Goal: Task Accomplishment & Management: Complete application form

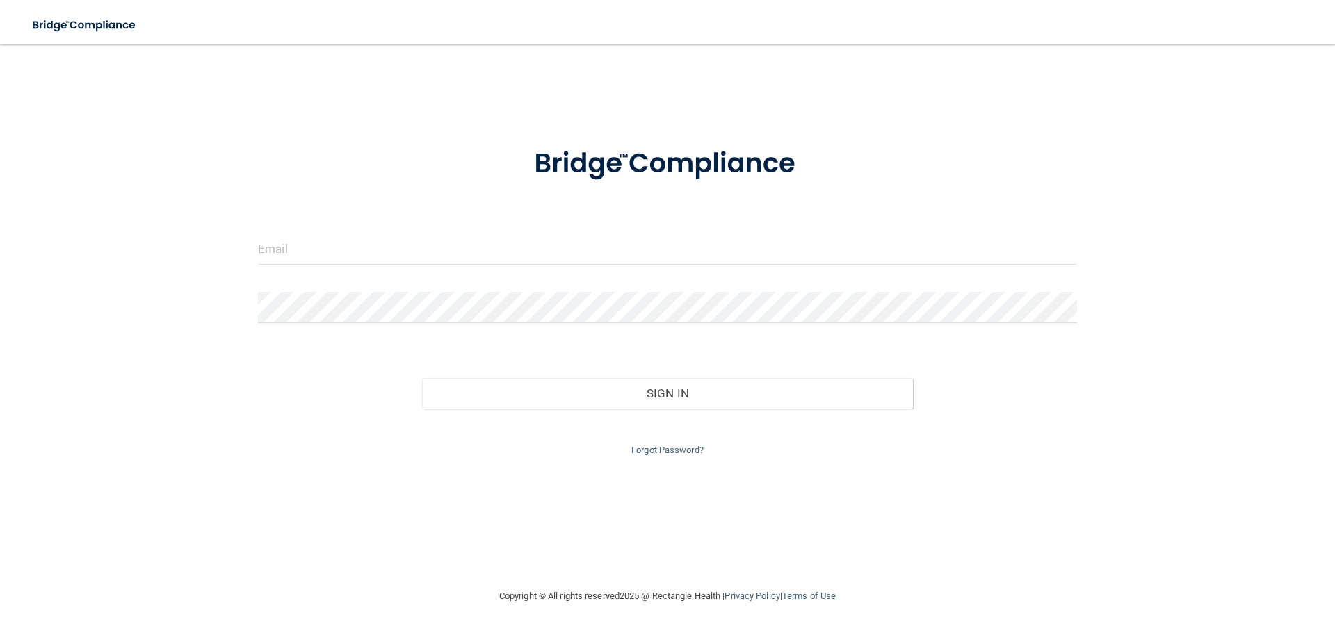
drag, startPoint x: 245, startPoint y: 276, endPoint x: 270, endPoint y: 256, distance: 32.7
click at [245, 276] on div "Invalid email/password. You don't have permission to access that page. Sign In …" at bounding box center [667, 316] width 1279 height 516
click at [275, 252] on input "email" at bounding box center [667, 249] width 819 height 31
type input "[PERSON_NAME][EMAIL_ADDRESS][PERSON_NAME][DOMAIN_NAME]"
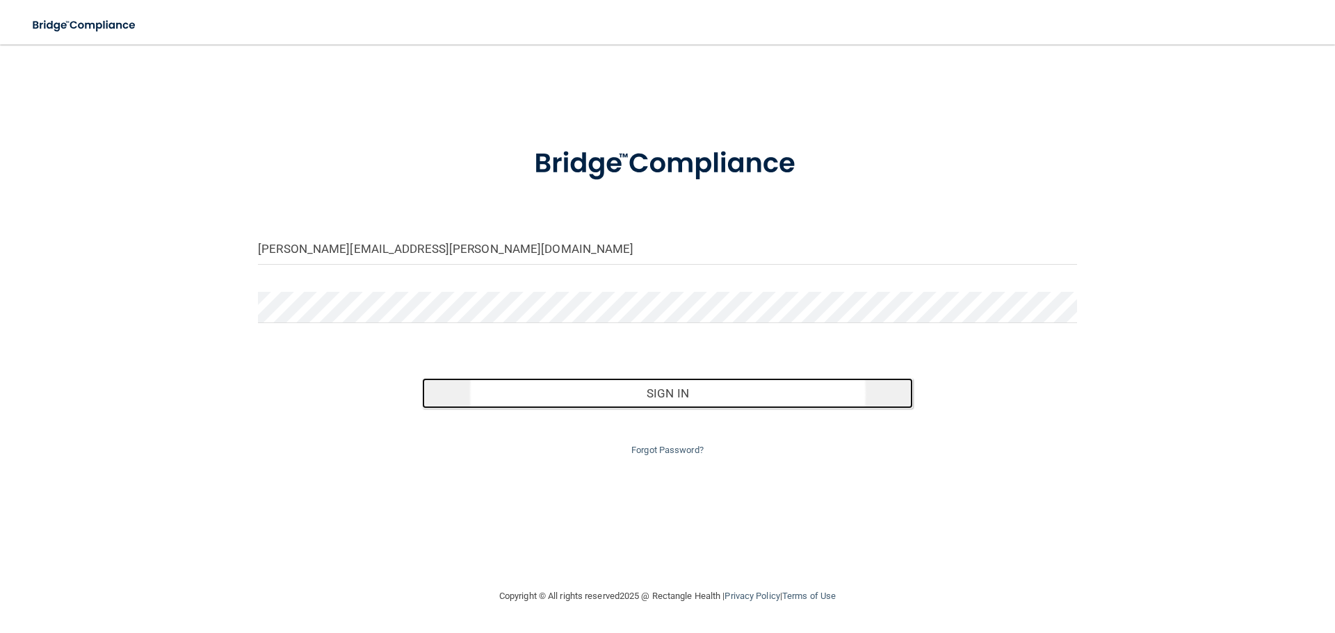
click at [547, 392] on button "Sign In" at bounding box center [668, 393] width 492 height 31
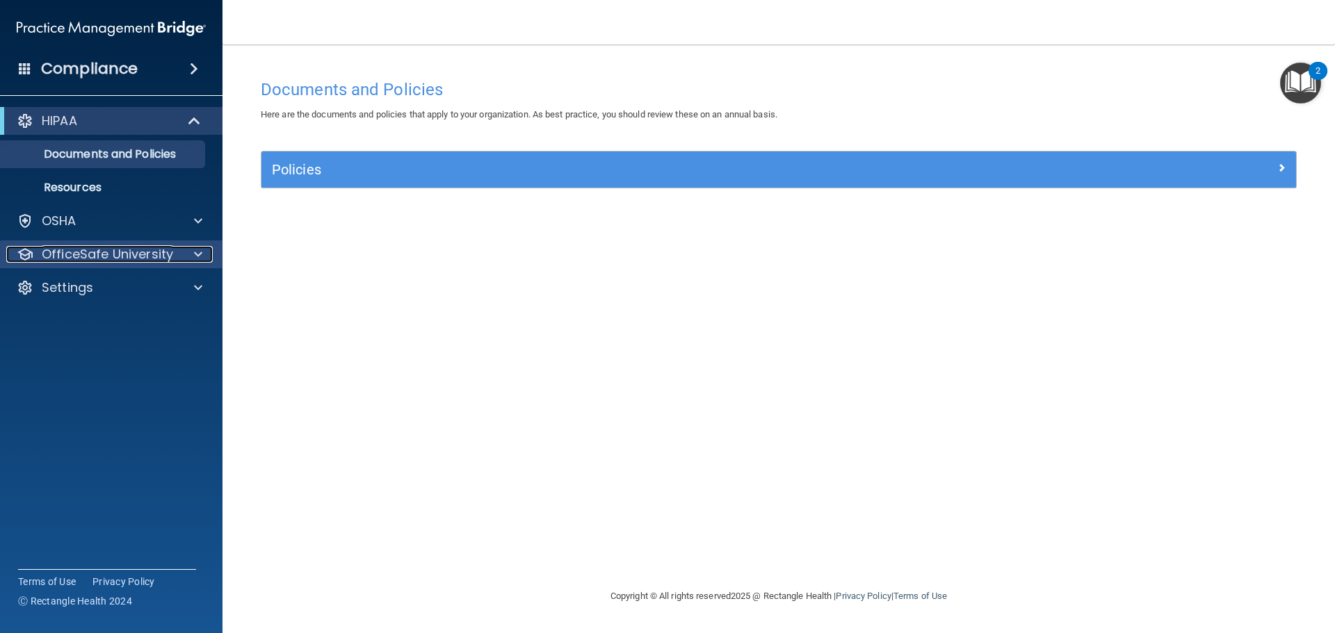
click at [127, 250] on p "OfficeSafe University" at bounding box center [107, 254] width 131 height 17
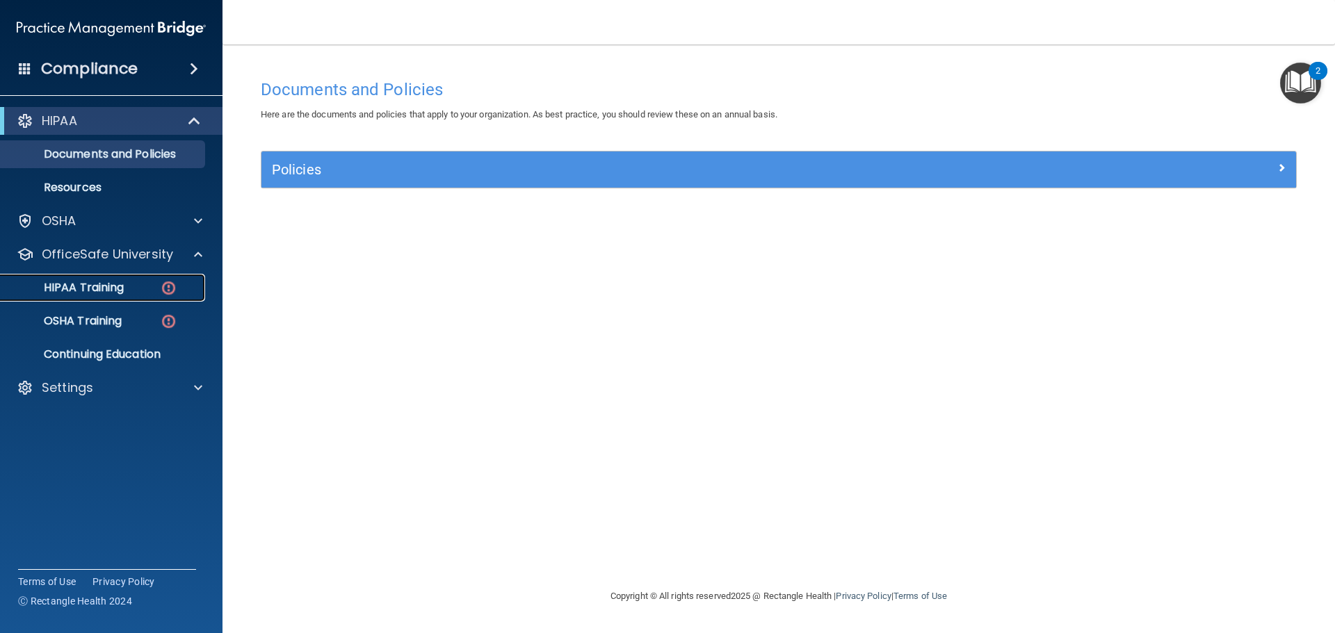
click at [152, 294] on div "HIPAA Training" at bounding box center [104, 288] width 190 height 14
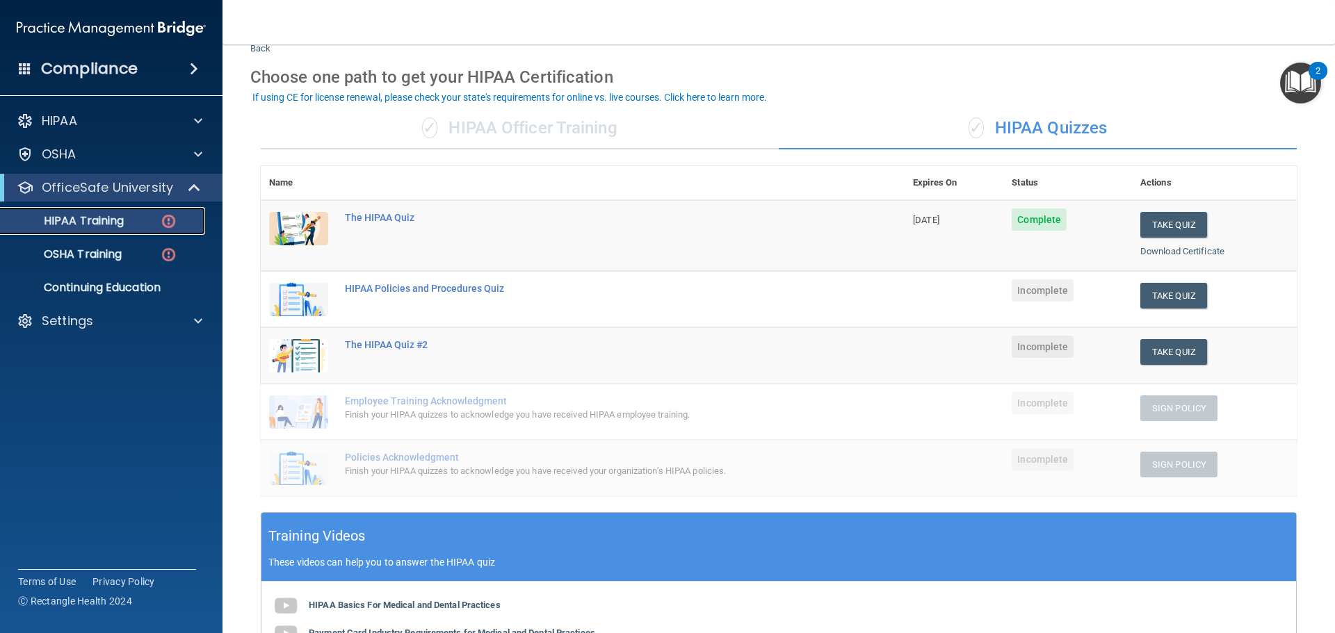
scroll to position [70, 0]
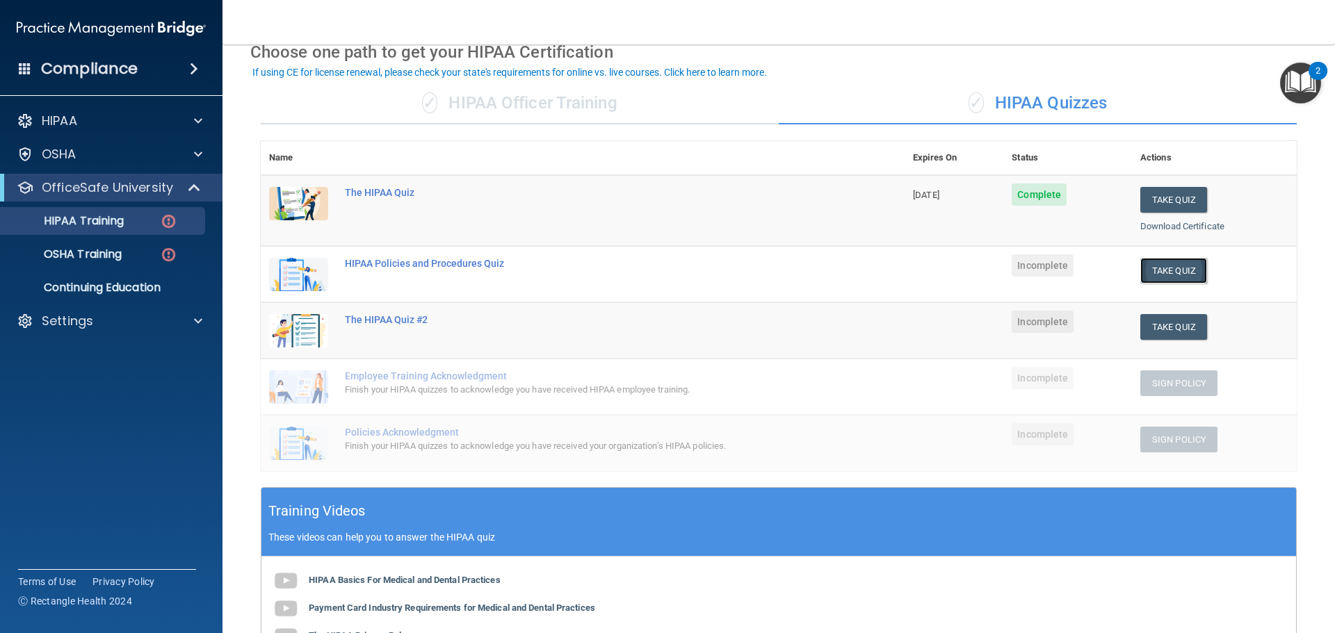
click at [1157, 274] on button "Take Quiz" at bounding box center [1173, 271] width 67 height 26
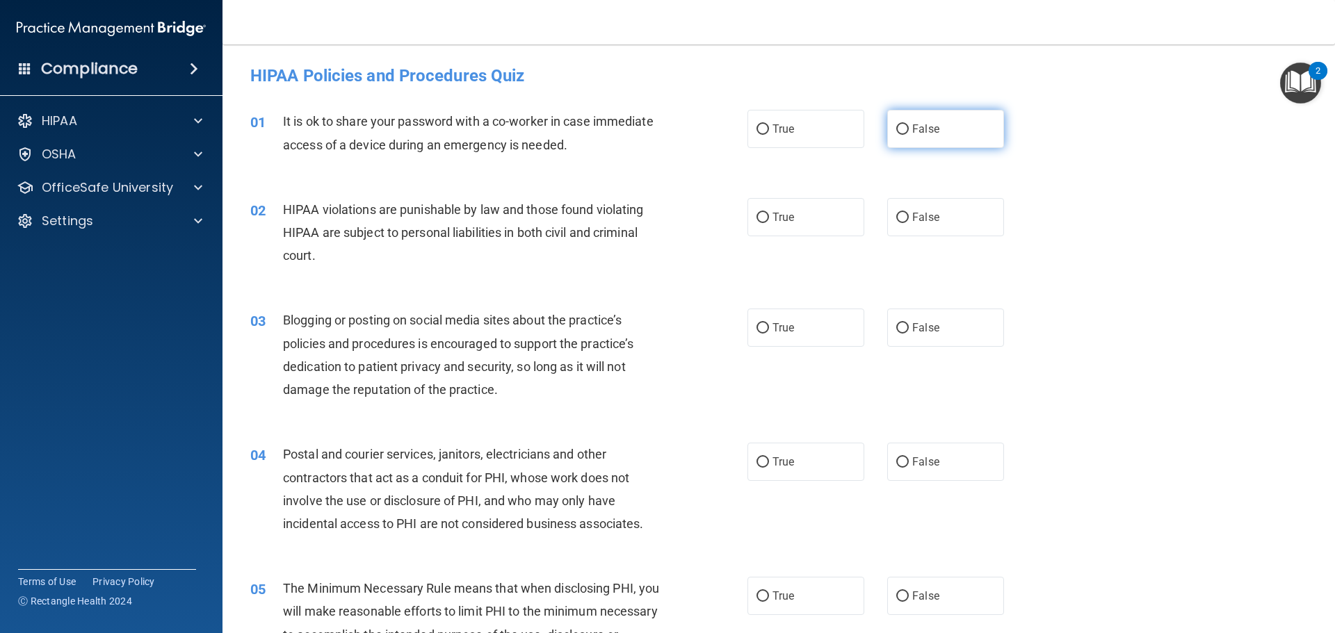
click at [927, 132] on span "False" at bounding box center [925, 128] width 27 height 13
click at [909, 132] on input "False" at bounding box center [902, 129] width 13 height 10
radio input "true"
click at [793, 213] on label "True" at bounding box center [806, 217] width 117 height 38
click at [769, 213] on input "True" at bounding box center [763, 218] width 13 height 10
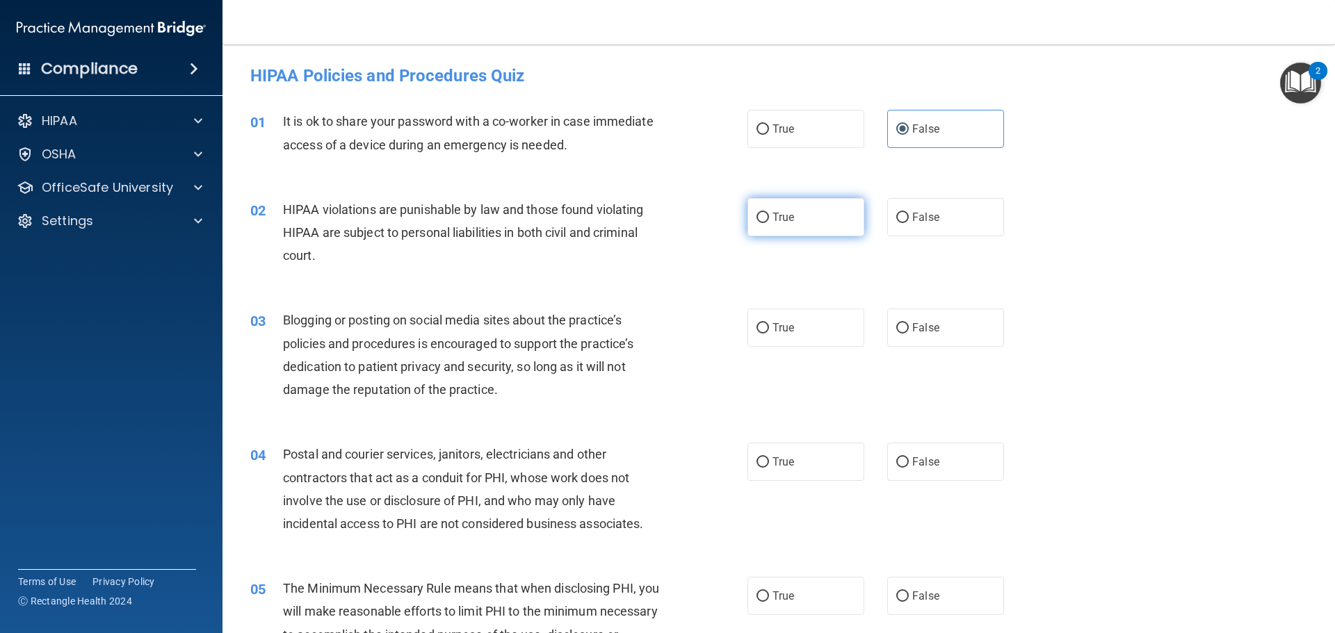
radio input "true"
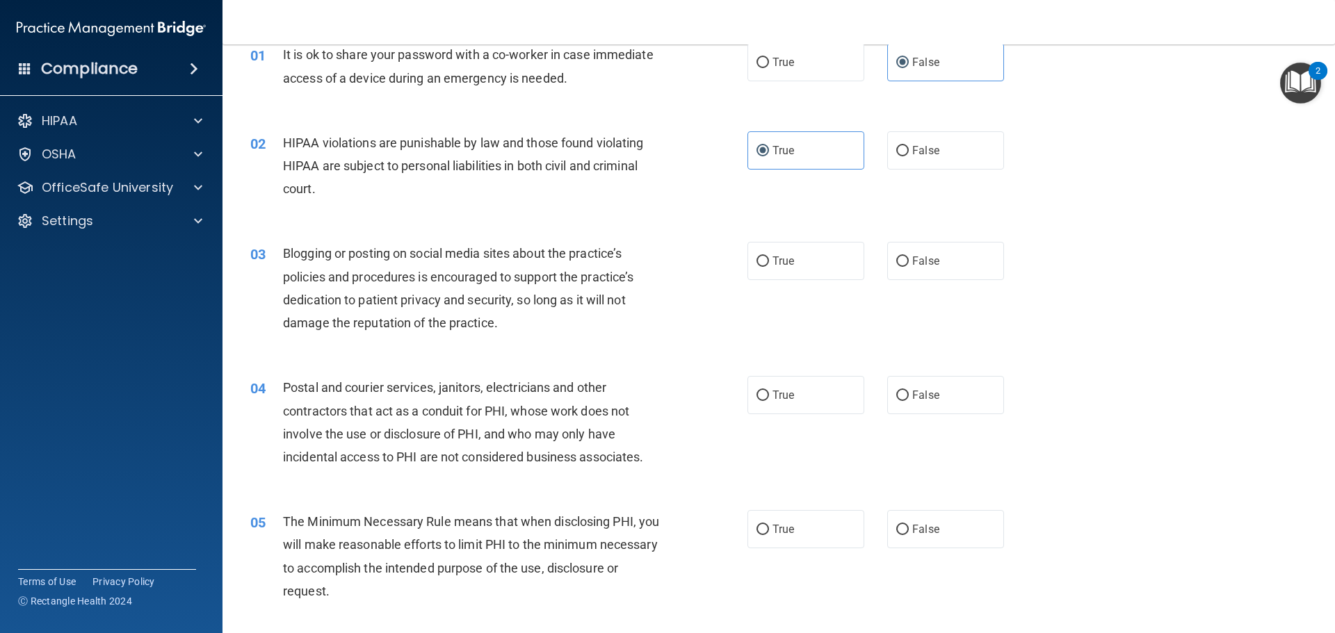
scroll to position [139, 0]
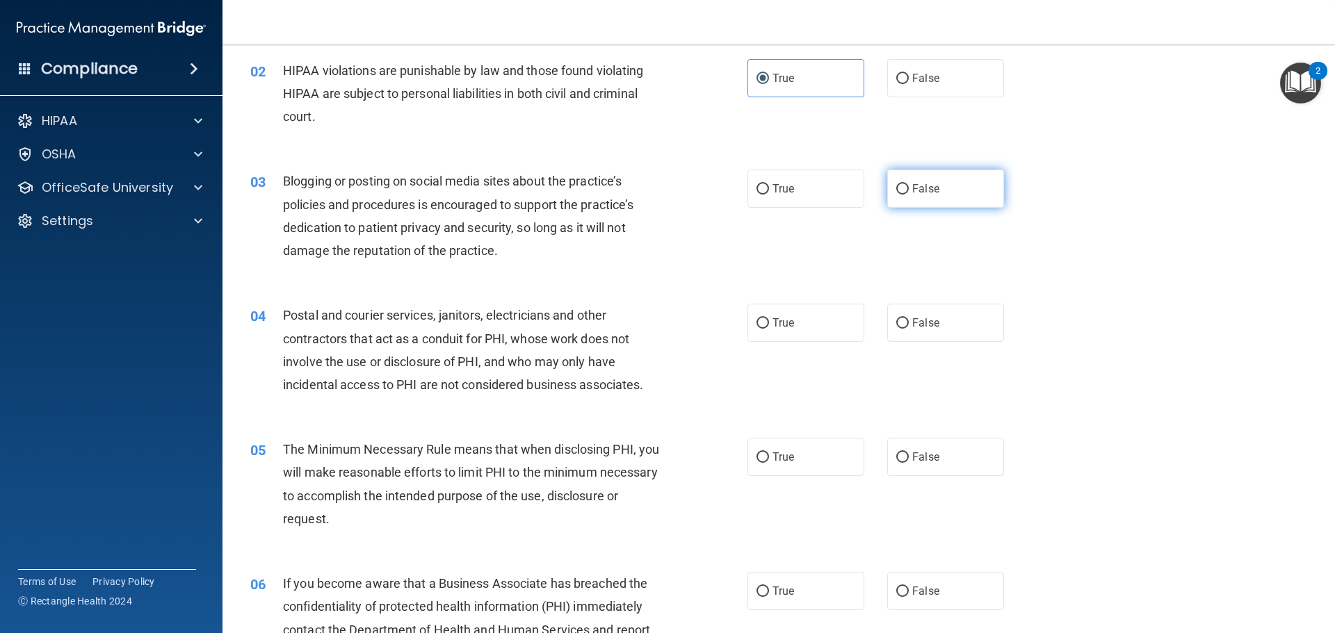
click at [931, 207] on label "False" at bounding box center [945, 189] width 117 height 38
click at [909, 195] on input "False" at bounding box center [902, 189] width 13 height 10
radio input "true"
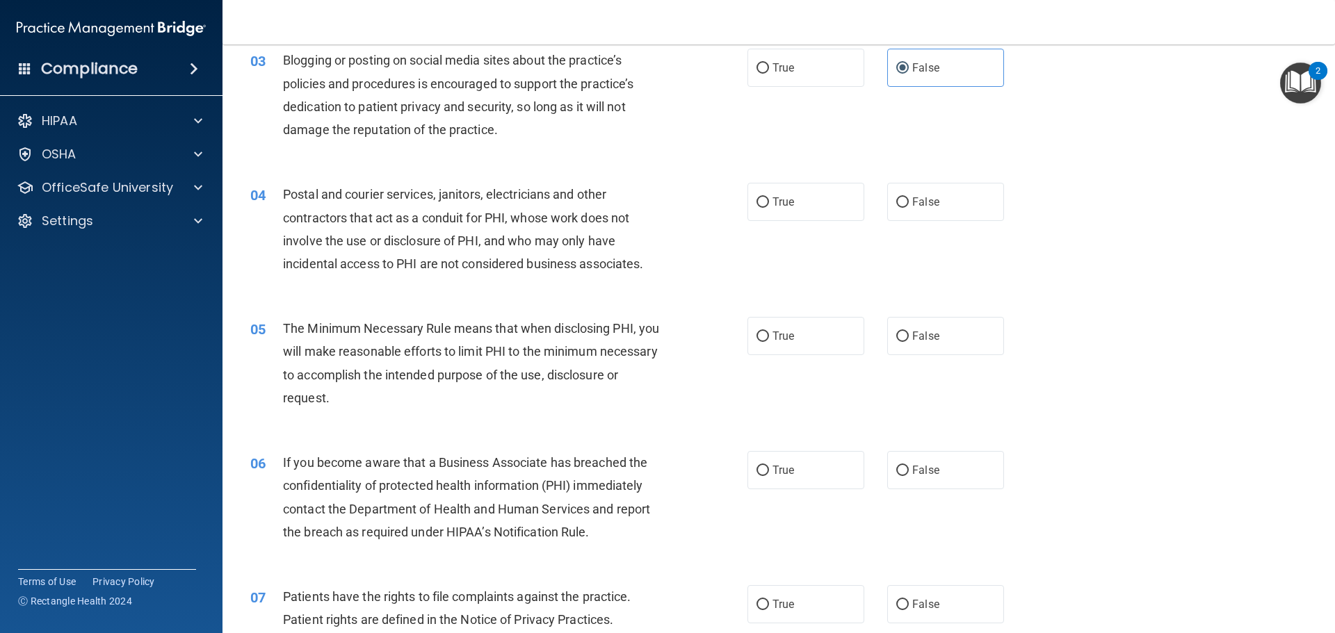
scroll to position [278, 0]
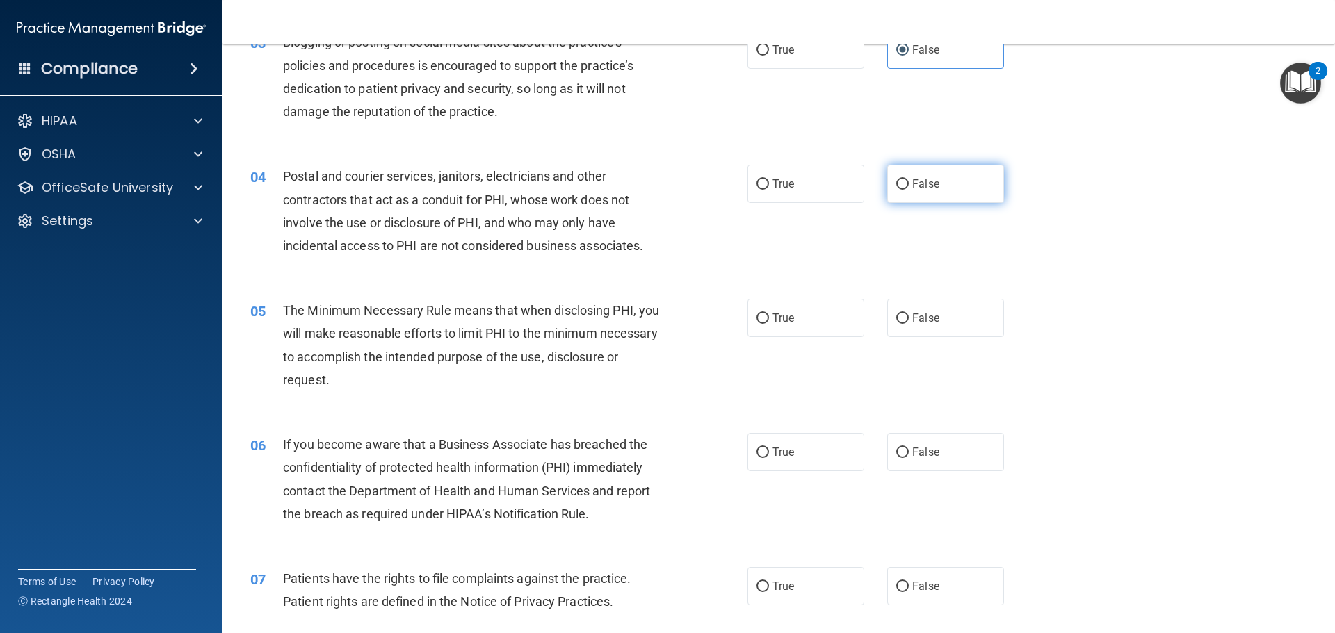
click at [896, 190] on input "False" at bounding box center [902, 184] width 13 height 10
radio input "true"
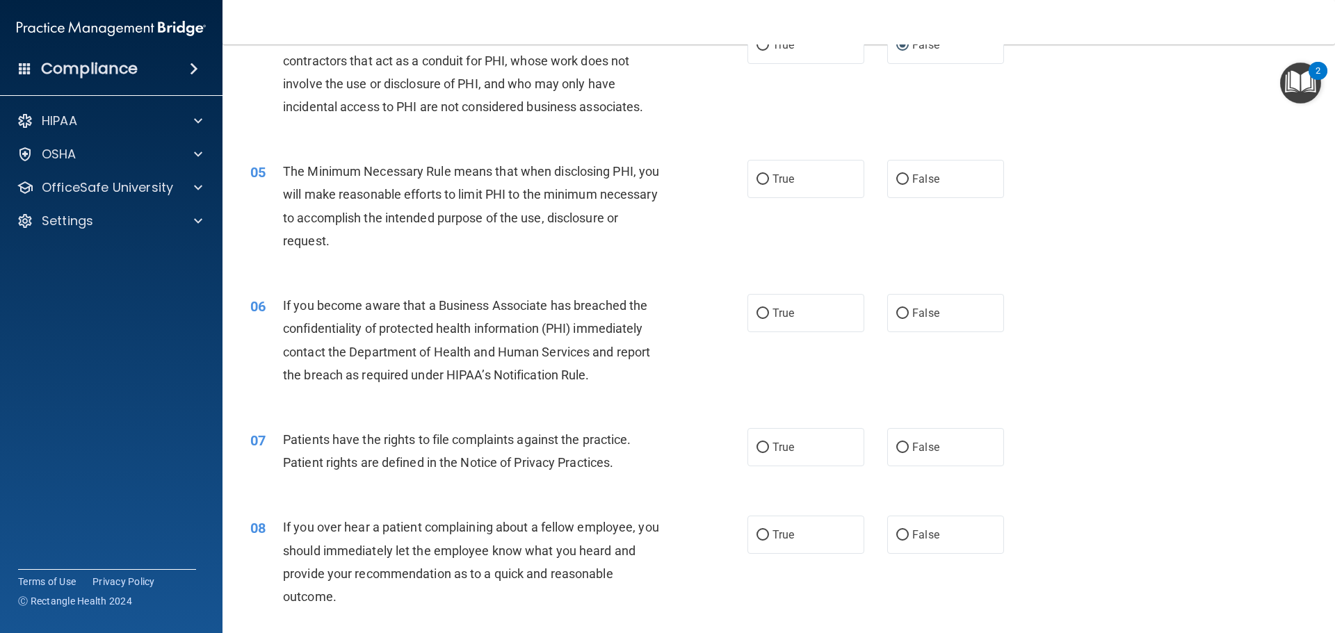
scroll to position [487, 0]
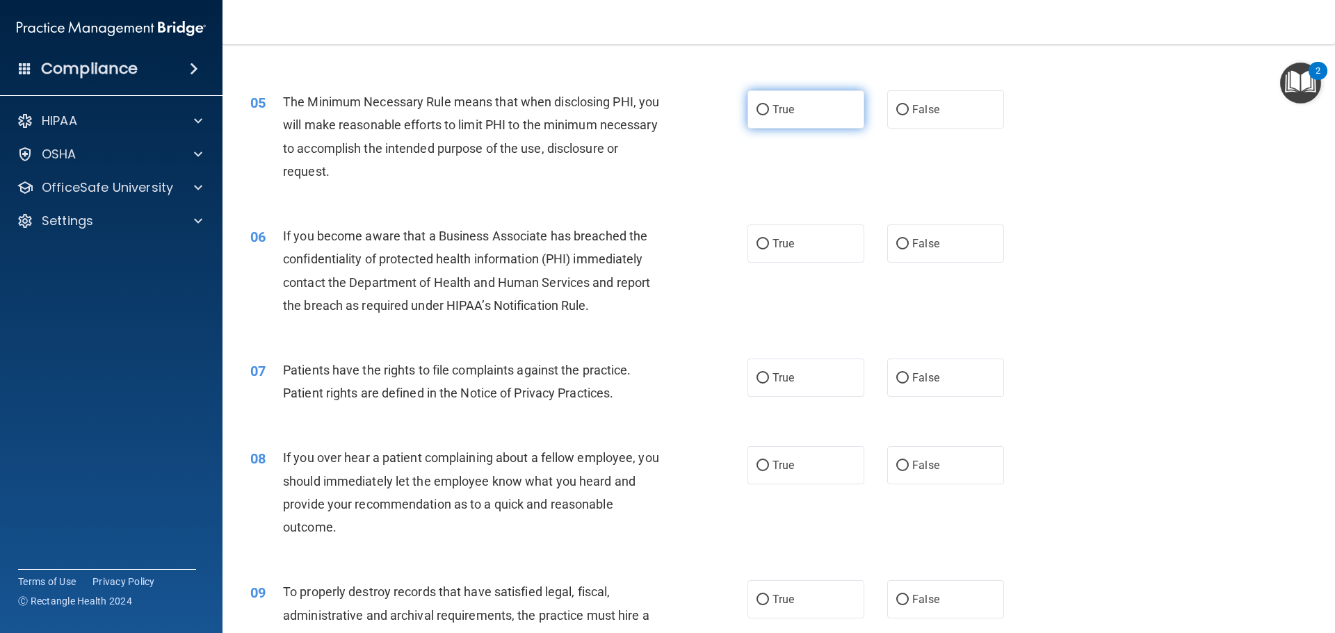
click at [811, 112] on label "True" at bounding box center [806, 109] width 117 height 38
click at [769, 112] on input "True" at bounding box center [763, 110] width 13 height 10
radio input "true"
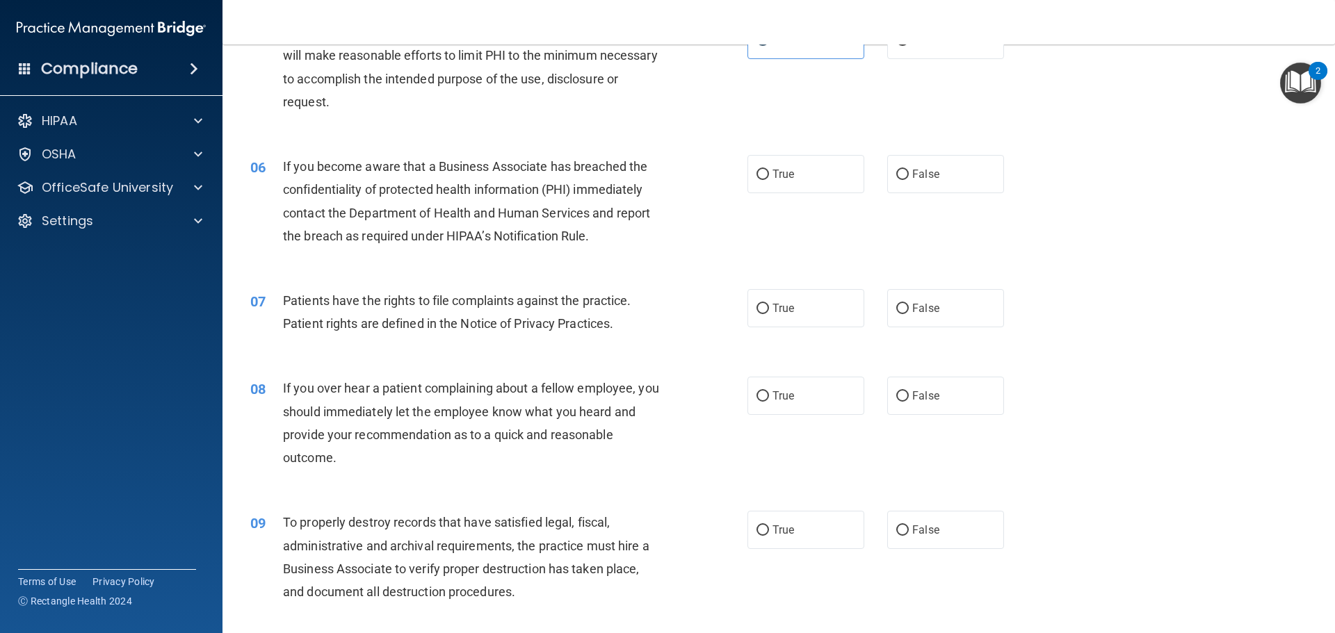
scroll to position [626, 0]
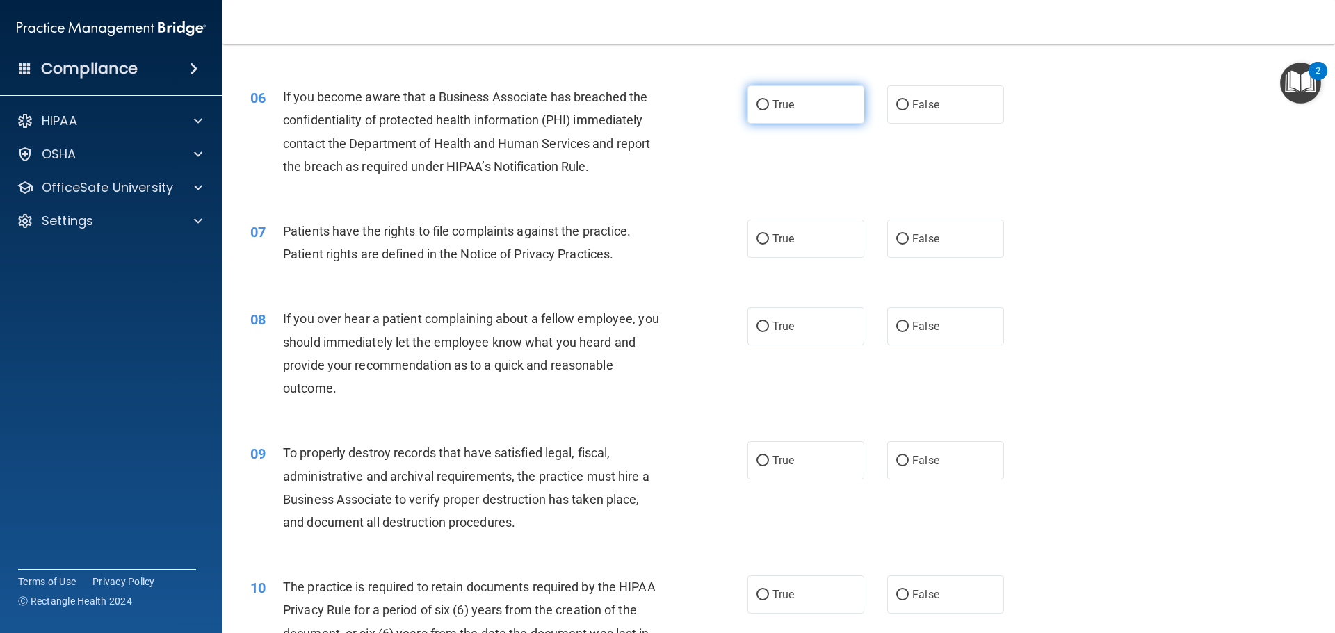
click at [786, 102] on span "True" at bounding box center [784, 104] width 22 height 13
click at [769, 102] on input "True" at bounding box center [763, 105] width 13 height 10
radio input "true"
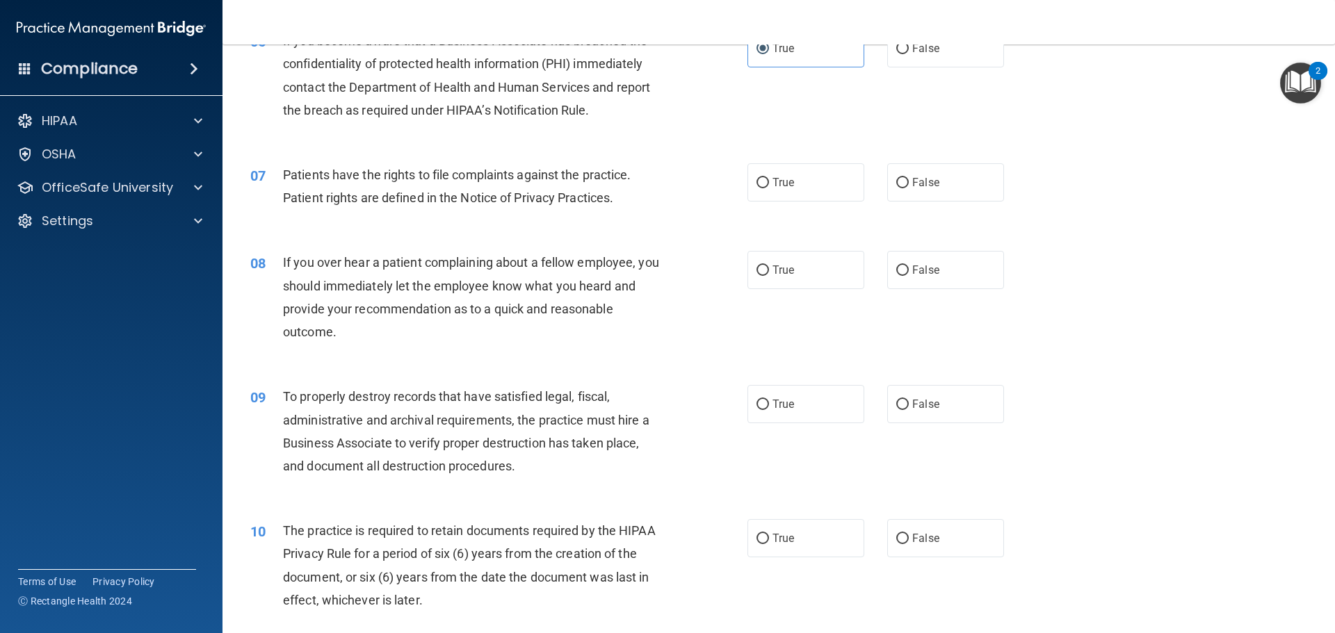
scroll to position [695, 0]
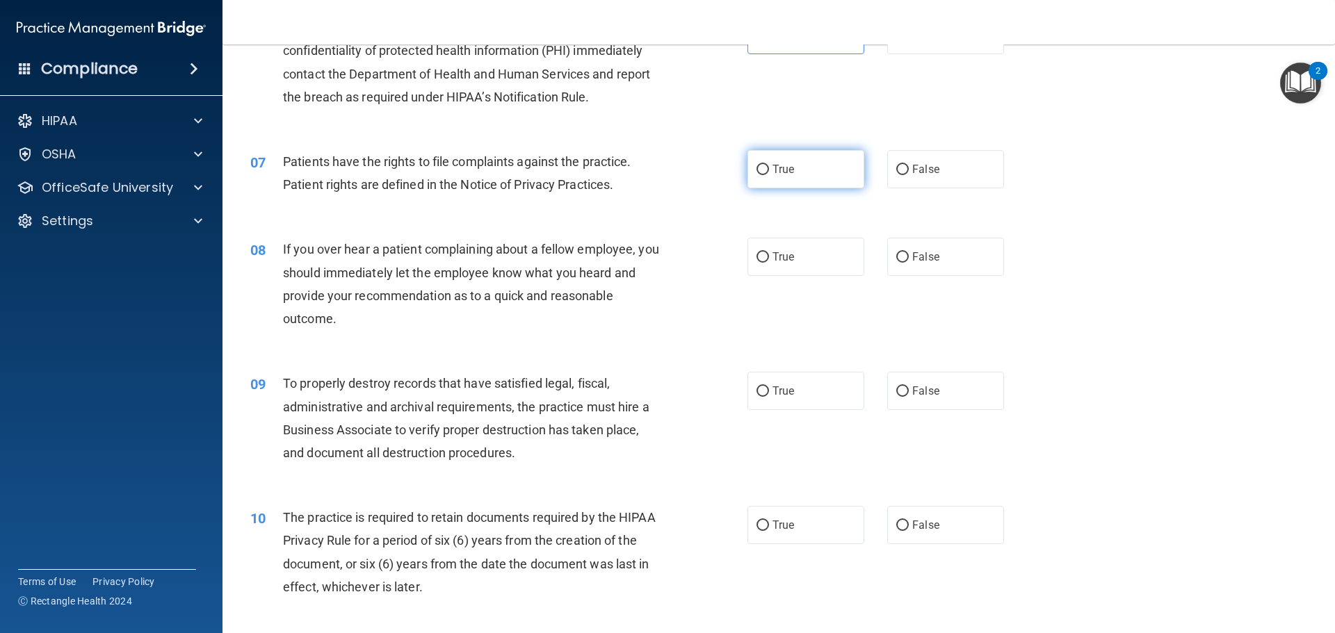
click at [764, 175] on label "True" at bounding box center [806, 169] width 117 height 38
click at [764, 175] on input "True" at bounding box center [763, 170] width 13 height 10
radio input "true"
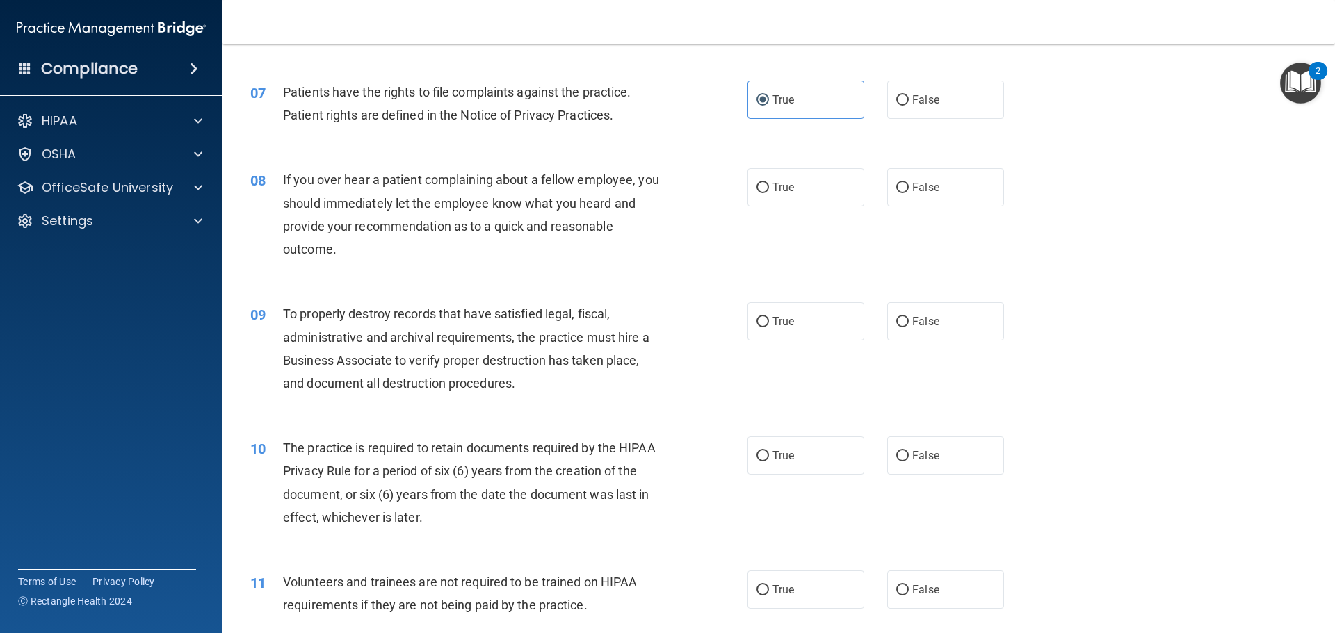
scroll to position [834, 0]
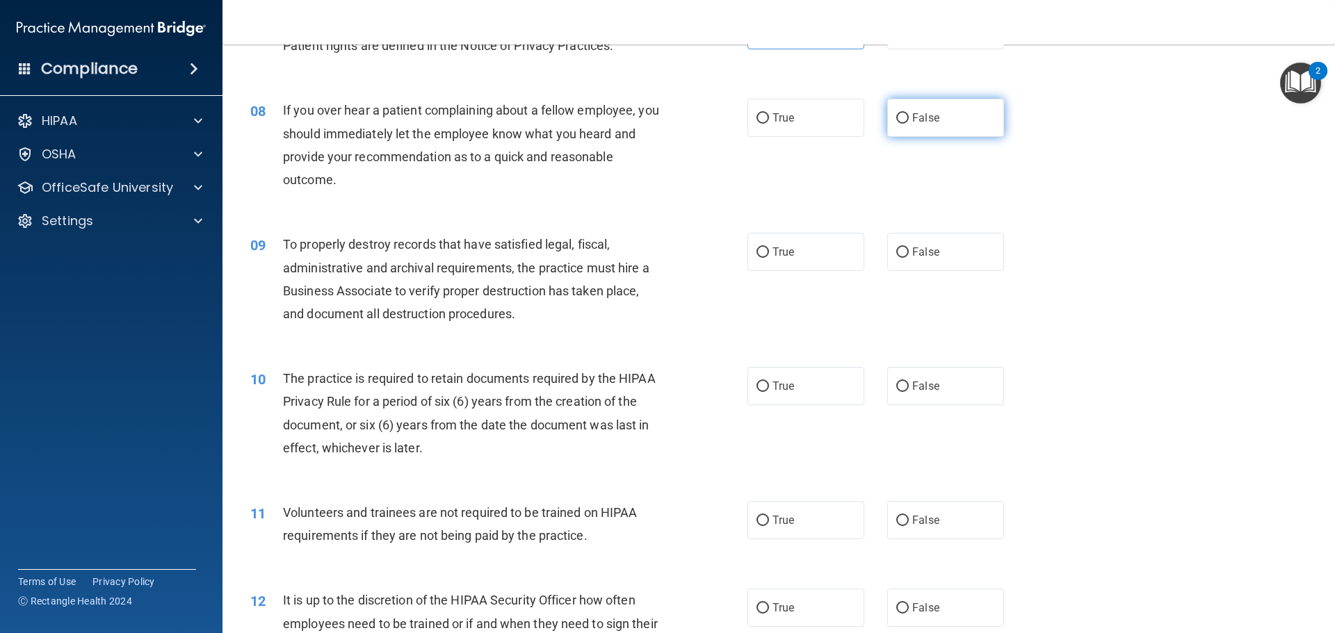
click at [918, 120] on span "False" at bounding box center [925, 117] width 27 height 13
click at [909, 120] on input "False" at bounding box center [902, 118] width 13 height 10
radio input "true"
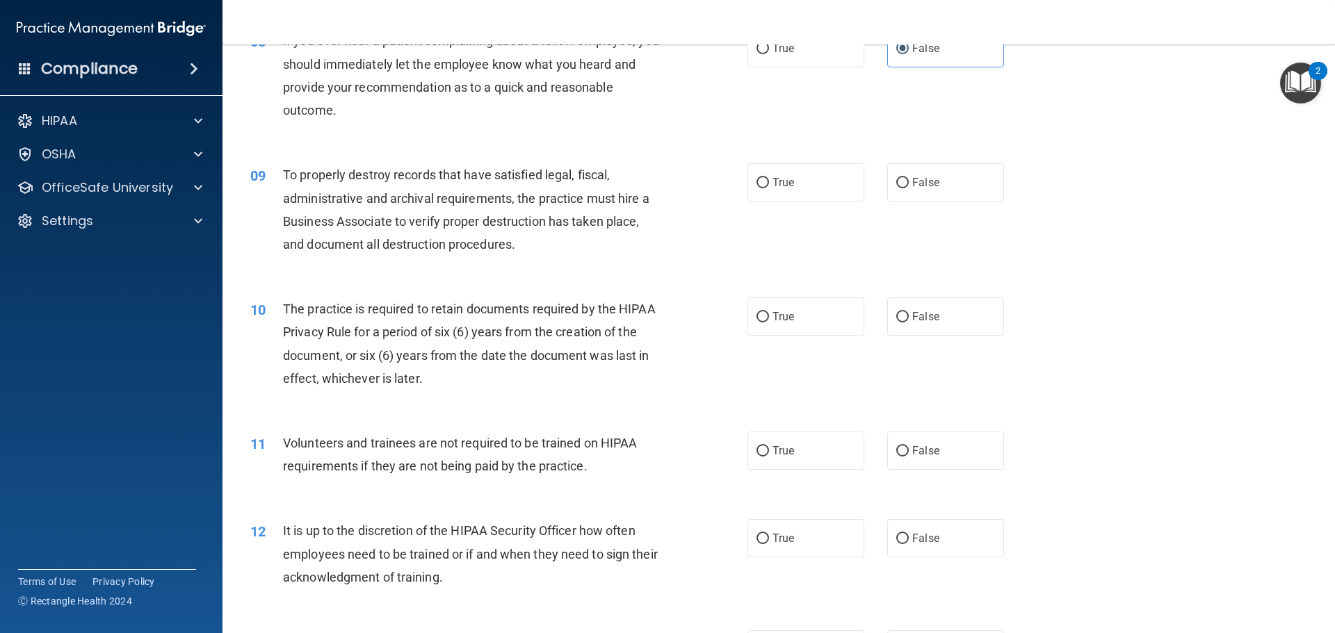
scroll to position [973, 0]
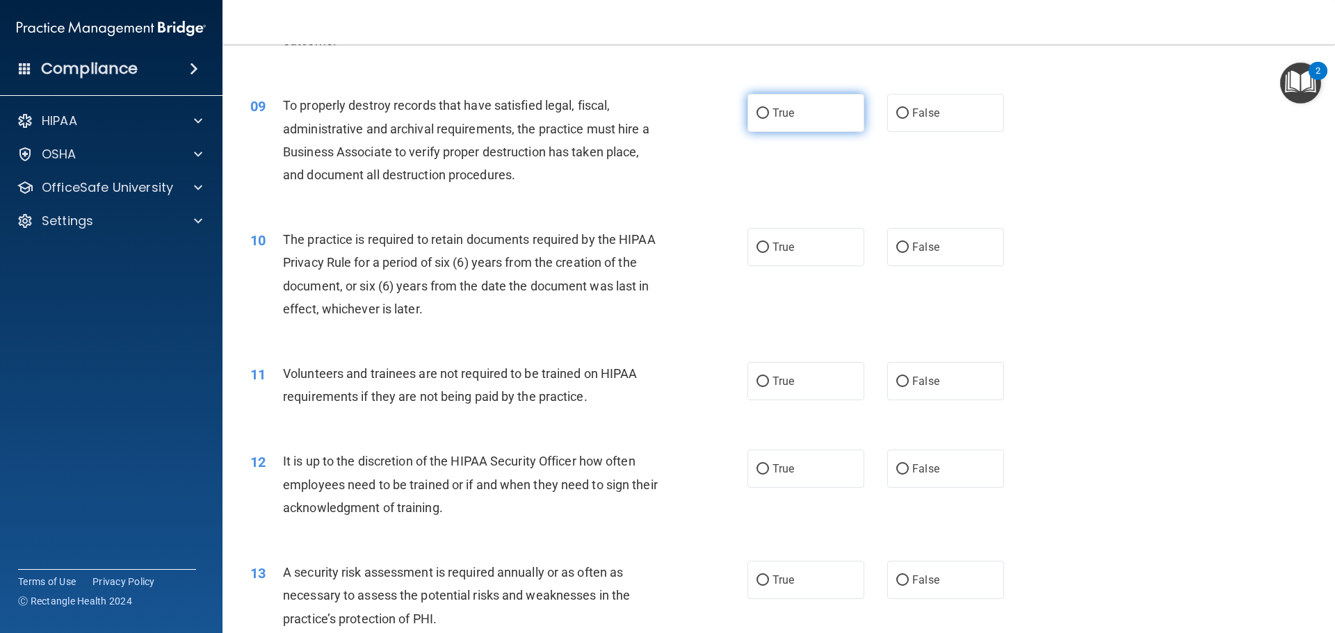
click at [761, 118] on input "True" at bounding box center [763, 113] width 13 height 10
radio input "true"
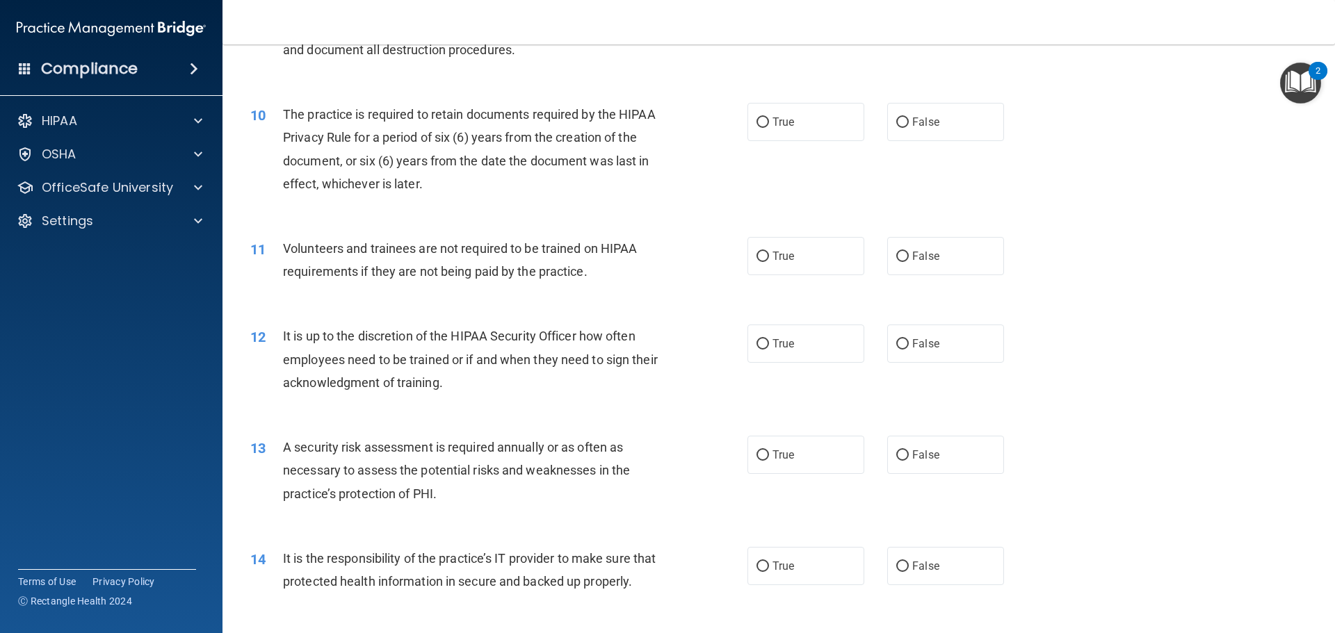
scroll to position [1113, 0]
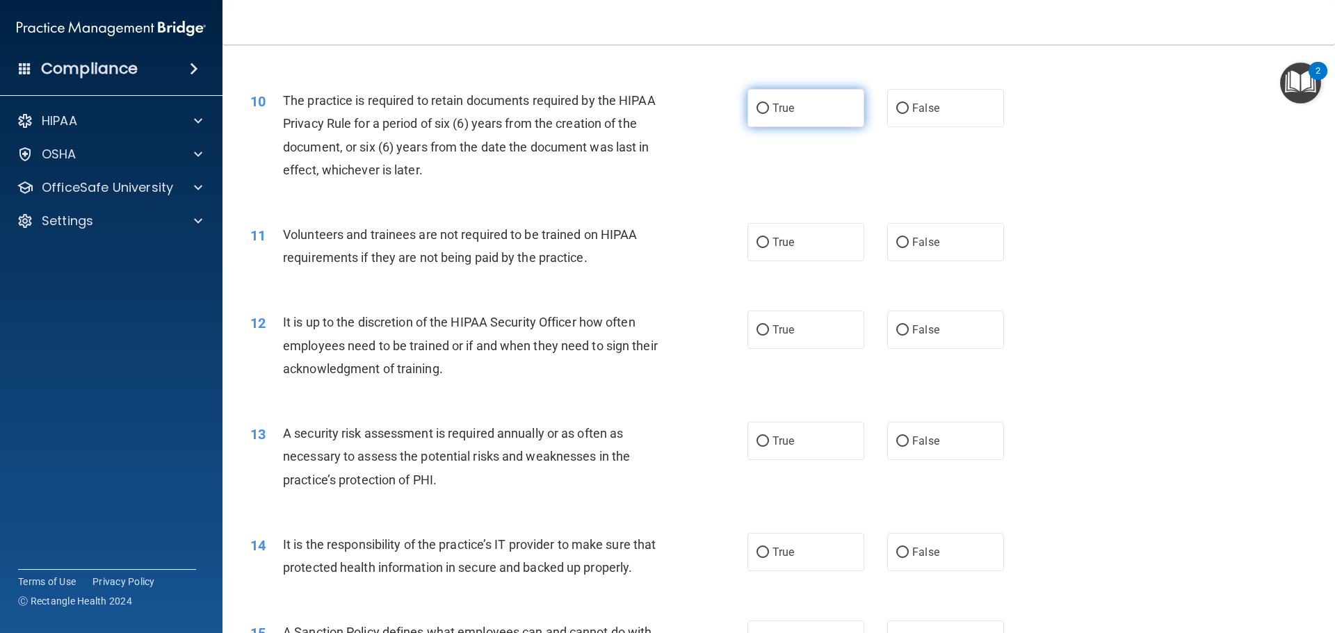
click at [773, 99] on label "True" at bounding box center [806, 108] width 117 height 38
click at [769, 104] on input "True" at bounding box center [763, 109] width 13 height 10
radio input "true"
click at [903, 249] on label "False" at bounding box center [945, 242] width 117 height 38
click at [903, 248] on input "False" at bounding box center [902, 243] width 13 height 10
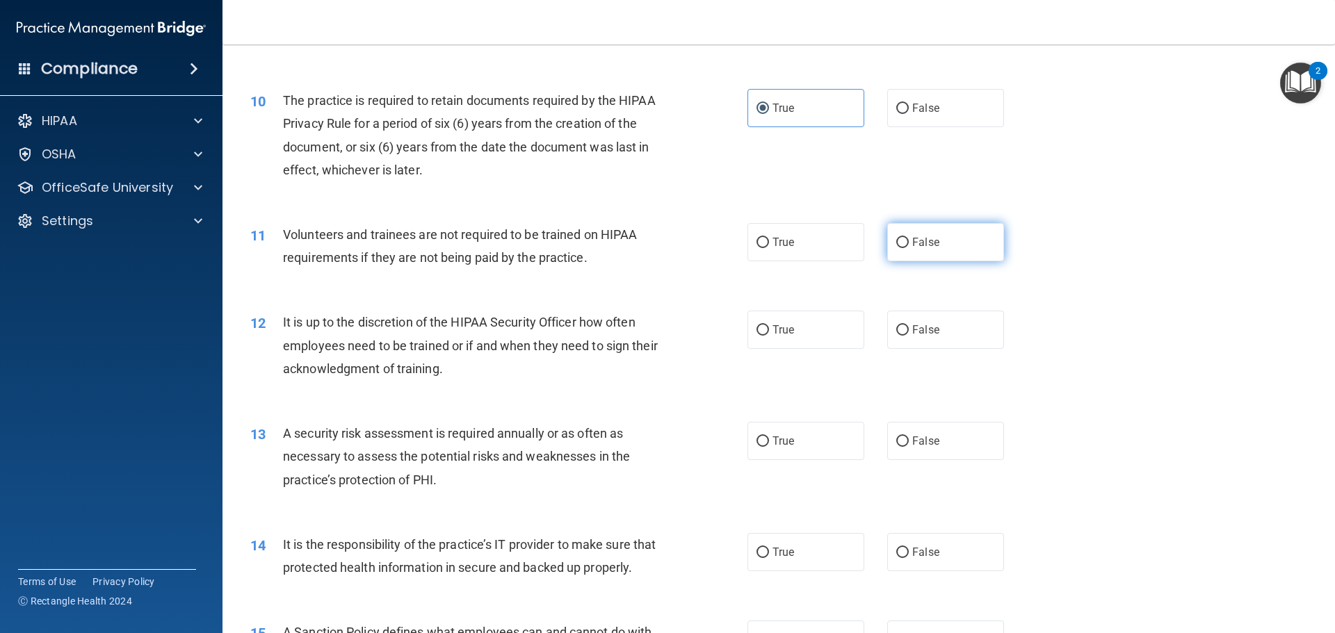
radio input "true"
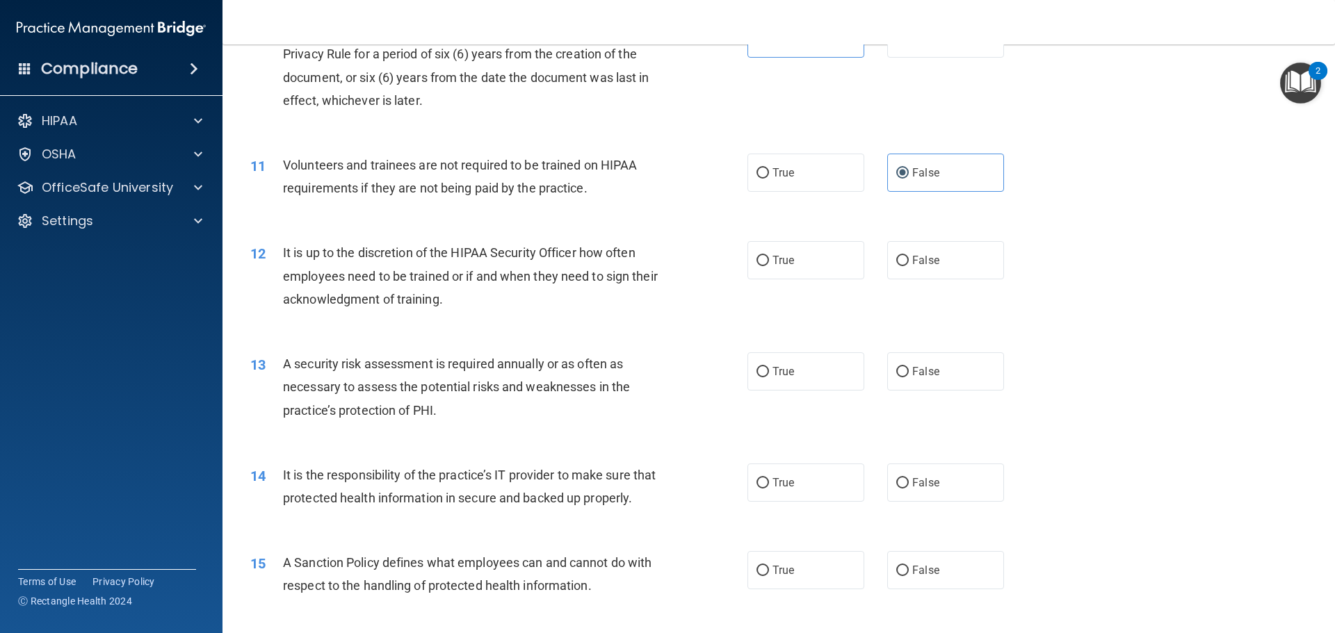
scroll to position [1252, 0]
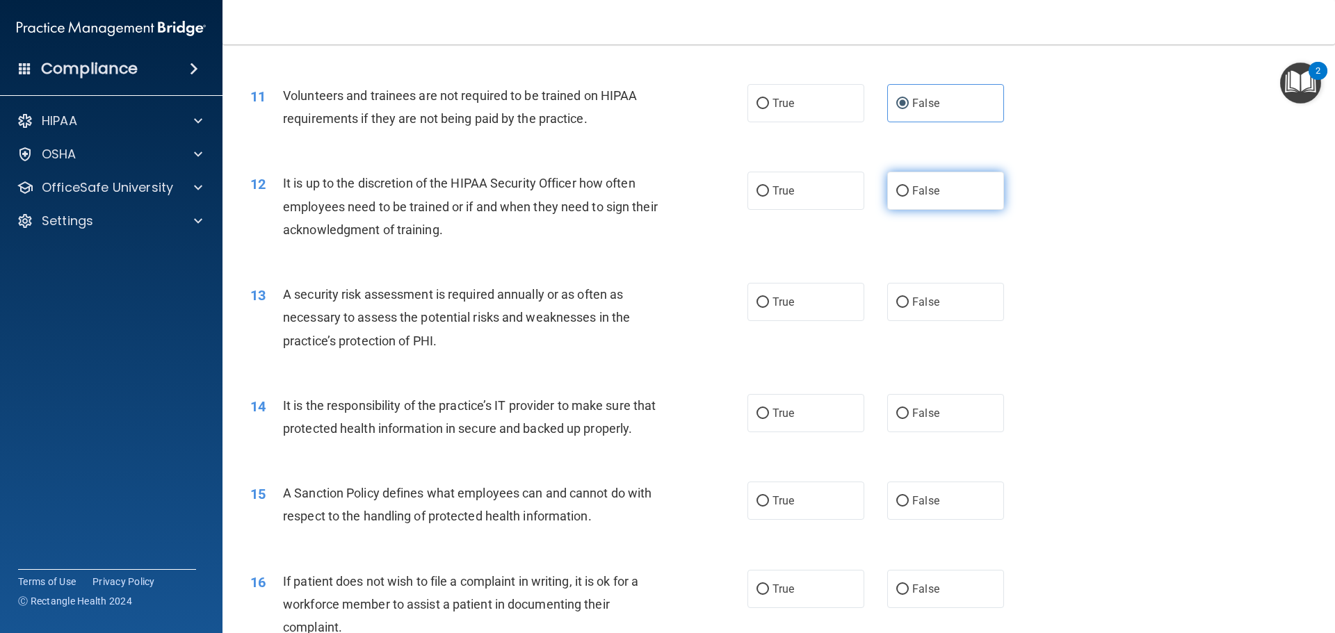
click at [939, 195] on label "False" at bounding box center [945, 191] width 117 height 38
click at [909, 195] on input "False" at bounding box center [902, 191] width 13 height 10
radio input "true"
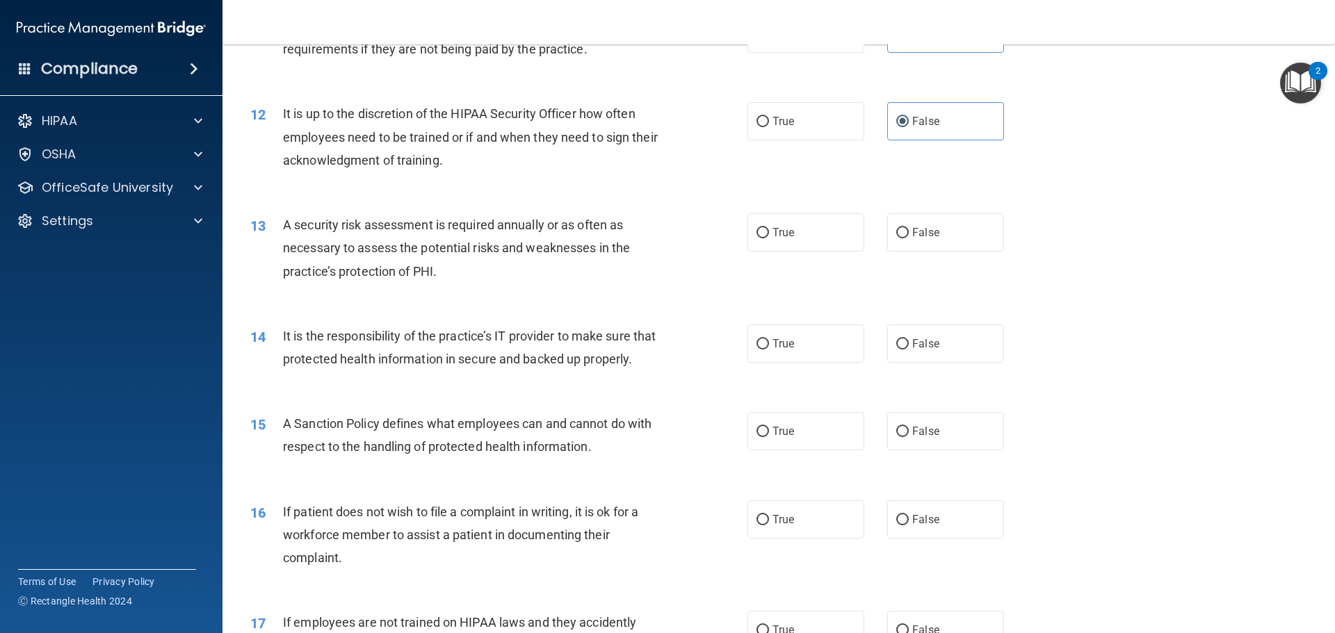
scroll to position [1391, 0]
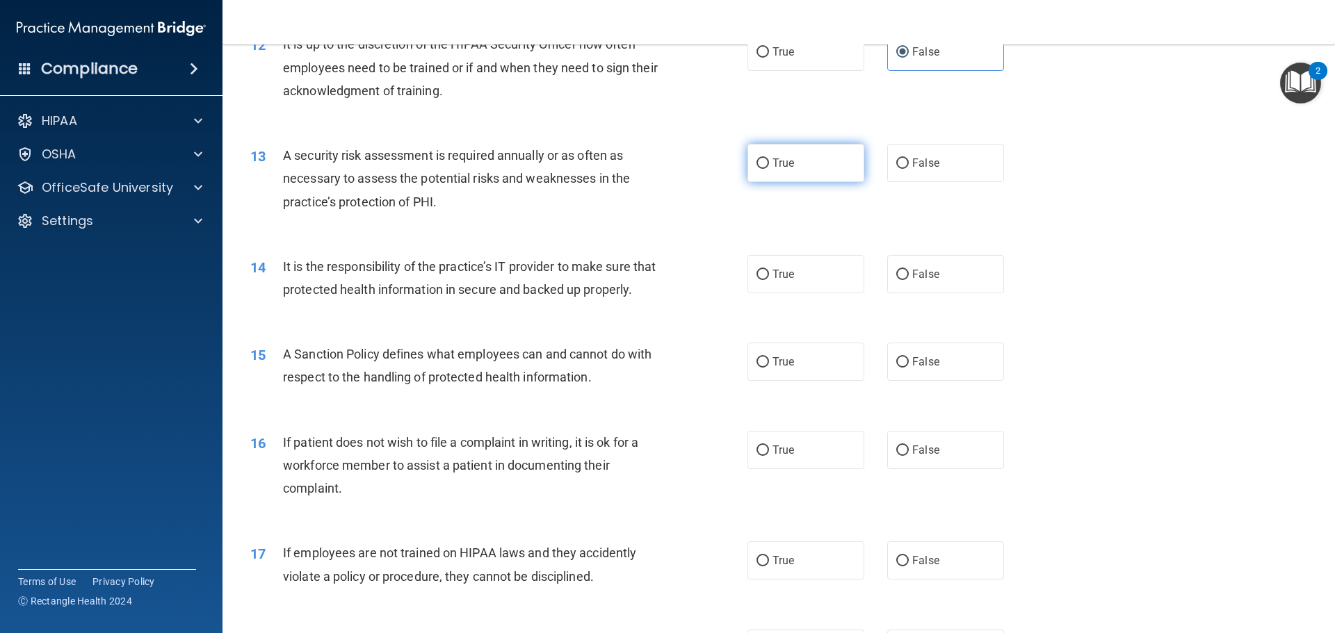
click at [797, 163] on label "True" at bounding box center [806, 163] width 117 height 38
click at [769, 163] on input "True" at bounding box center [763, 164] width 13 height 10
radio input "true"
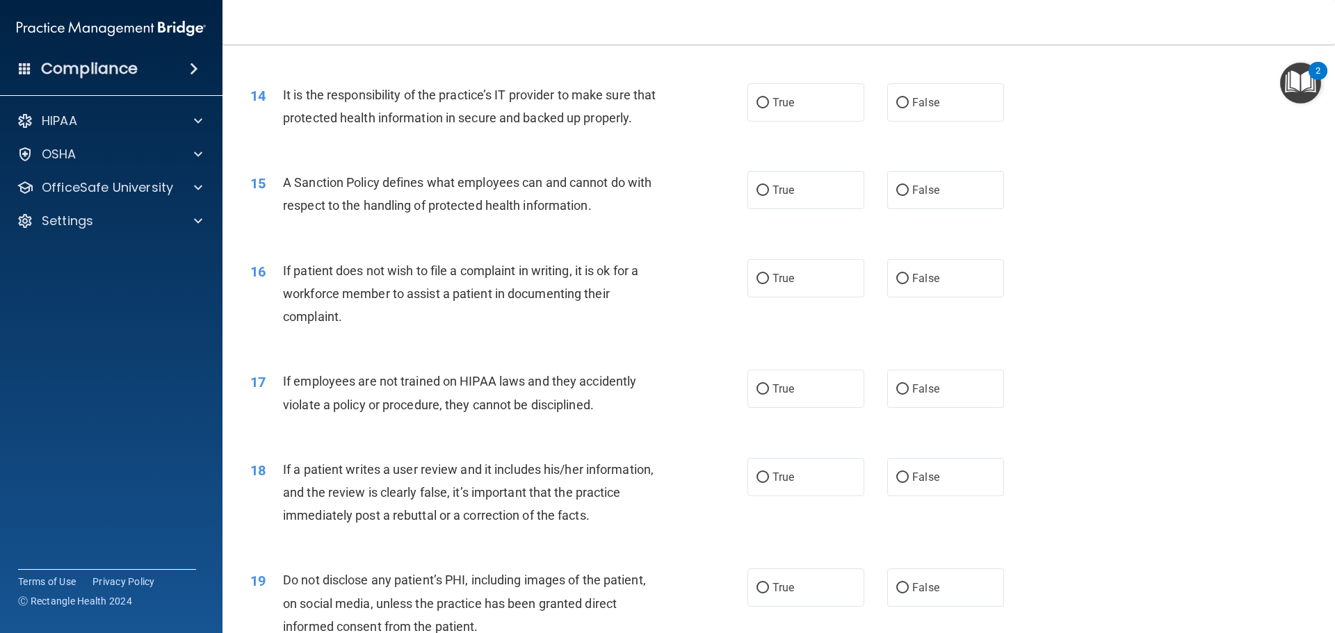
scroll to position [1530, 0]
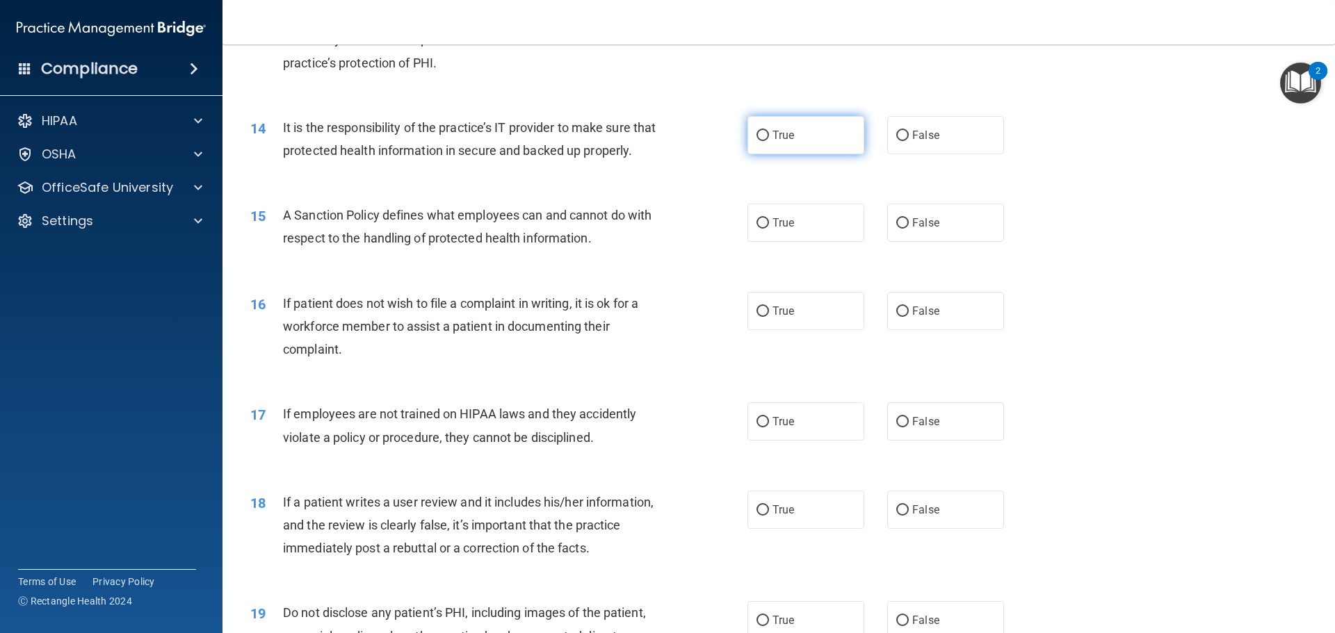
click at [779, 139] on span "True" at bounding box center [784, 135] width 22 height 13
click at [769, 139] on input "True" at bounding box center [763, 136] width 13 height 10
radio input "true"
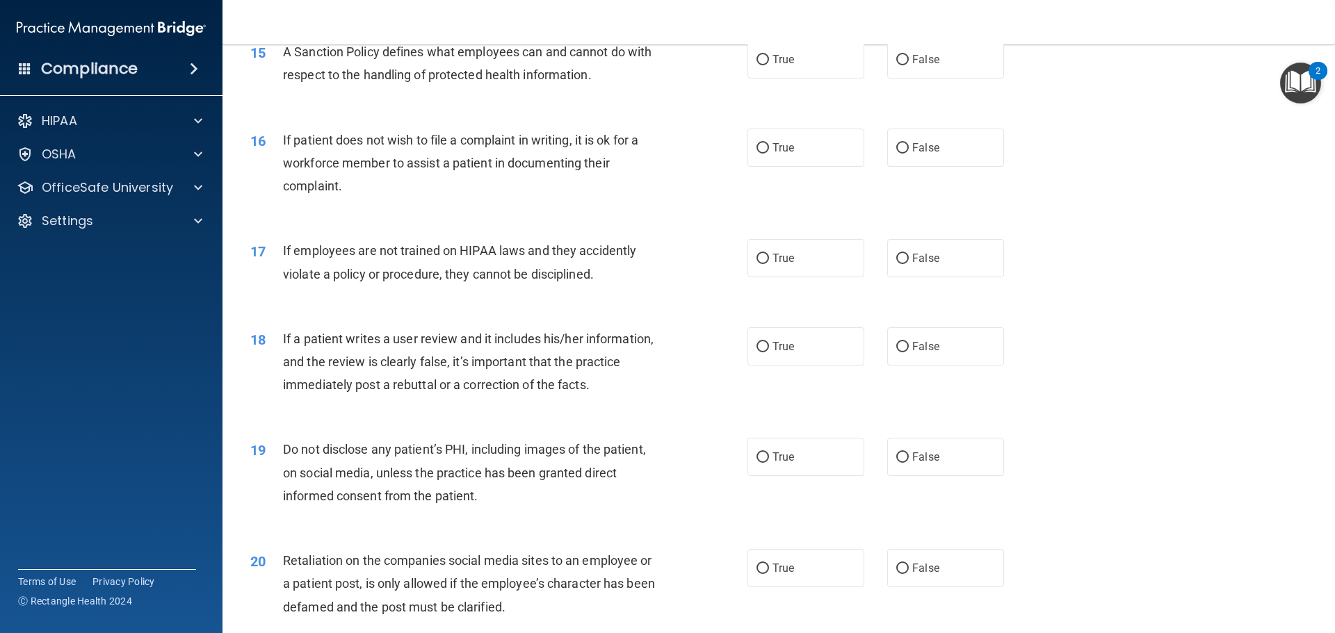
scroll to position [1669, 0]
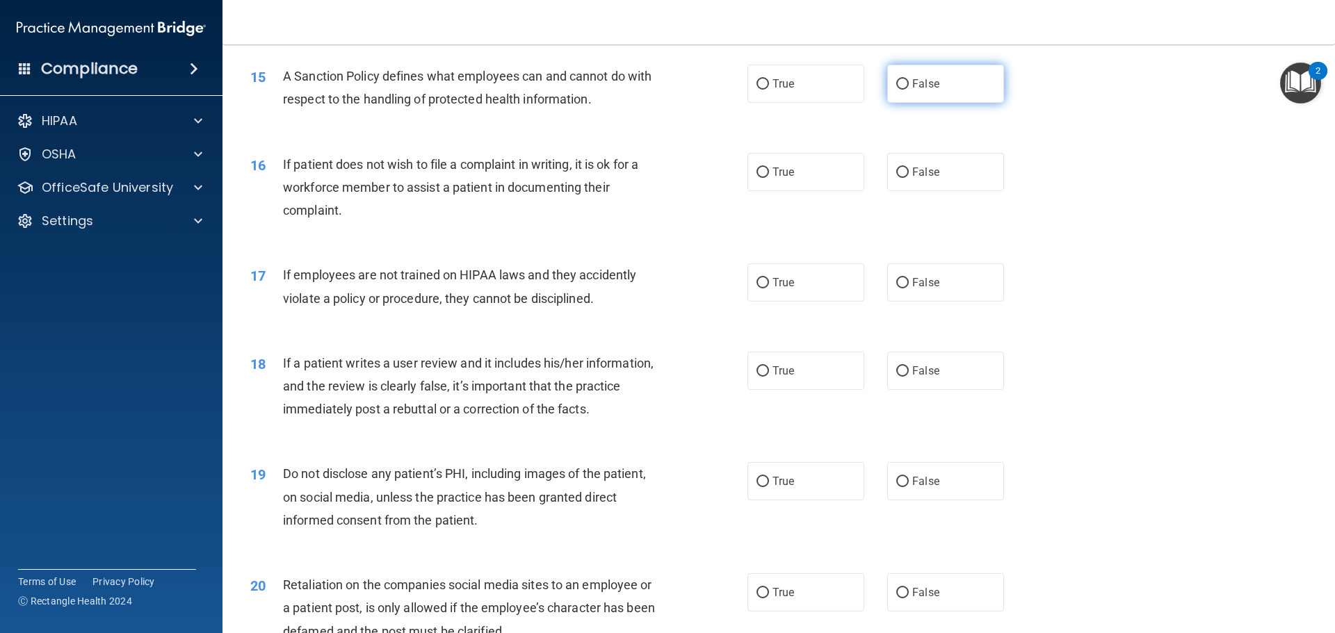
click at [942, 103] on label "False" at bounding box center [945, 84] width 117 height 38
click at [909, 90] on input "False" at bounding box center [902, 84] width 13 height 10
radio input "true"
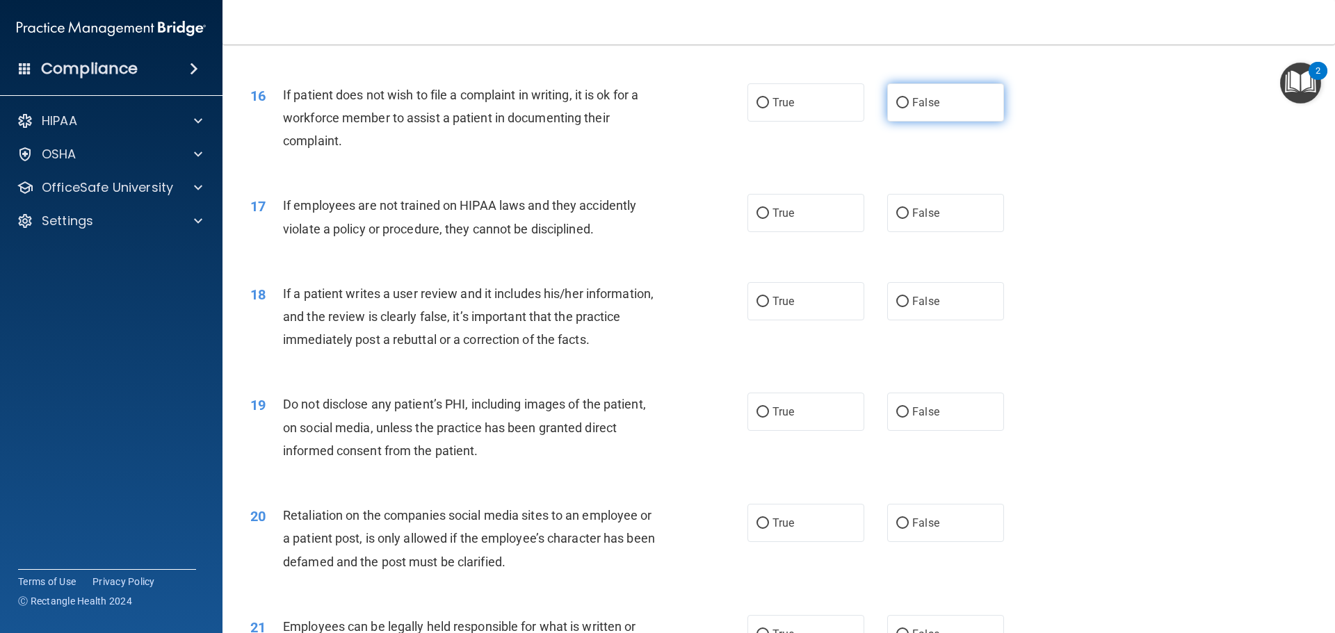
click at [967, 122] on label "False" at bounding box center [945, 102] width 117 height 38
click at [909, 108] on input "False" at bounding box center [902, 103] width 13 height 10
radio input "true"
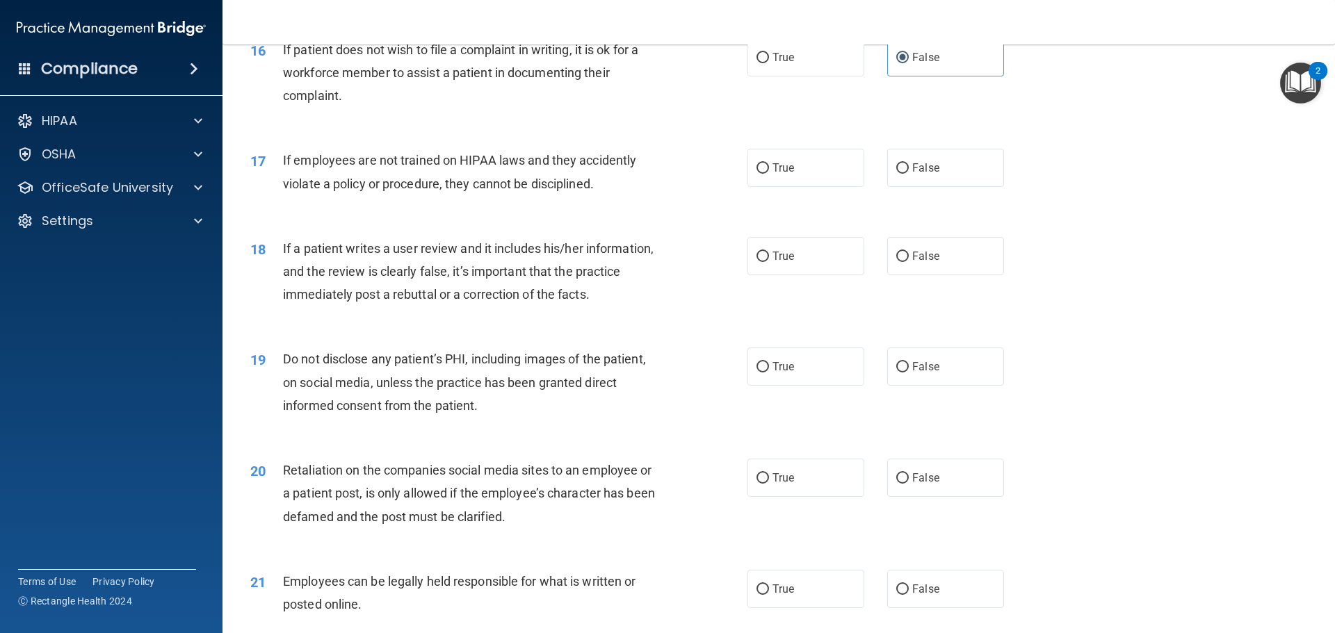
scroll to position [1808, 0]
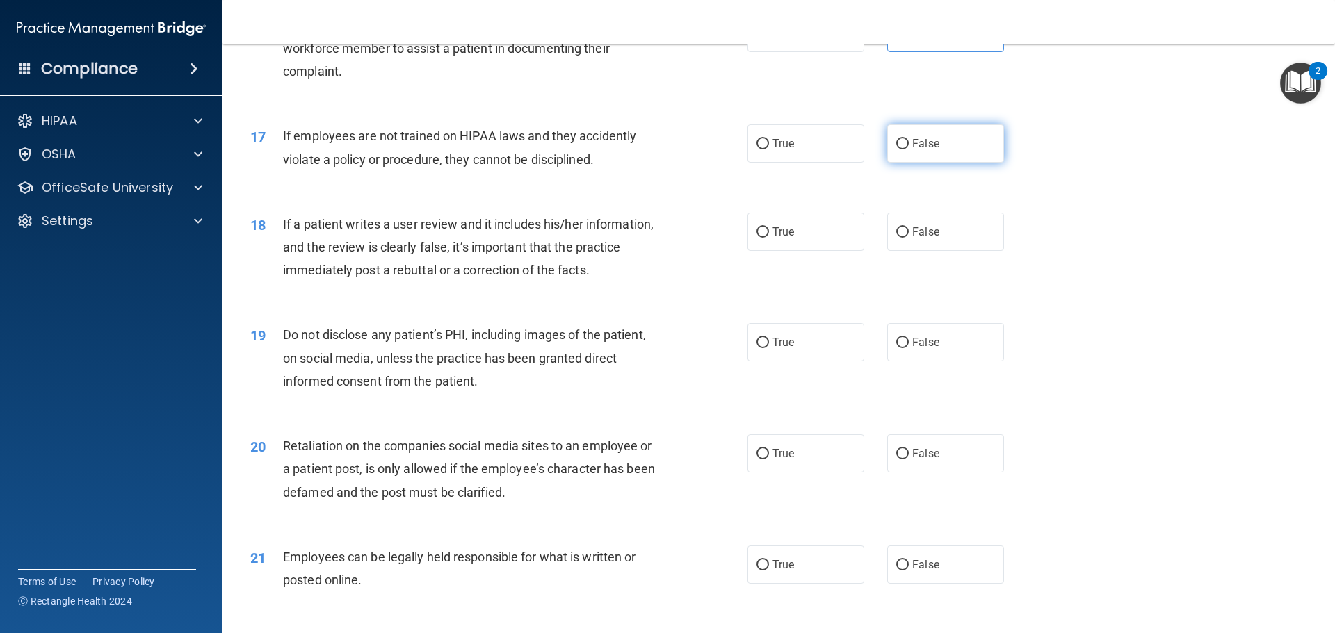
click at [991, 150] on label "False" at bounding box center [945, 143] width 117 height 38
click at [909, 150] on input "False" at bounding box center [902, 144] width 13 height 10
radio input "true"
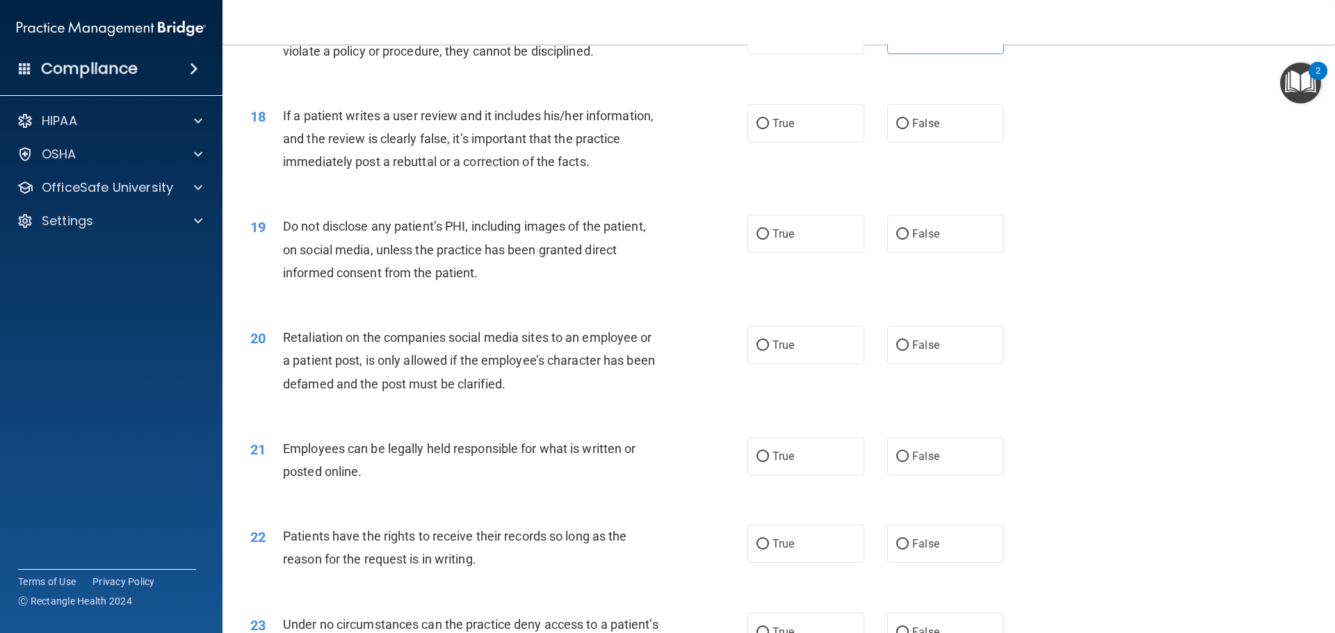
scroll to position [1947, 0]
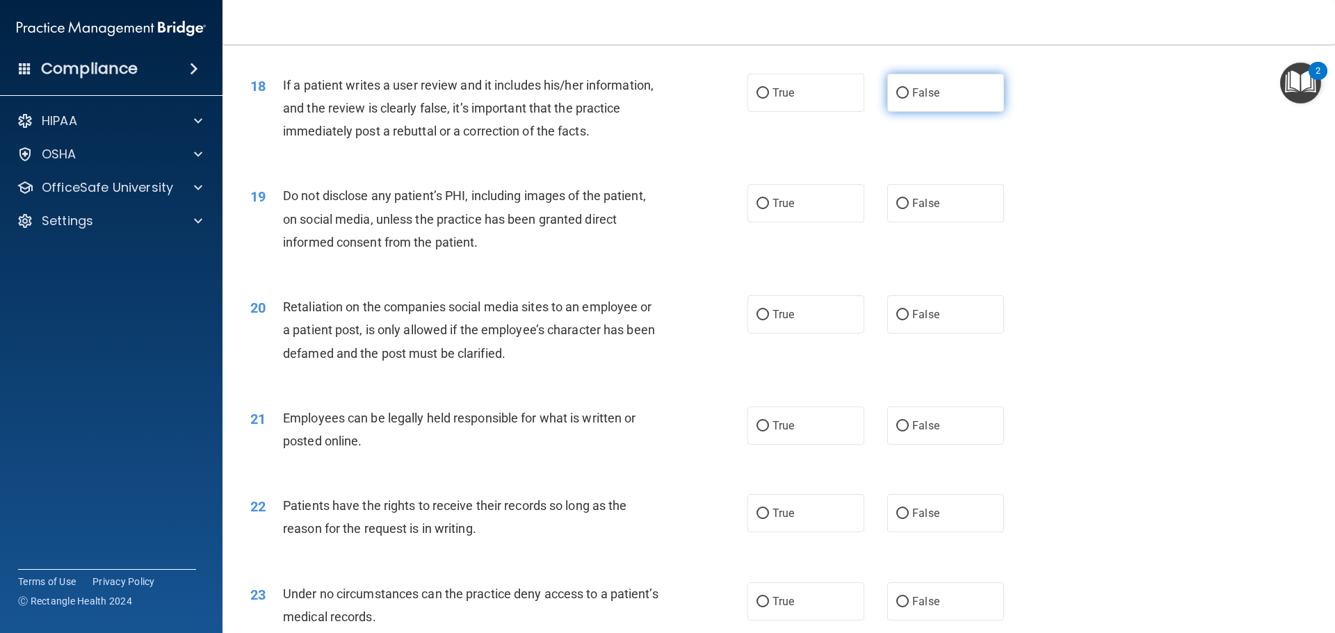
click at [900, 106] on label "False" at bounding box center [945, 93] width 117 height 38
click at [900, 99] on input "False" at bounding box center [902, 93] width 13 height 10
radio input "true"
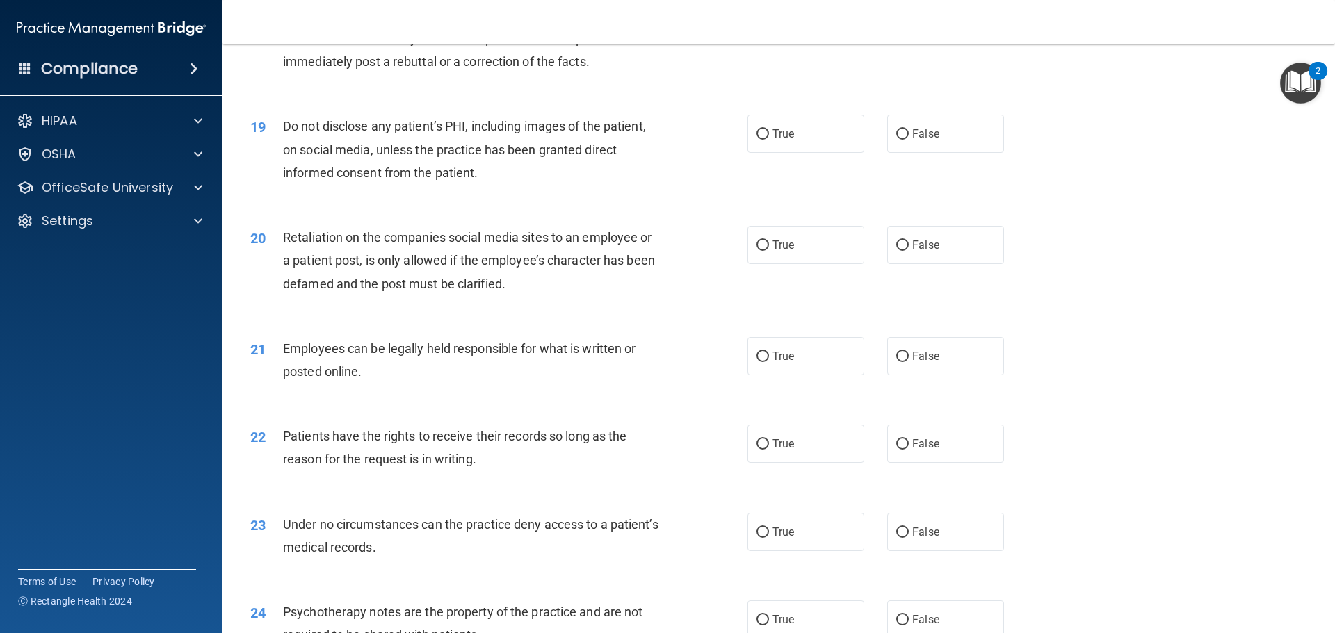
scroll to position [2086, 0]
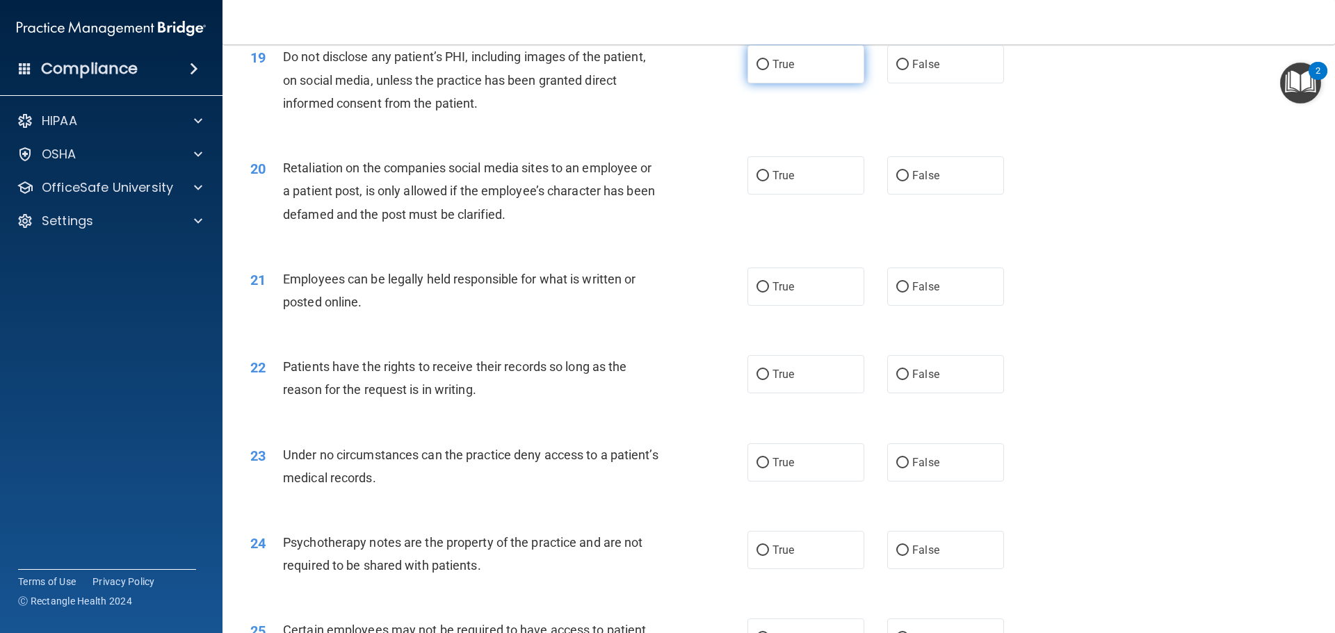
click at [810, 83] on label "True" at bounding box center [806, 64] width 117 height 38
click at [769, 70] on input "True" at bounding box center [763, 65] width 13 height 10
radio input "true"
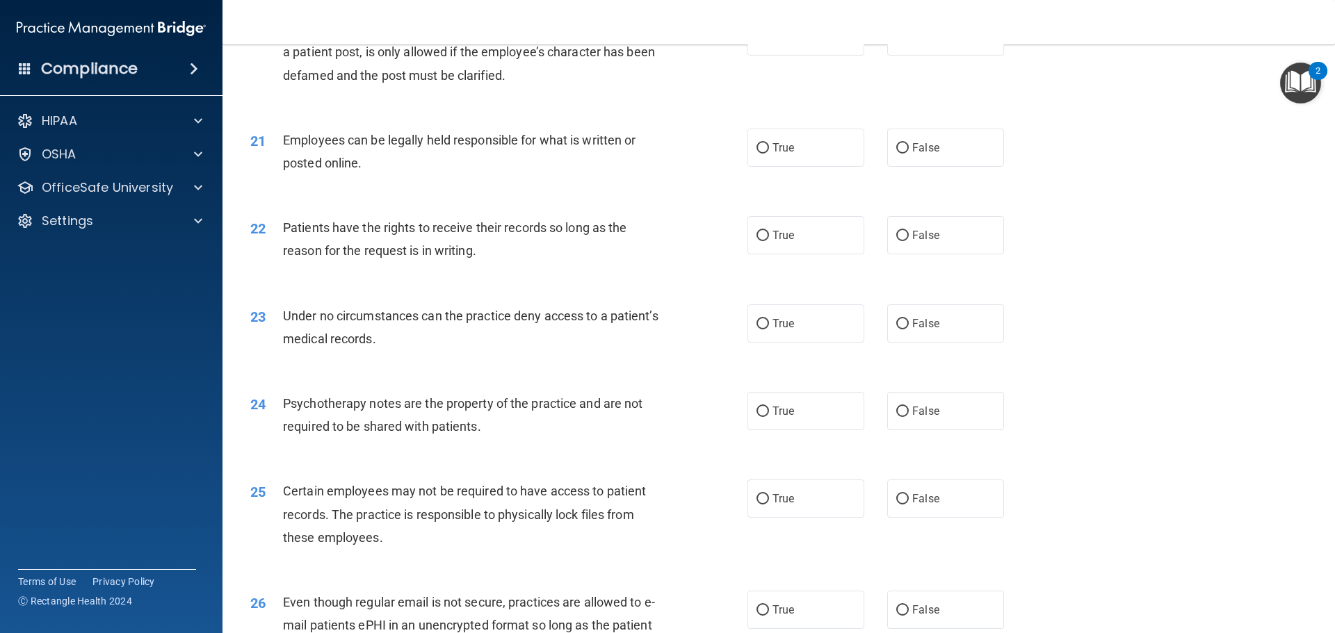
scroll to position [2156, 0]
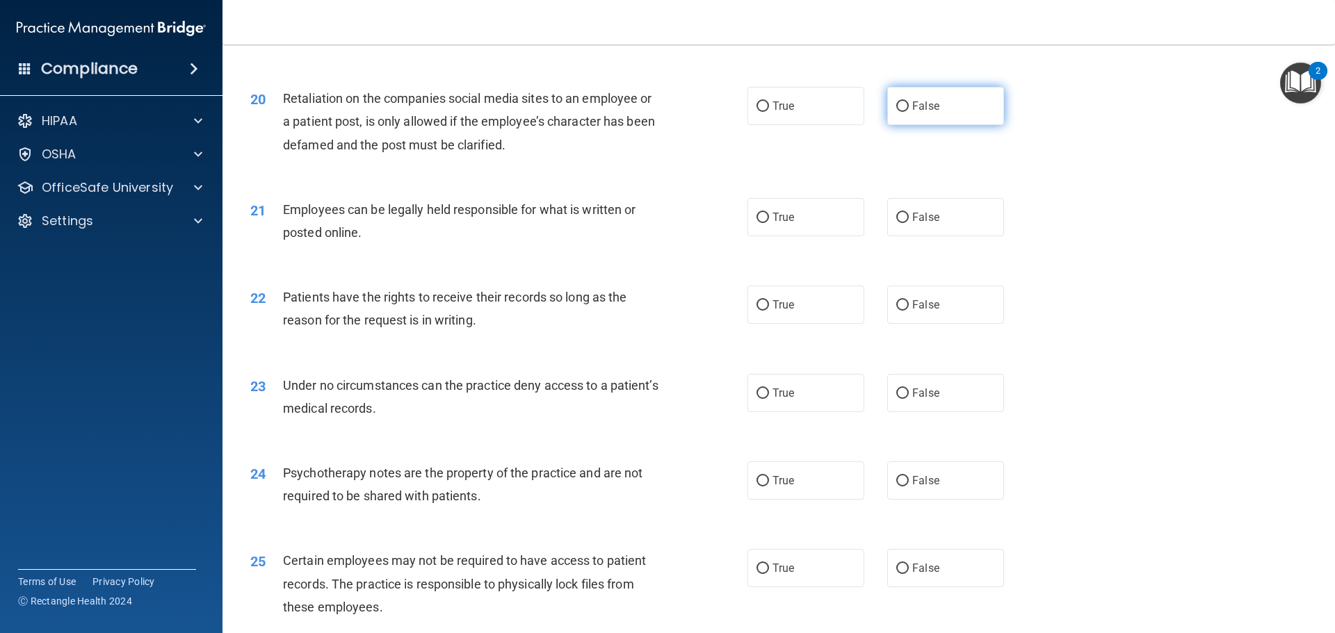
click at [919, 113] on span "False" at bounding box center [925, 105] width 27 height 13
click at [909, 112] on input "False" at bounding box center [902, 107] width 13 height 10
radio input "true"
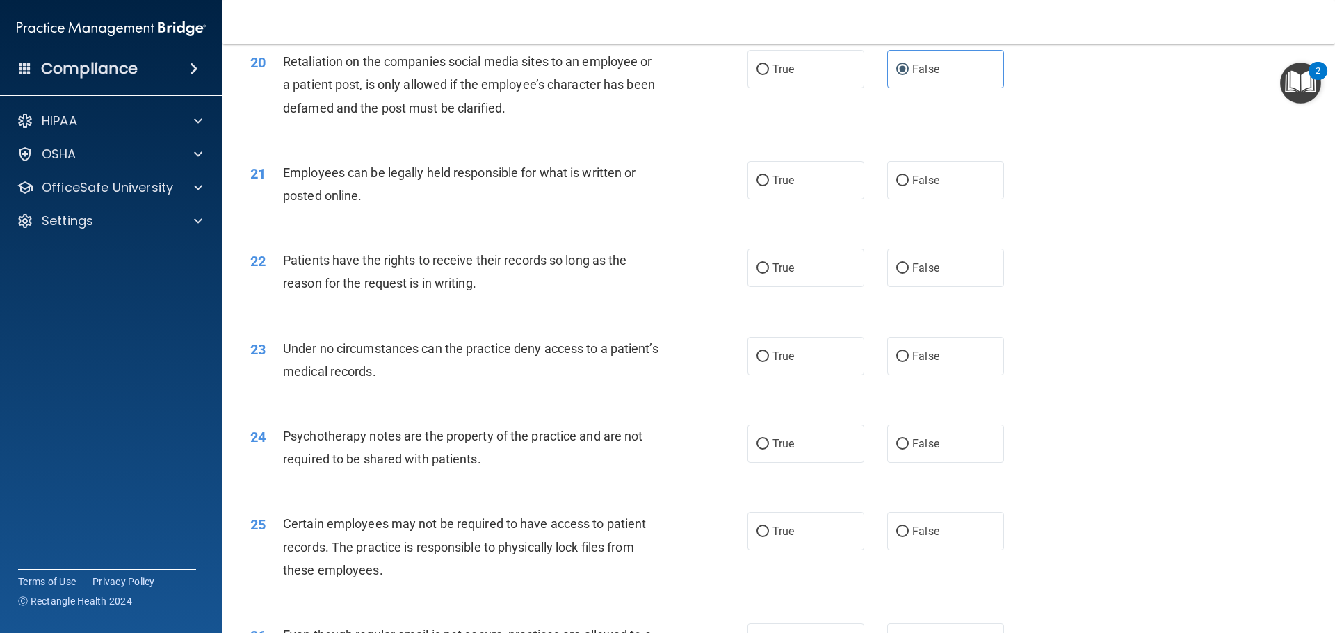
scroll to position [2225, 0]
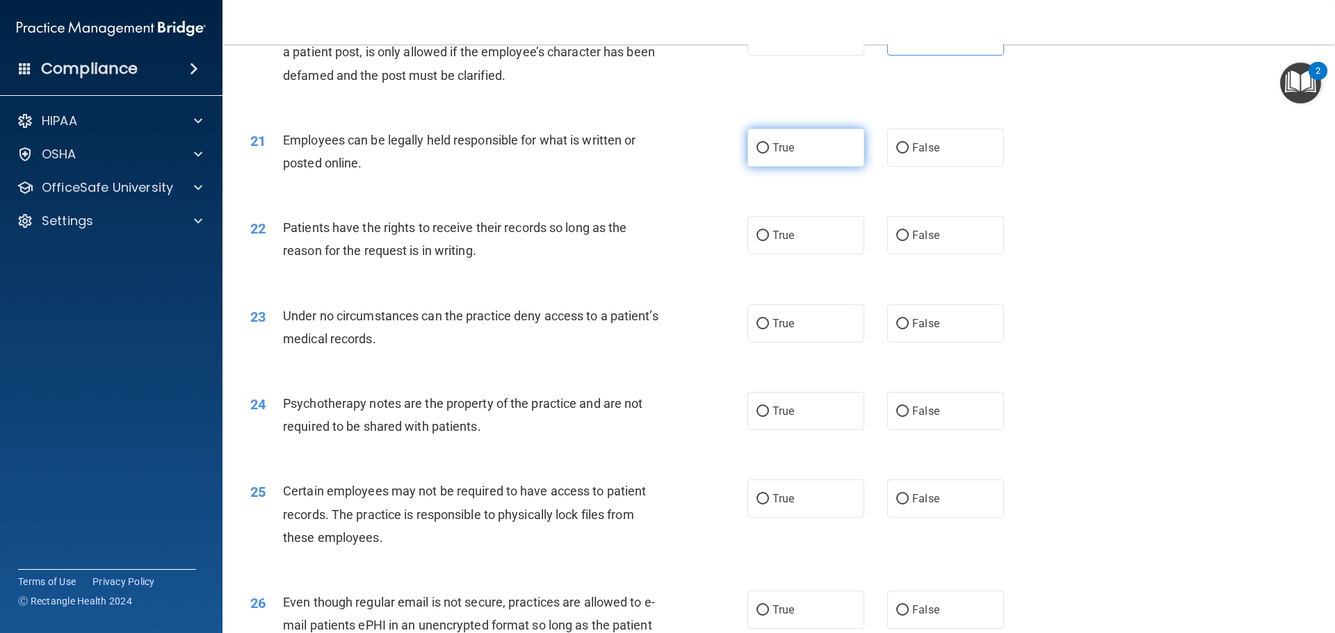
click at [753, 164] on label "True" at bounding box center [806, 148] width 117 height 38
click at [757, 154] on input "True" at bounding box center [763, 148] width 13 height 10
radio input "true"
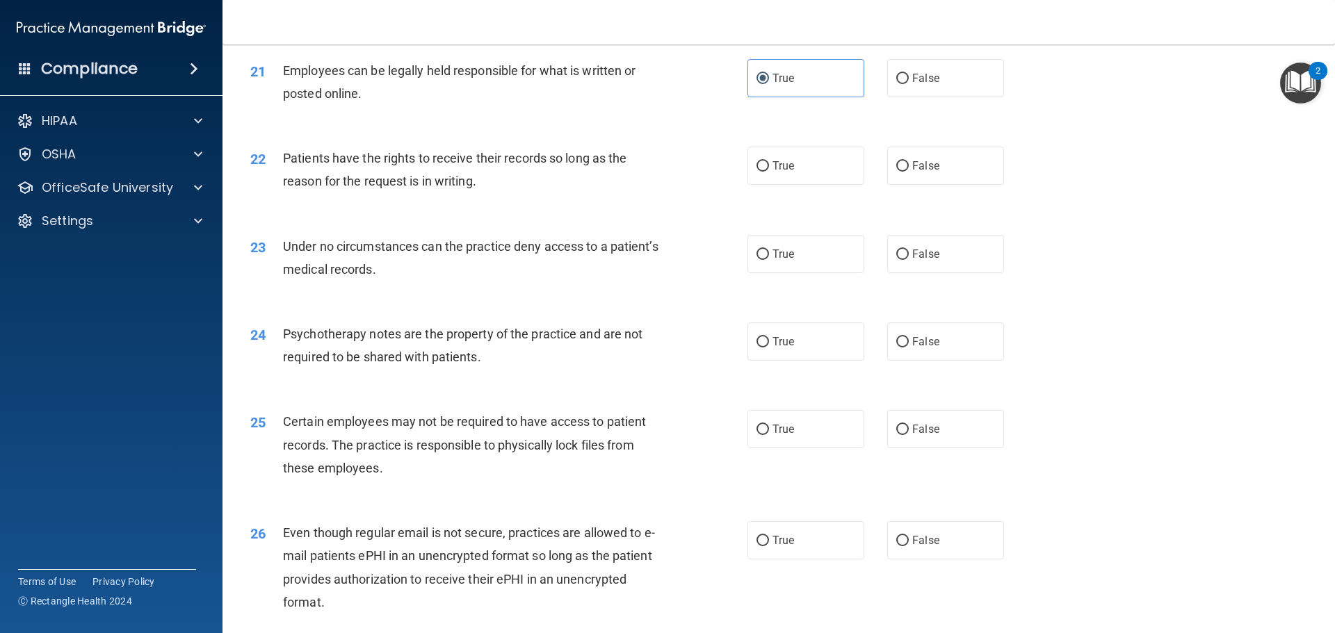
scroll to position [2364, 0]
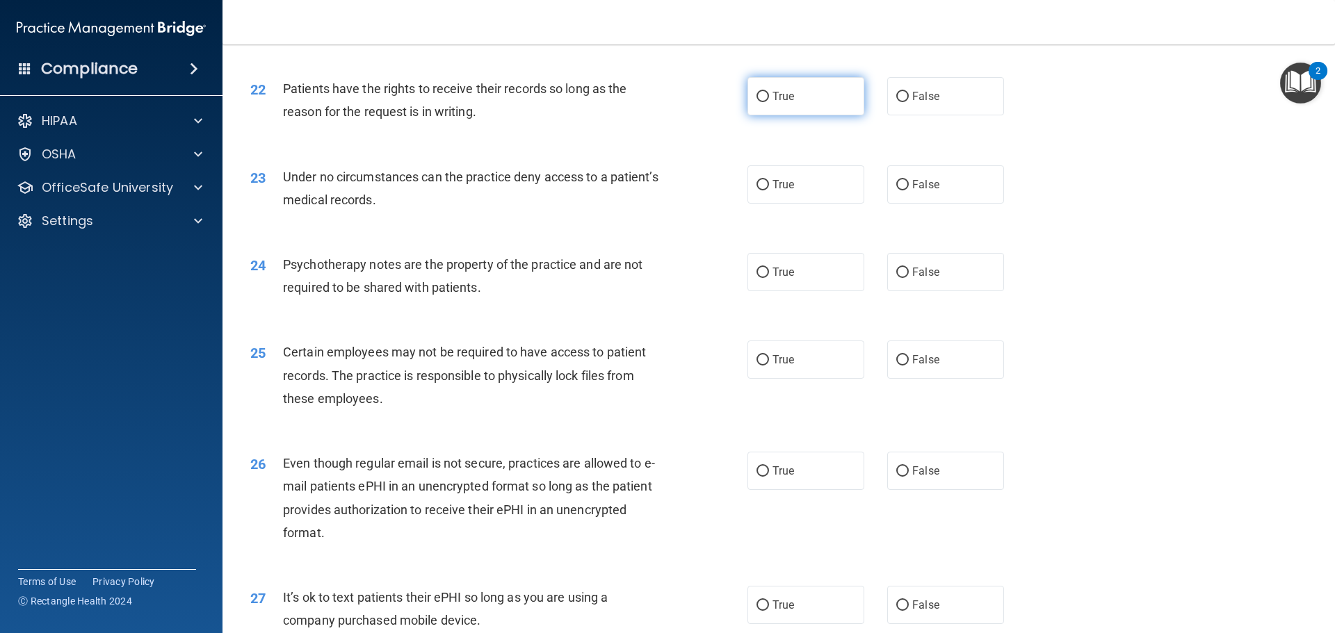
click at [799, 115] on label "True" at bounding box center [806, 96] width 117 height 38
click at [769, 102] on input "True" at bounding box center [763, 97] width 13 height 10
radio input "true"
click at [775, 191] on span "True" at bounding box center [784, 184] width 22 height 13
click at [769, 191] on input "True" at bounding box center [763, 185] width 13 height 10
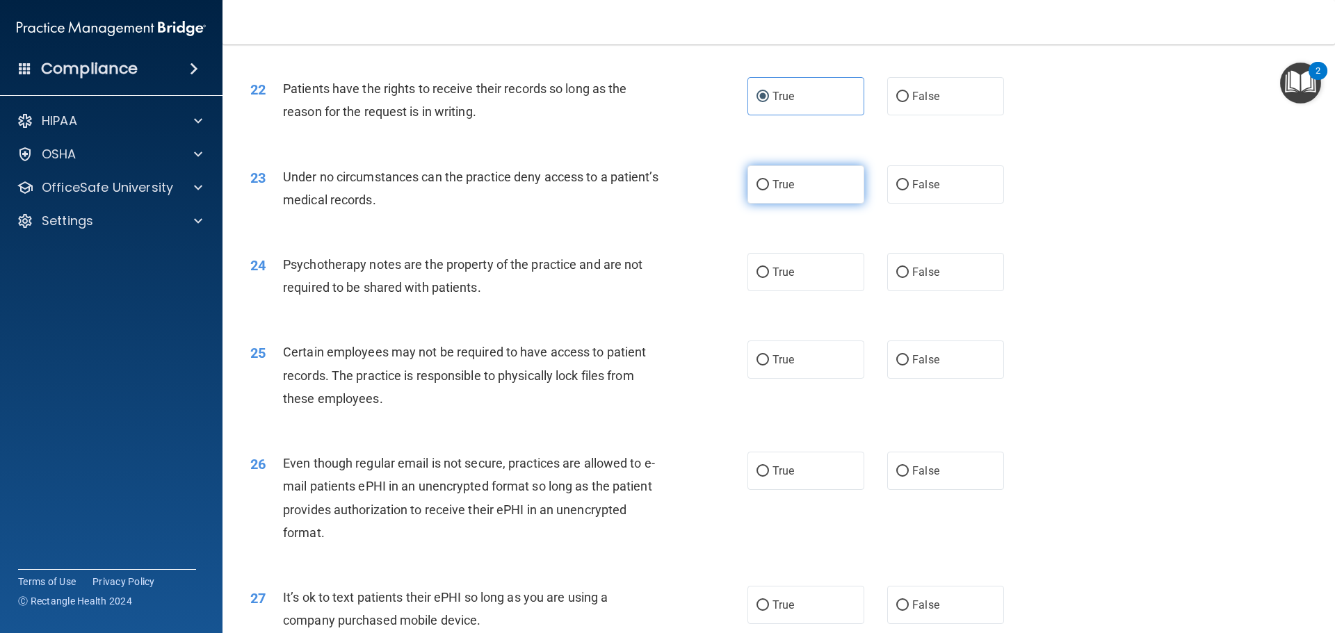
radio input "true"
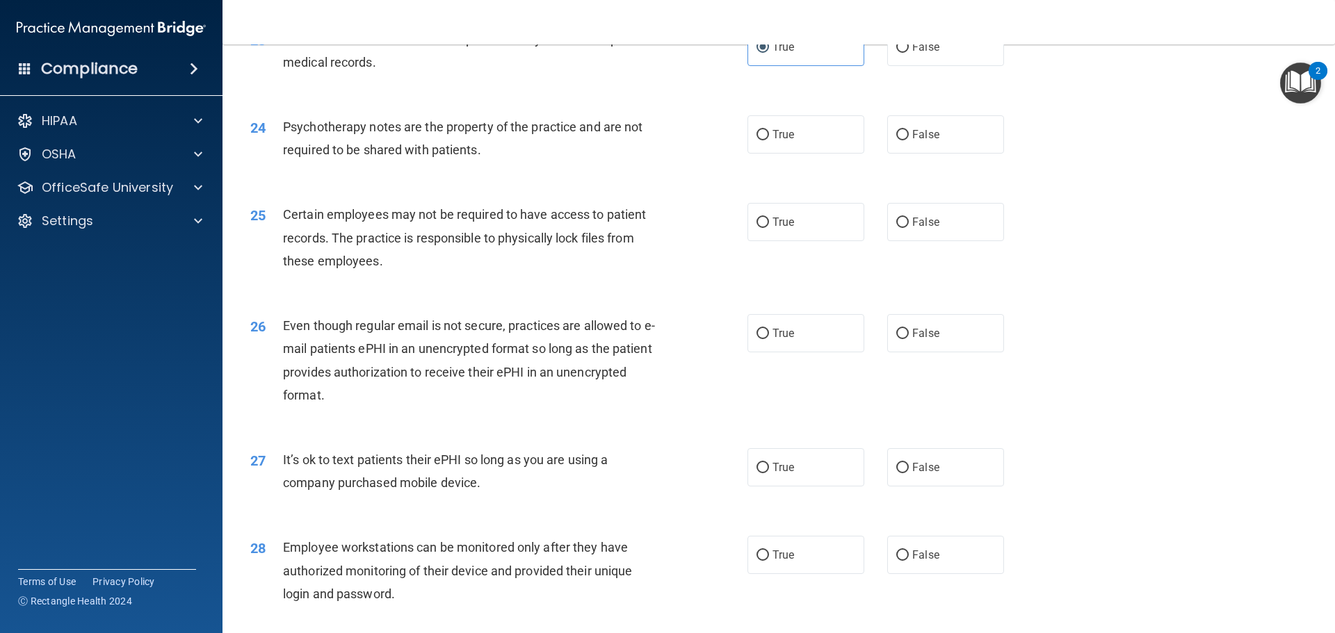
scroll to position [2503, 0]
click at [900, 139] on input "False" at bounding box center [902, 134] width 13 height 10
radio input "true"
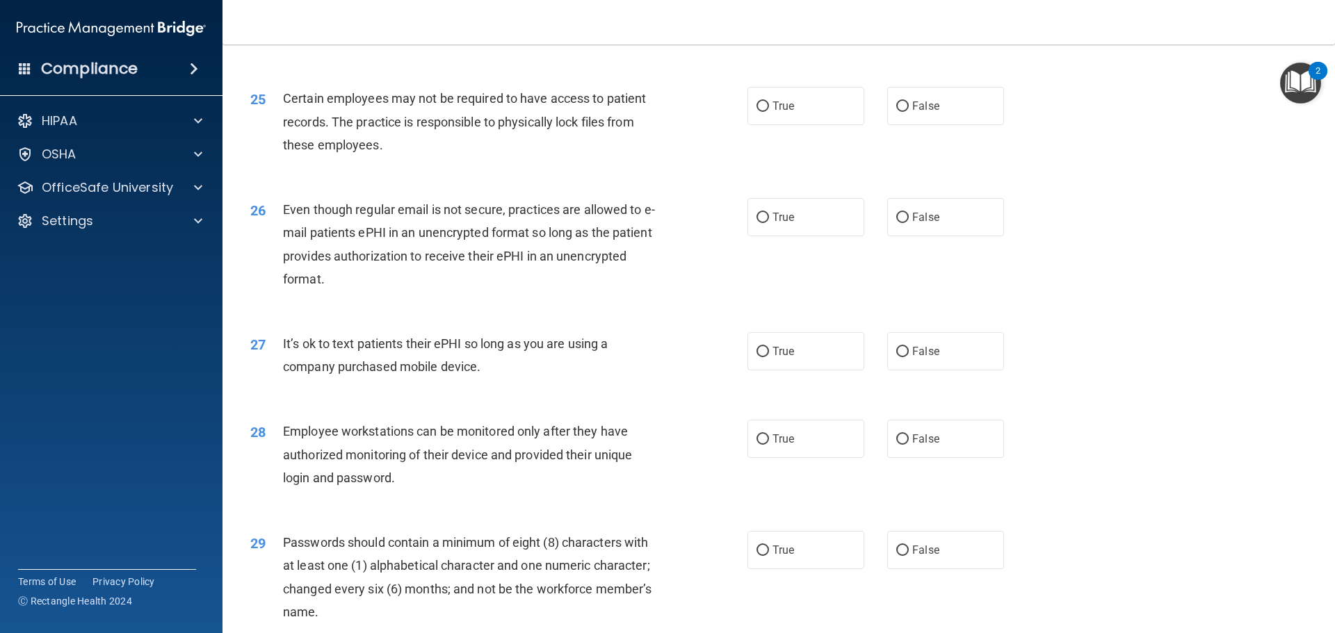
scroll to position [2642, 0]
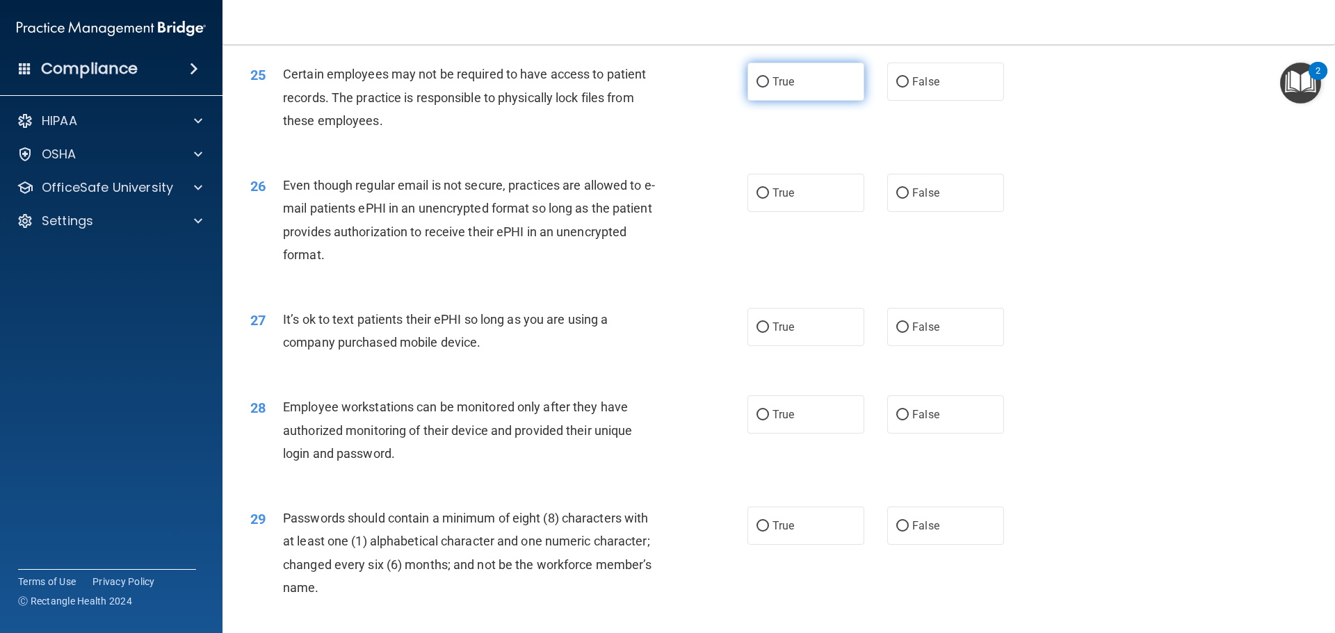
click at [763, 99] on label "True" at bounding box center [806, 82] width 117 height 38
click at [763, 88] on input "True" at bounding box center [763, 82] width 13 height 10
radio input "true"
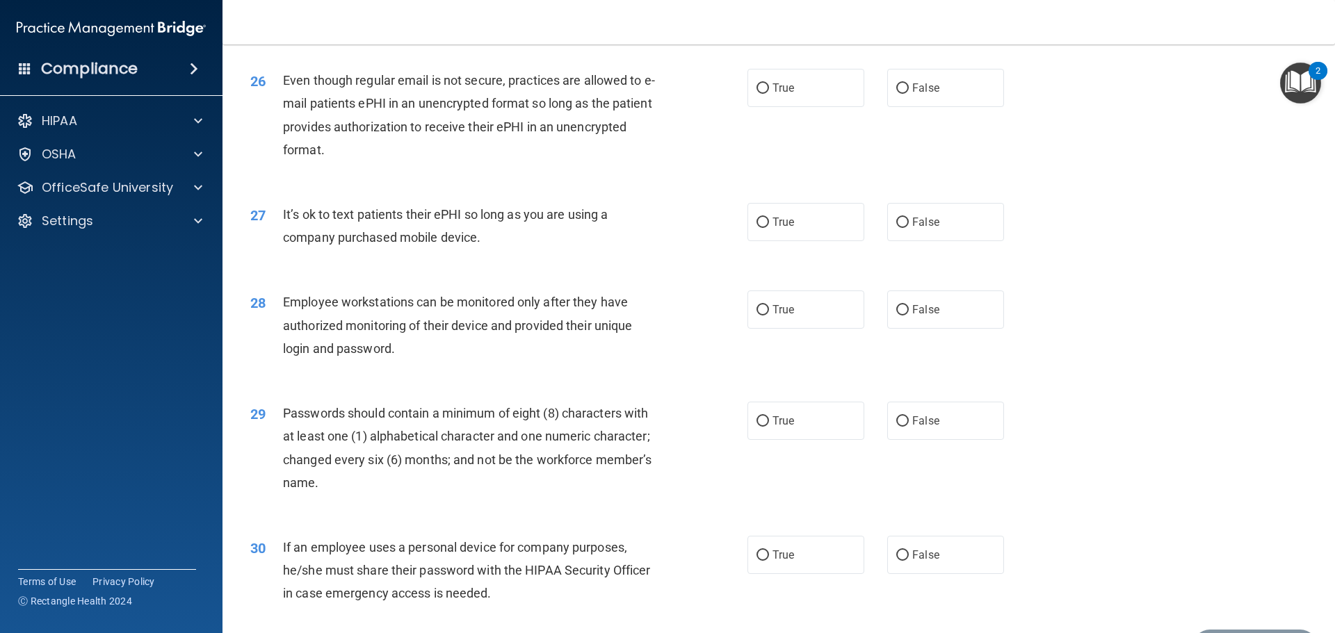
scroll to position [2781, 0]
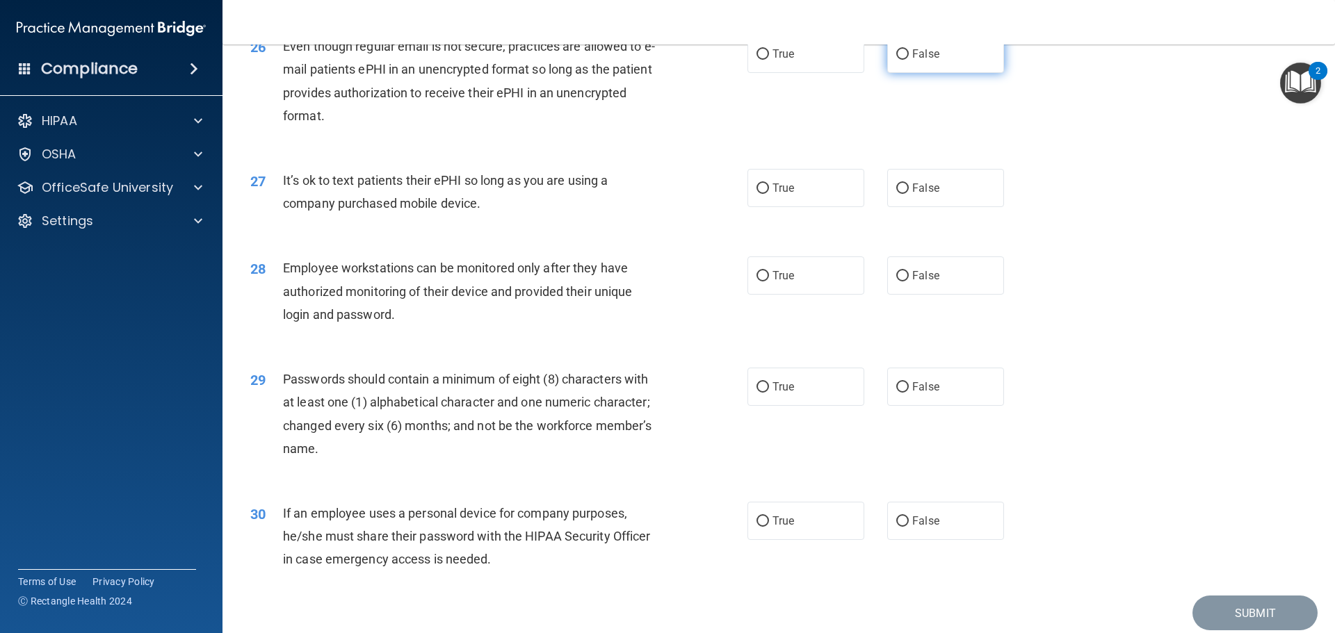
click at [994, 73] on label "False" at bounding box center [945, 54] width 117 height 38
click at [909, 60] on input "False" at bounding box center [902, 54] width 13 height 10
radio input "true"
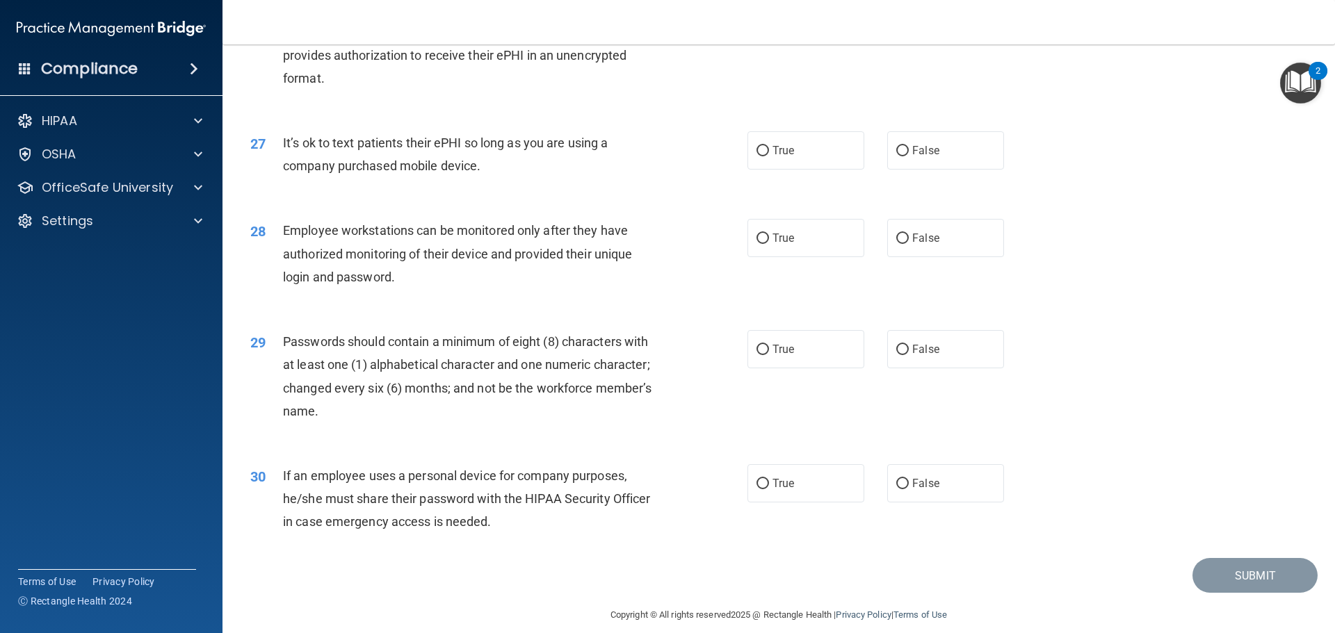
scroll to position [2851, 0]
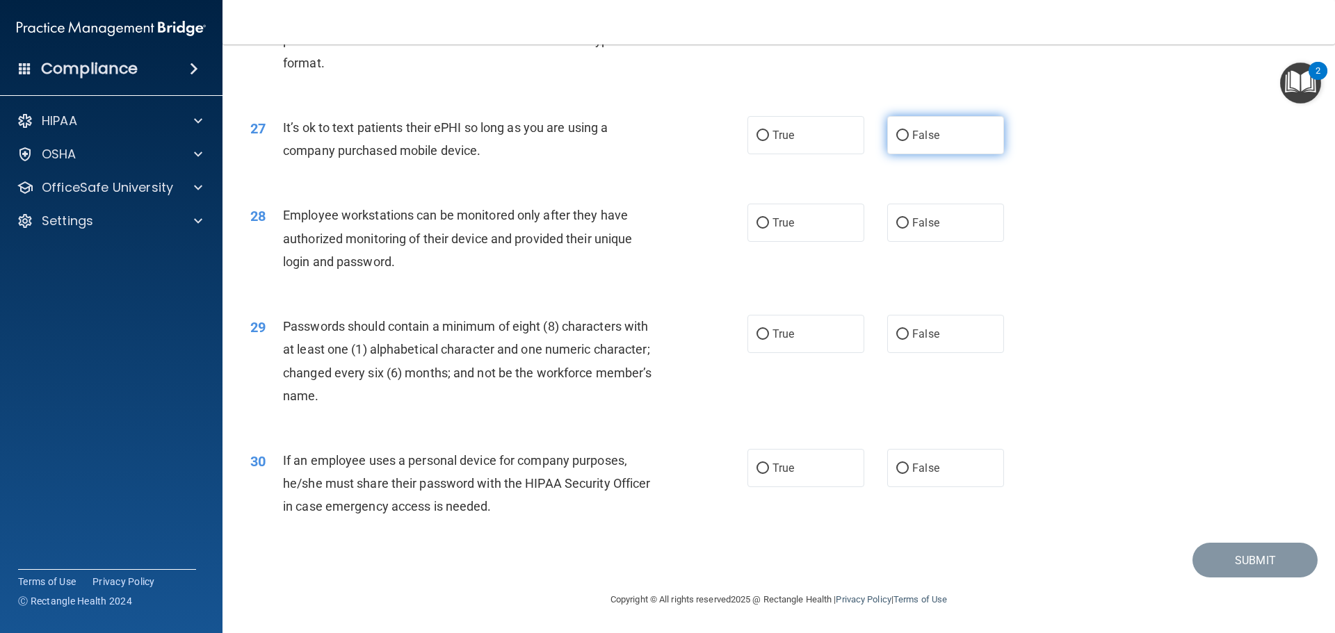
click at [961, 142] on label "False" at bounding box center [945, 135] width 117 height 38
click at [909, 141] on input "False" at bounding box center [902, 136] width 13 height 10
radio input "true"
click at [912, 227] on span "False" at bounding box center [925, 222] width 27 height 13
click at [908, 227] on input "False" at bounding box center [902, 223] width 13 height 10
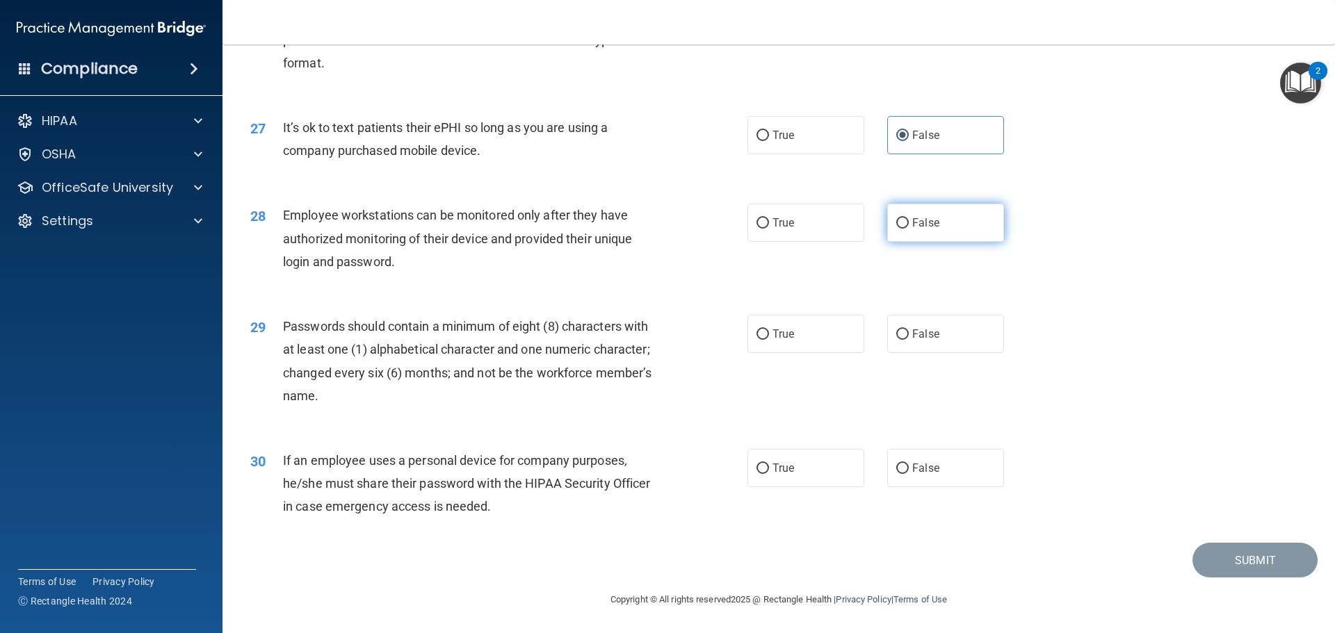
radio input "true"
click at [798, 326] on label "True" at bounding box center [806, 334] width 117 height 38
click at [769, 330] on input "True" at bounding box center [763, 335] width 13 height 10
radio input "true"
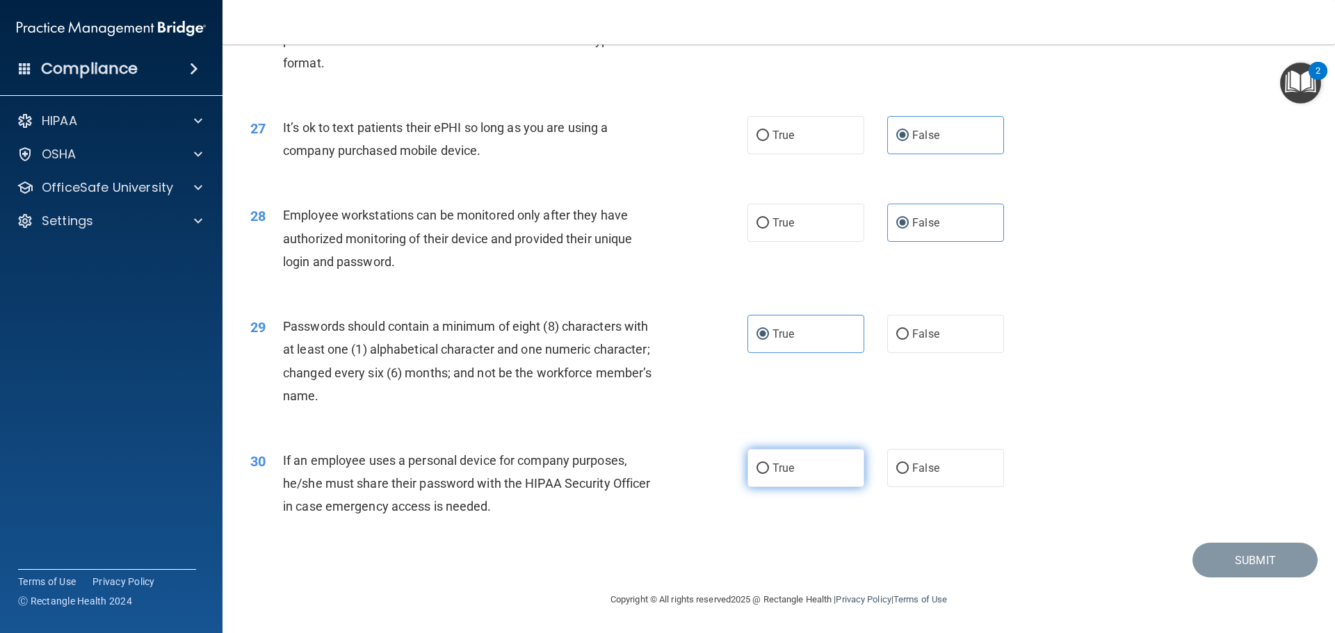
click at [769, 480] on label "True" at bounding box center [806, 468] width 117 height 38
click at [769, 474] on input "True" at bounding box center [763, 469] width 13 height 10
radio input "true"
click at [1222, 562] on button "Submit" at bounding box center [1255, 560] width 125 height 35
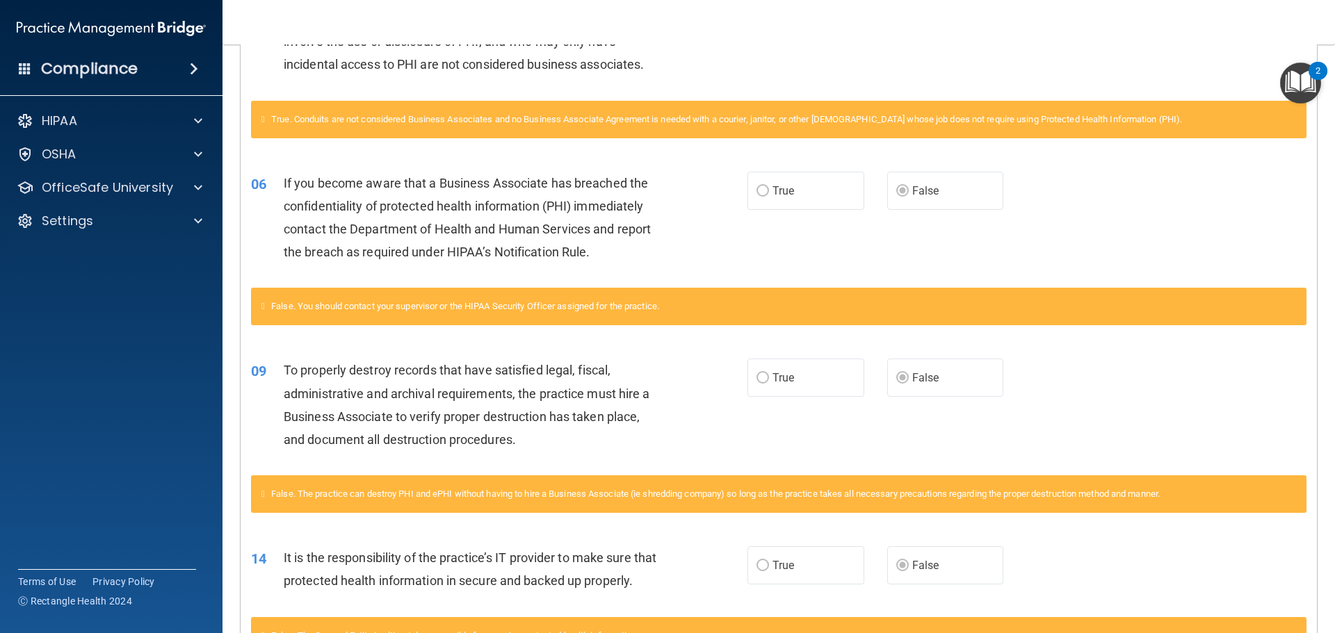
scroll to position [432, 0]
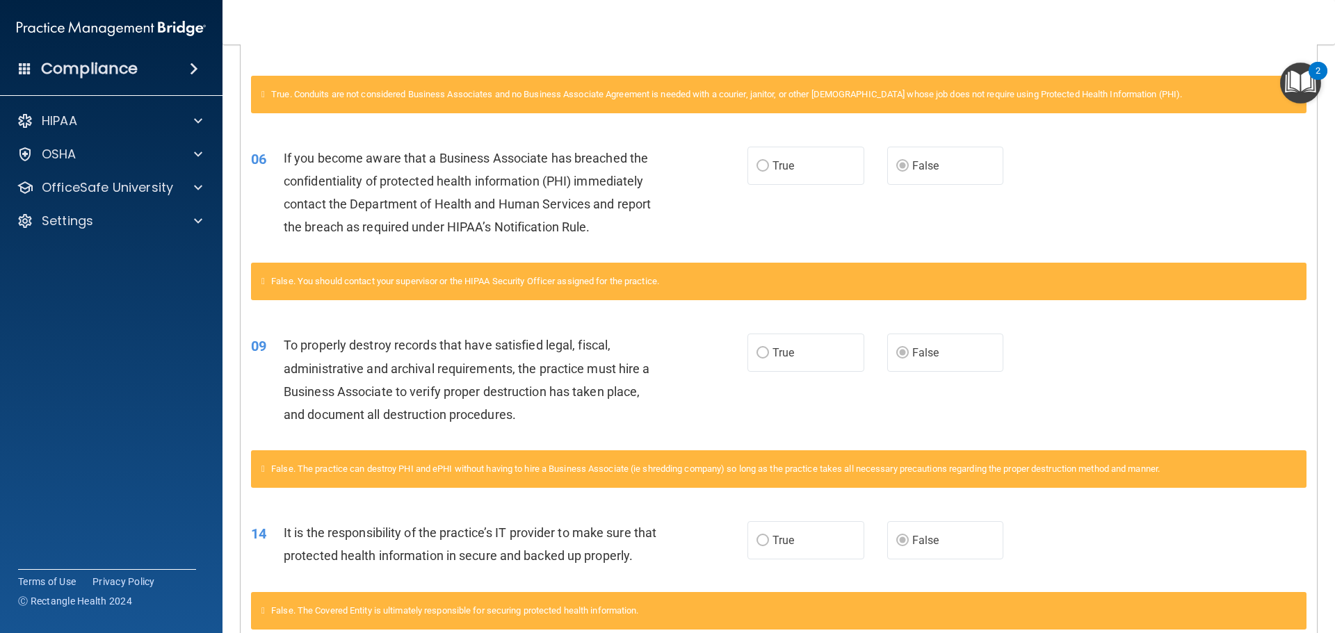
drag, startPoint x: 700, startPoint y: 202, endPoint x: 669, endPoint y: 177, distance: 40.1
click at [669, 177] on div "06 If you become aware that a Business Associate has breached the confidentiali…" at bounding box center [499, 196] width 538 height 99
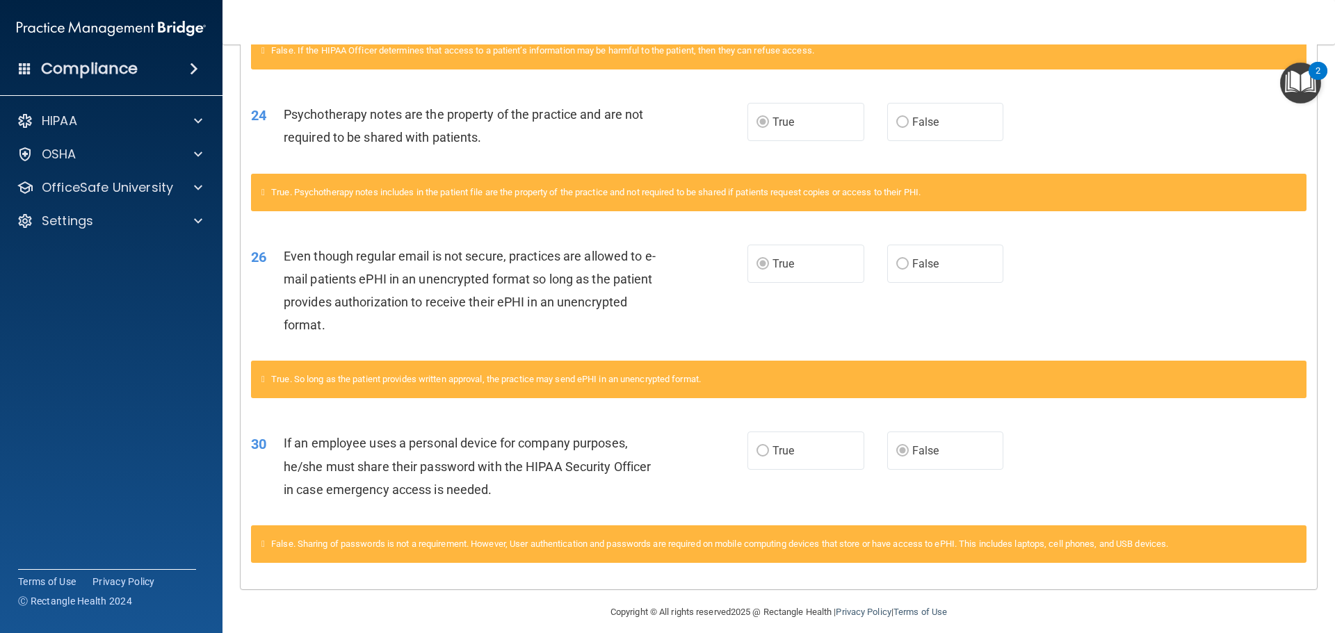
scroll to position [1475, 0]
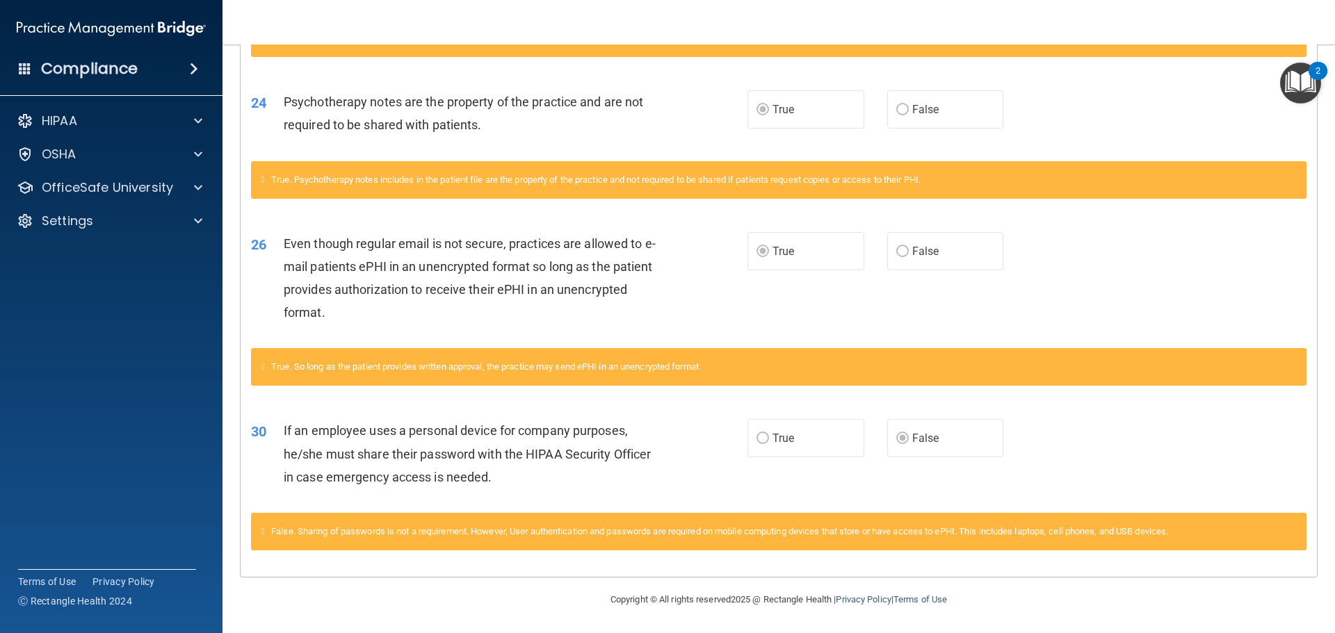
click at [581, 469] on div "If an employee uses a personal device for company purposes, he/she must share t…" at bounding box center [478, 454] width 388 height 70
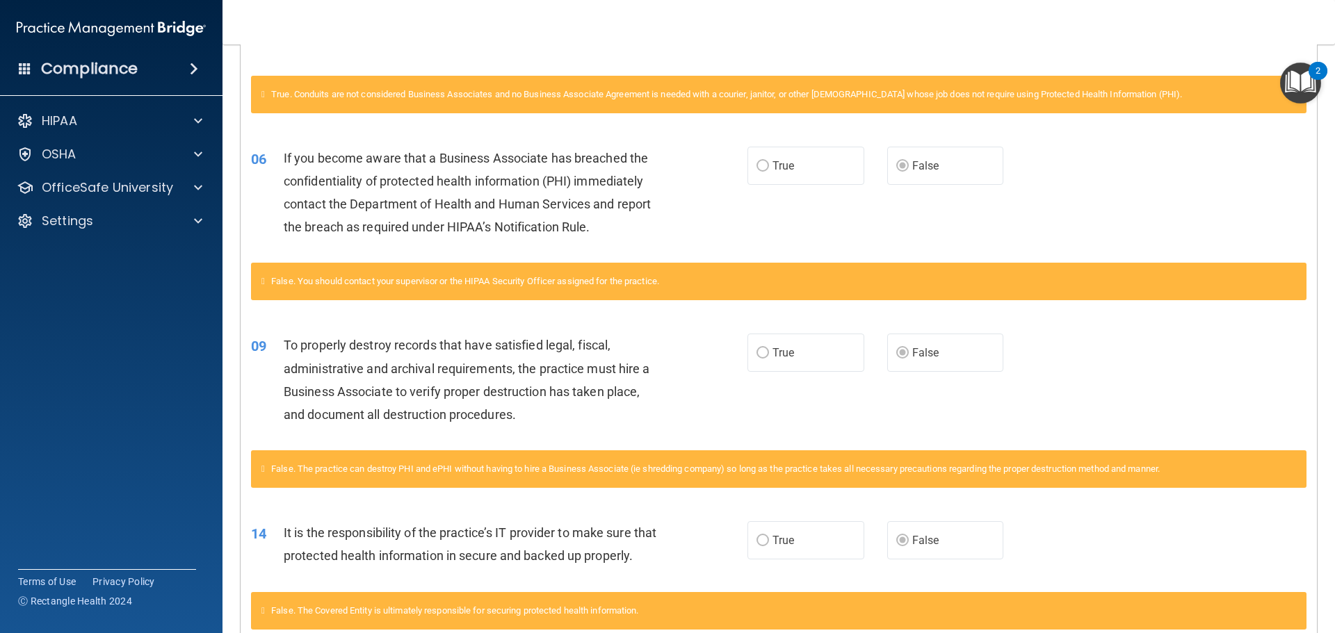
scroll to position [0, 0]
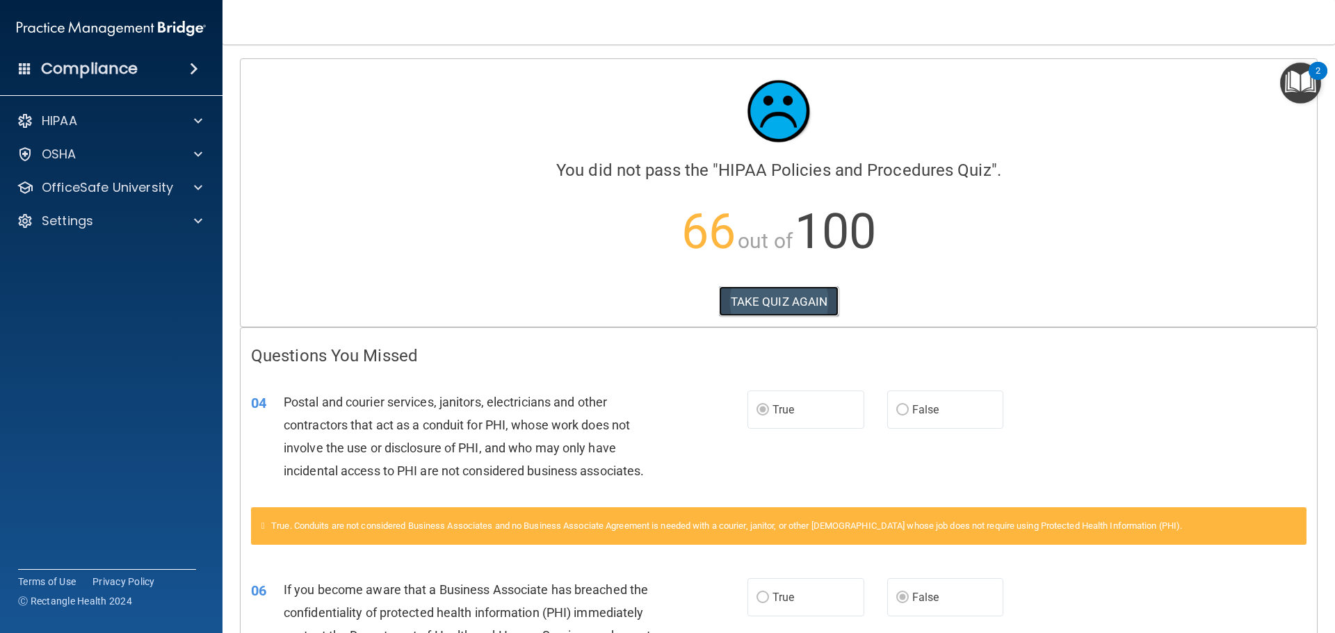
click at [759, 311] on button "TAKE QUIZ AGAIN" at bounding box center [779, 301] width 120 height 31
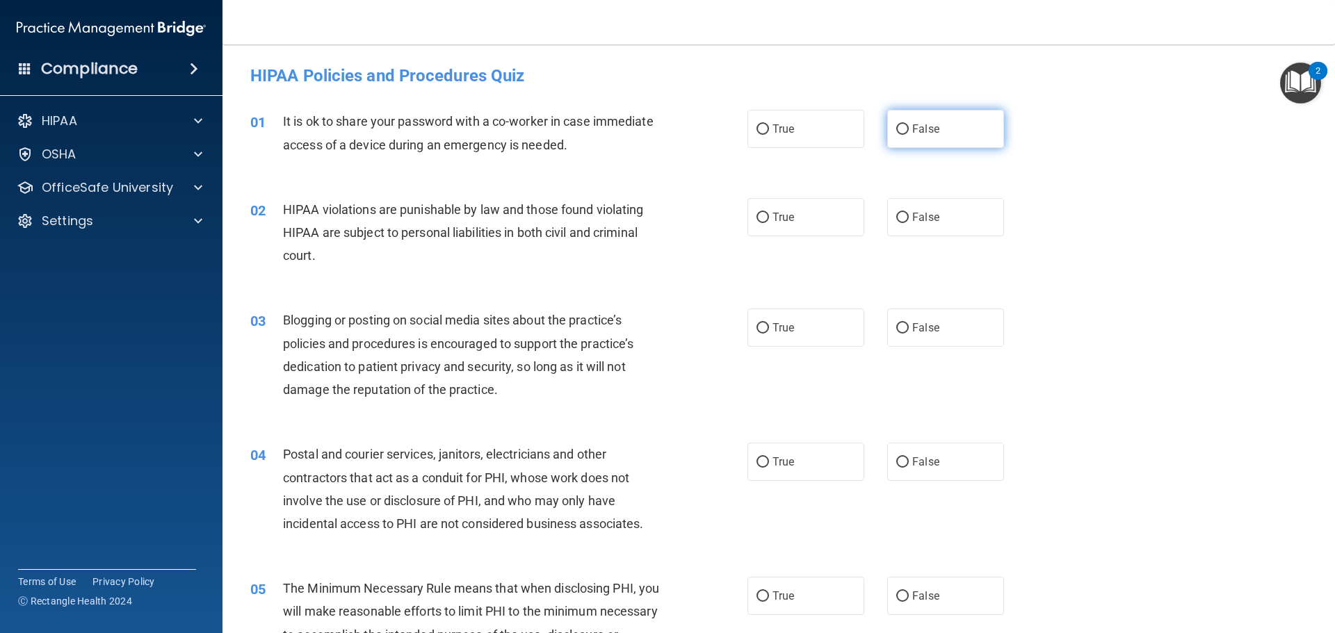
click at [916, 143] on label "False" at bounding box center [945, 129] width 117 height 38
click at [909, 135] on input "False" at bounding box center [902, 129] width 13 height 10
radio input "true"
click at [757, 223] on input "True" at bounding box center [763, 218] width 13 height 10
radio input "true"
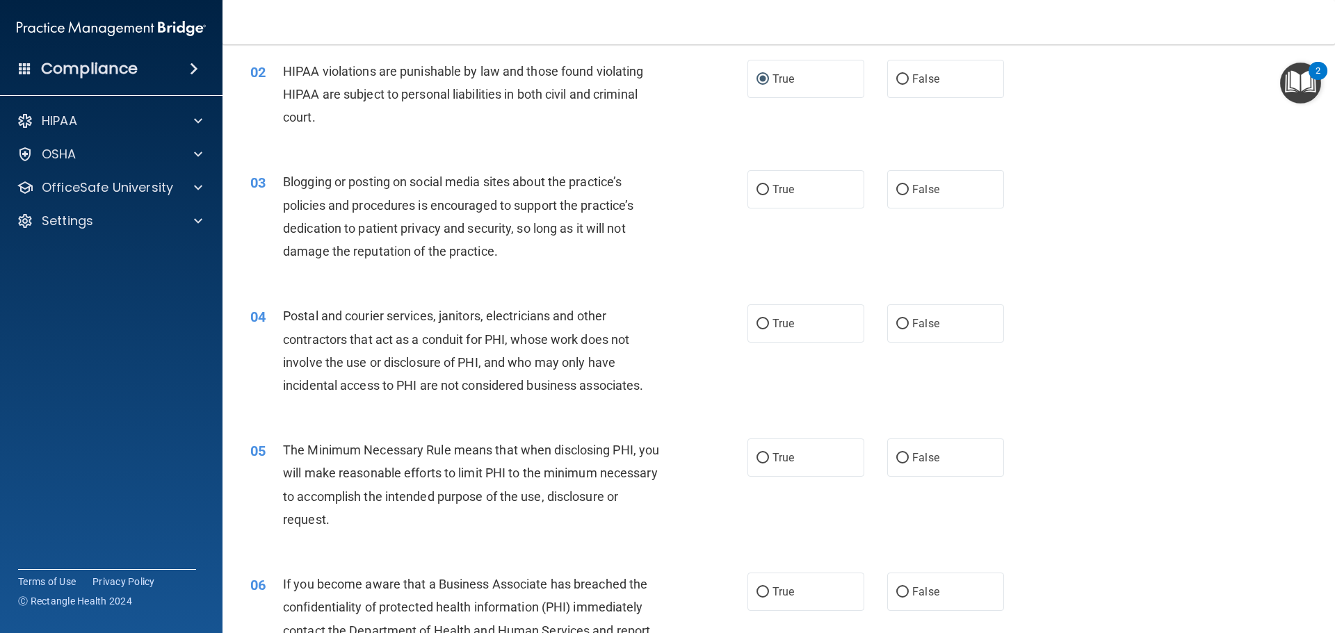
scroll to position [139, 0]
click at [923, 194] on span "False" at bounding box center [925, 188] width 27 height 13
click at [909, 194] on input "False" at bounding box center [902, 189] width 13 height 10
radio input "true"
click at [766, 329] on label "True" at bounding box center [806, 323] width 117 height 38
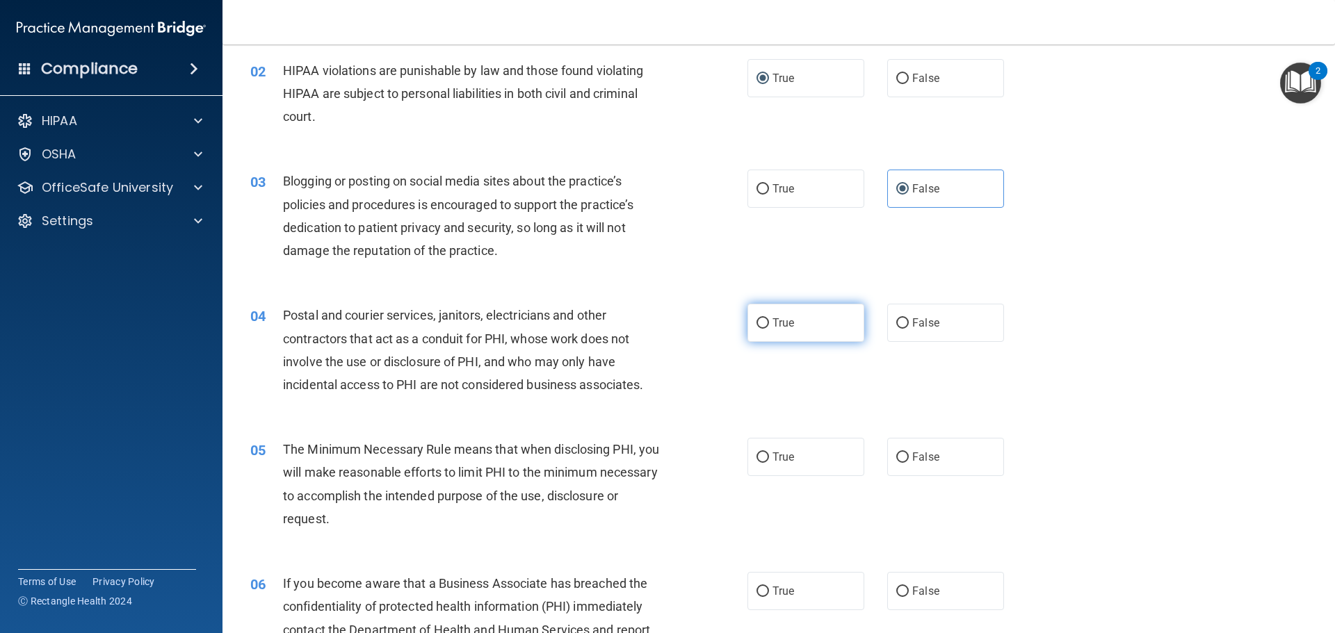
click at [766, 329] on input "True" at bounding box center [763, 323] width 13 height 10
radio input "true"
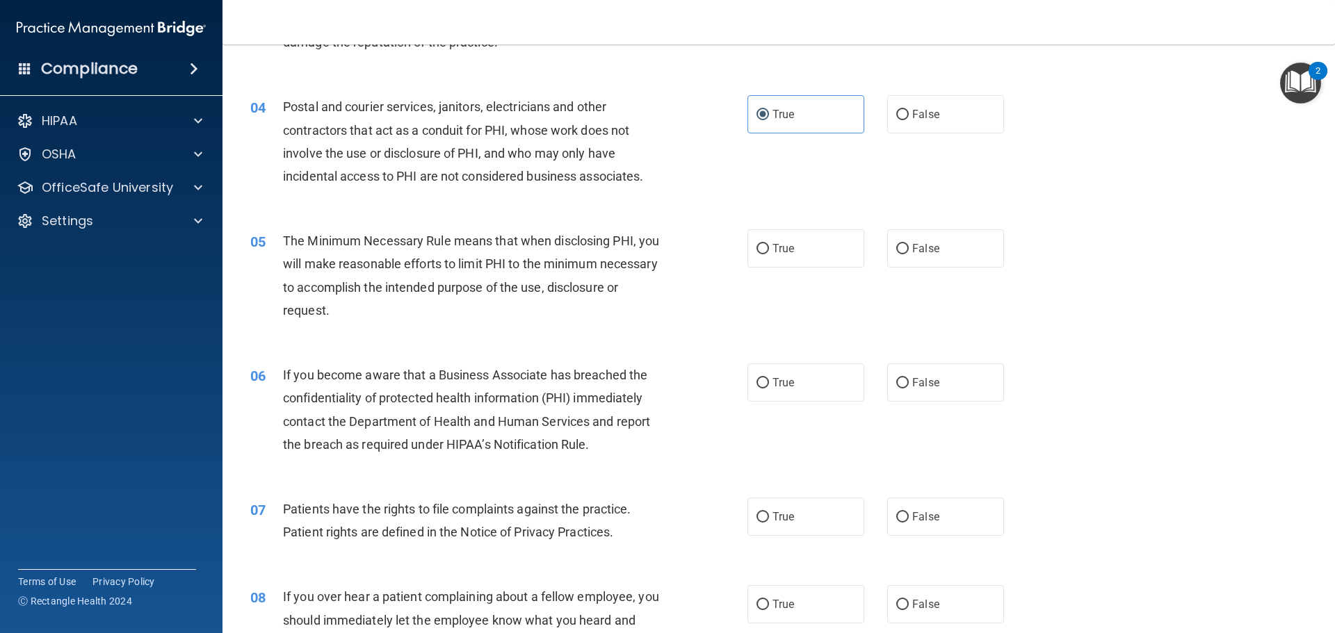
scroll to position [417, 0]
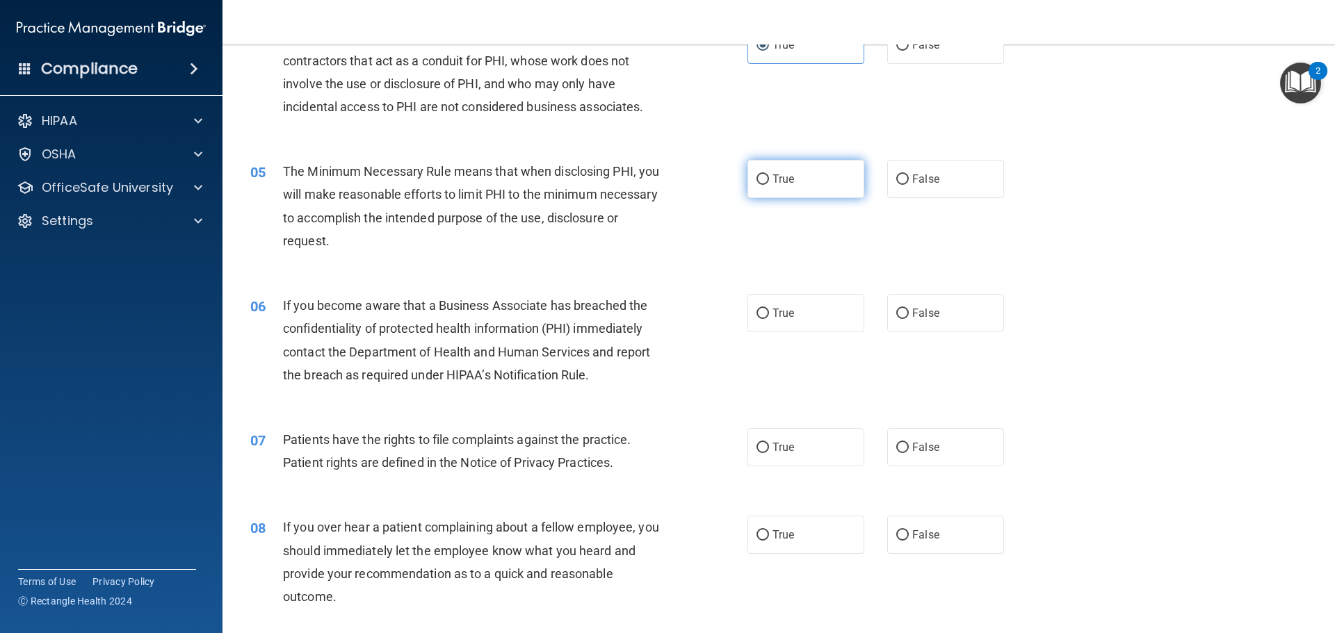
click at [770, 187] on label "True" at bounding box center [806, 179] width 117 height 38
click at [769, 185] on input "True" at bounding box center [763, 180] width 13 height 10
radio input "true"
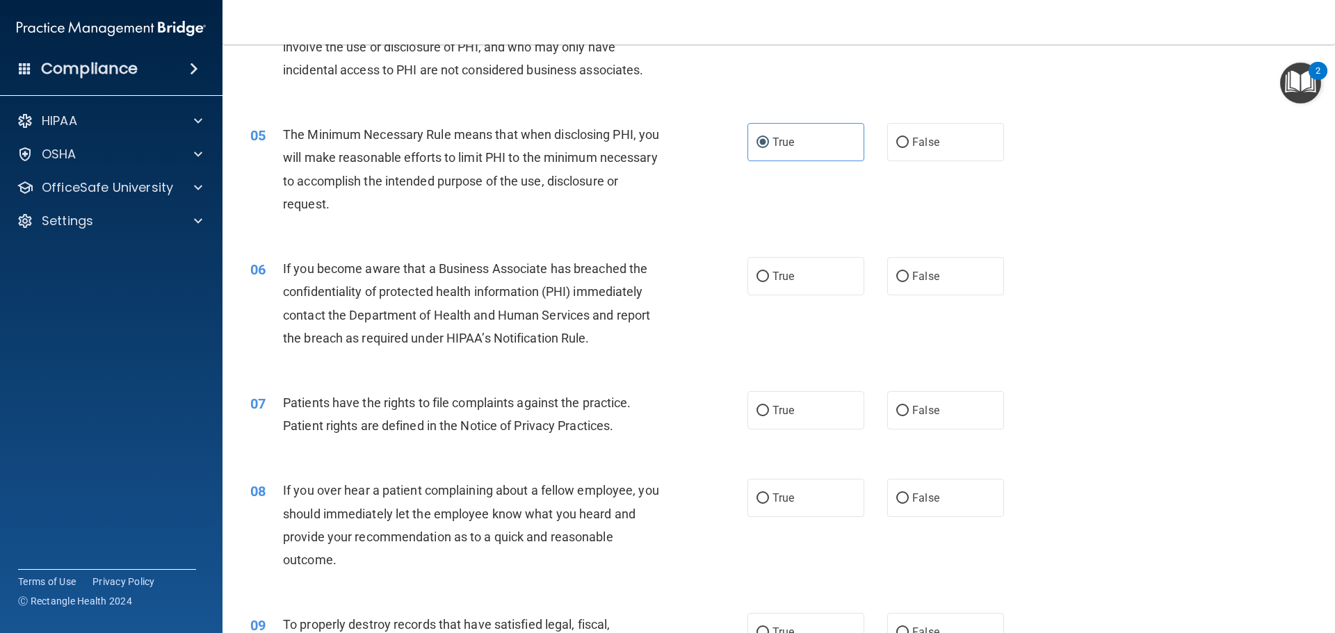
scroll to position [487, 0]
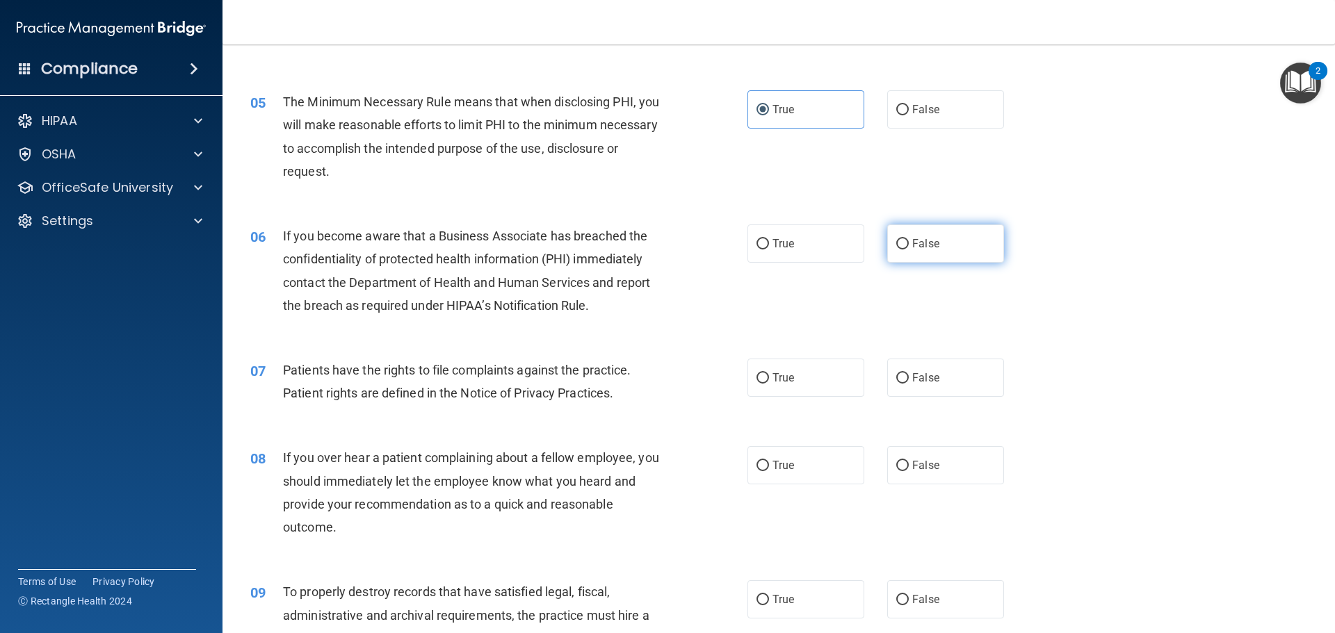
click at [919, 253] on label "False" at bounding box center [945, 244] width 117 height 38
click at [909, 250] on input "False" at bounding box center [902, 244] width 13 height 10
radio input "true"
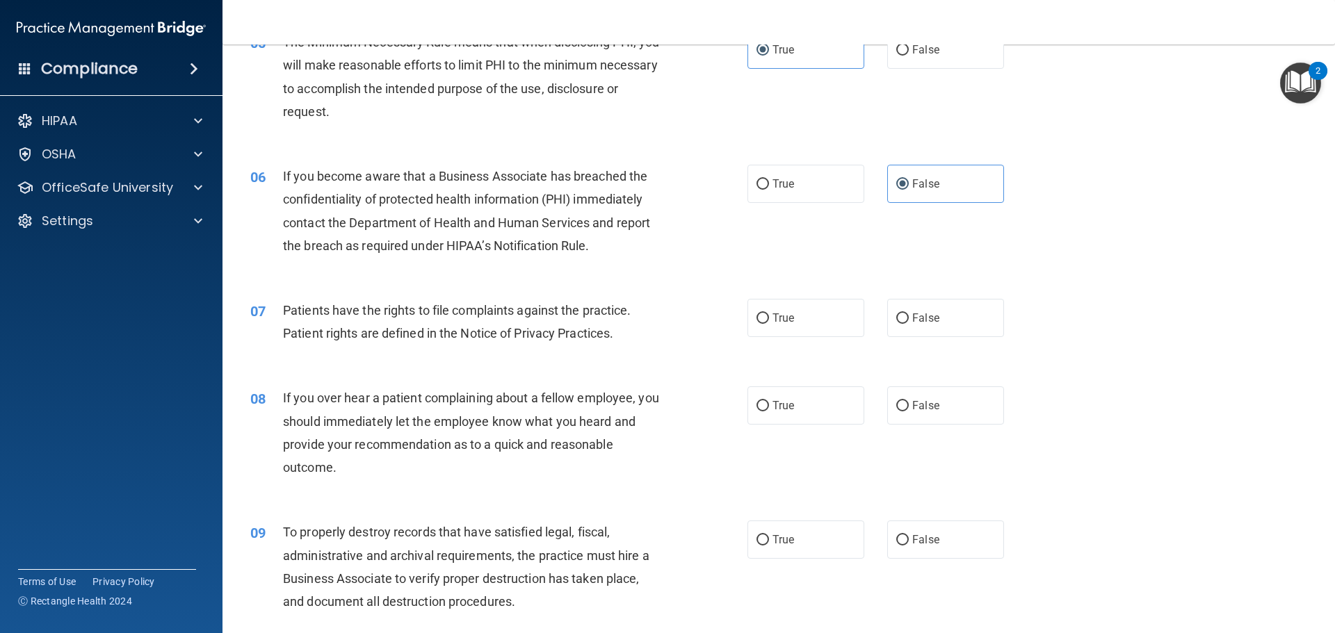
scroll to position [626, 0]
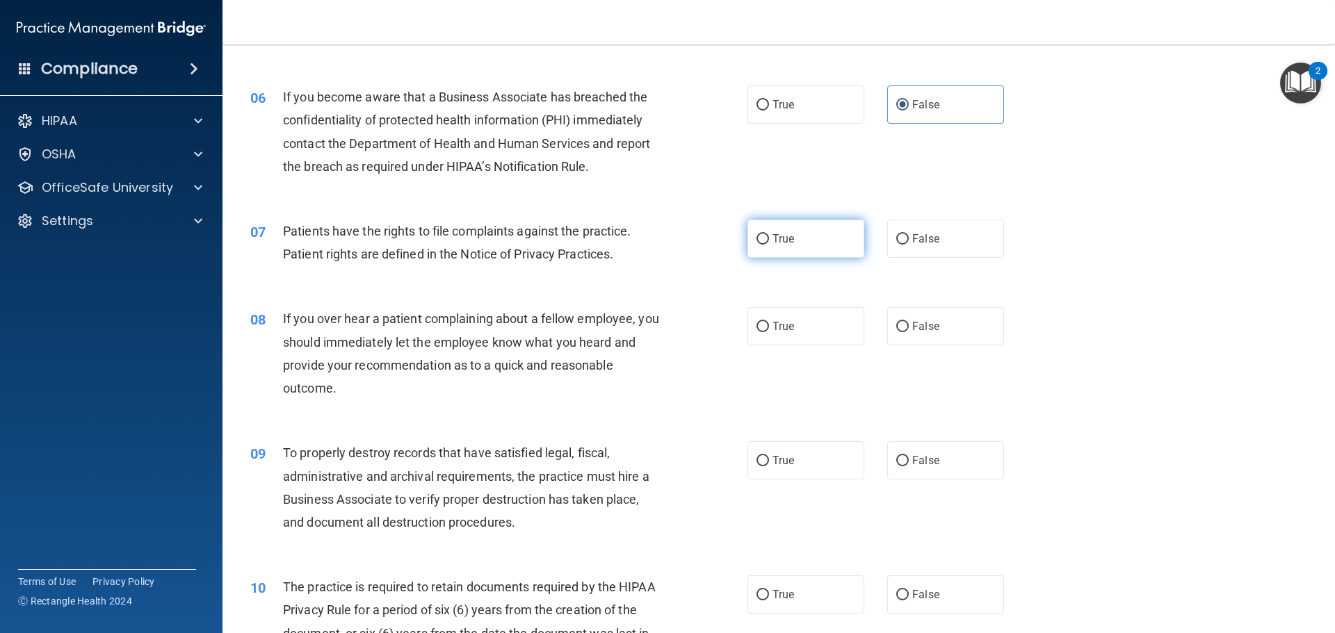
click at [780, 244] on span "True" at bounding box center [784, 238] width 22 height 13
click at [769, 244] on input "True" at bounding box center [763, 239] width 13 height 10
radio input "true"
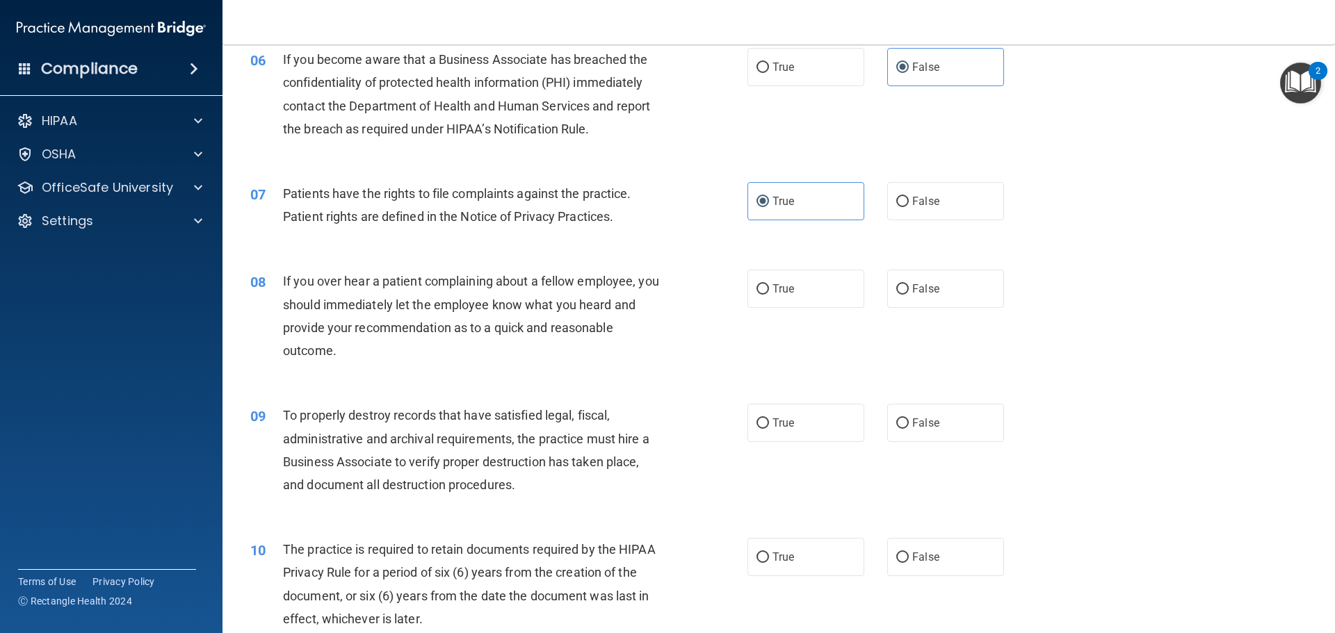
scroll to position [765, 0]
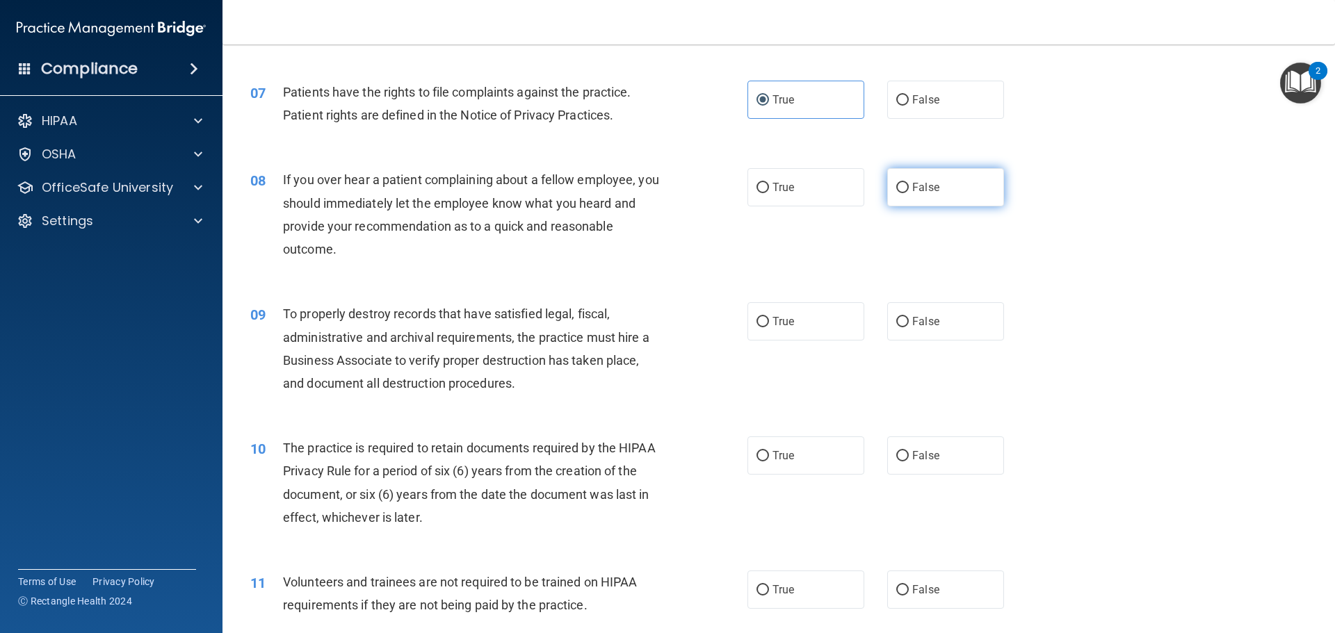
click at [923, 184] on span "False" at bounding box center [925, 187] width 27 height 13
click at [909, 184] on input "False" at bounding box center [902, 188] width 13 height 10
radio input "true"
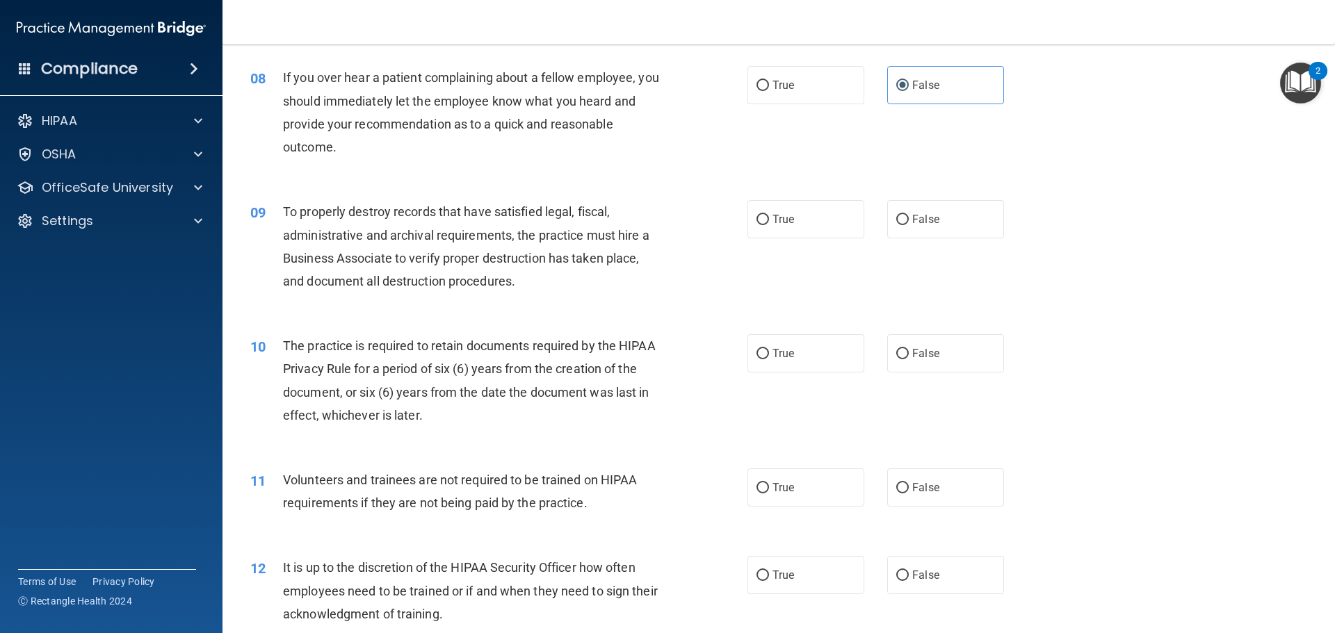
scroll to position [904, 0]
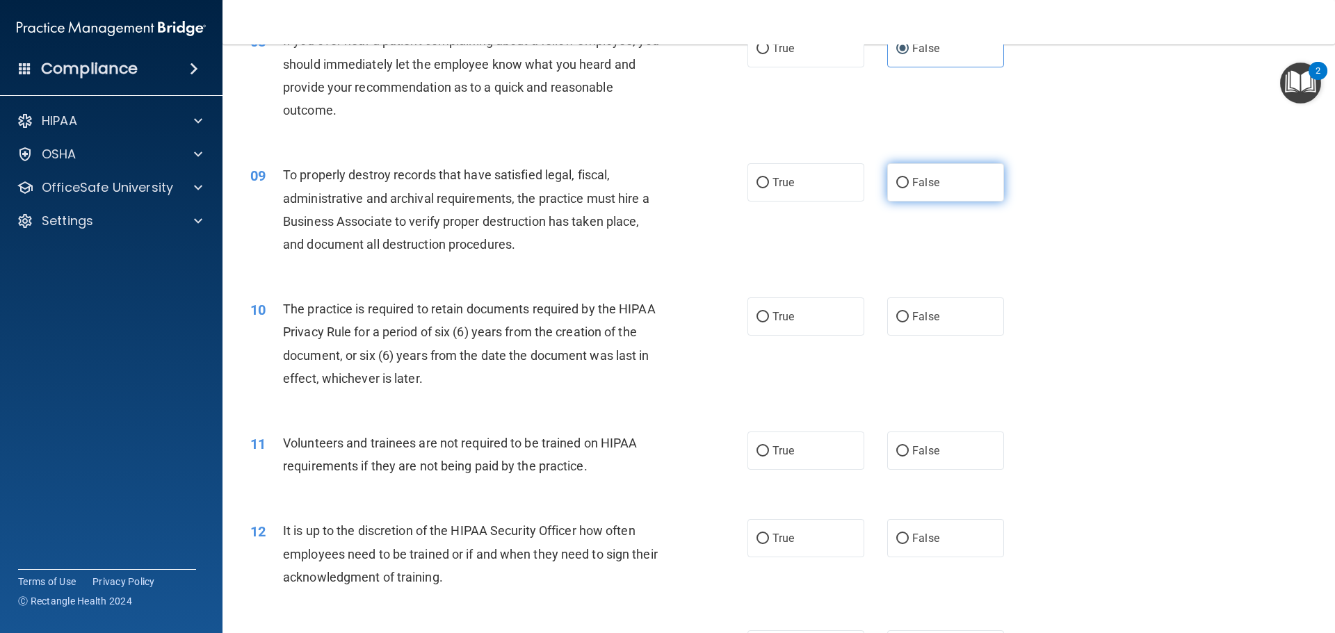
click at [960, 188] on label "False" at bounding box center [945, 182] width 117 height 38
click at [909, 188] on input "False" at bounding box center [902, 183] width 13 height 10
radio input "true"
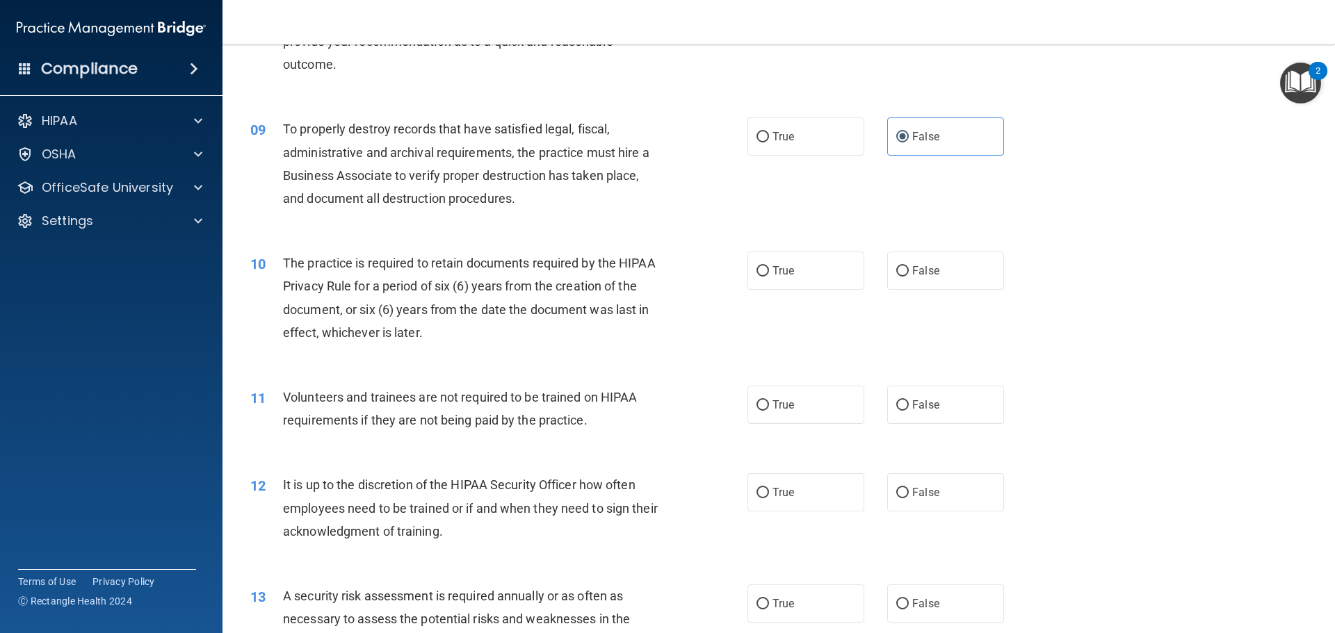
scroll to position [1043, 0]
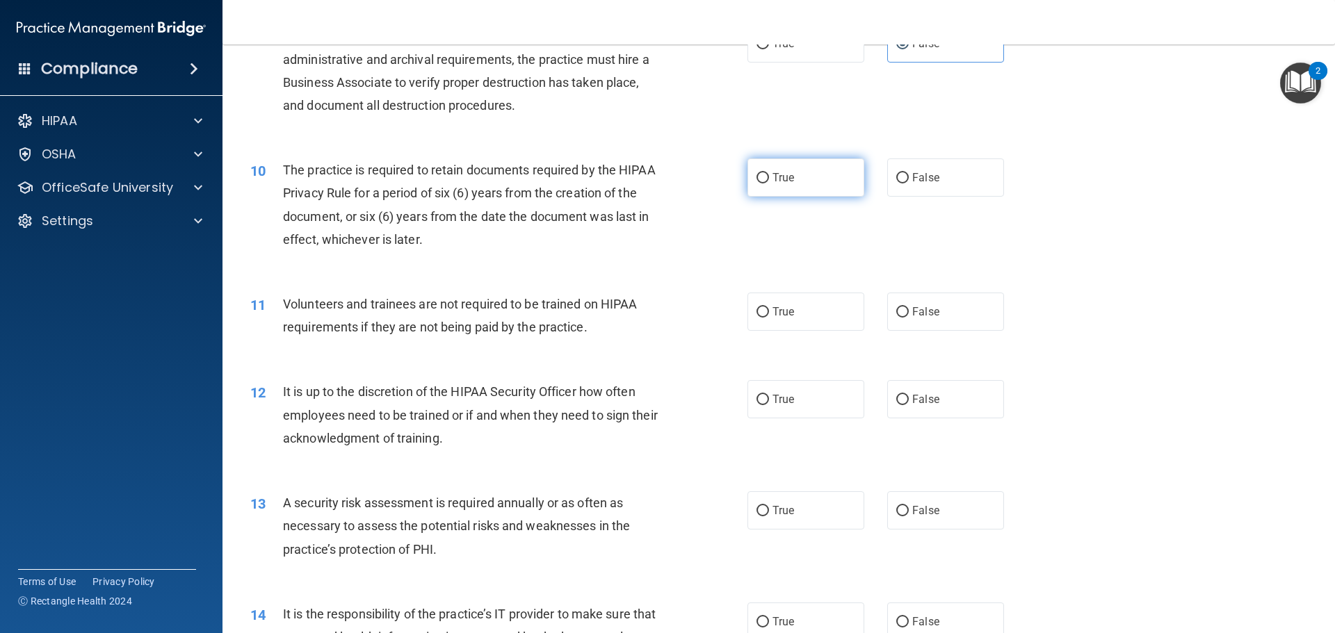
click at [798, 165] on label "True" at bounding box center [806, 178] width 117 height 38
click at [769, 173] on input "True" at bounding box center [763, 178] width 13 height 10
radio input "true"
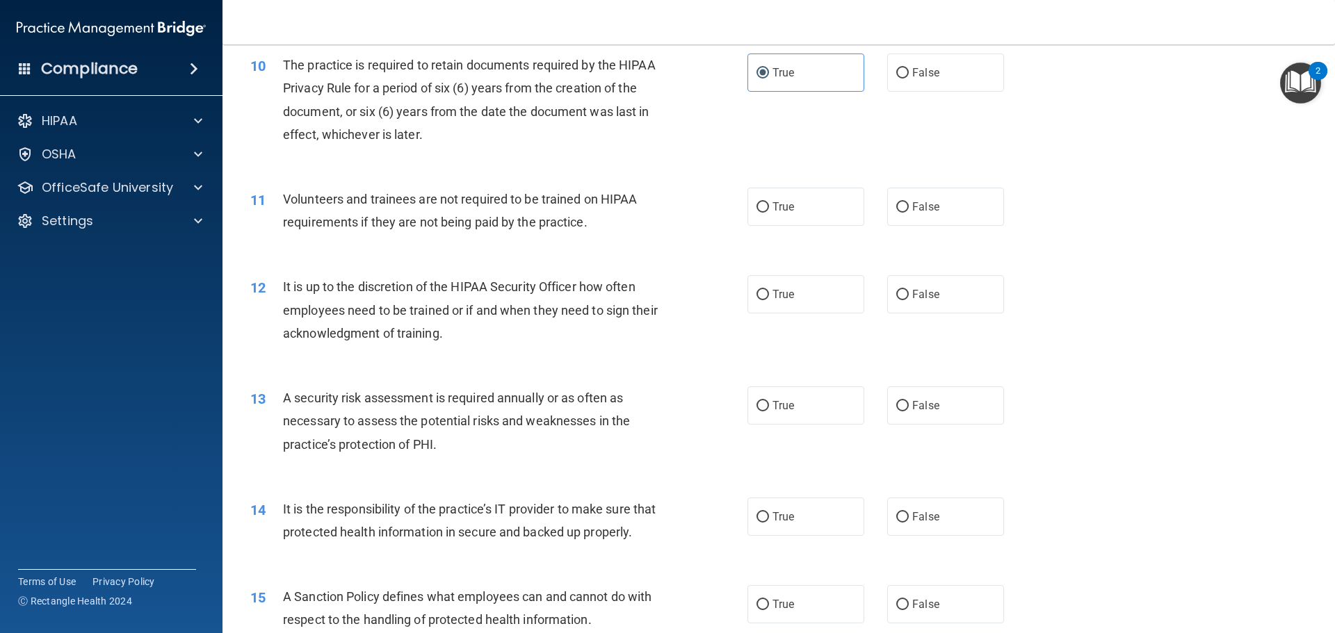
scroll to position [1182, 0]
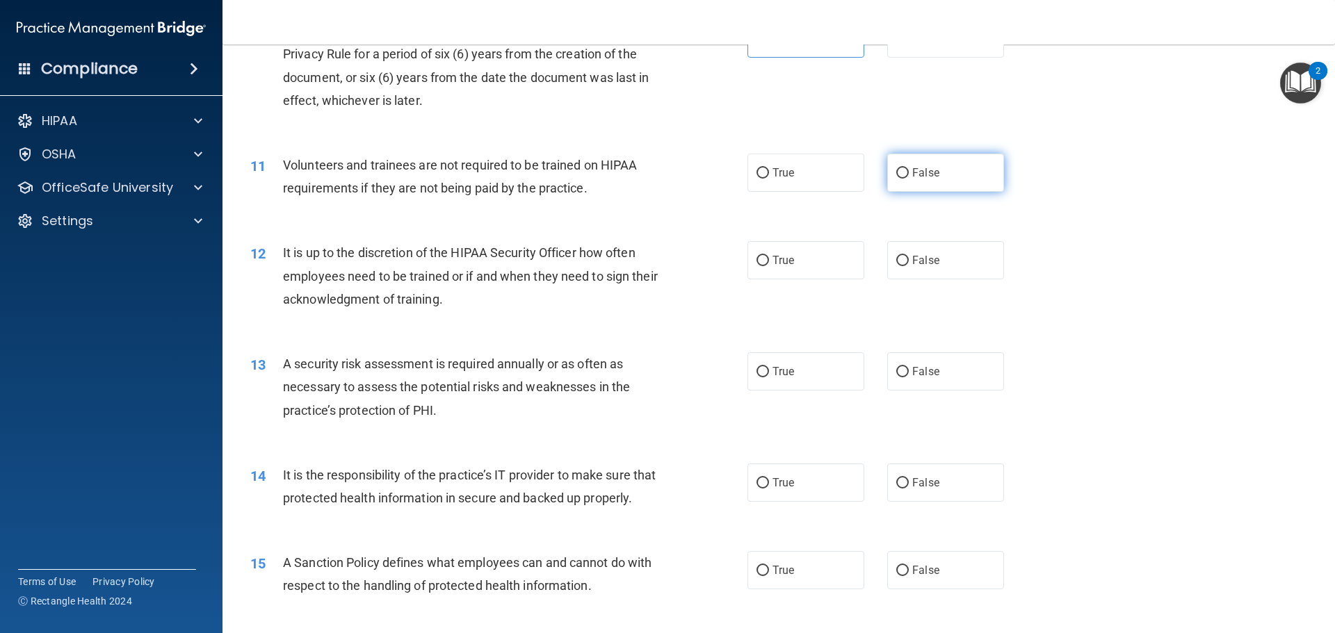
click at [912, 166] on span "False" at bounding box center [925, 172] width 27 height 13
click at [906, 168] on input "False" at bounding box center [902, 173] width 13 height 10
radio input "true"
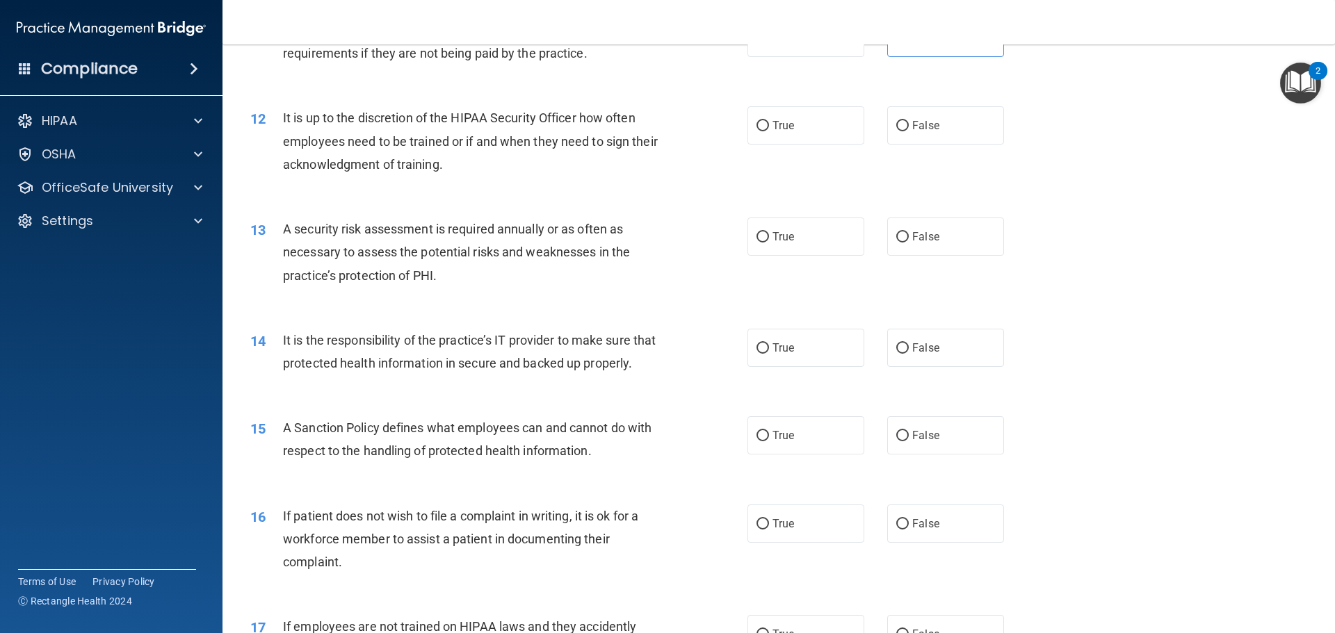
scroll to position [1321, 0]
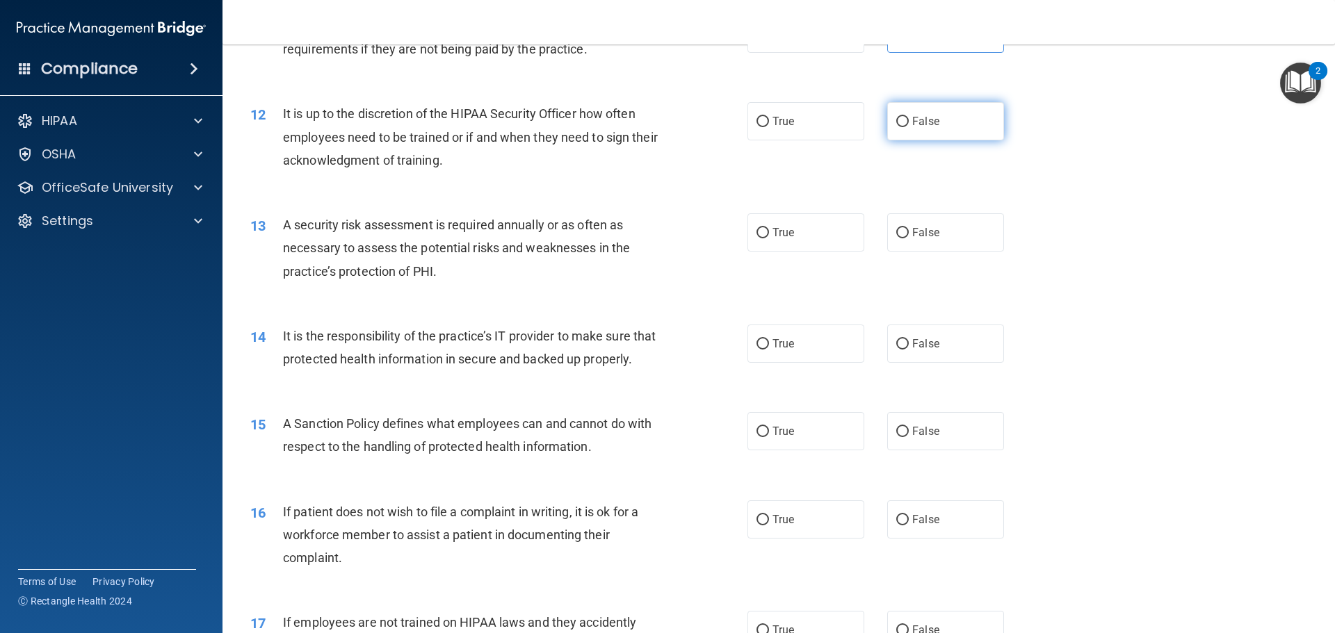
click at [978, 132] on label "False" at bounding box center [945, 121] width 117 height 38
click at [909, 127] on input "False" at bounding box center [902, 122] width 13 height 10
radio input "true"
click at [782, 220] on label "True" at bounding box center [806, 232] width 117 height 38
click at [769, 228] on input "True" at bounding box center [763, 233] width 13 height 10
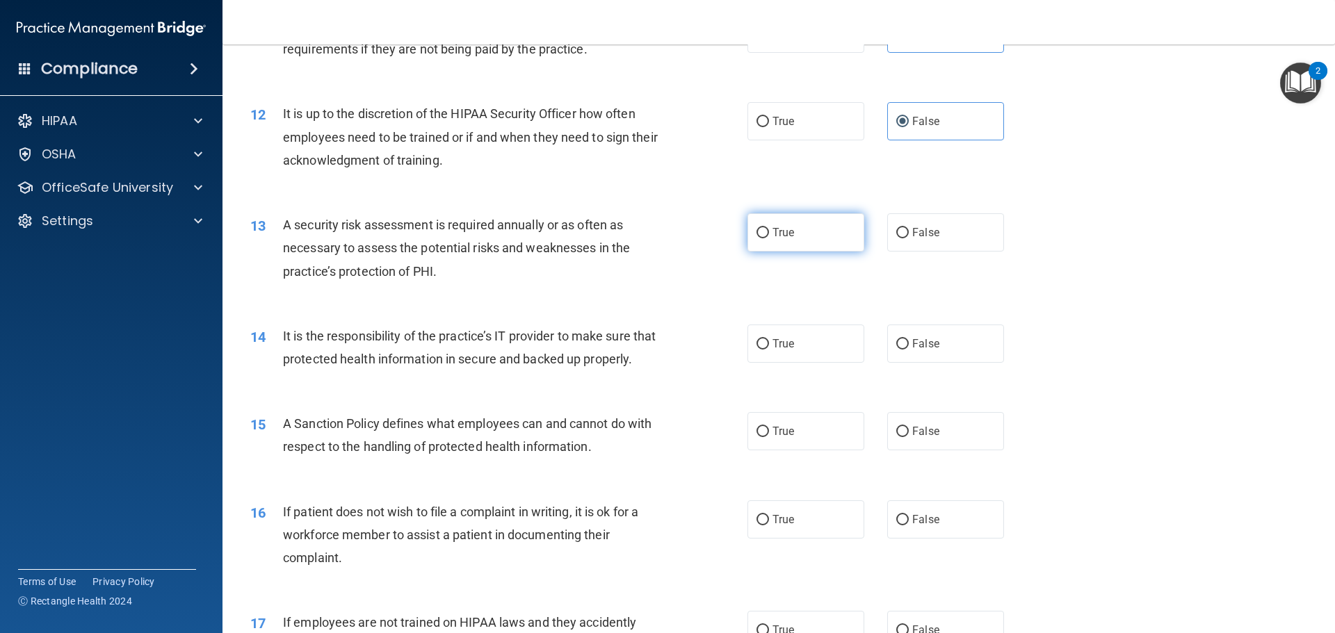
radio input "true"
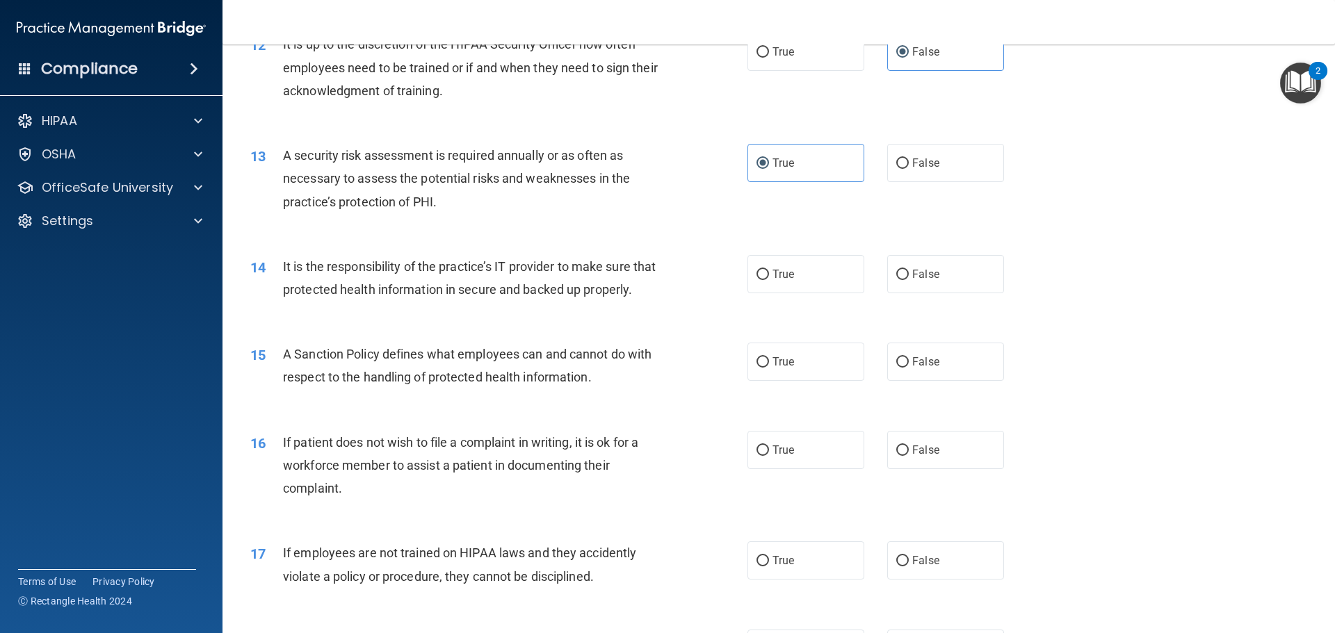
scroll to position [1460, 0]
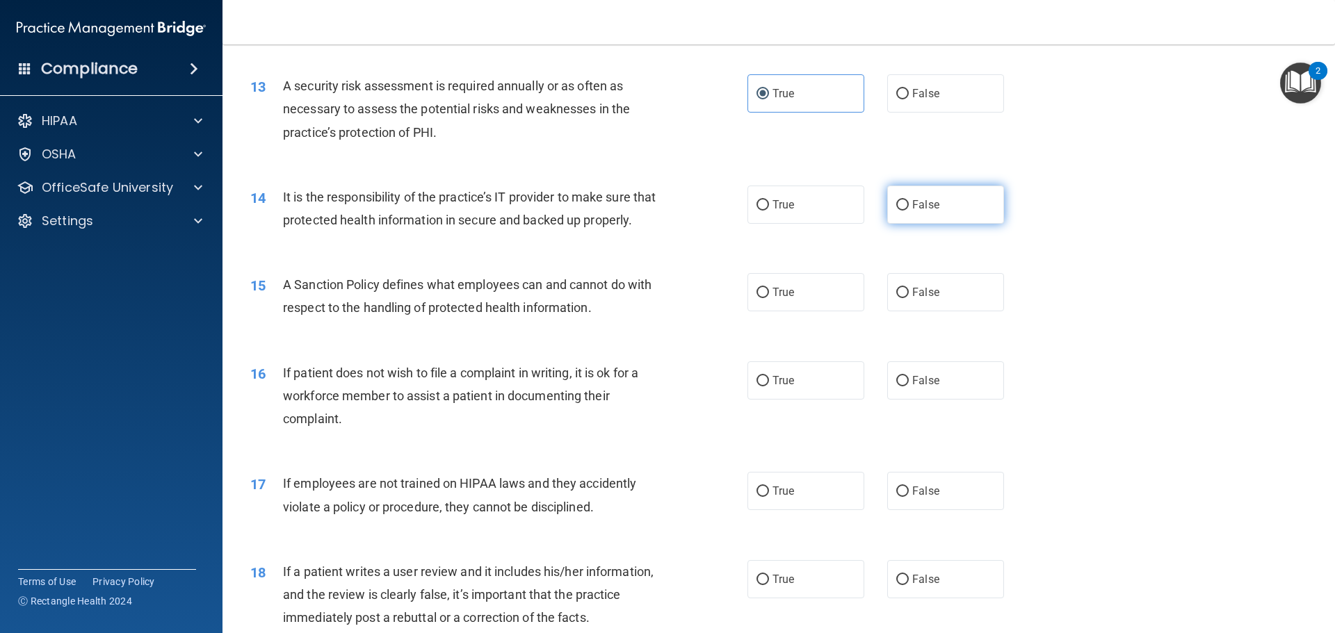
click at [935, 212] on label "False" at bounding box center [945, 205] width 117 height 38
click at [909, 211] on input "False" at bounding box center [902, 205] width 13 height 10
radio input "true"
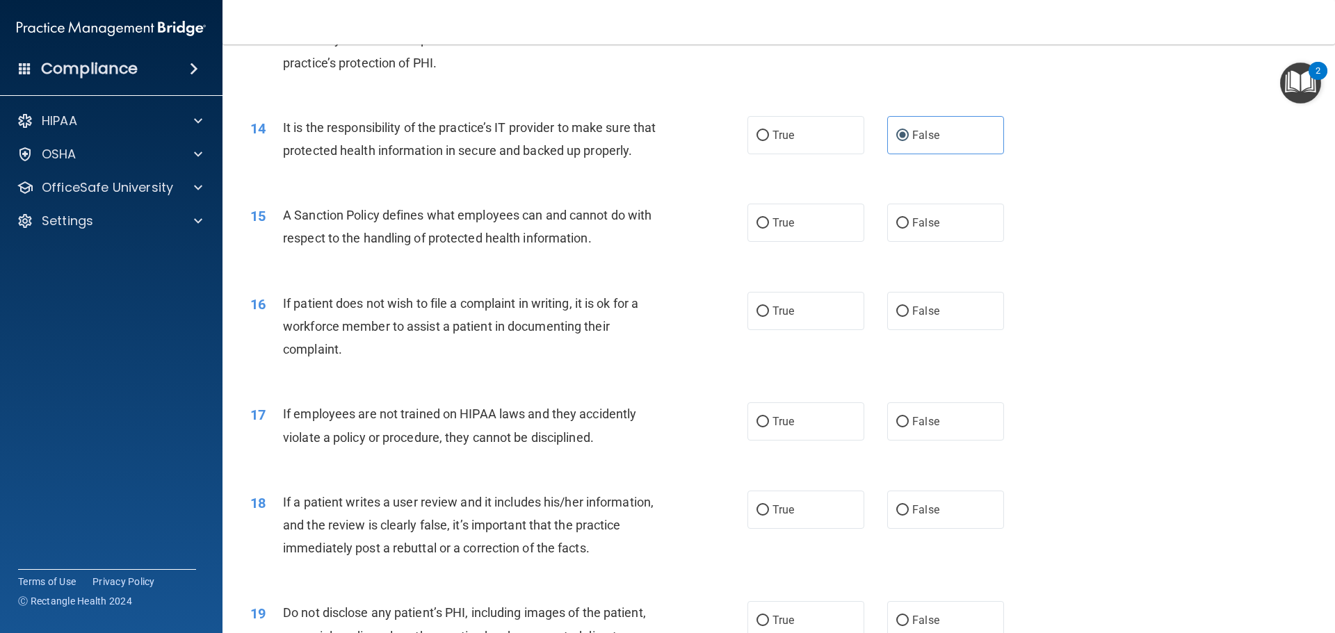
scroll to position [1599, 0]
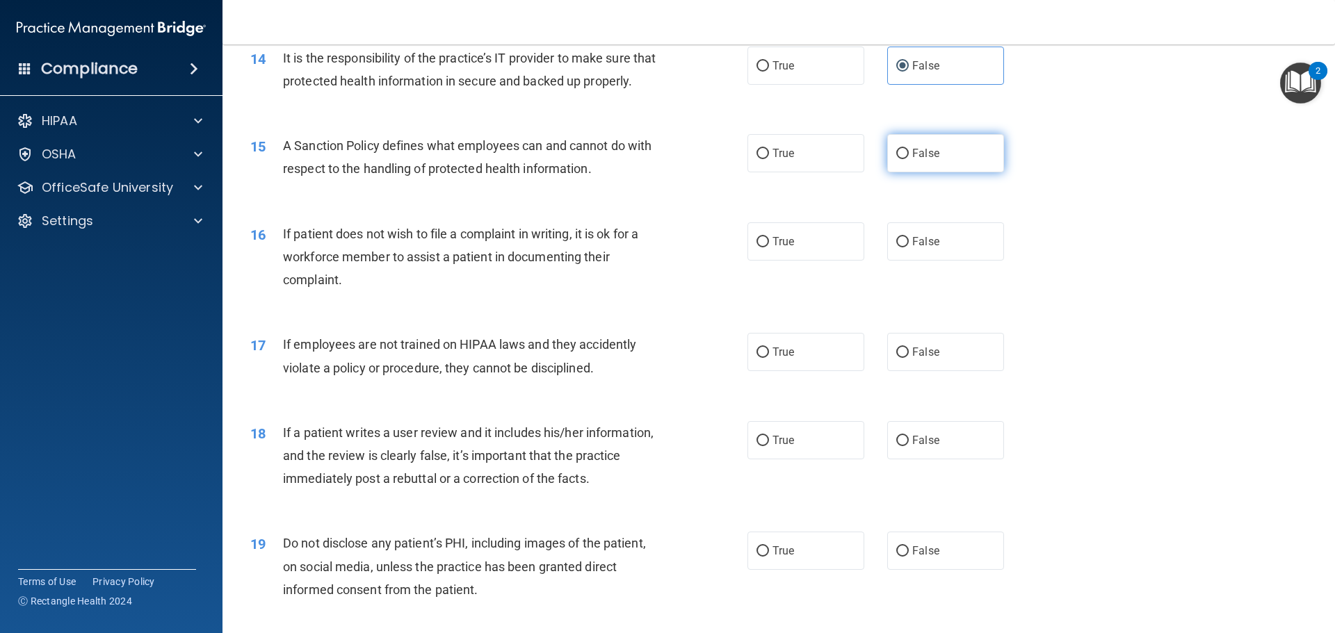
click at [921, 160] on span "False" at bounding box center [925, 153] width 27 height 13
click at [909, 159] on input "False" at bounding box center [902, 154] width 13 height 10
radio input "true"
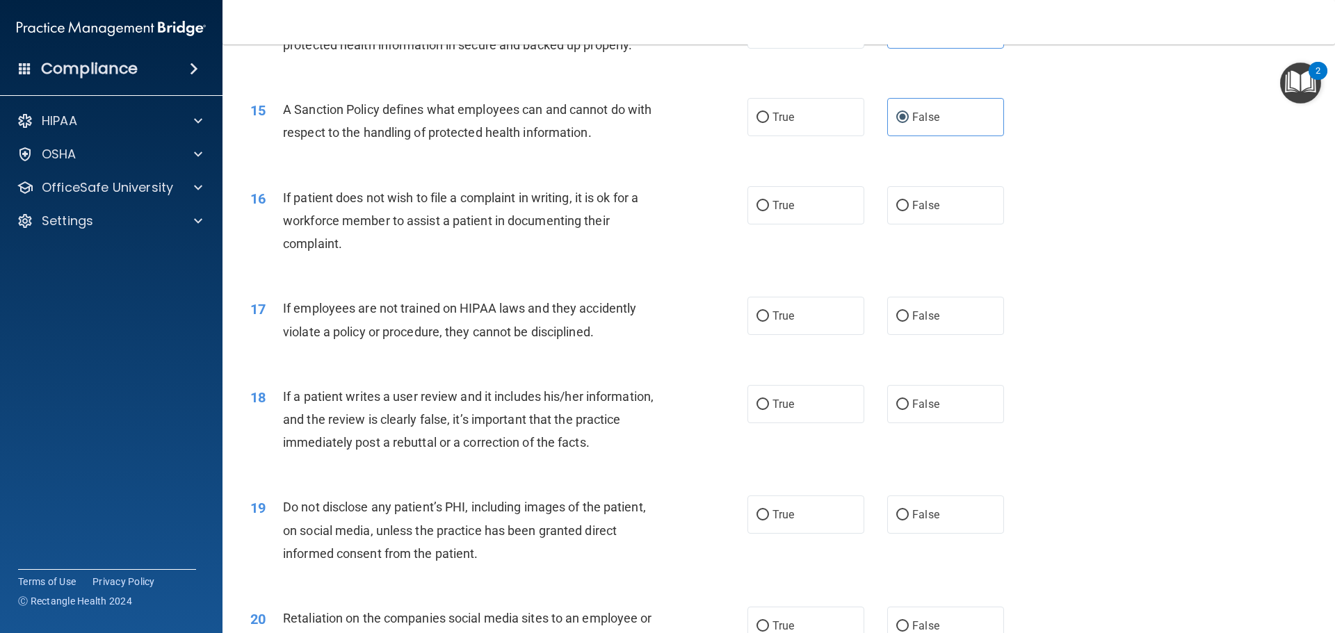
scroll to position [1669, 0]
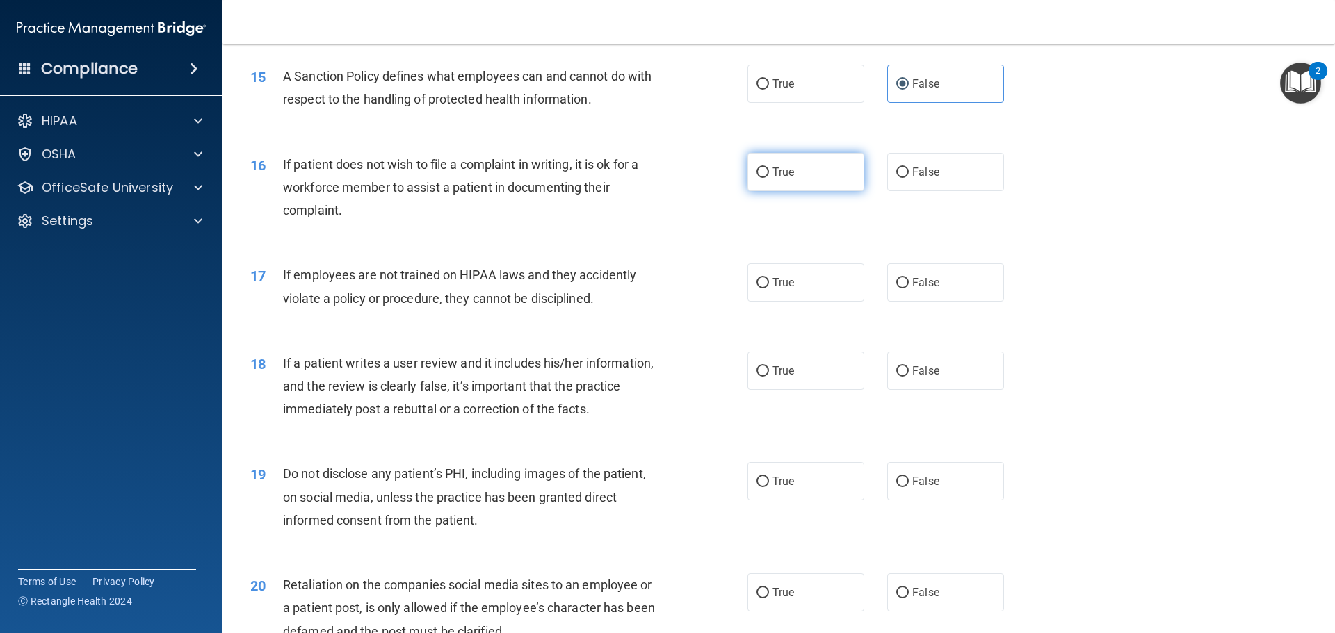
click at [814, 188] on label "True" at bounding box center [806, 172] width 117 height 38
click at [769, 178] on input "True" at bounding box center [763, 173] width 13 height 10
radio input "true"
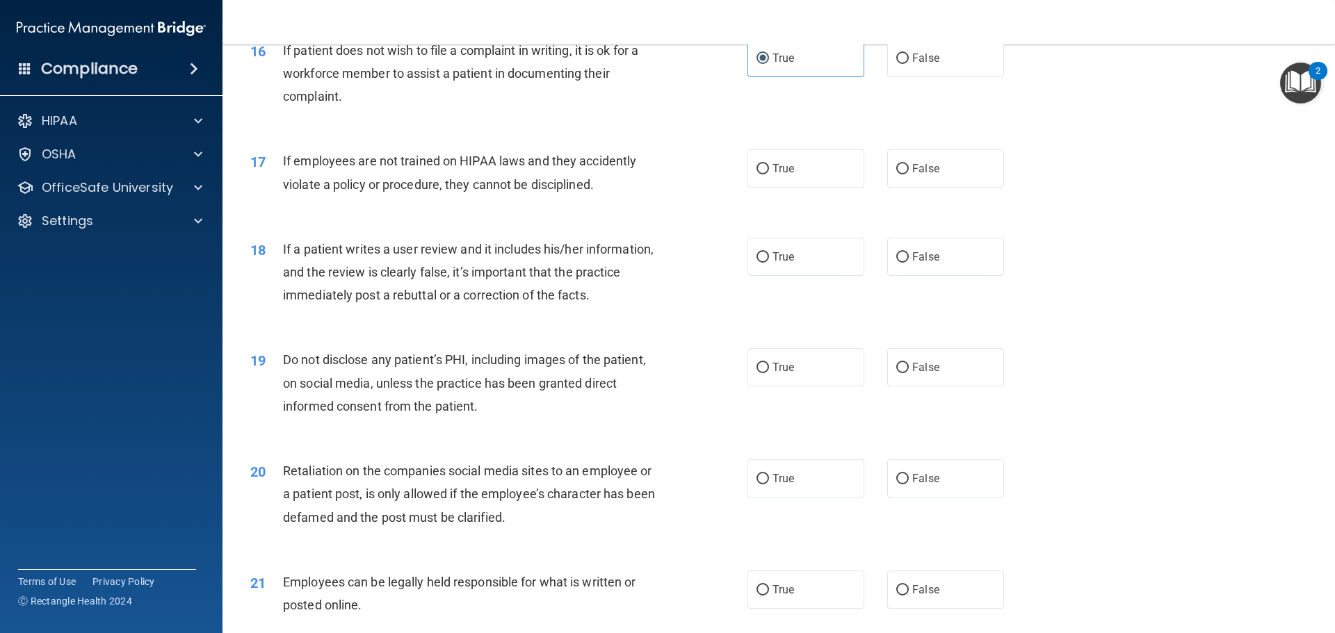
scroll to position [1808, 0]
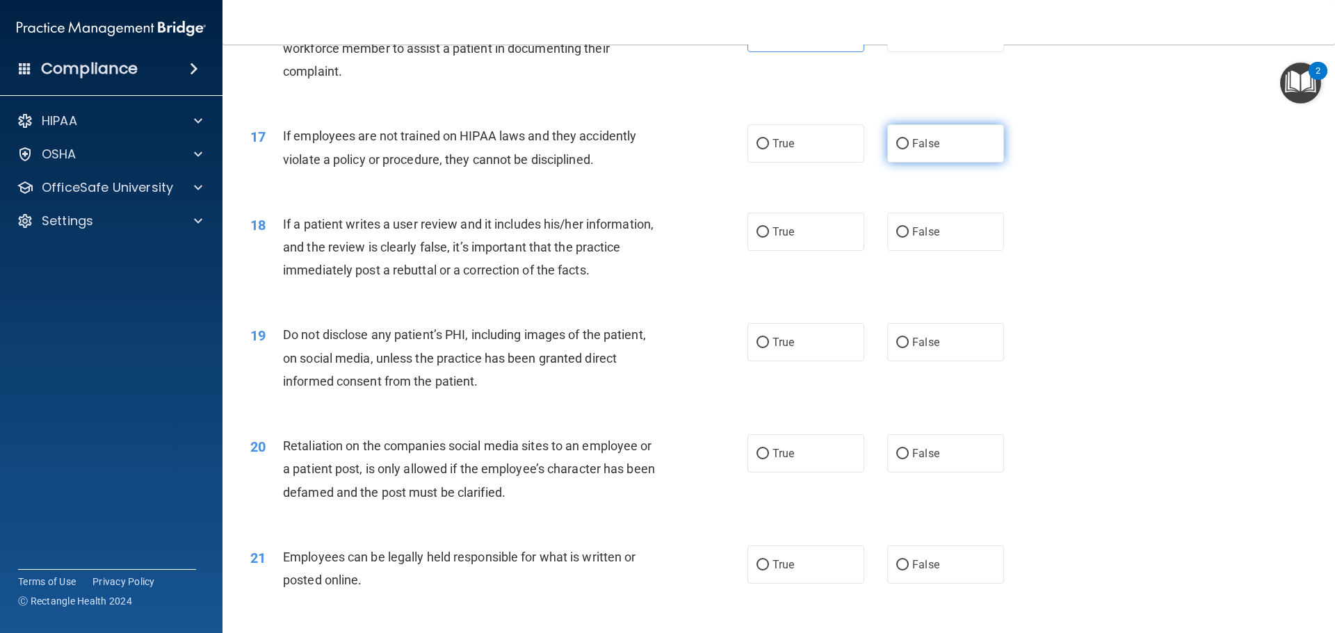
click at [912, 150] on span "False" at bounding box center [925, 143] width 27 height 13
click at [909, 150] on input "False" at bounding box center [902, 144] width 13 height 10
radio input "true"
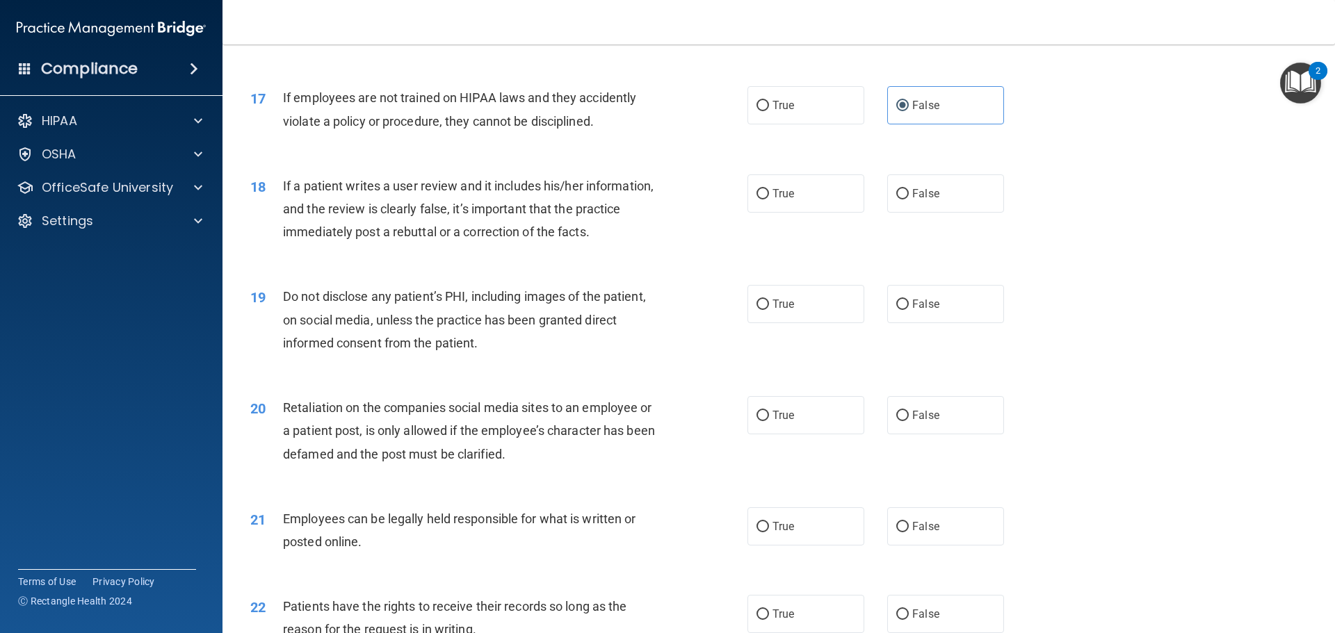
scroll to position [1947, 0]
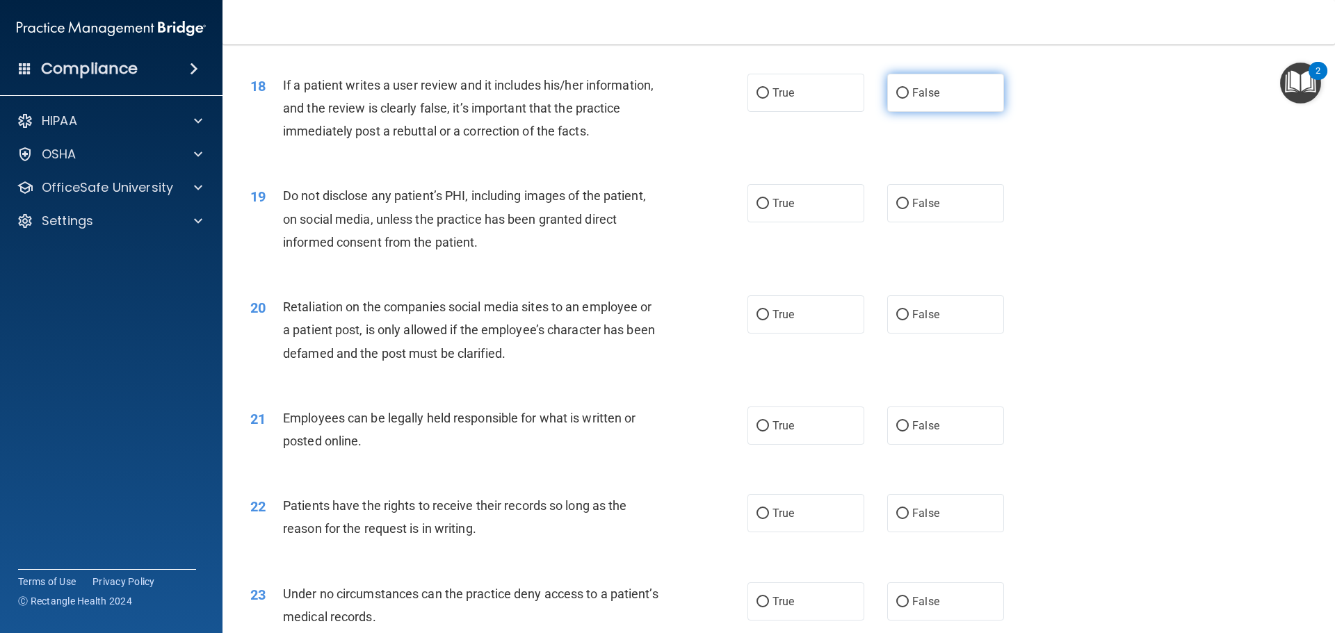
click at [934, 112] on label "False" at bounding box center [945, 93] width 117 height 38
click at [909, 99] on input "False" at bounding box center [902, 93] width 13 height 10
radio input "true"
click at [784, 210] on span "True" at bounding box center [784, 203] width 22 height 13
click at [769, 209] on input "True" at bounding box center [763, 204] width 13 height 10
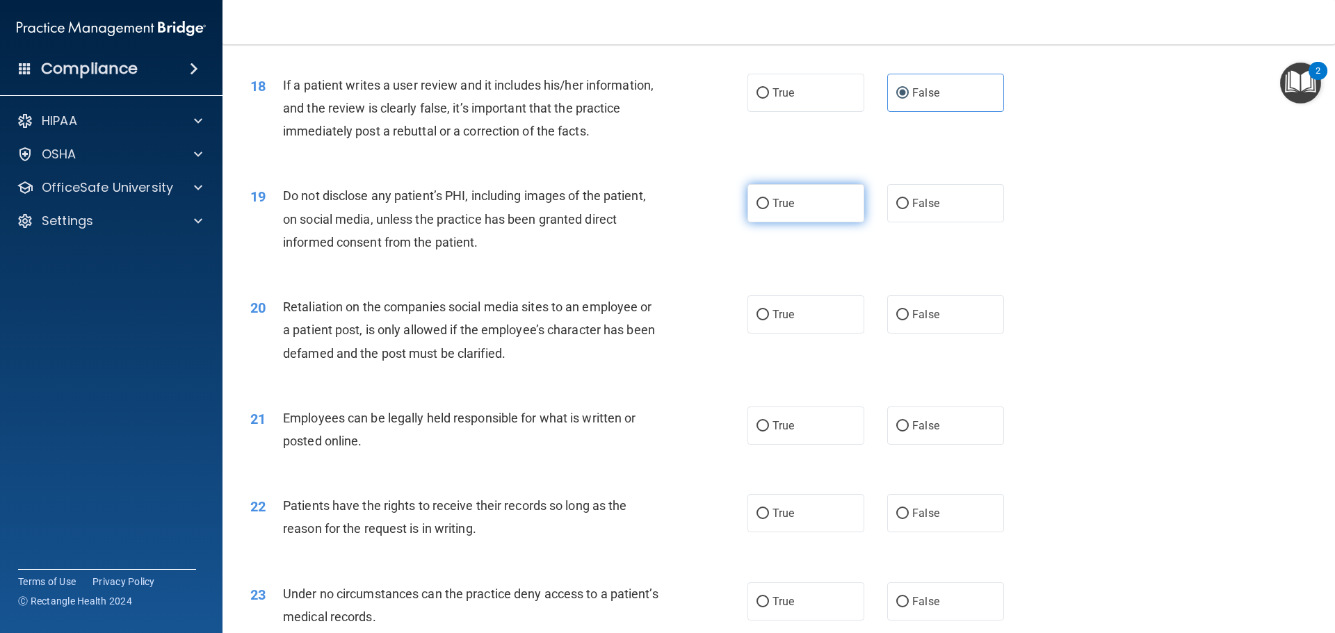
radio input "true"
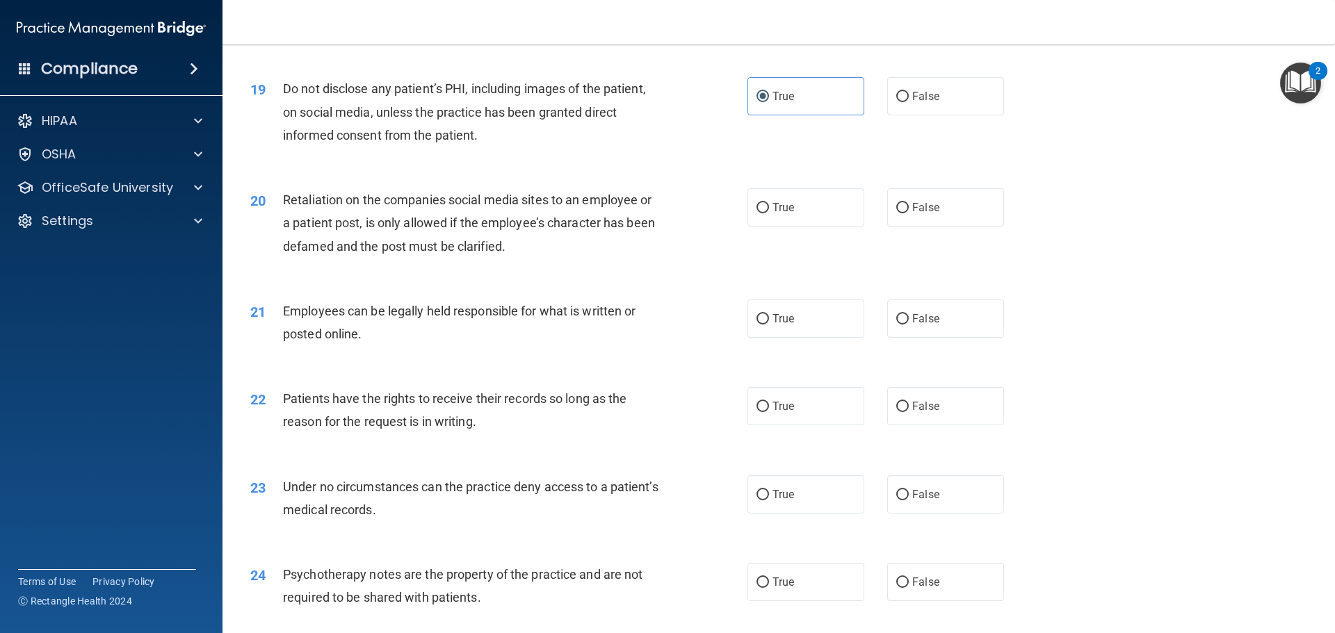
scroll to position [2086, 0]
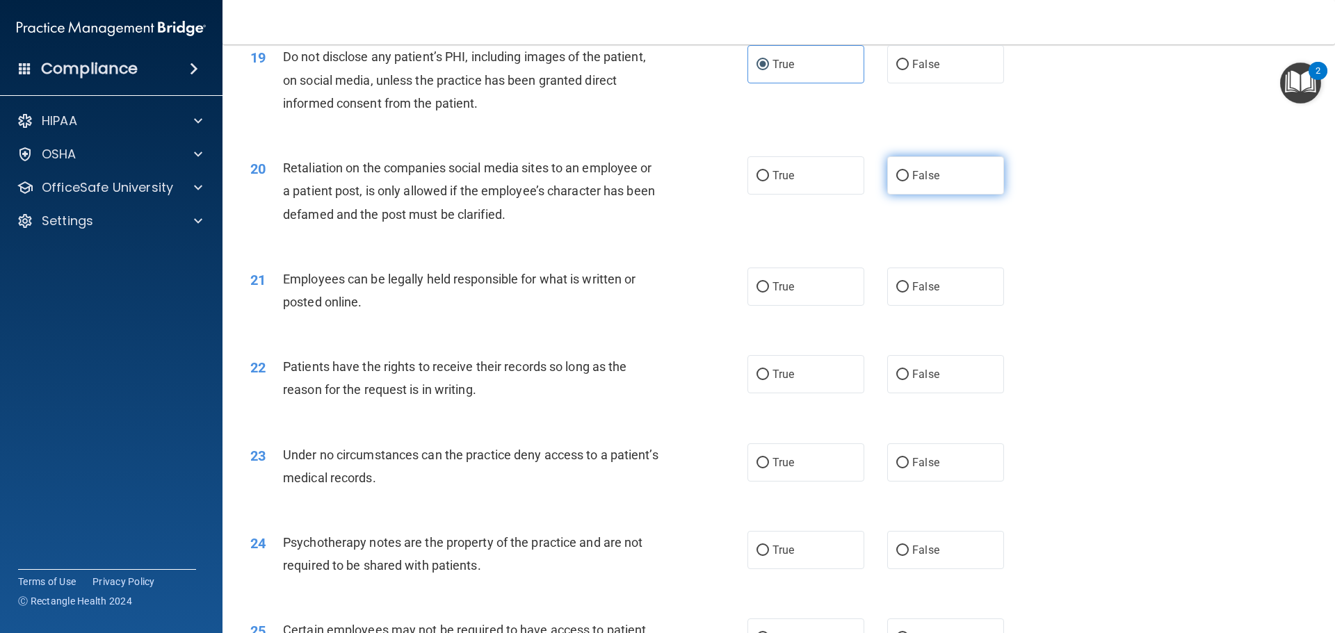
click at [935, 195] on label "False" at bounding box center [945, 175] width 117 height 38
click at [909, 181] on input "False" at bounding box center [902, 176] width 13 height 10
radio input "true"
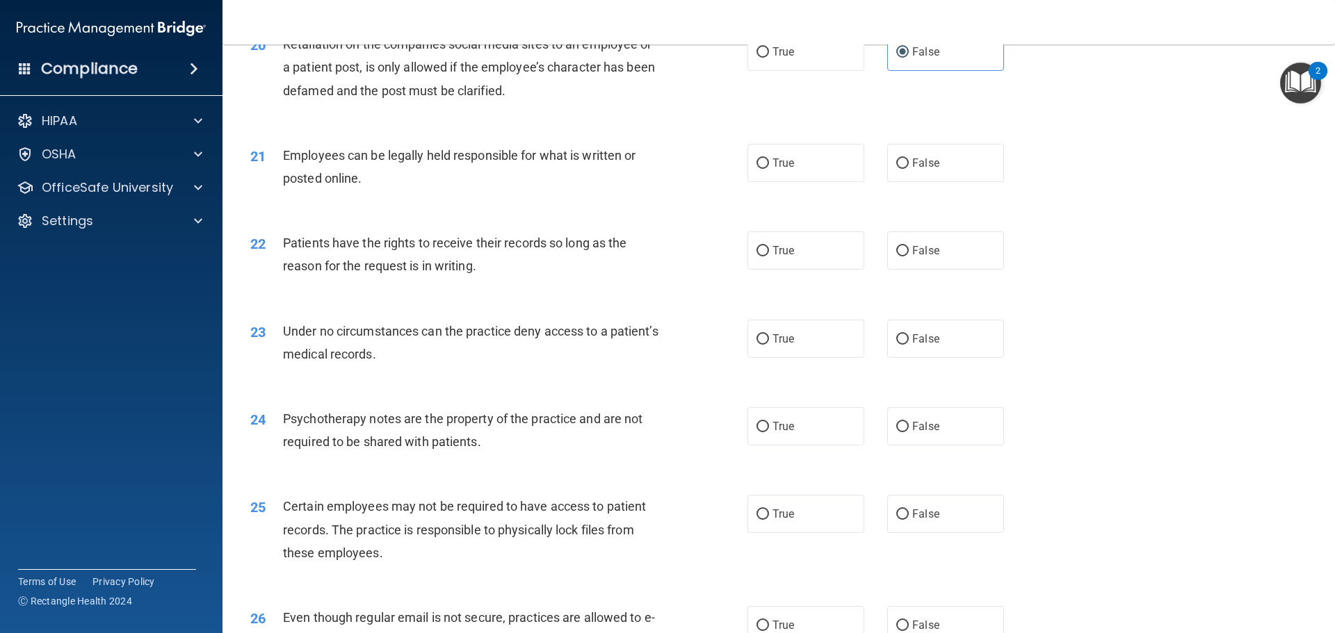
scroll to position [2225, 0]
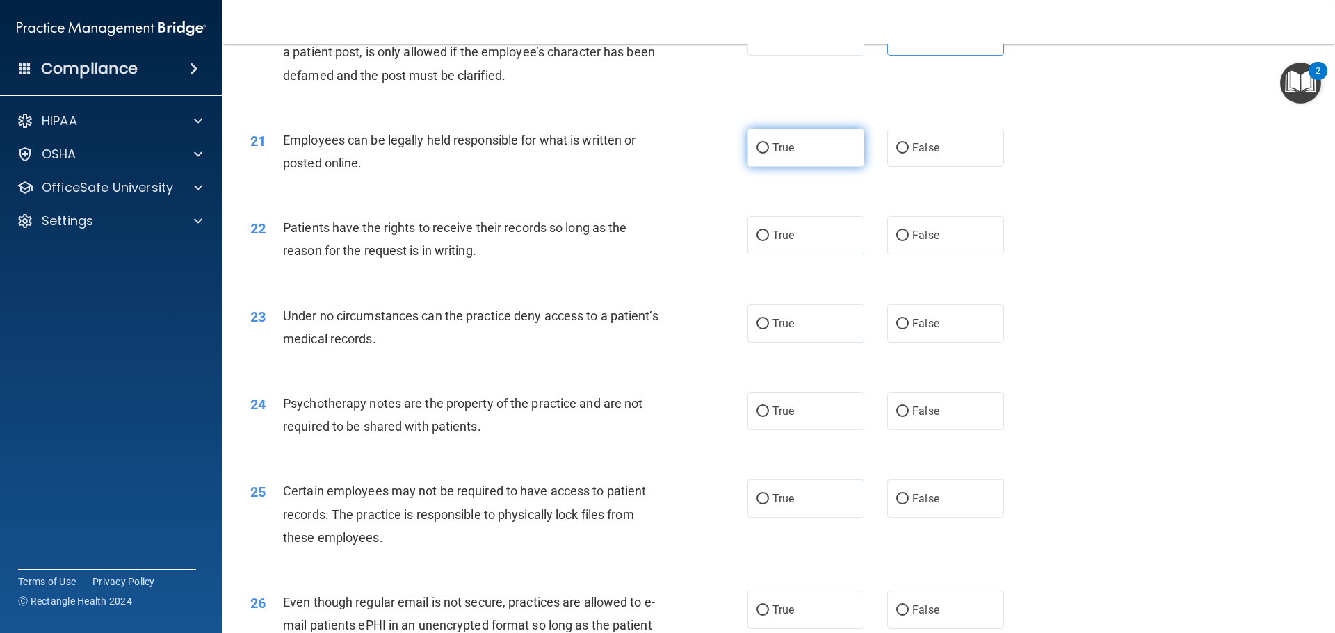
click at [775, 167] on label "True" at bounding box center [806, 148] width 117 height 38
click at [769, 154] on input "True" at bounding box center [763, 148] width 13 height 10
radio input "true"
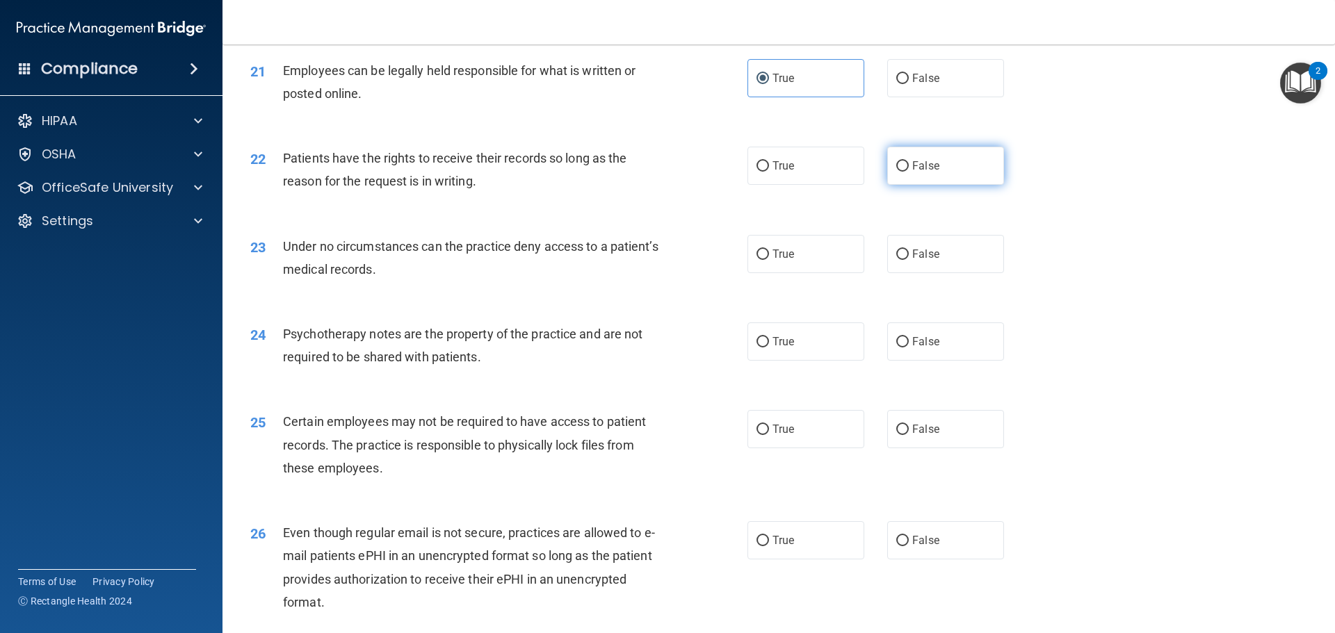
click at [896, 172] on input "False" at bounding box center [902, 166] width 13 height 10
radio input "true"
click at [898, 260] on input "False" at bounding box center [902, 255] width 13 height 10
radio input "true"
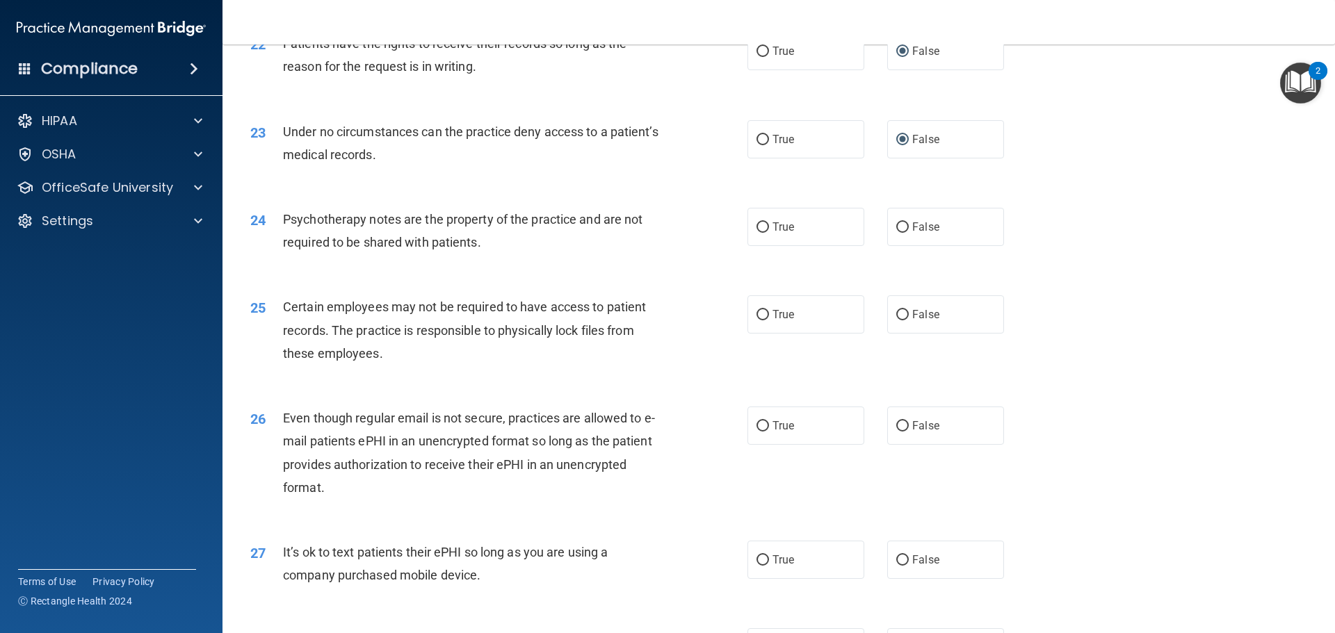
scroll to position [2434, 0]
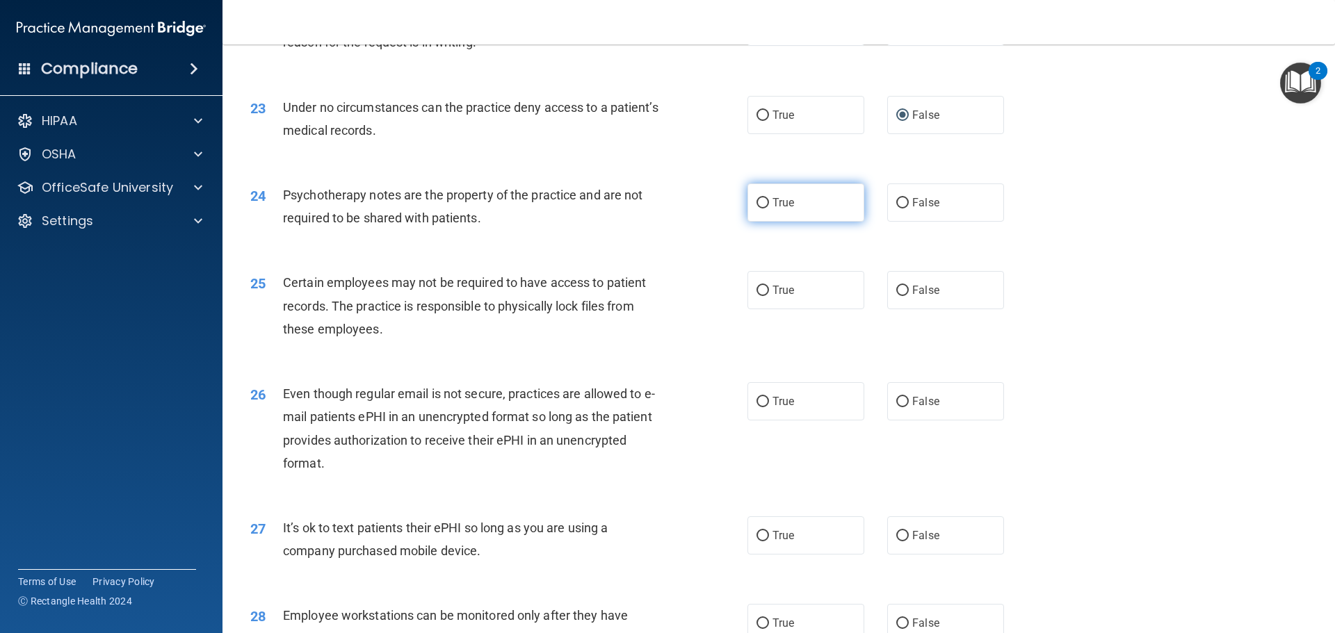
click at [759, 218] on label "True" at bounding box center [806, 203] width 117 height 38
click at [759, 209] on input "True" at bounding box center [763, 203] width 13 height 10
radio input "true"
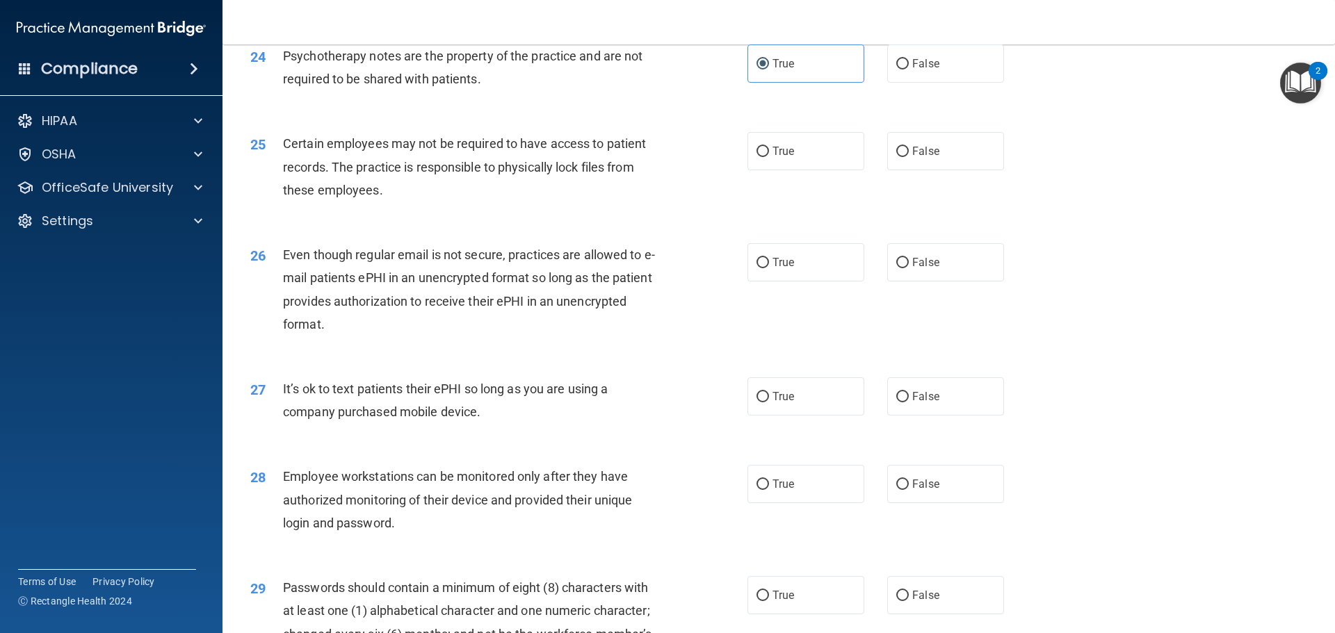
scroll to position [2642, 0]
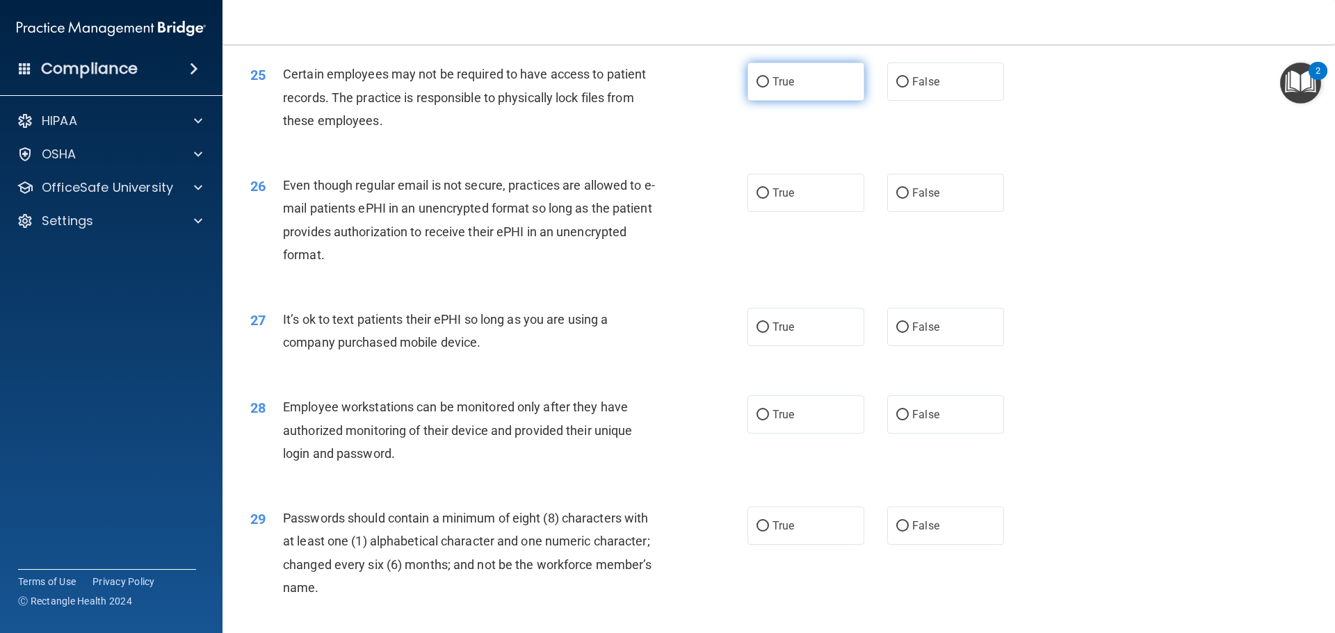
click at [779, 92] on label "True" at bounding box center [806, 82] width 117 height 38
click at [769, 88] on input "True" at bounding box center [763, 82] width 13 height 10
radio input "true"
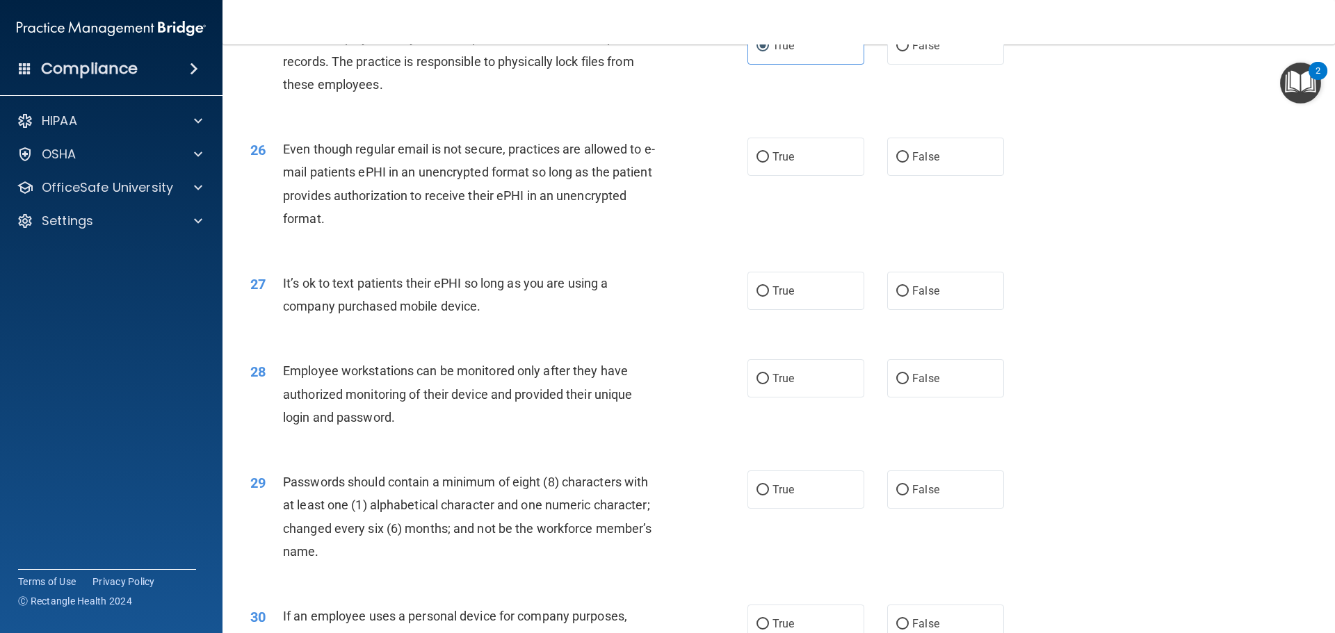
scroll to position [2712, 0]
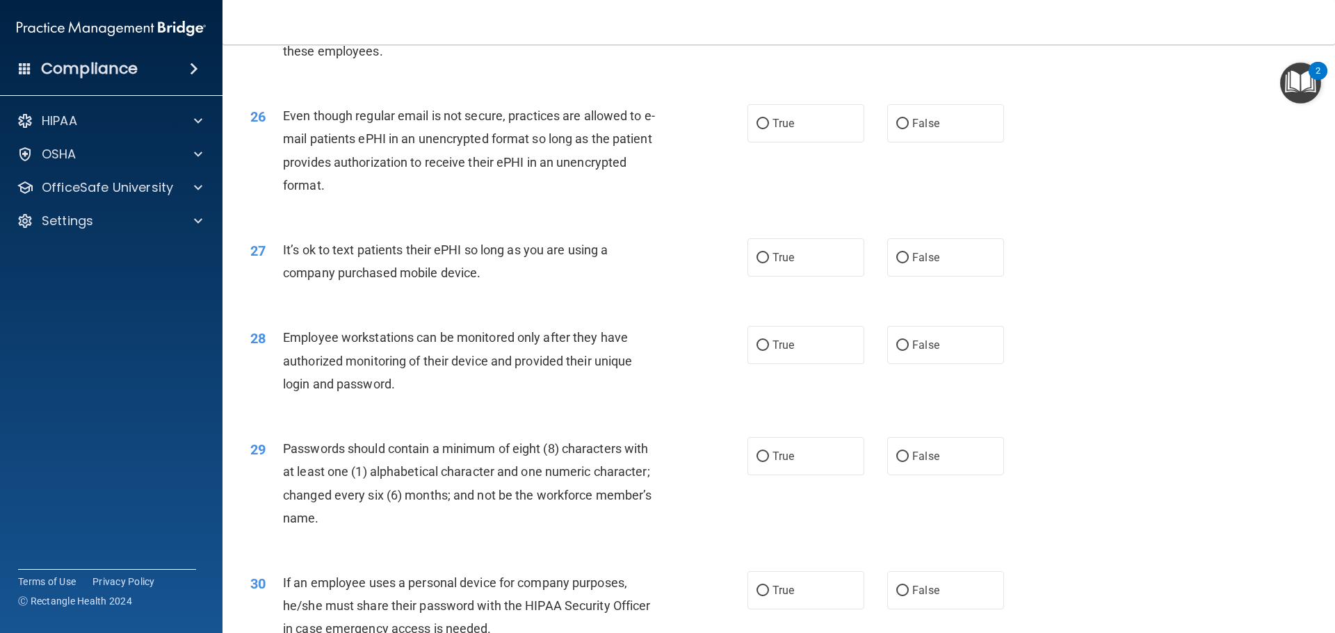
drag, startPoint x: 792, startPoint y: 134, endPoint x: 732, endPoint y: 134, distance: 60.5
click at [789, 134] on label "True" at bounding box center [806, 123] width 117 height 38
click at [769, 129] on input "True" at bounding box center [763, 124] width 13 height 10
radio input "true"
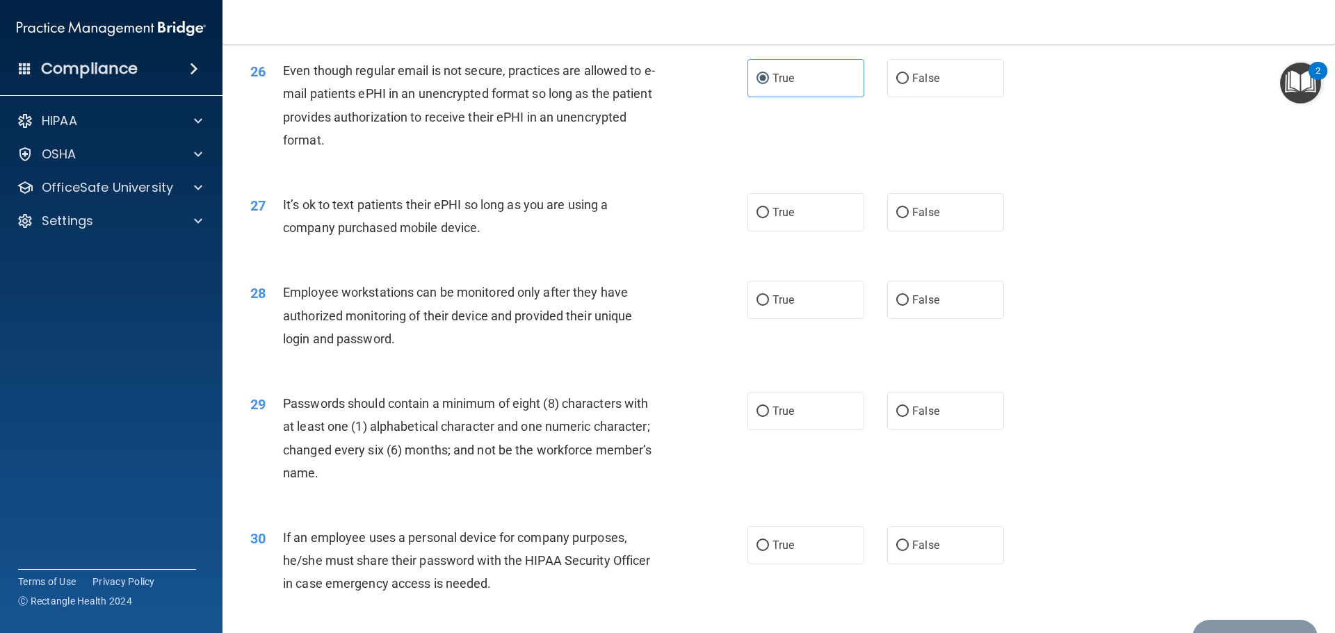
scroll to position [2781, 0]
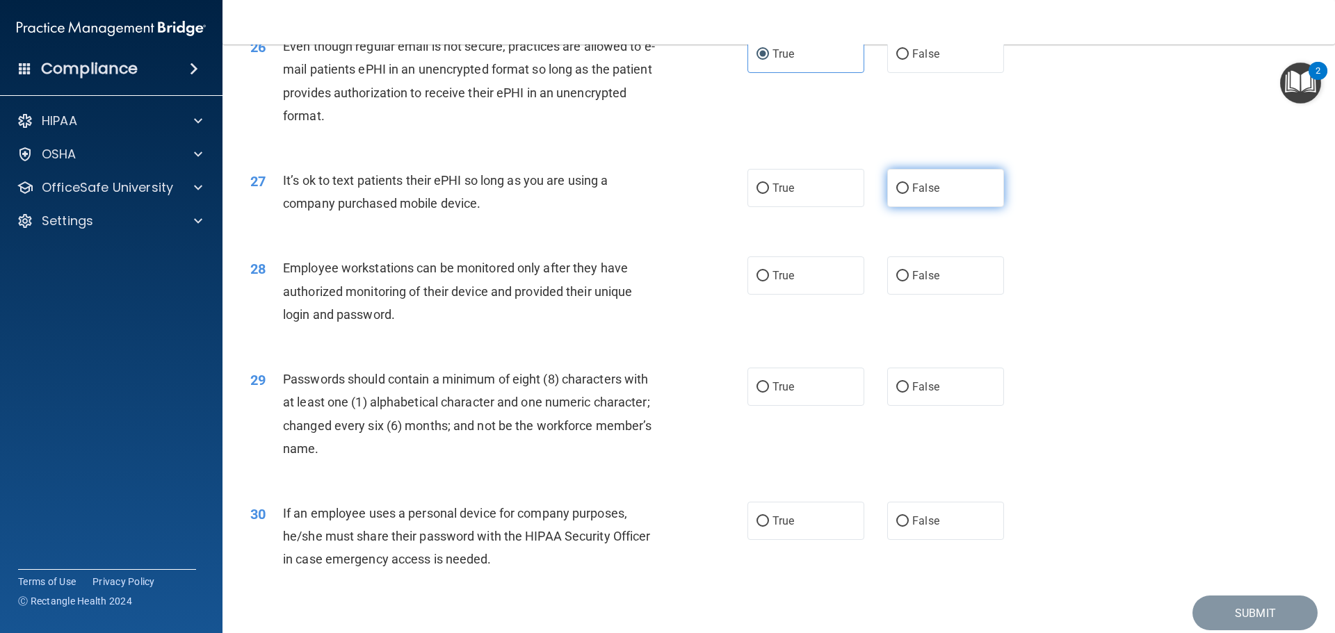
click at [926, 207] on label "False" at bounding box center [945, 188] width 117 height 38
click at [909, 194] on input "False" at bounding box center [902, 189] width 13 height 10
radio input "true"
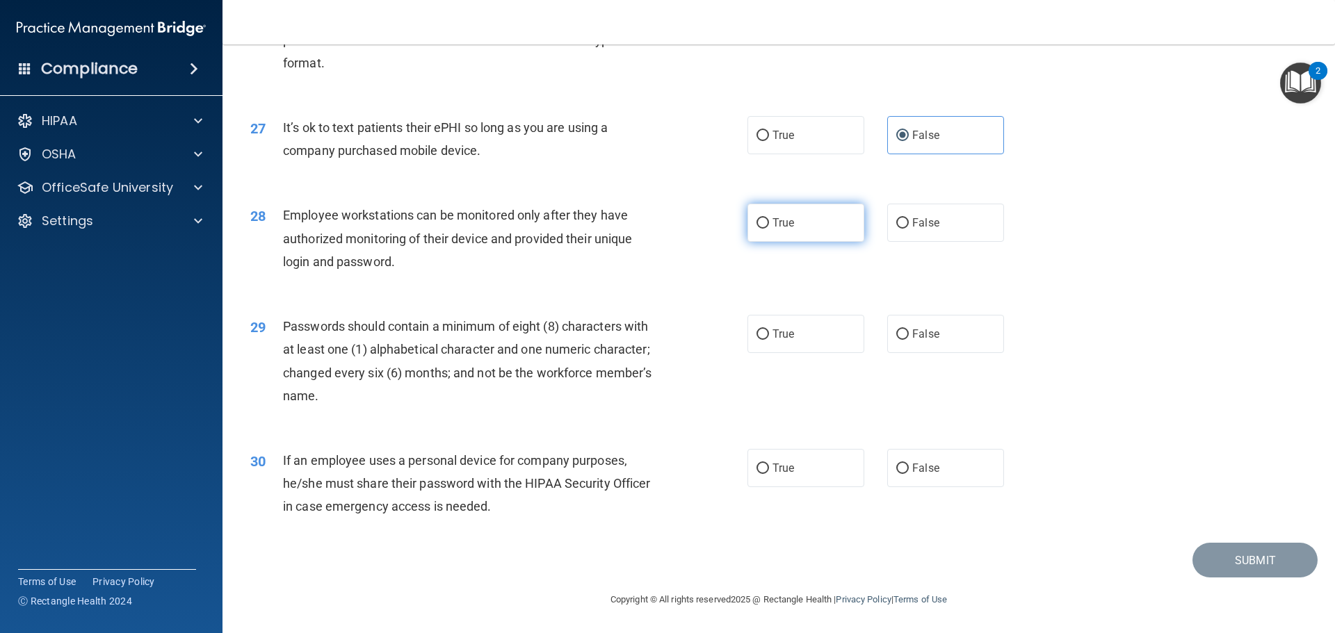
click at [779, 216] on label "True" at bounding box center [806, 223] width 117 height 38
click at [769, 218] on input "True" at bounding box center [763, 223] width 13 height 10
radio input "true"
click at [757, 335] on input "True" at bounding box center [763, 335] width 13 height 10
radio input "true"
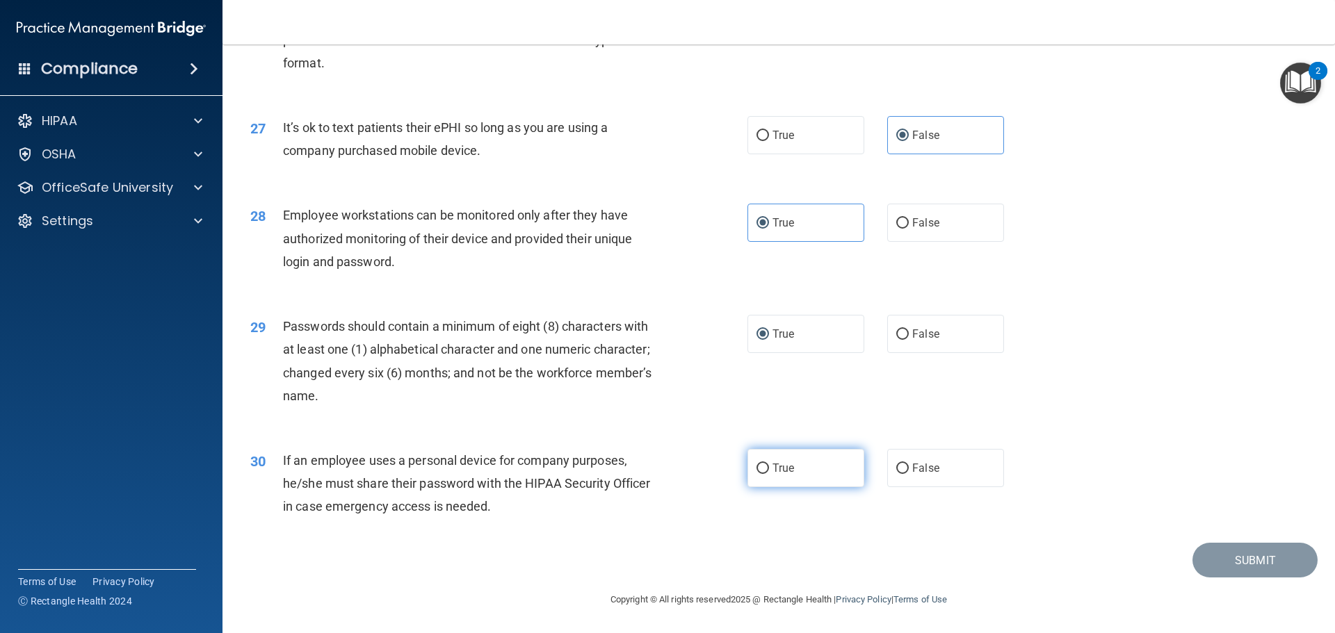
click at [802, 469] on label "True" at bounding box center [806, 468] width 117 height 38
click at [769, 469] on input "True" at bounding box center [763, 469] width 13 height 10
radio input "true"
click at [1231, 557] on button "Submit" at bounding box center [1255, 560] width 125 height 35
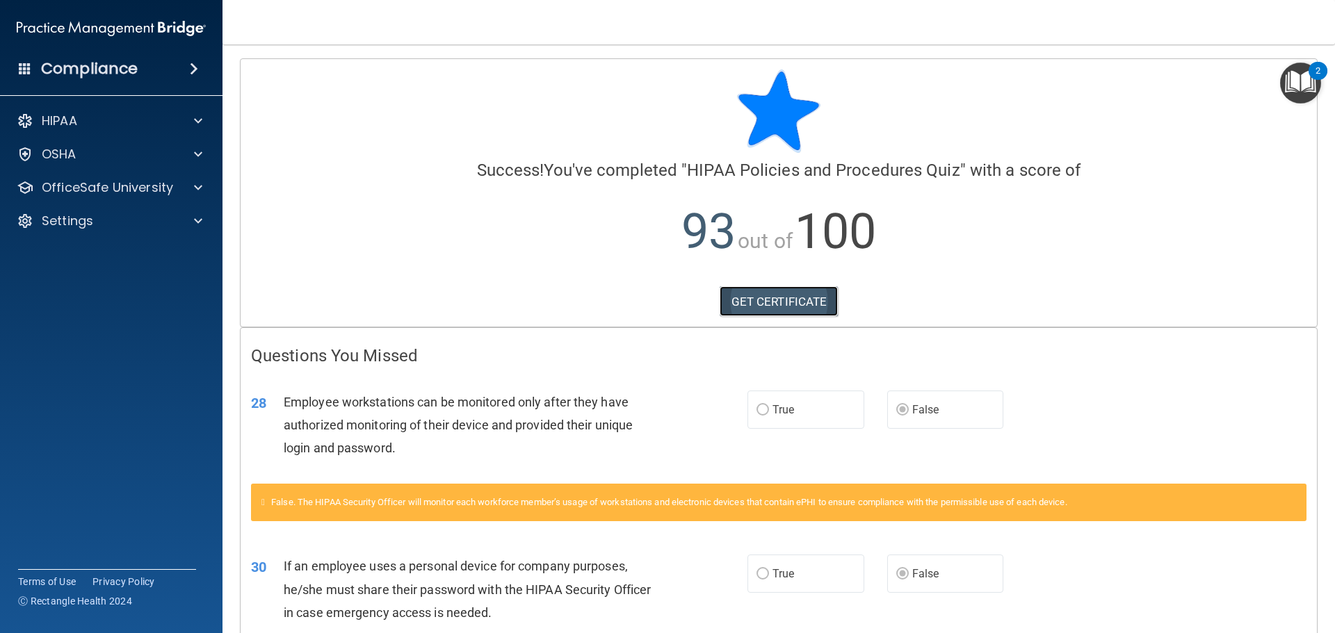
click at [802, 312] on link "GET CERTIFICATE" at bounding box center [779, 301] width 119 height 31
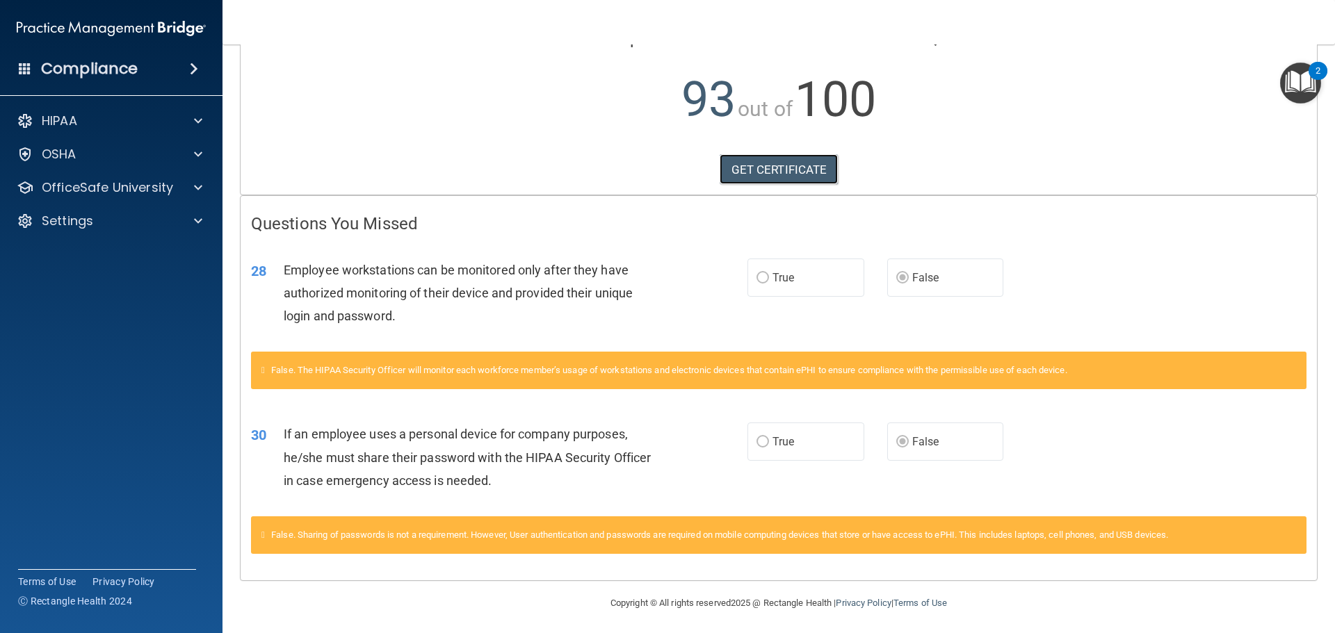
scroll to position [136, 0]
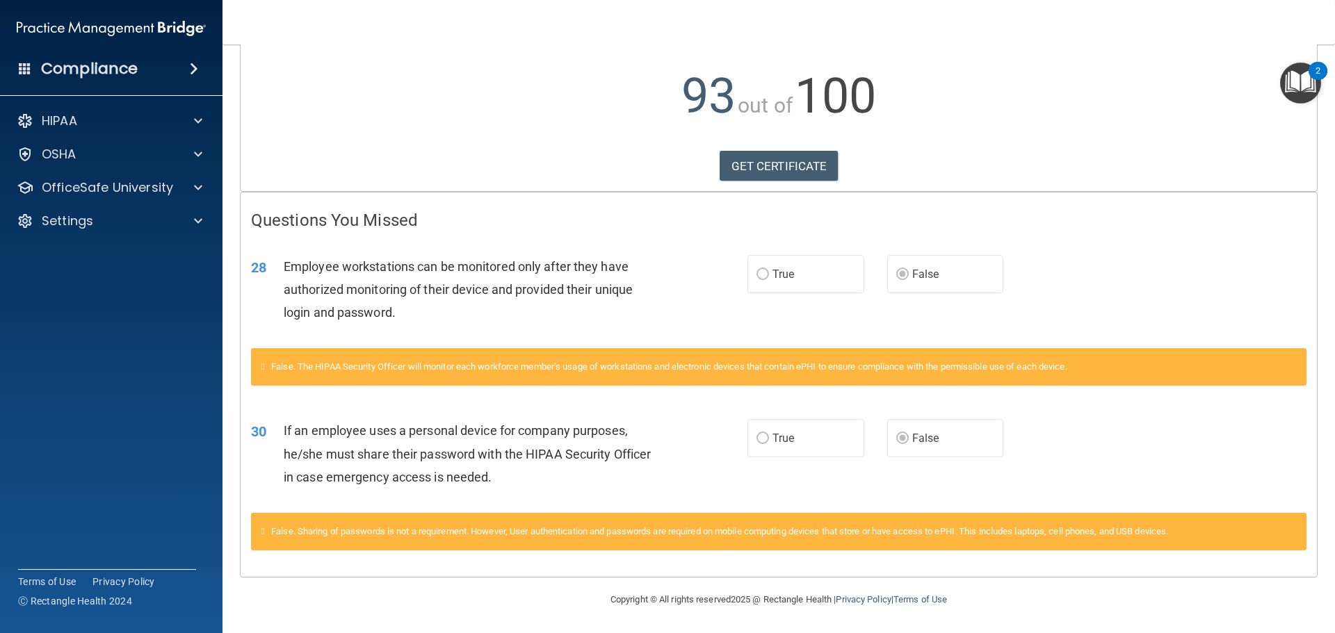
click at [978, 138] on p "93 out of 100" at bounding box center [779, 96] width 1056 height 90
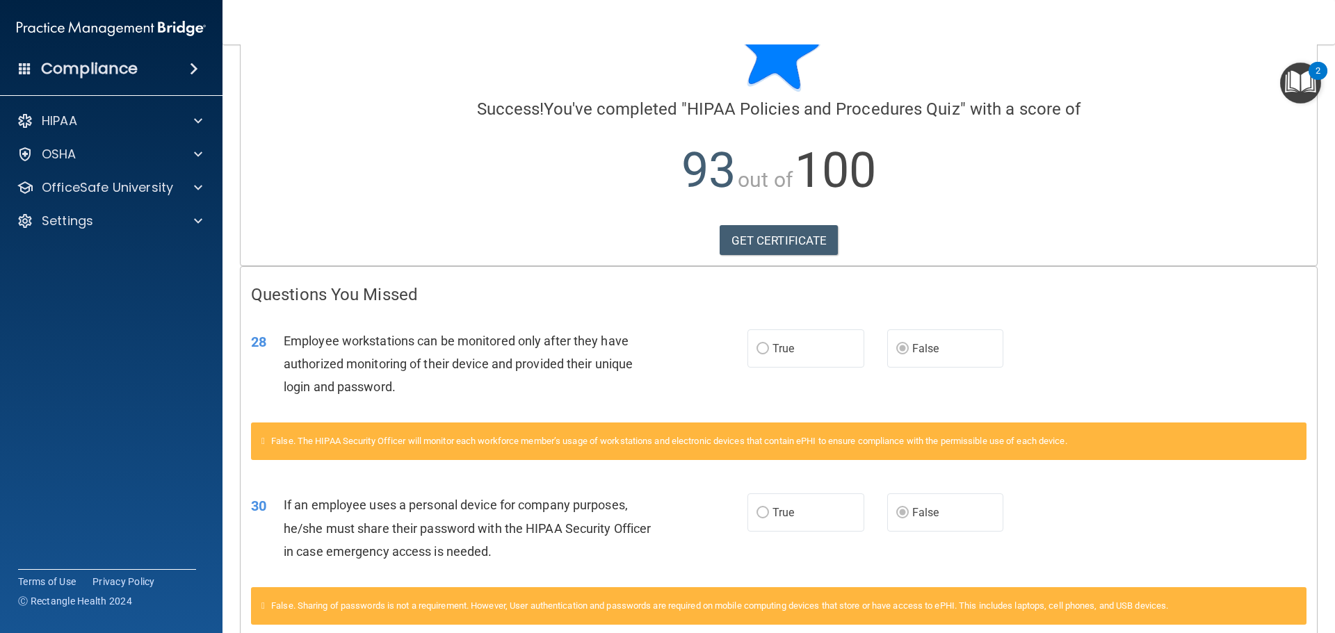
scroll to position [0, 0]
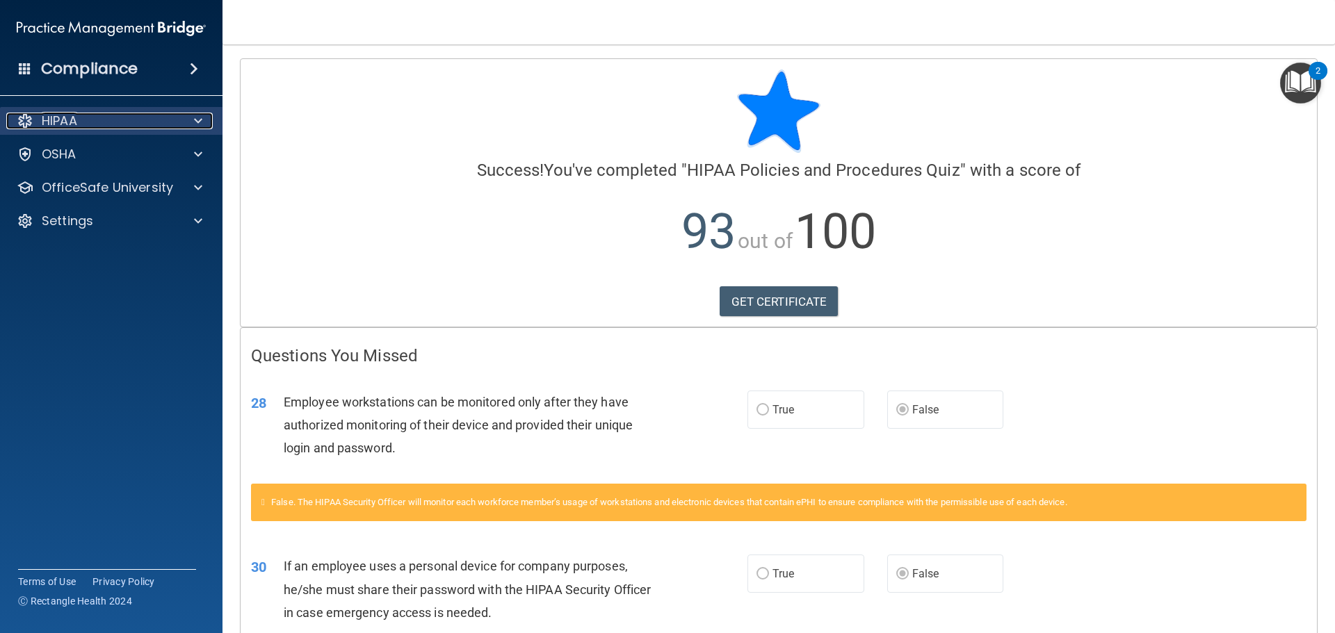
click at [92, 114] on div "HIPAA" at bounding box center [92, 121] width 172 height 17
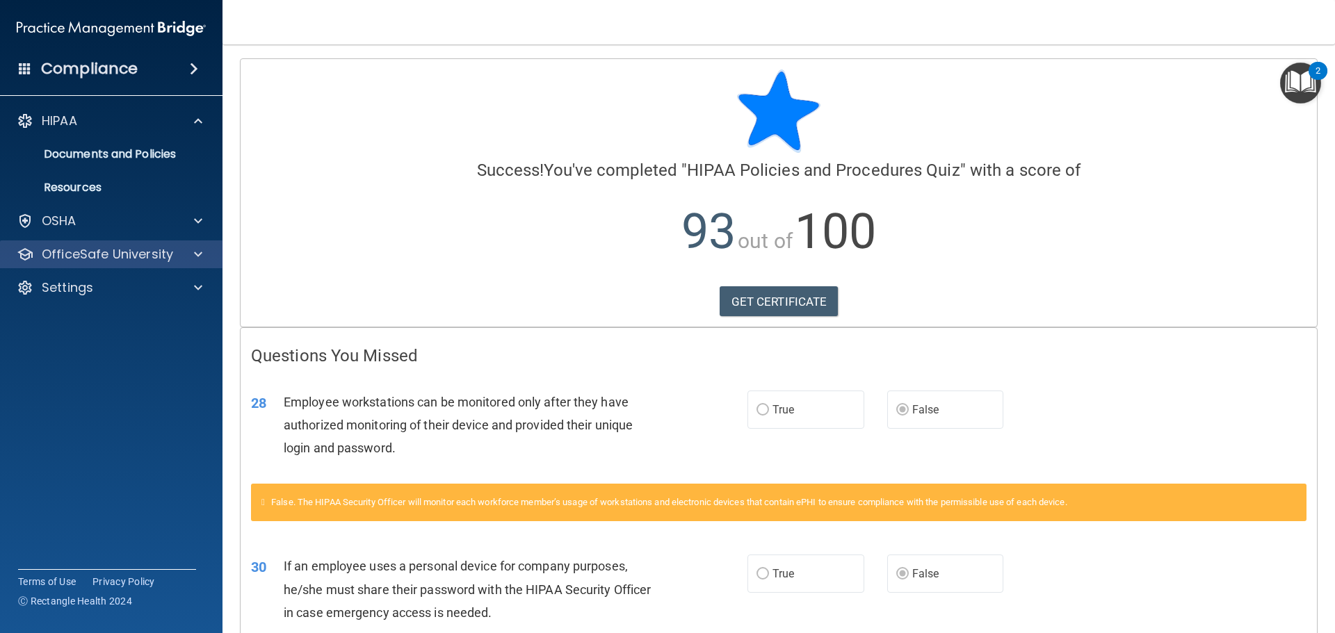
click at [91, 263] on div "OfficeSafe University" at bounding box center [111, 255] width 223 height 28
click at [75, 250] on p "OfficeSafe University" at bounding box center [107, 254] width 131 height 17
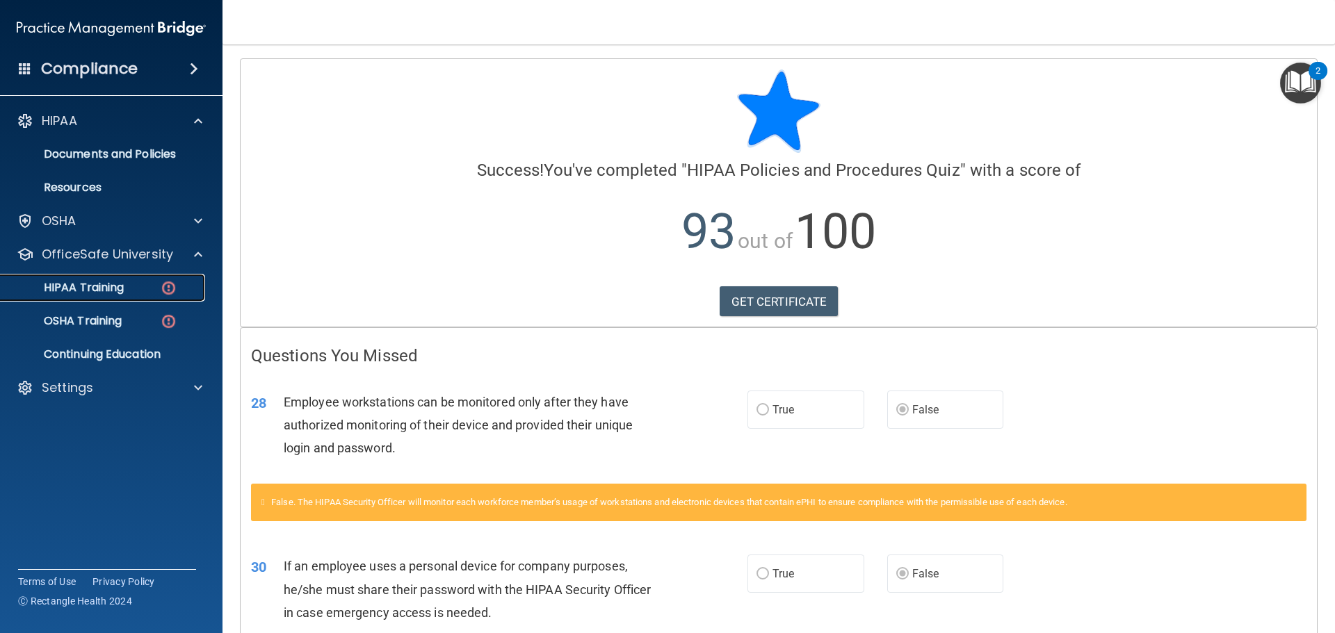
click at [122, 292] on p "HIPAA Training" at bounding box center [66, 288] width 115 height 14
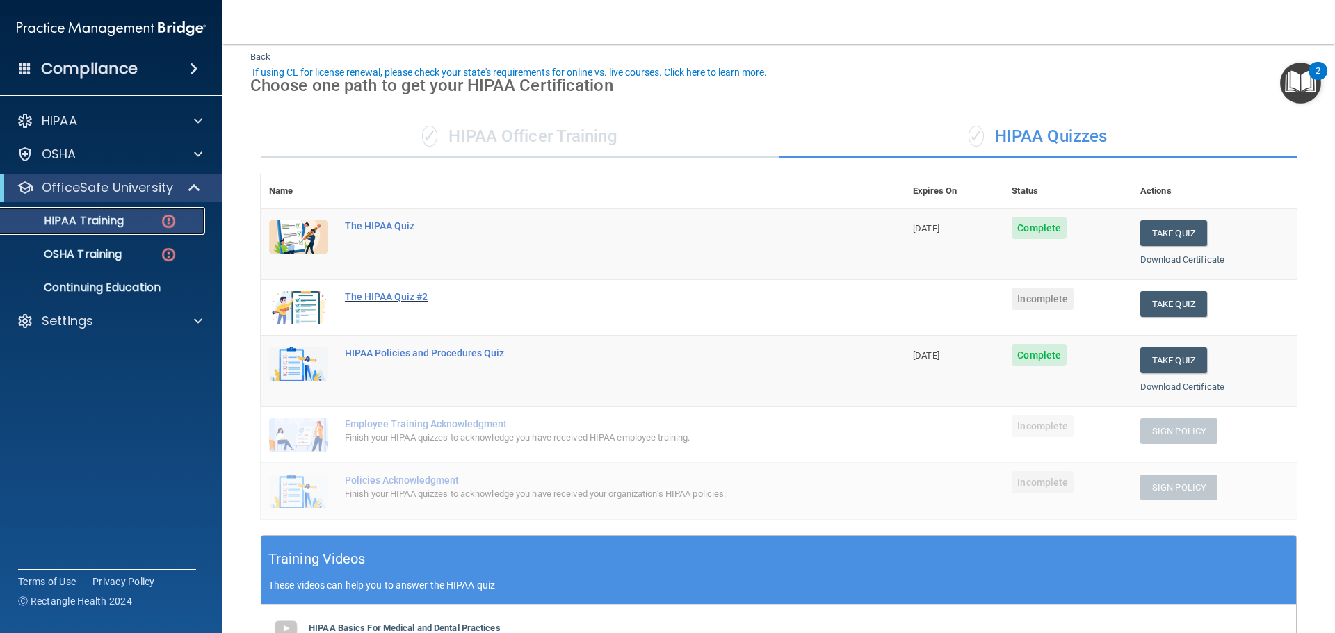
scroll to position [70, 0]
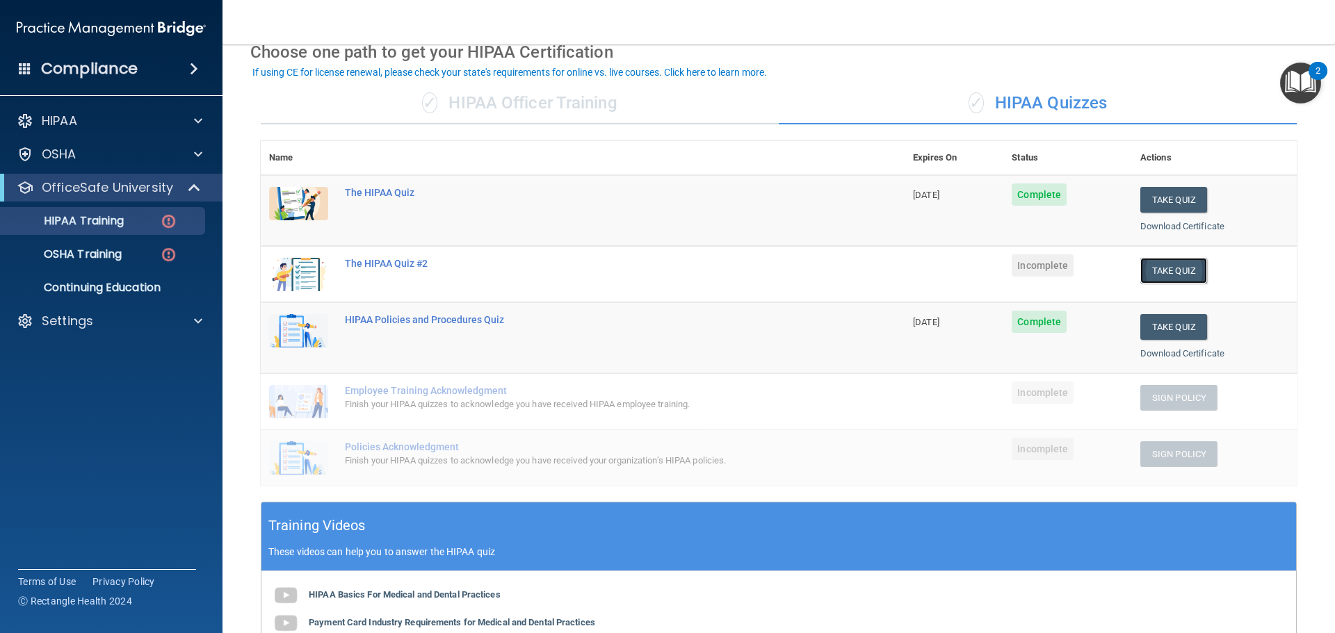
click at [1156, 258] on button "Take Quiz" at bounding box center [1173, 271] width 67 height 26
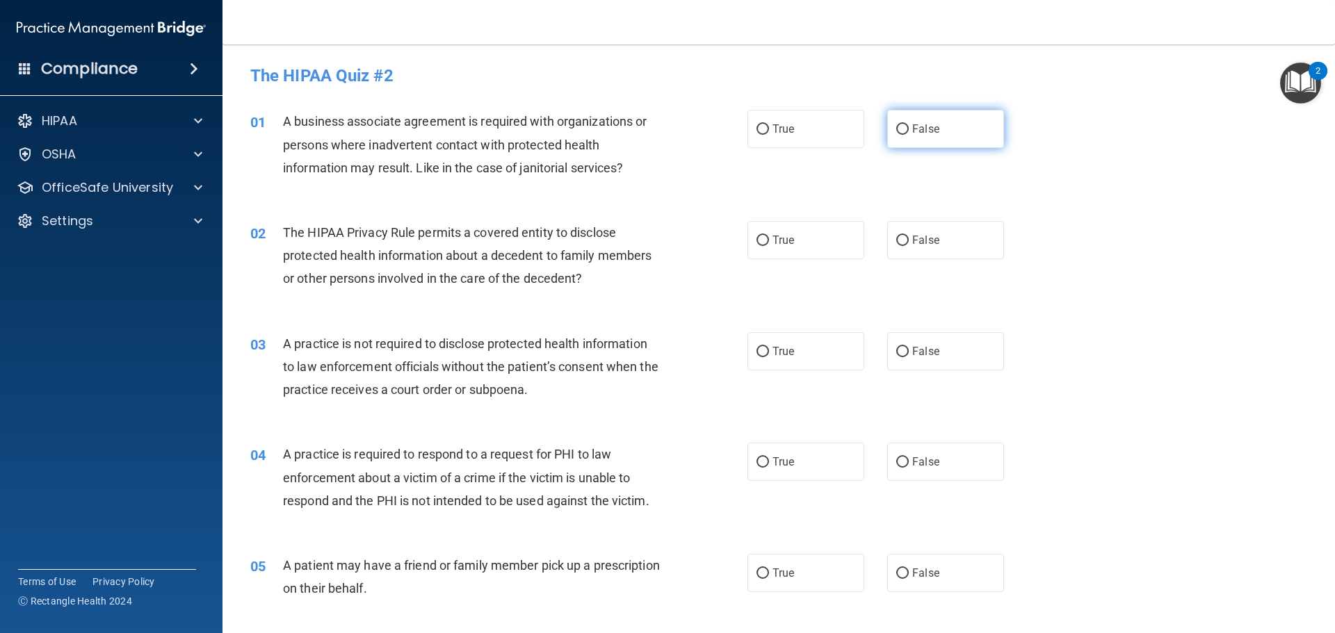
click at [959, 138] on label "False" at bounding box center [945, 129] width 117 height 38
click at [909, 135] on input "False" at bounding box center [902, 129] width 13 height 10
radio input "true"
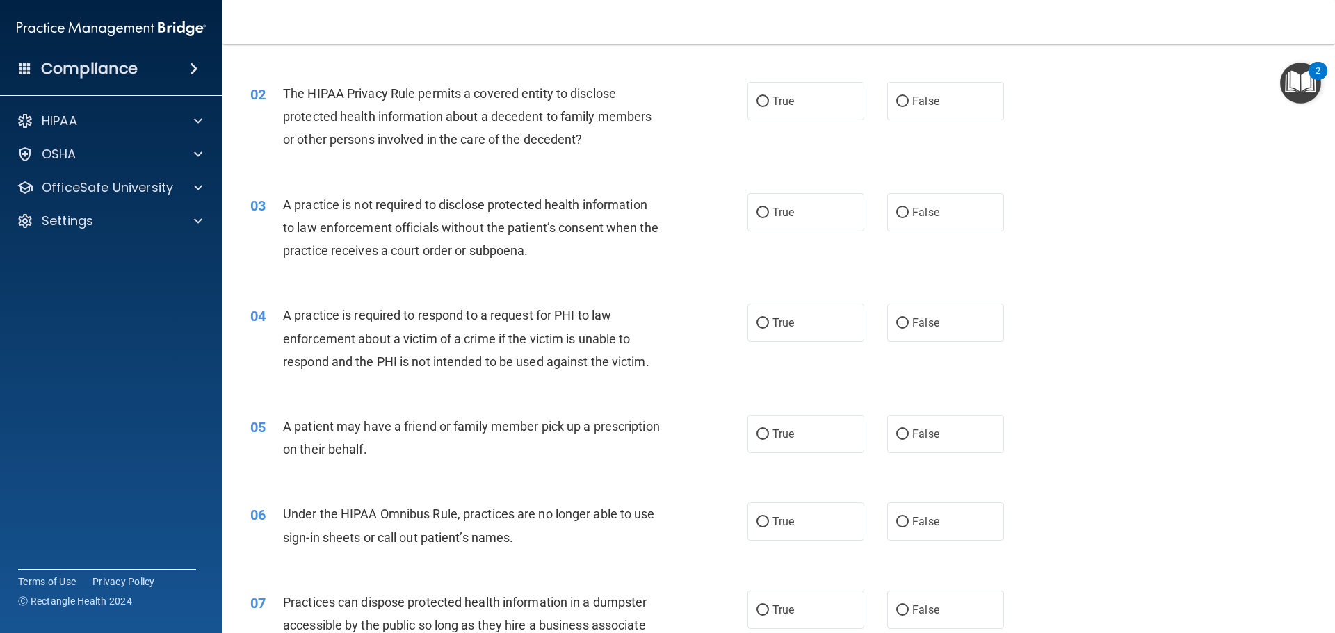
scroll to position [70, 0]
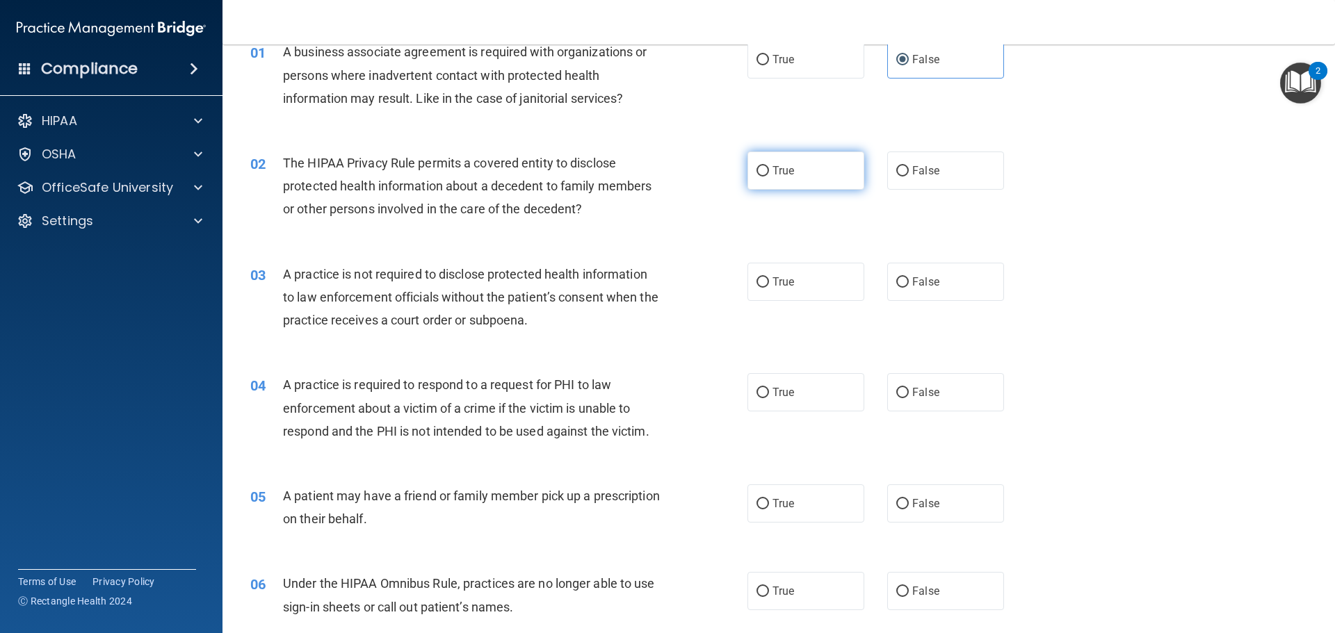
click at [815, 175] on label "True" at bounding box center [806, 171] width 117 height 38
click at [769, 175] on input "True" at bounding box center [763, 171] width 13 height 10
radio input "true"
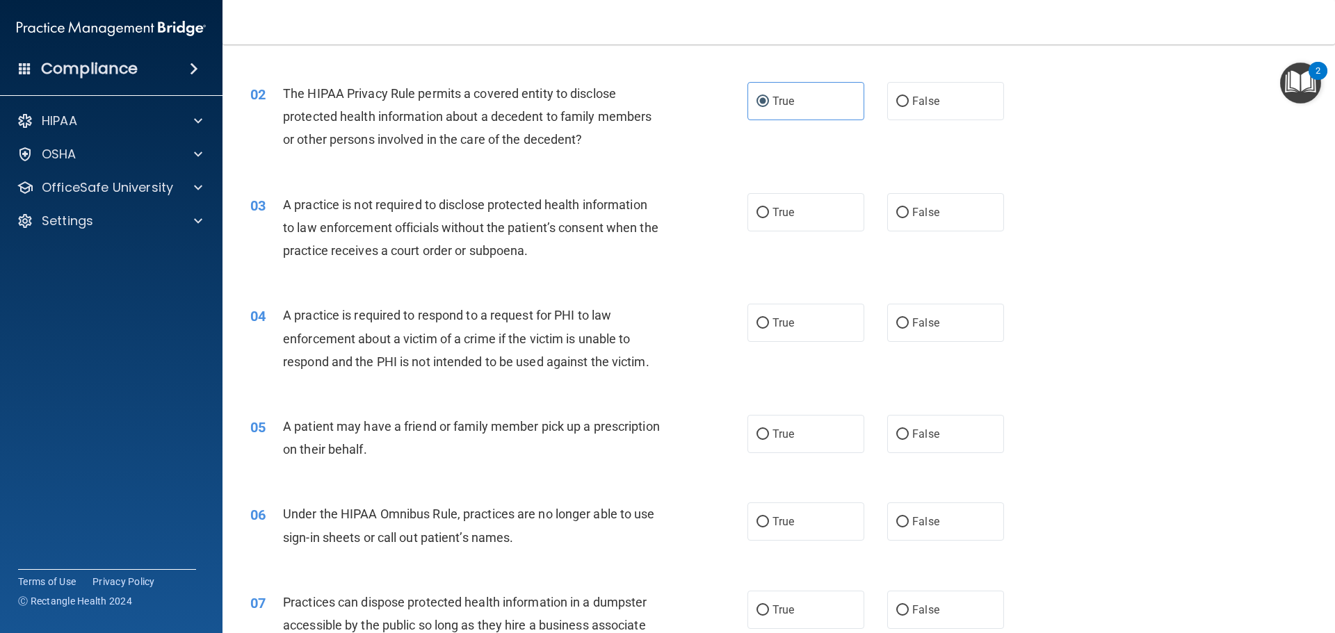
scroll to position [209, 0]
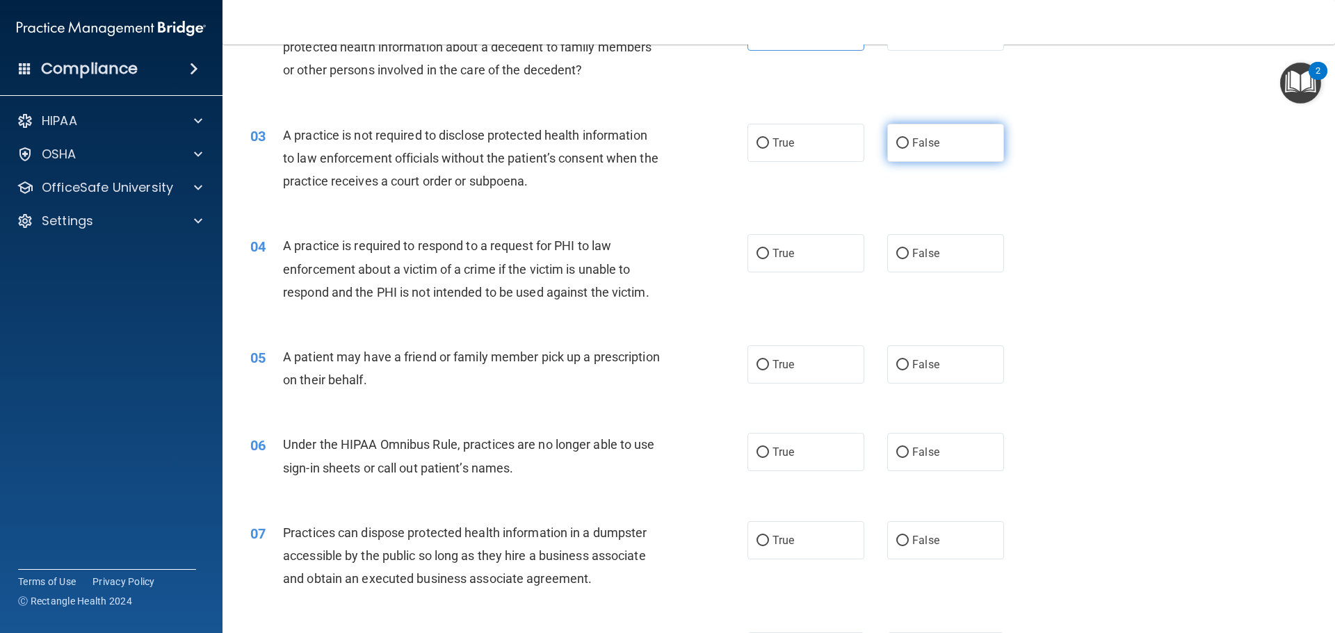
click at [938, 148] on label "False" at bounding box center [945, 143] width 117 height 38
click at [909, 148] on input "False" at bounding box center [902, 143] width 13 height 10
radio input "true"
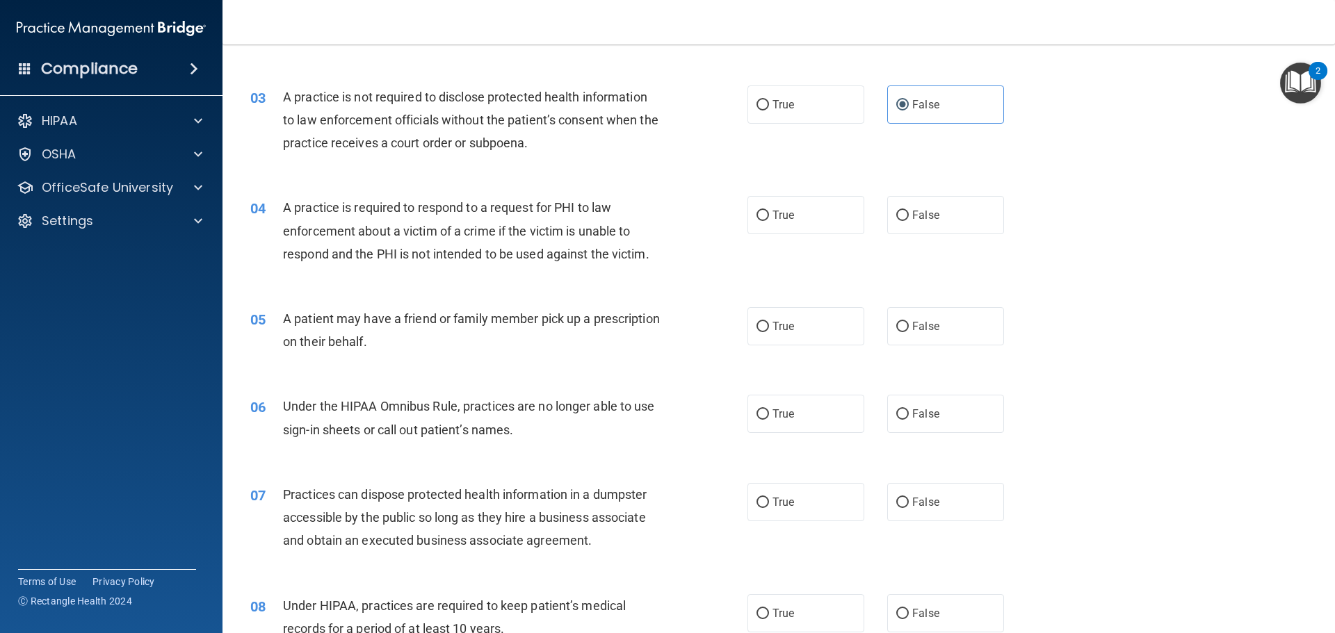
scroll to position [278, 0]
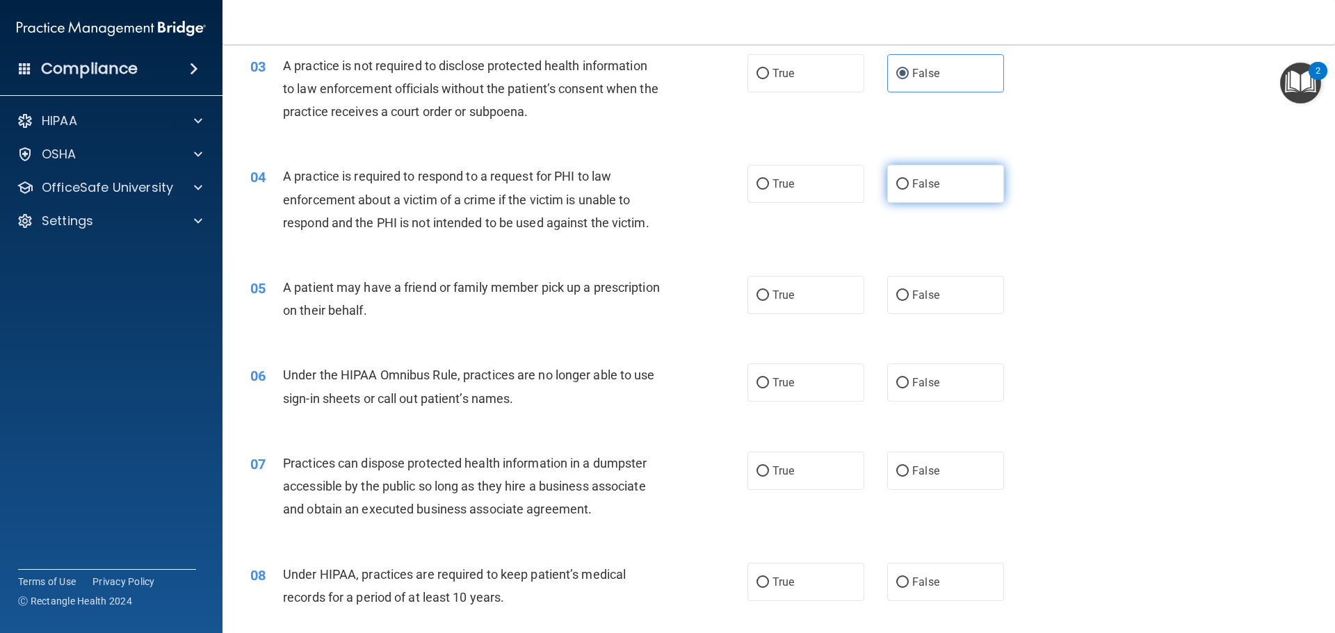
click at [896, 188] on input "False" at bounding box center [902, 184] width 13 height 10
radio input "true"
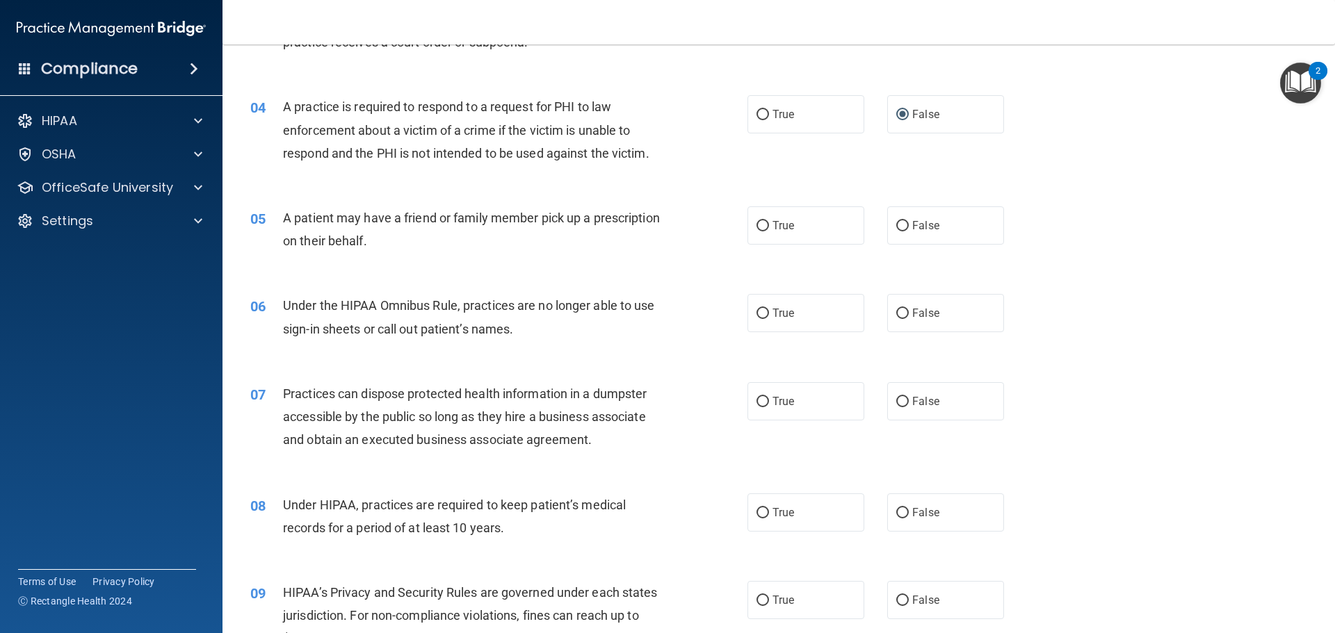
scroll to position [417, 0]
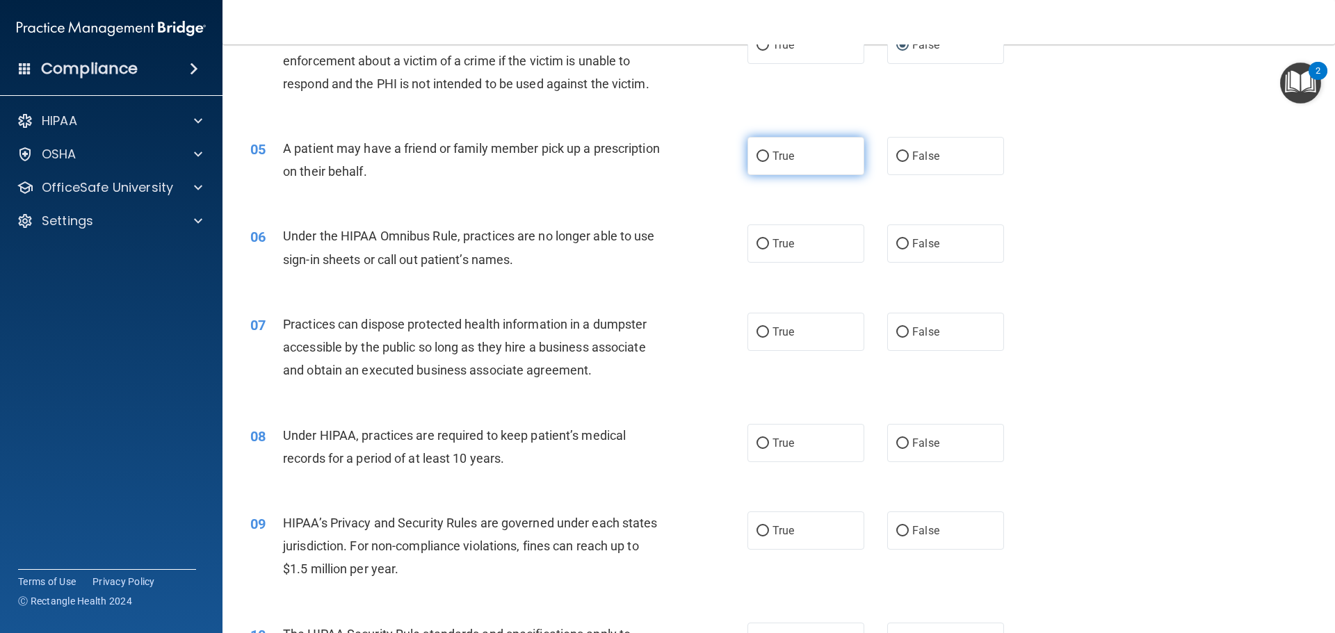
click at [811, 155] on label "True" at bounding box center [806, 156] width 117 height 38
click at [769, 155] on input "True" at bounding box center [763, 157] width 13 height 10
radio input "true"
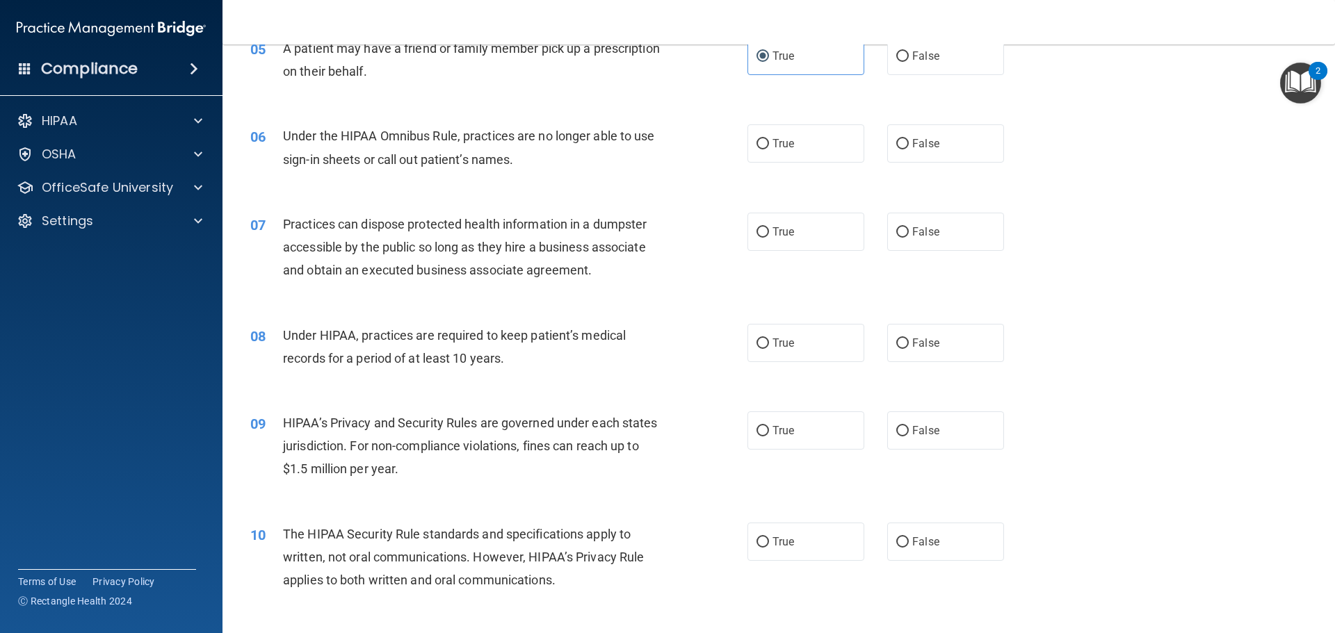
scroll to position [487, 0]
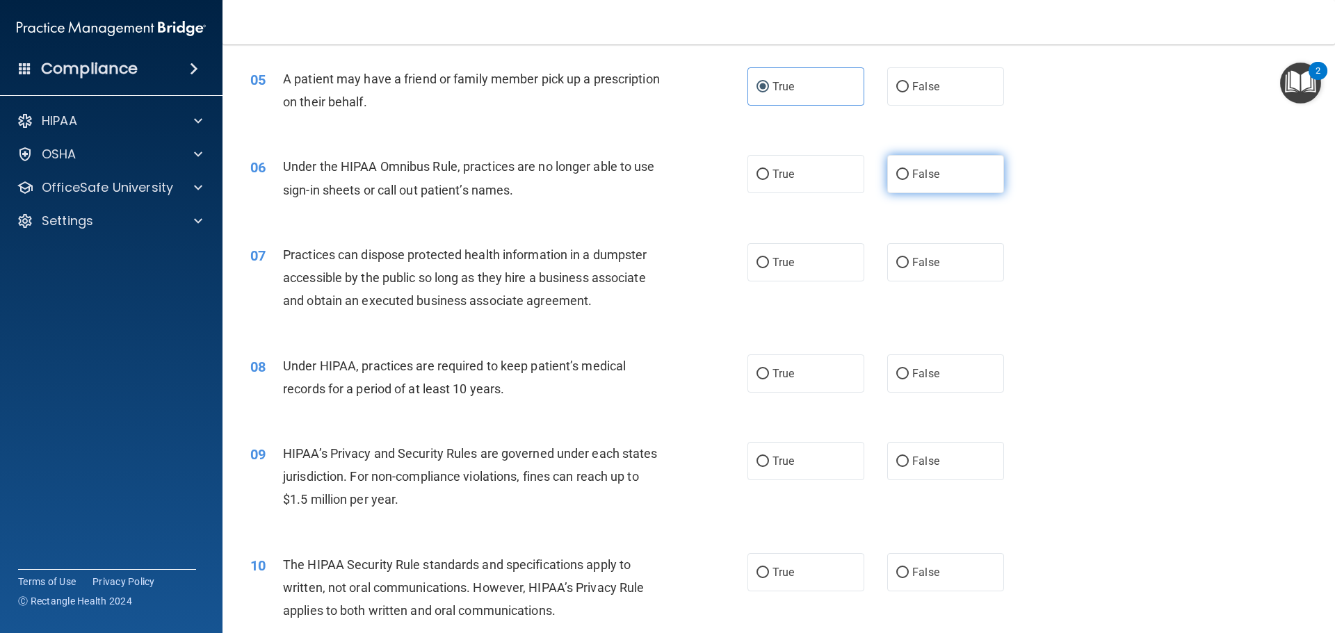
click at [975, 173] on label "False" at bounding box center [945, 174] width 117 height 38
click at [909, 173] on input "False" at bounding box center [902, 175] width 13 height 10
radio input "true"
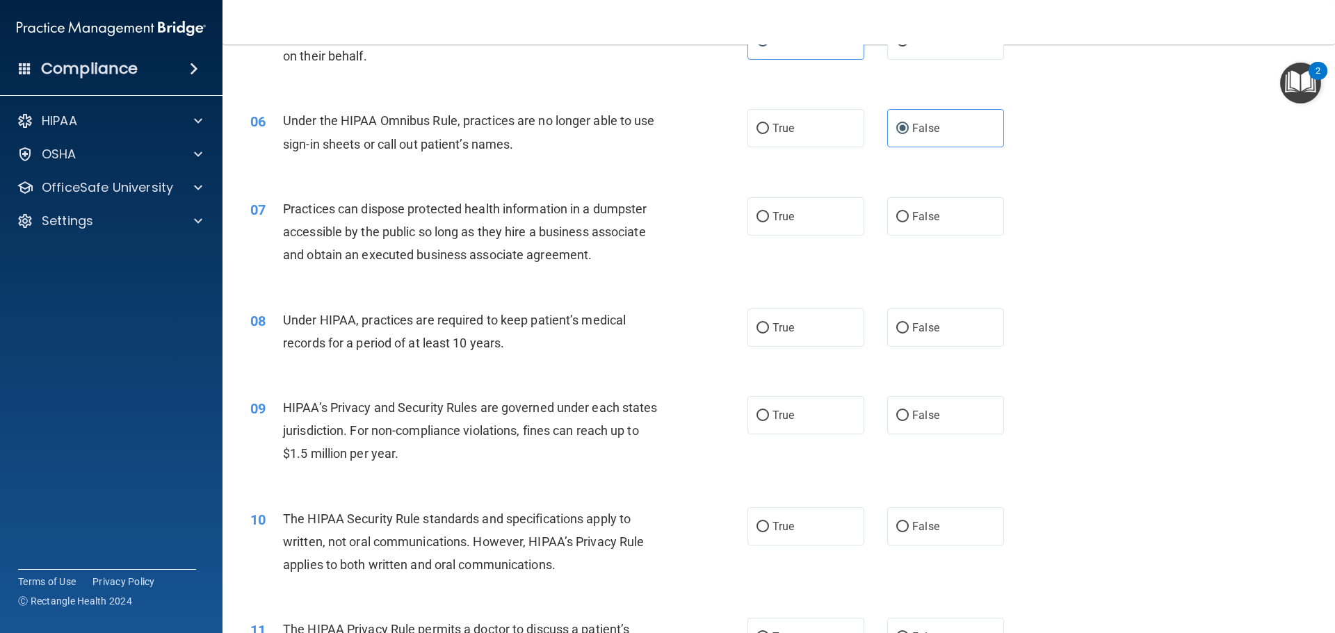
scroll to position [556, 0]
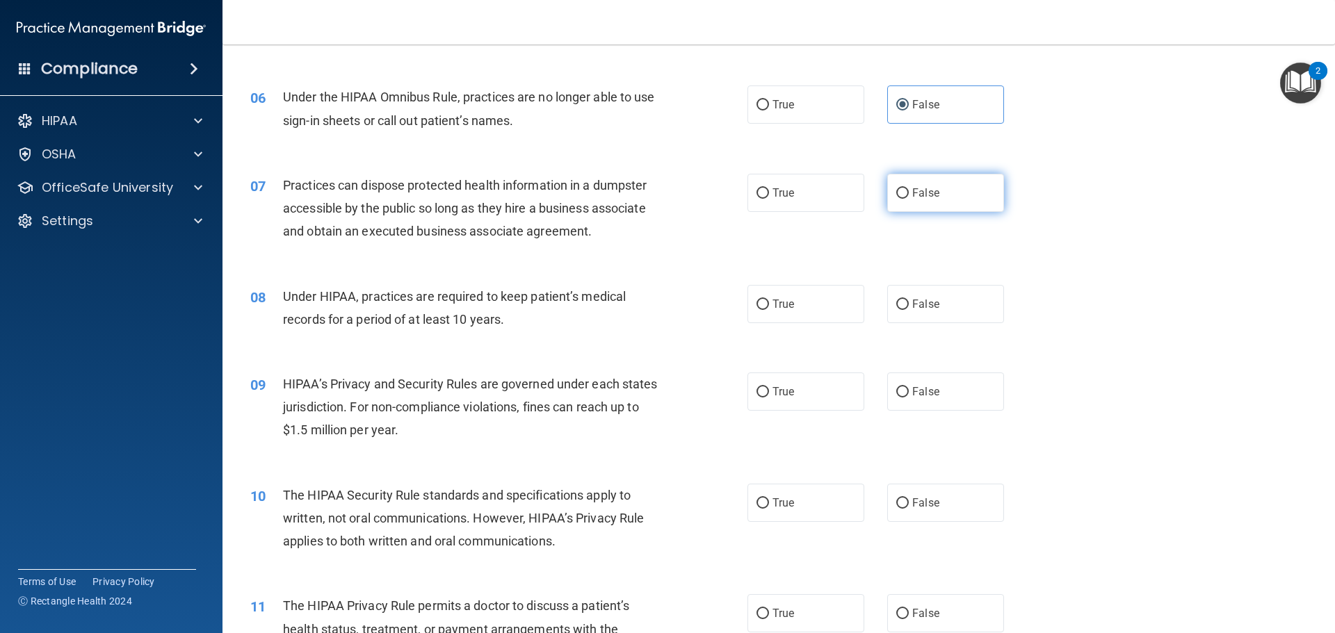
click at [993, 194] on label "False" at bounding box center [945, 193] width 117 height 38
click at [909, 194] on input "False" at bounding box center [902, 193] width 13 height 10
radio input "true"
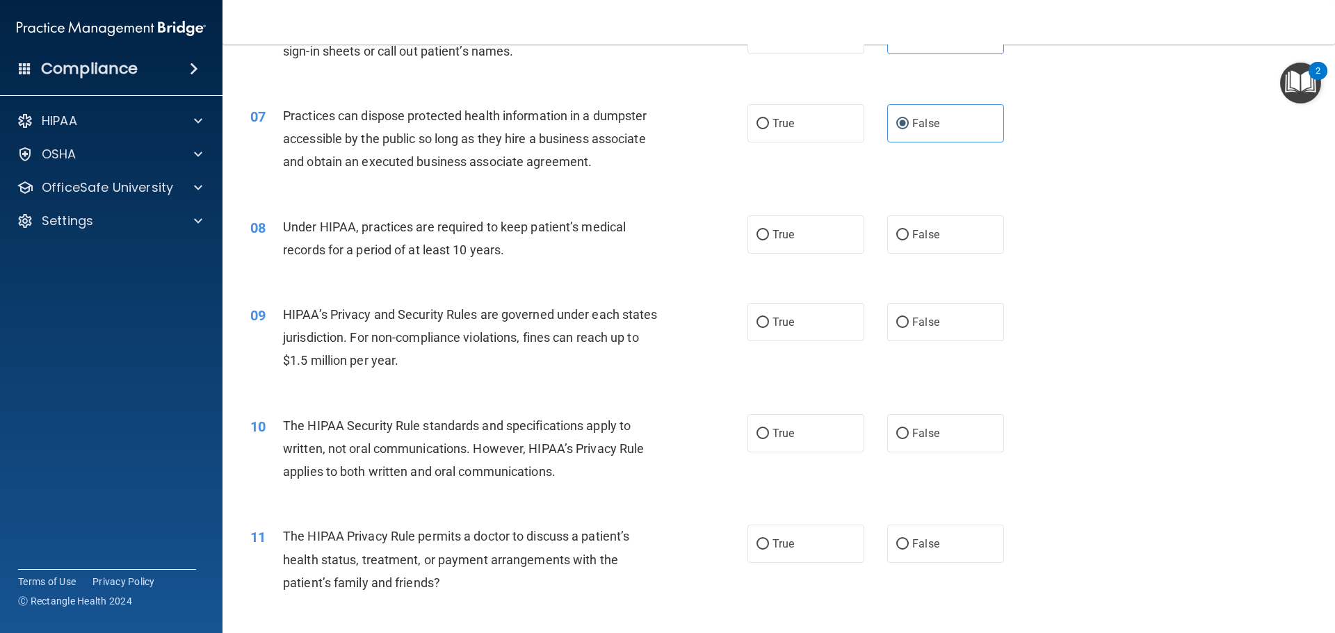
scroll to position [695, 0]
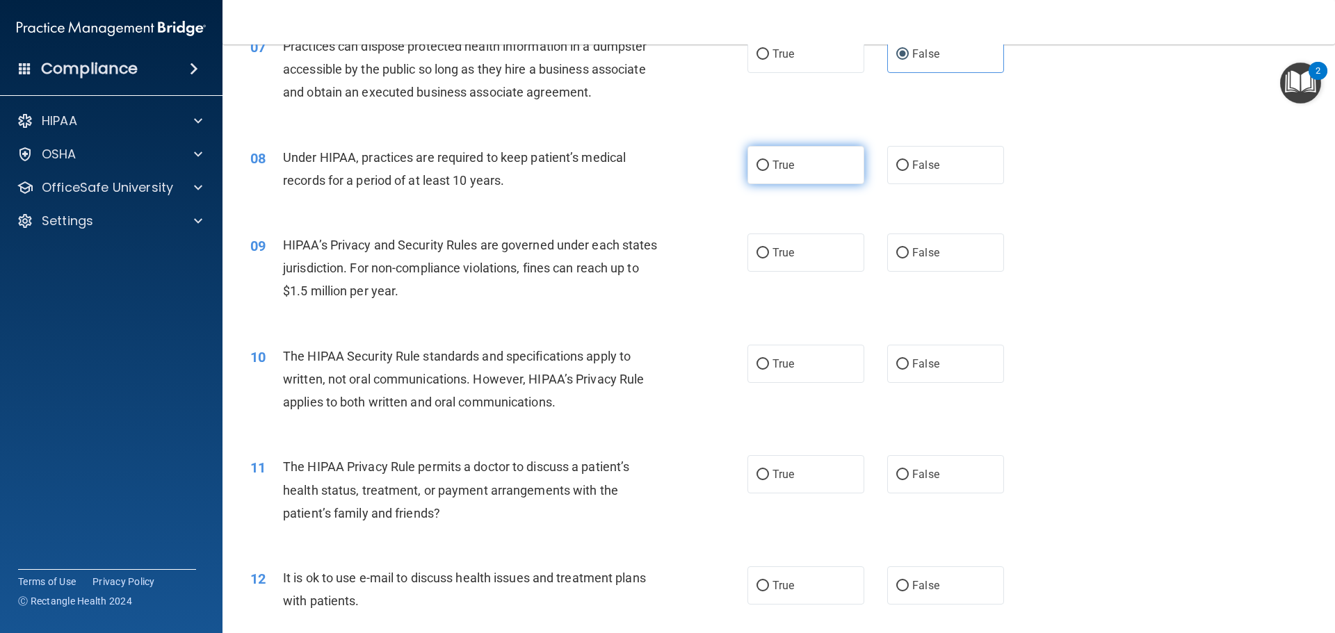
click at [812, 155] on label "True" at bounding box center [806, 165] width 117 height 38
click at [769, 161] on input "True" at bounding box center [763, 166] width 13 height 10
radio input "true"
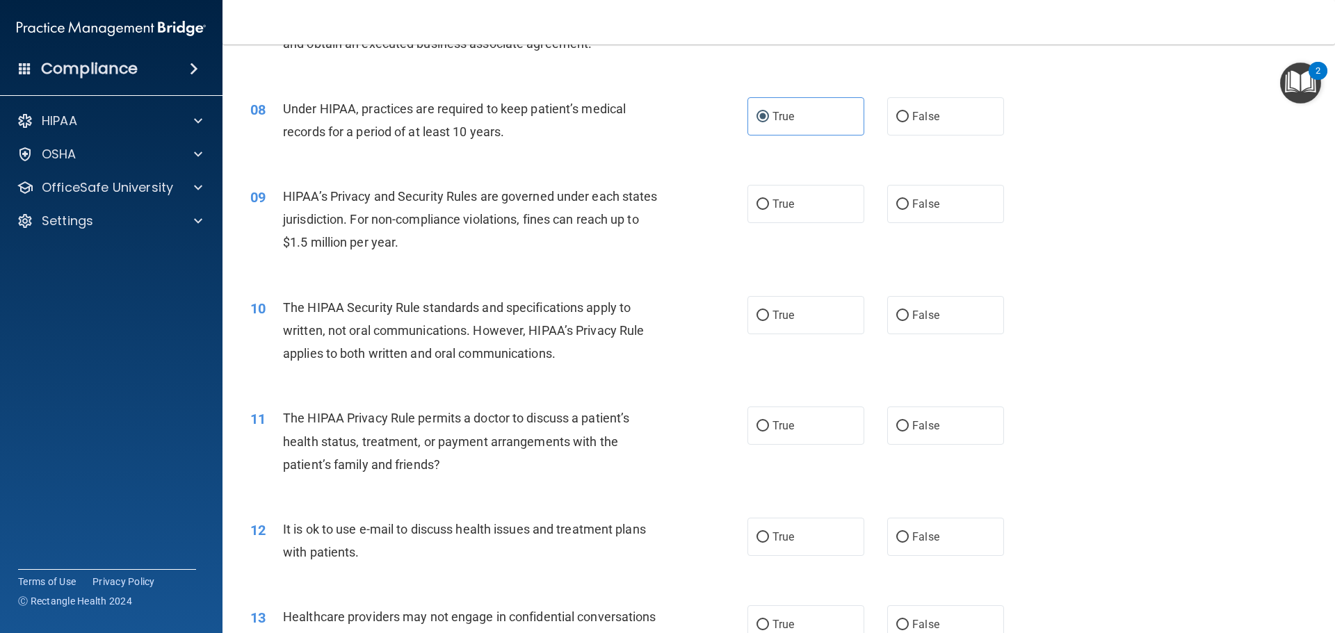
scroll to position [765, 0]
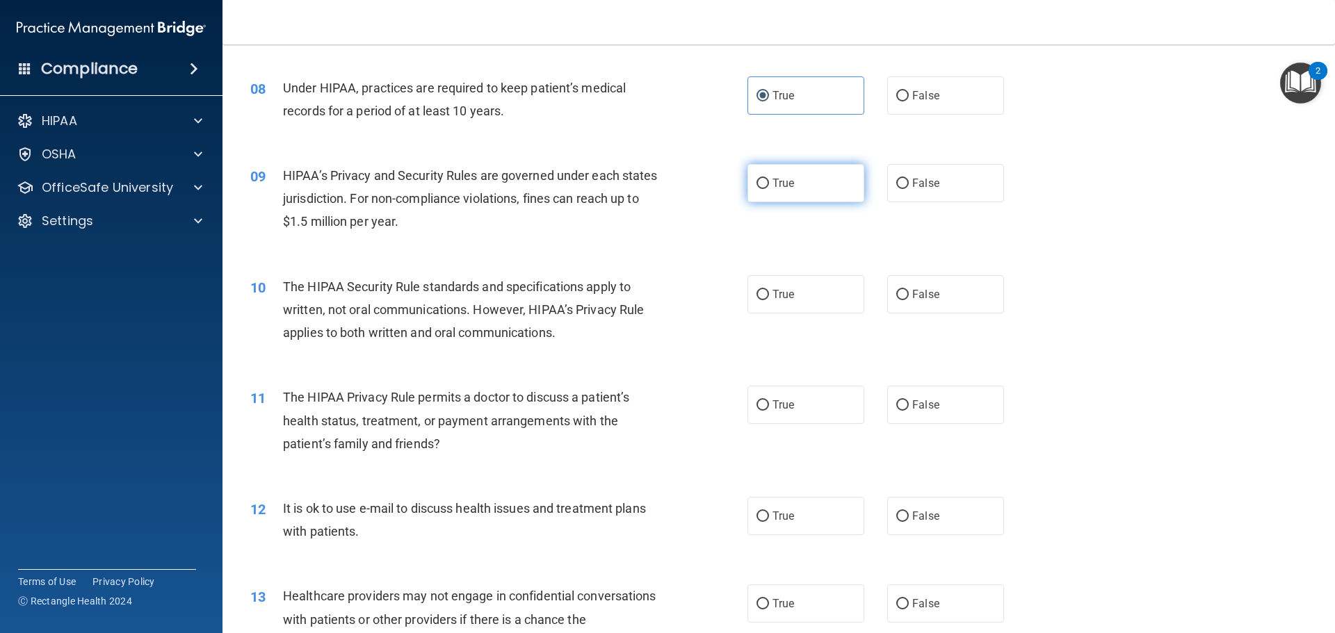
click at [757, 181] on input "True" at bounding box center [763, 184] width 13 height 10
radio input "true"
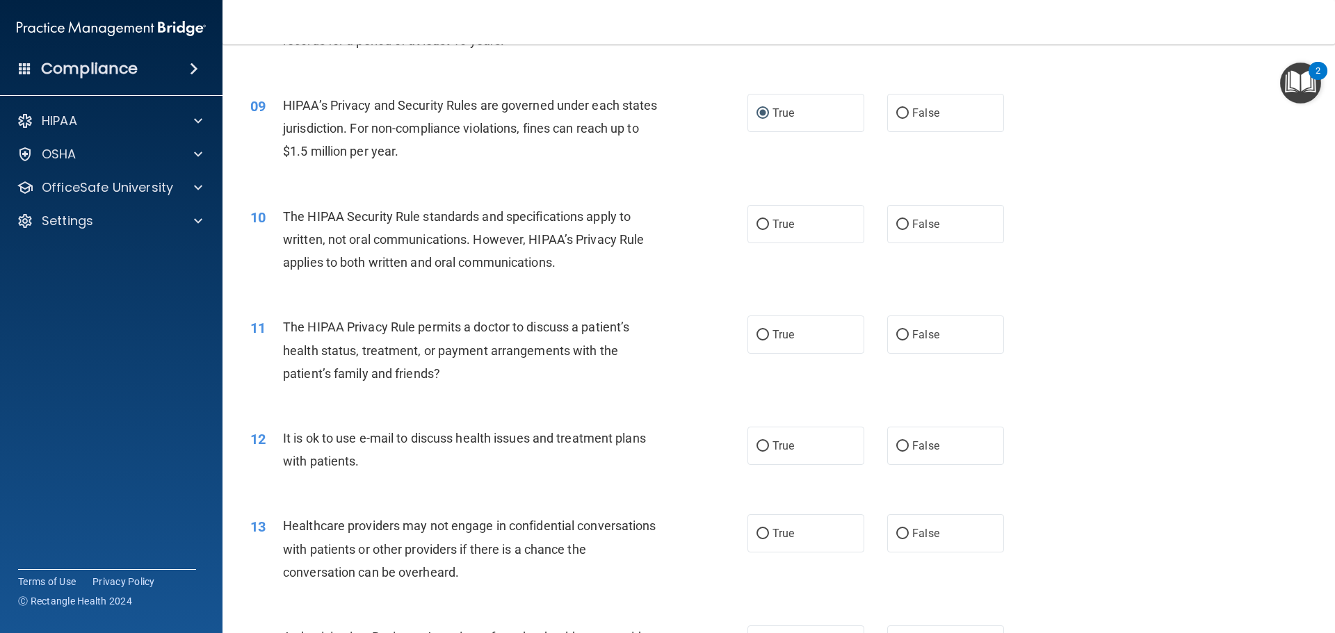
scroll to position [834, 0]
click at [799, 222] on label "True" at bounding box center [806, 225] width 117 height 38
click at [769, 222] on input "True" at bounding box center [763, 225] width 13 height 10
radio input "true"
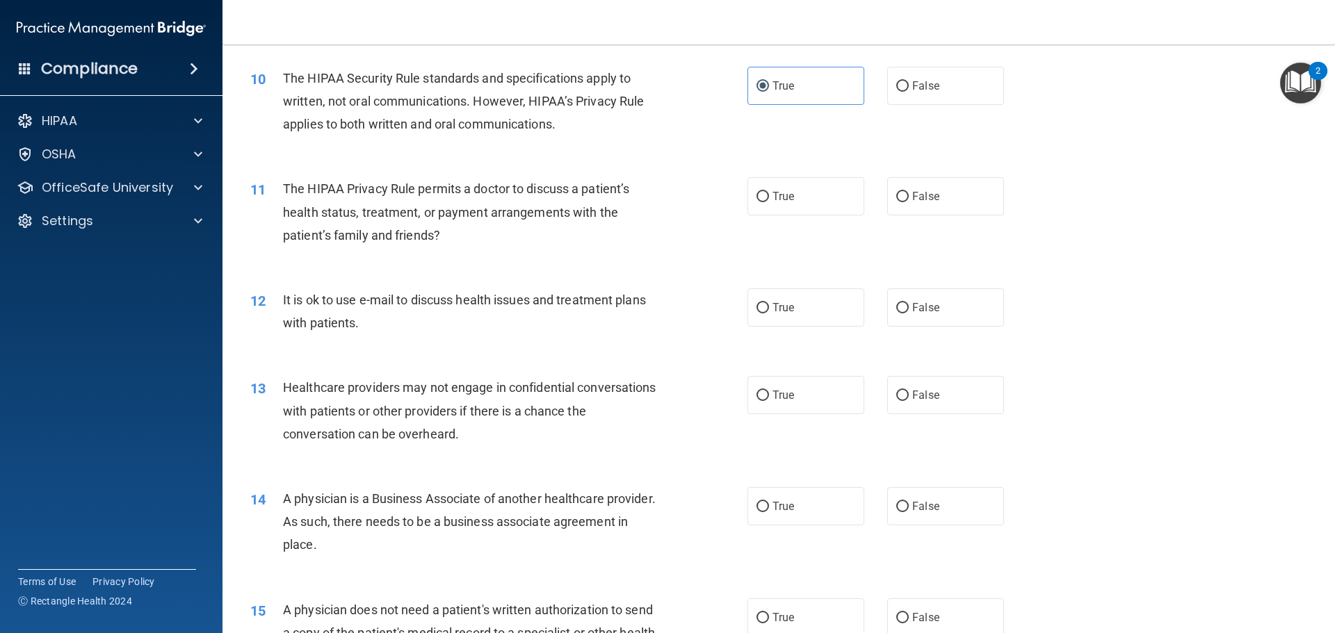
scroll to position [1043, 0]
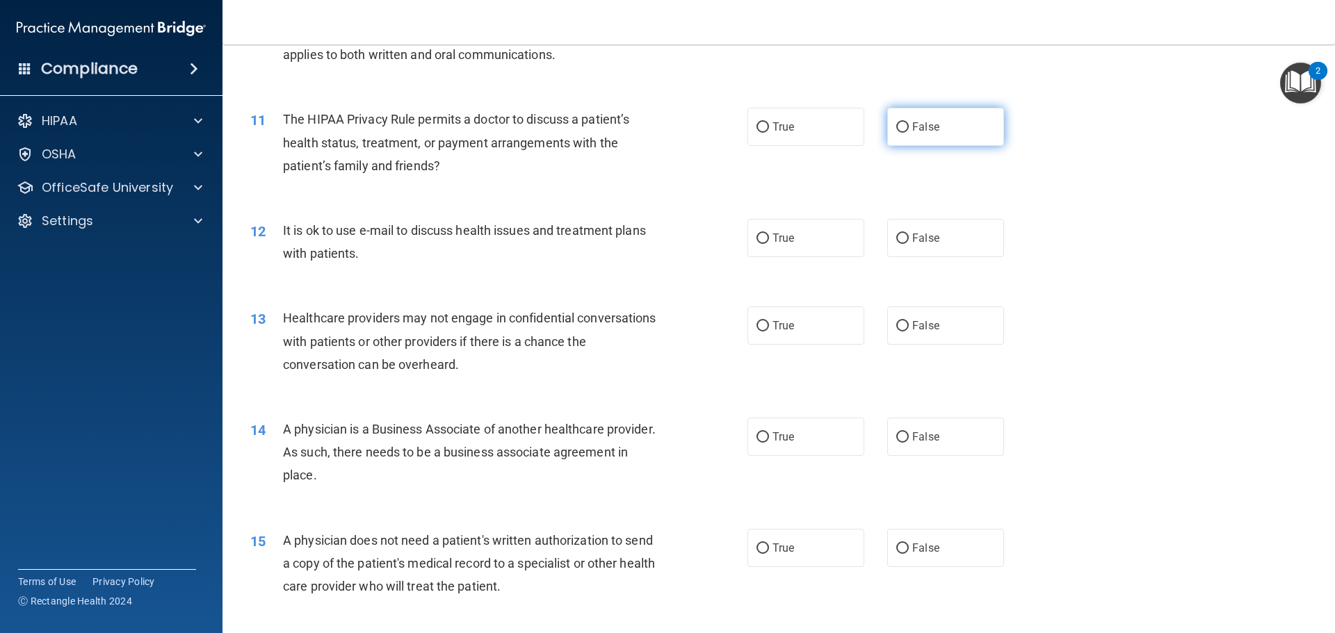
click at [887, 137] on label "False" at bounding box center [945, 127] width 117 height 38
click at [896, 133] on input "False" at bounding box center [902, 127] width 13 height 10
radio input "true"
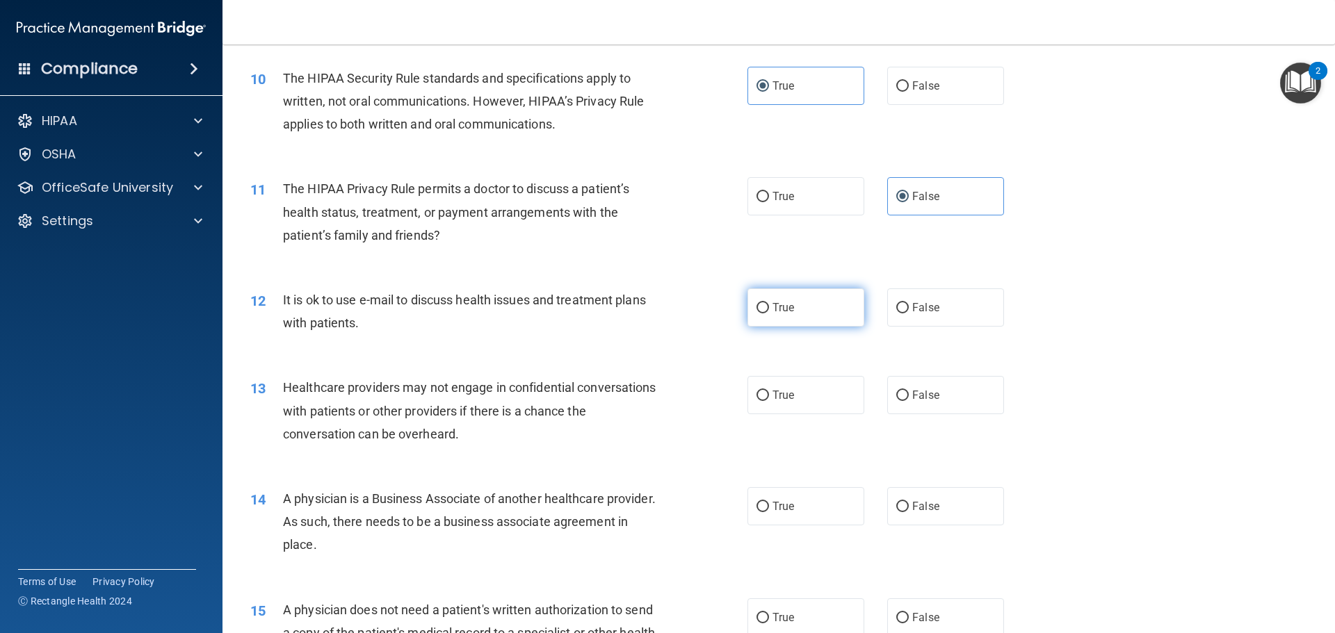
click at [757, 303] on input "True" at bounding box center [763, 308] width 13 height 10
radio input "true"
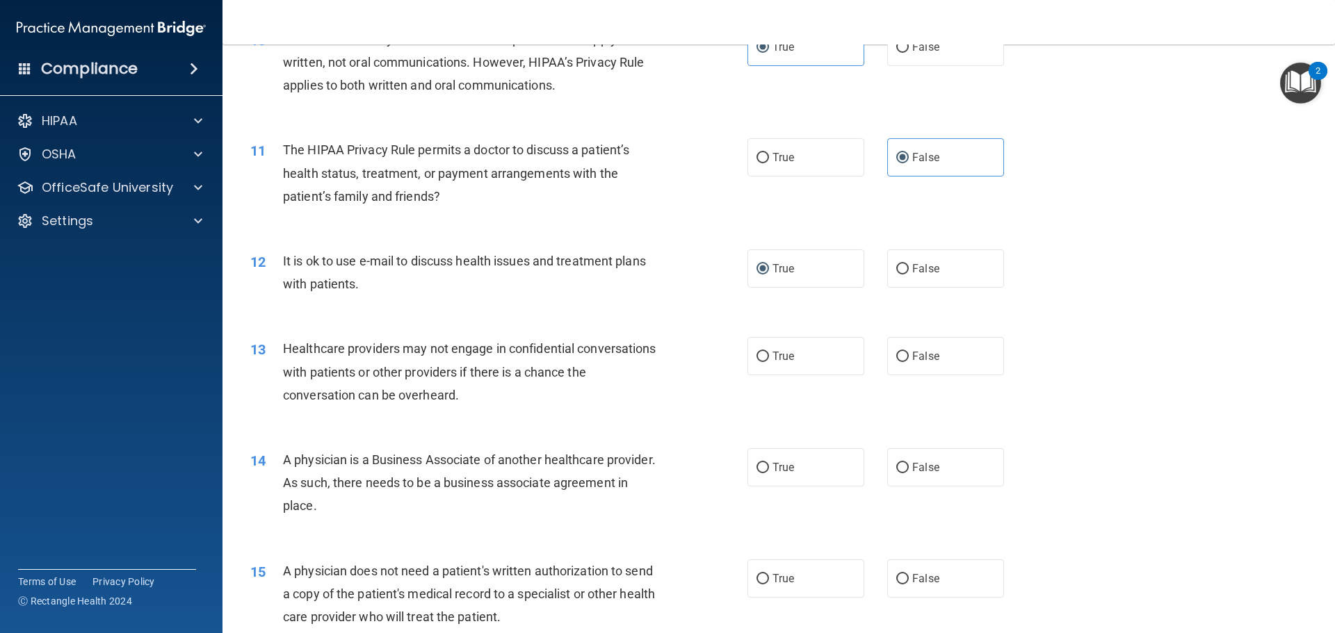
scroll to position [1043, 0]
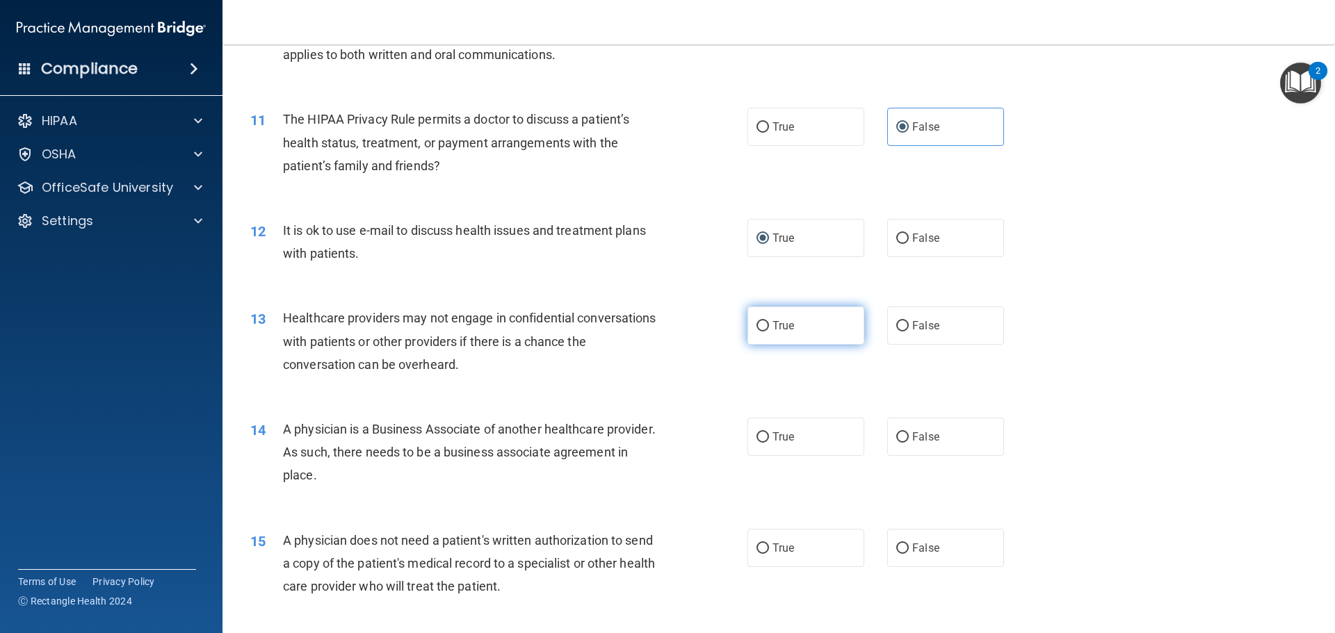
click at [773, 321] on span "True" at bounding box center [784, 325] width 22 height 13
click at [769, 321] on input "True" at bounding box center [763, 326] width 13 height 10
radio input "true"
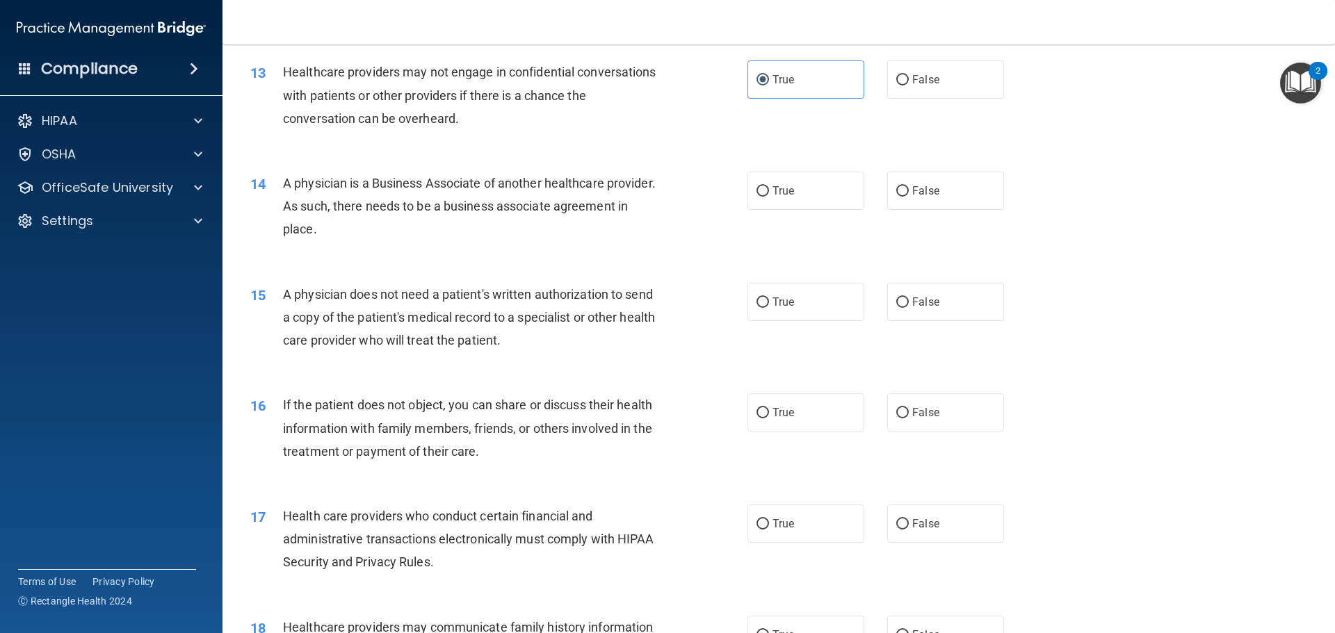
scroll to position [1321, 0]
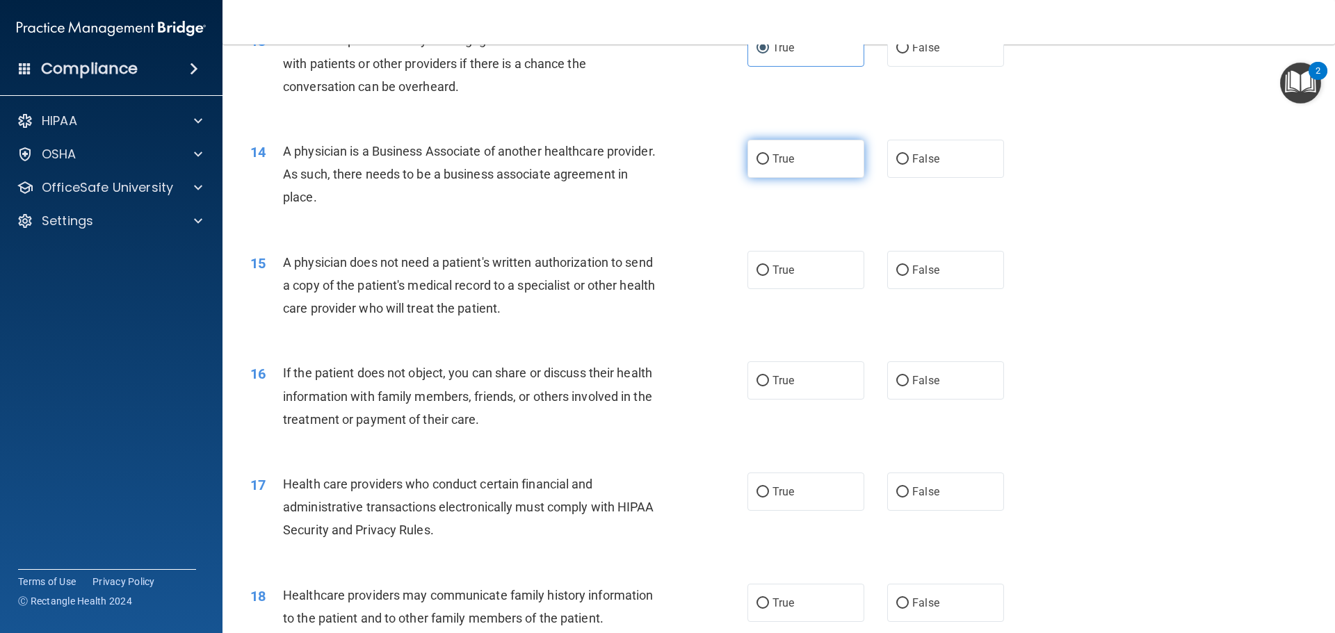
click at [791, 176] on label "True" at bounding box center [806, 159] width 117 height 38
click at [769, 165] on input "True" at bounding box center [763, 159] width 13 height 10
radio input "true"
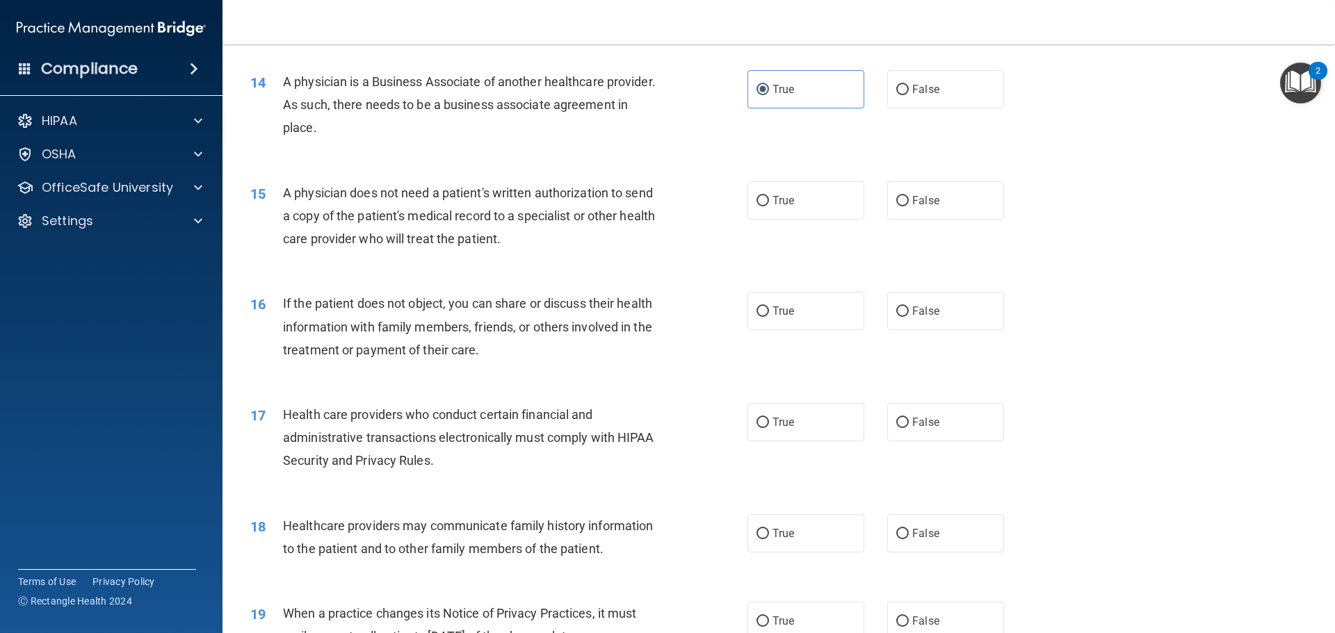
scroll to position [1460, 0]
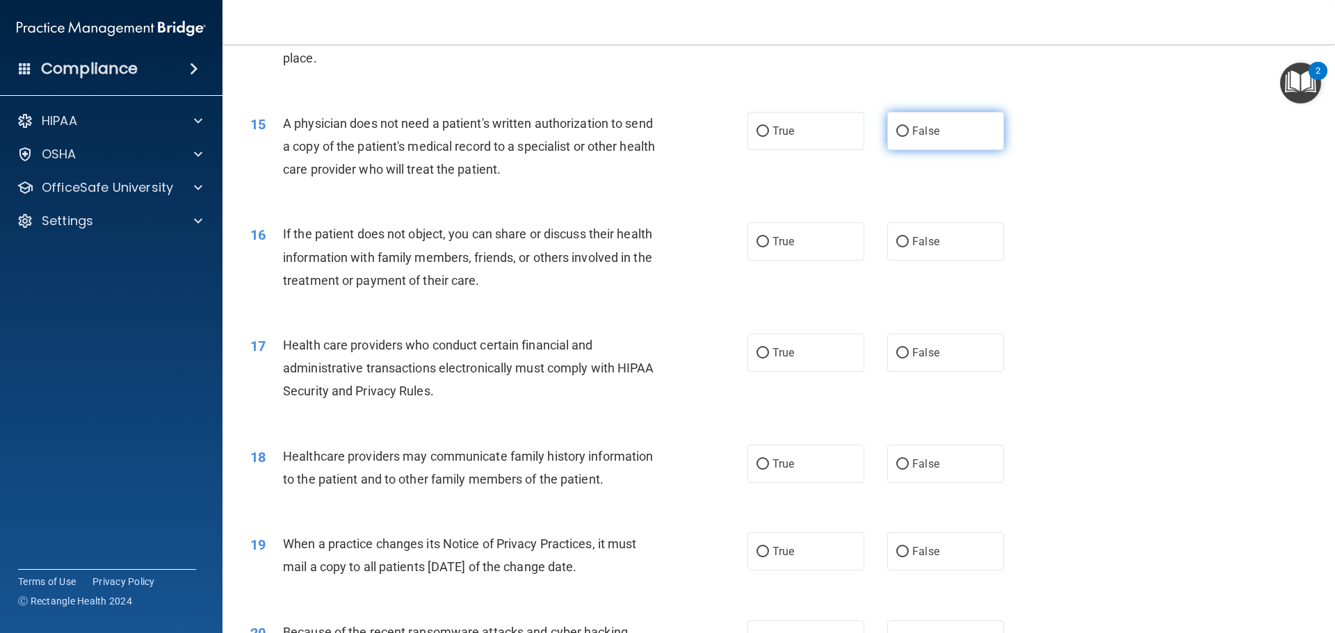
click at [900, 129] on input "False" at bounding box center [902, 132] width 13 height 10
radio input "true"
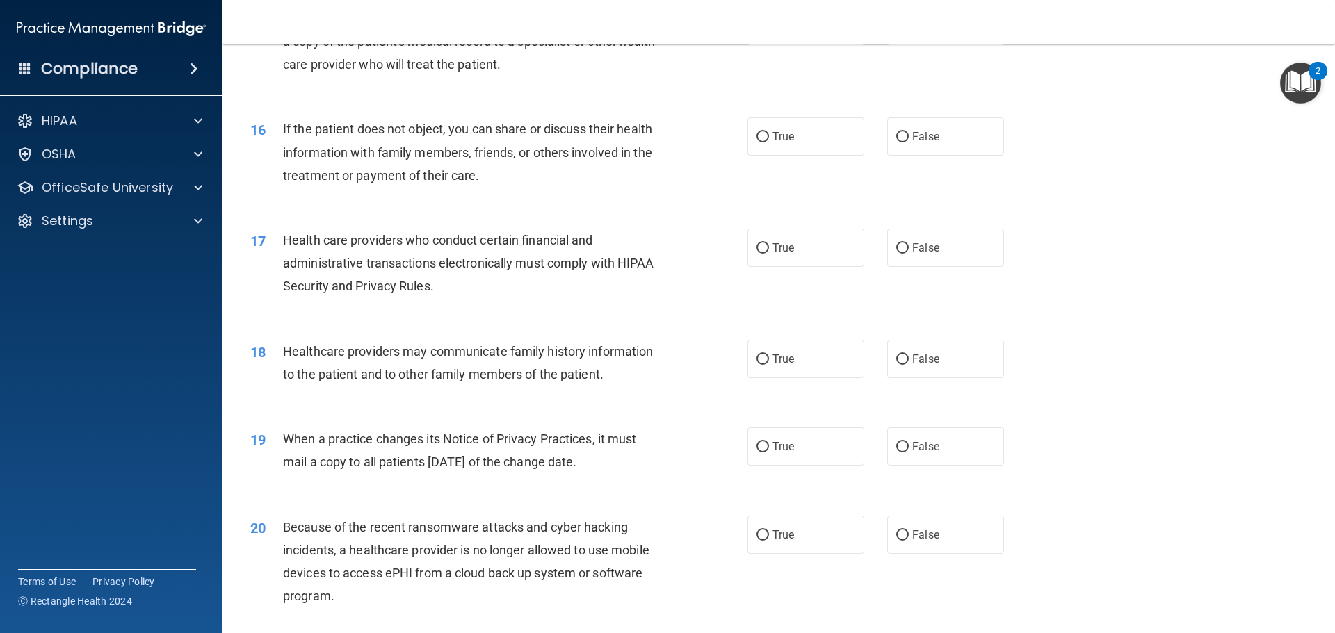
scroll to position [1599, 0]
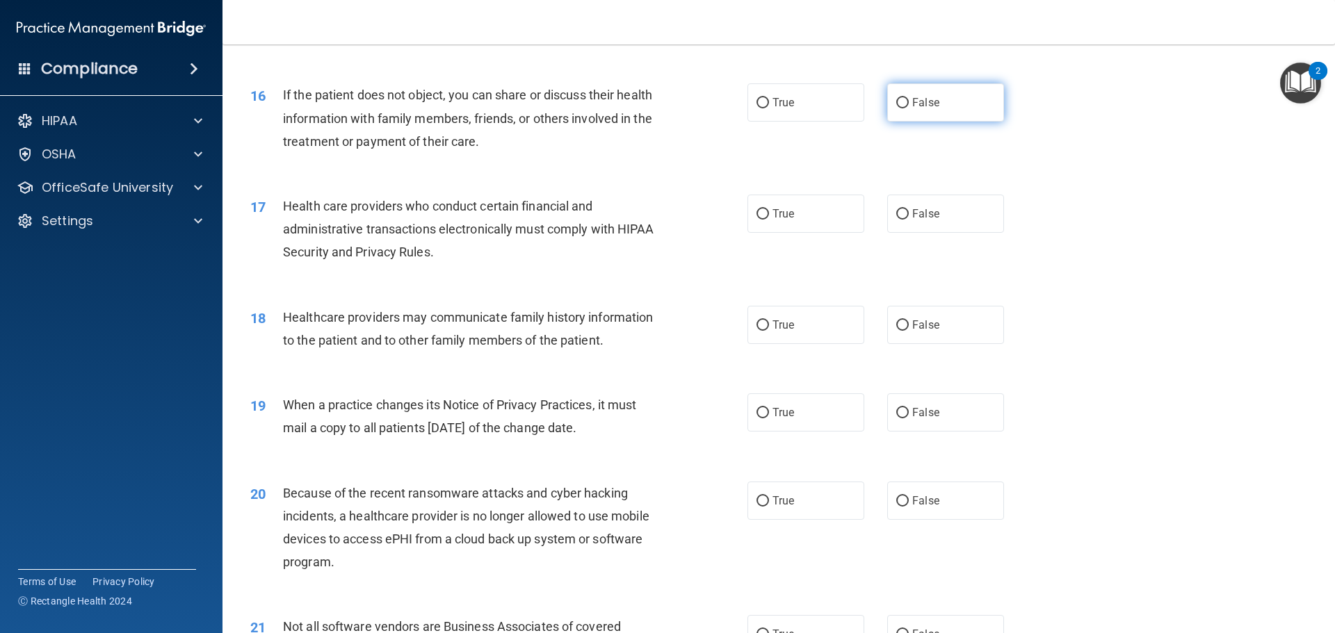
click at [902, 106] on input "False" at bounding box center [902, 103] width 13 height 10
radio input "true"
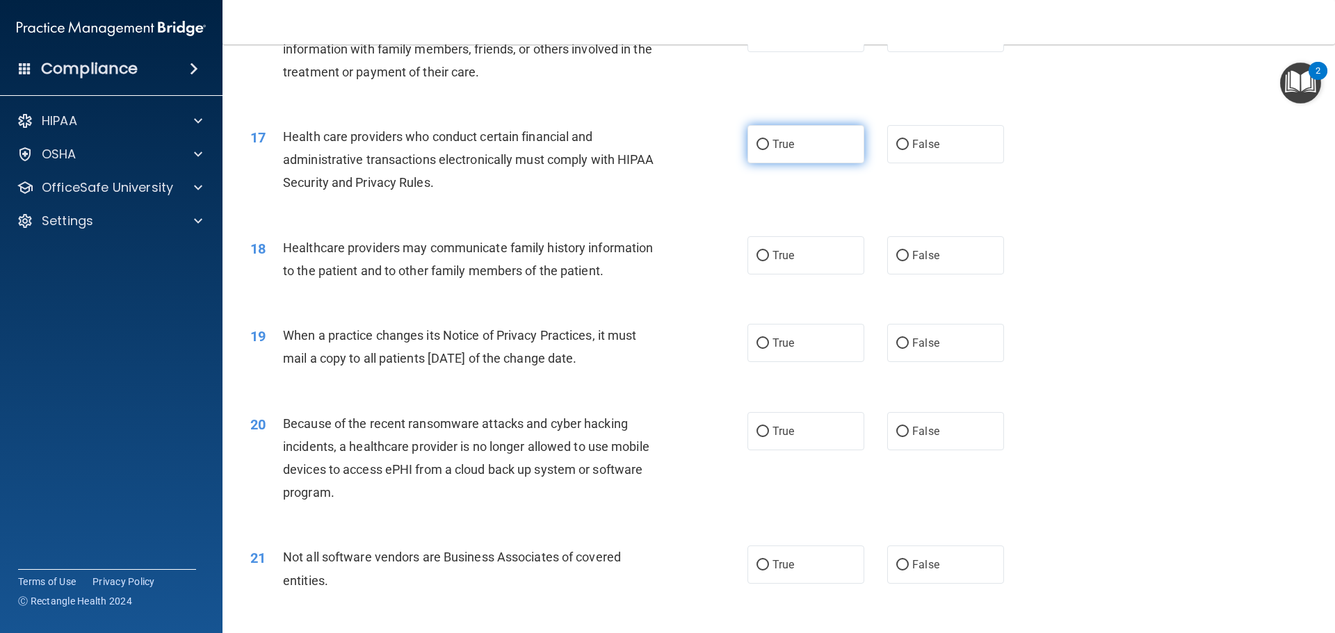
click at [789, 154] on label "True" at bounding box center [806, 144] width 117 height 38
click at [769, 150] on input "True" at bounding box center [763, 145] width 13 height 10
radio input "true"
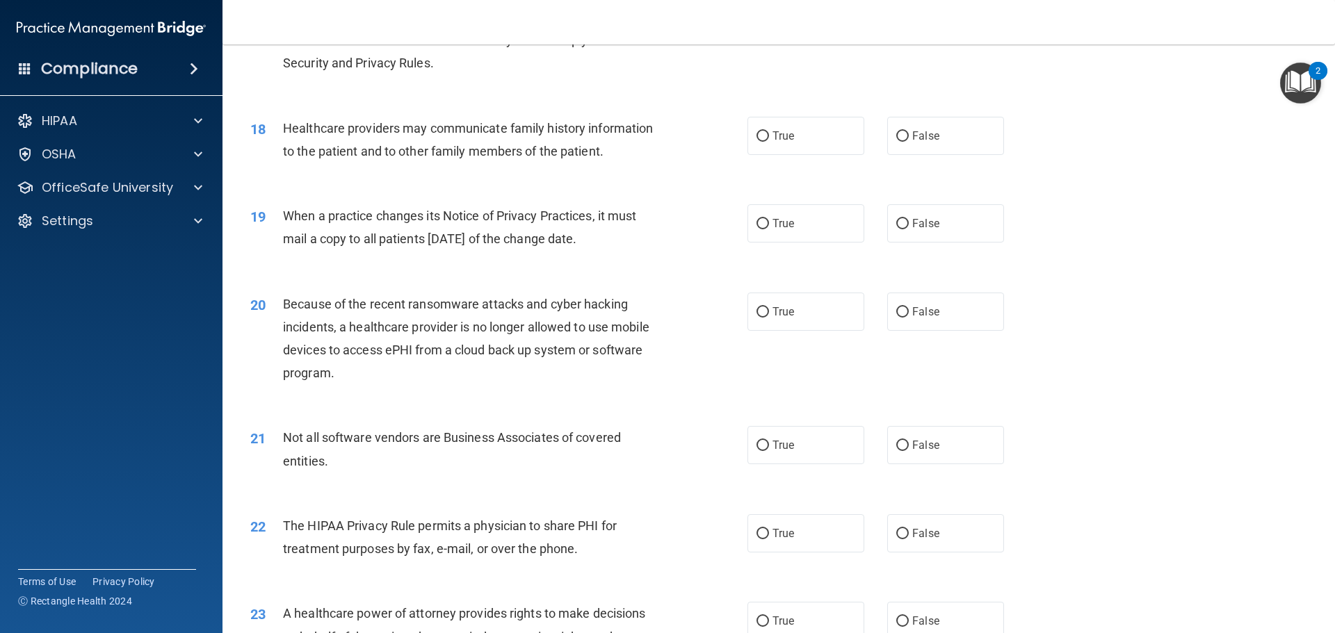
scroll to position [1808, 0]
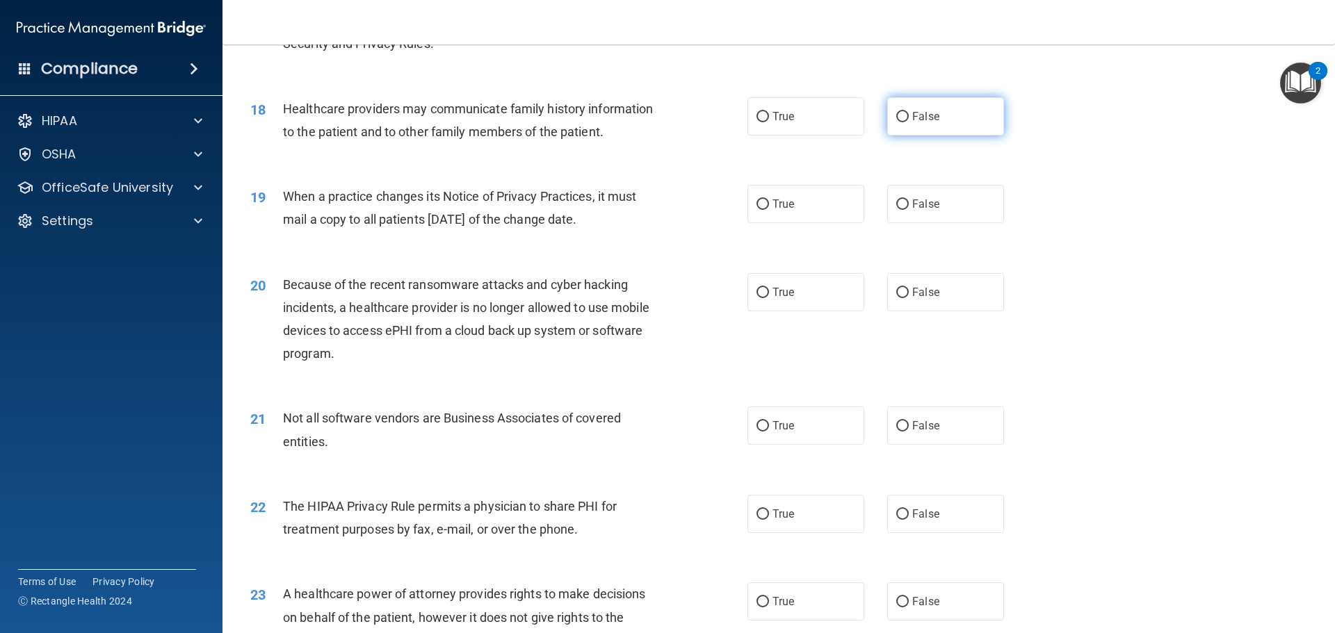
click at [912, 118] on span "False" at bounding box center [925, 116] width 27 height 13
click at [909, 118] on input "False" at bounding box center [902, 117] width 13 height 10
radio input "true"
click at [1075, 227] on div "19 When a practice changes its Notice of Privacy Practices, it must mail a copy…" at bounding box center [779, 212] width 1078 height 88
click at [834, 210] on label "True" at bounding box center [806, 204] width 117 height 38
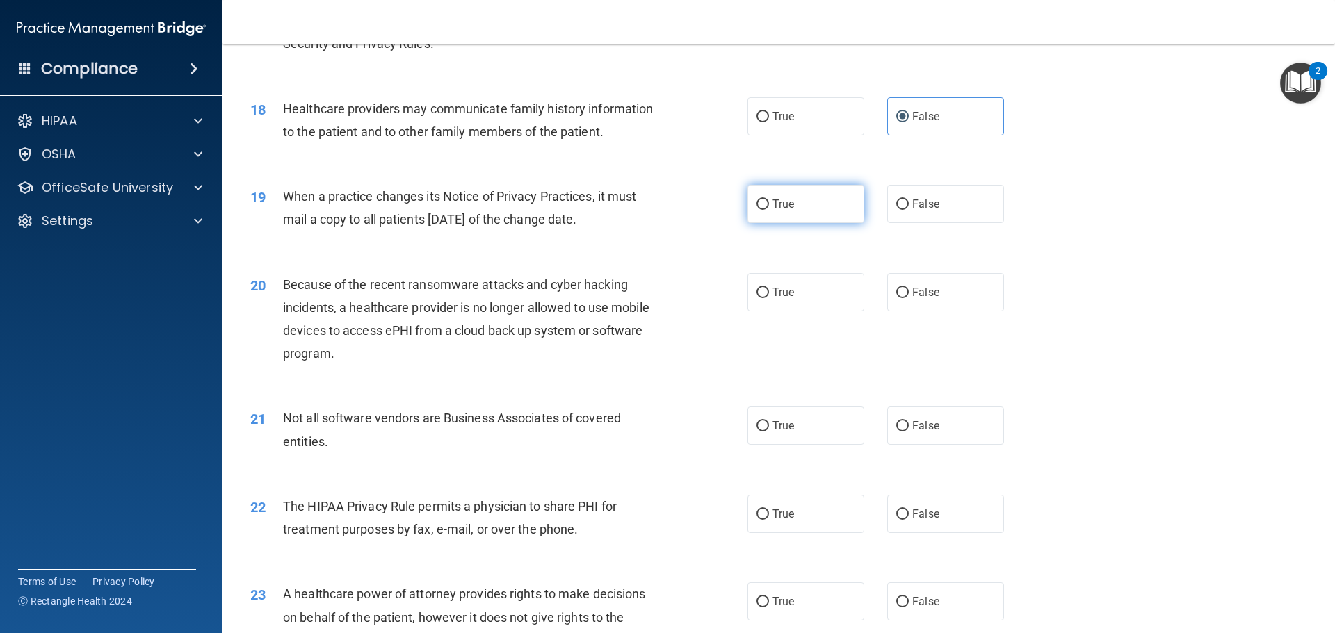
click at [769, 210] on input "True" at bounding box center [763, 205] width 13 height 10
radio input "true"
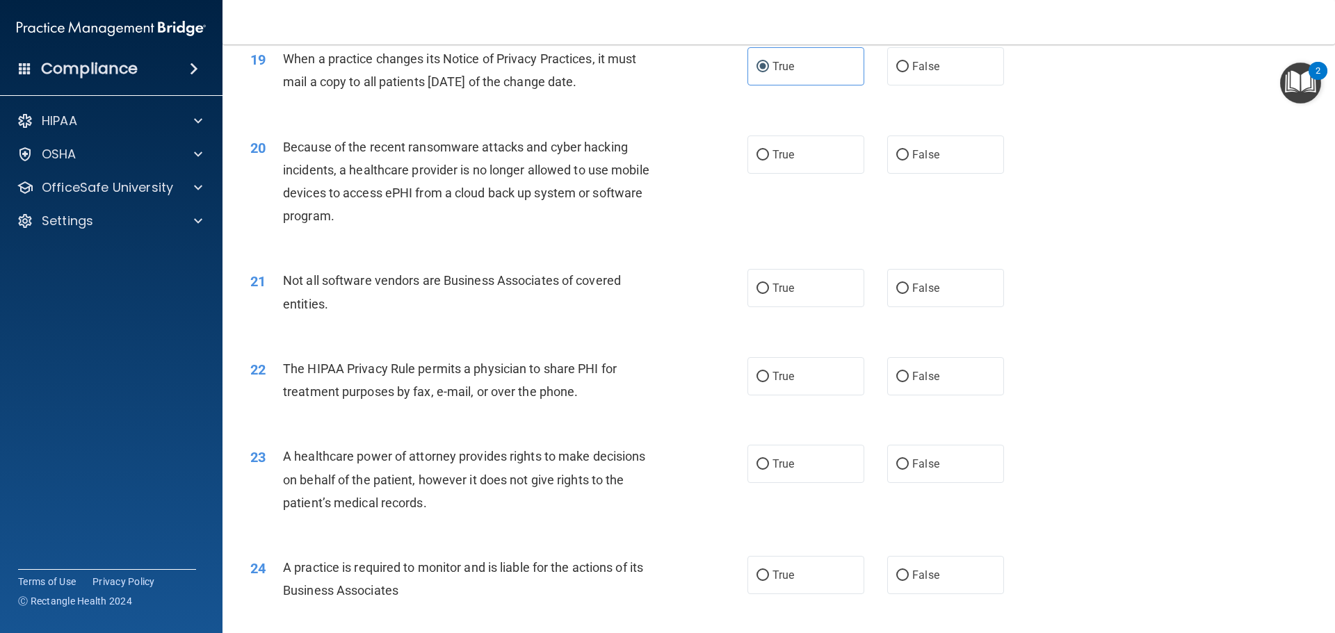
scroll to position [1947, 0]
click at [909, 165] on label "False" at bounding box center [945, 153] width 117 height 38
click at [909, 159] on input "False" at bounding box center [902, 154] width 13 height 10
radio input "true"
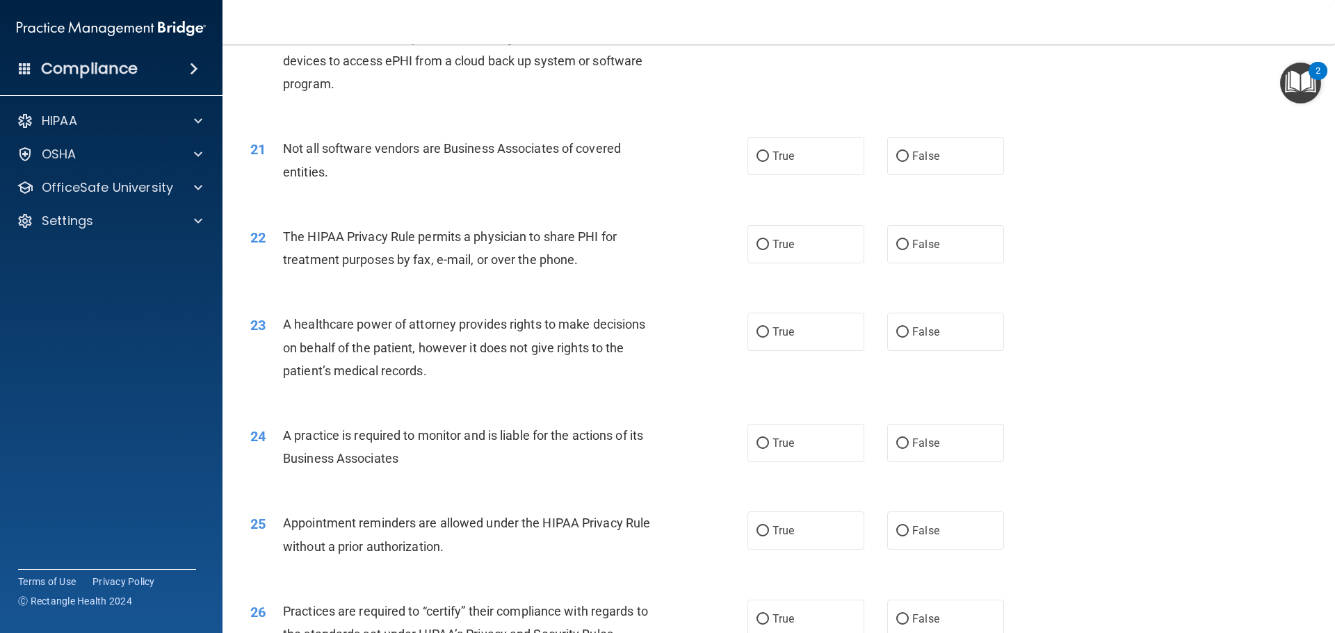
scroll to position [2086, 0]
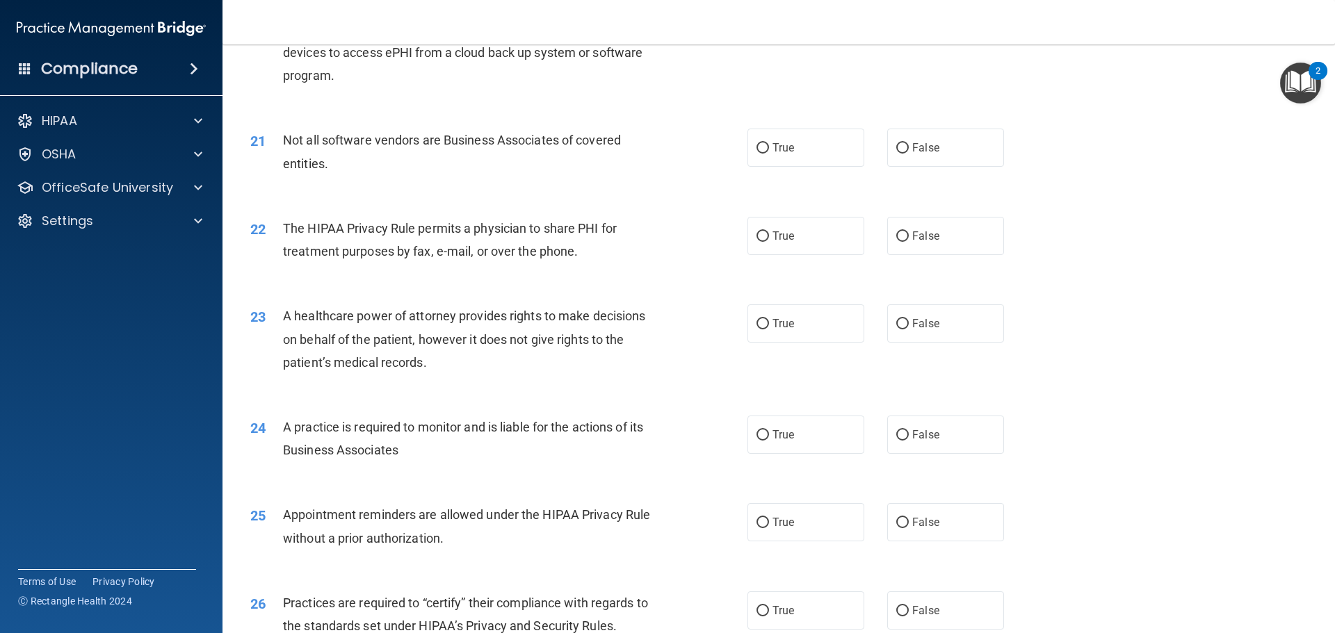
click at [932, 170] on div "21 Not all software vendors are Business Associates of covered entities. True F…" at bounding box center [779, 155] width 1078 height 88
click at [932, 160] on label "False" at bounding box center [945, 148] width 117 height 38
click at [909, 154] on input "False" at bounding box center [902, 148] width 13 height 10
radio input "true"
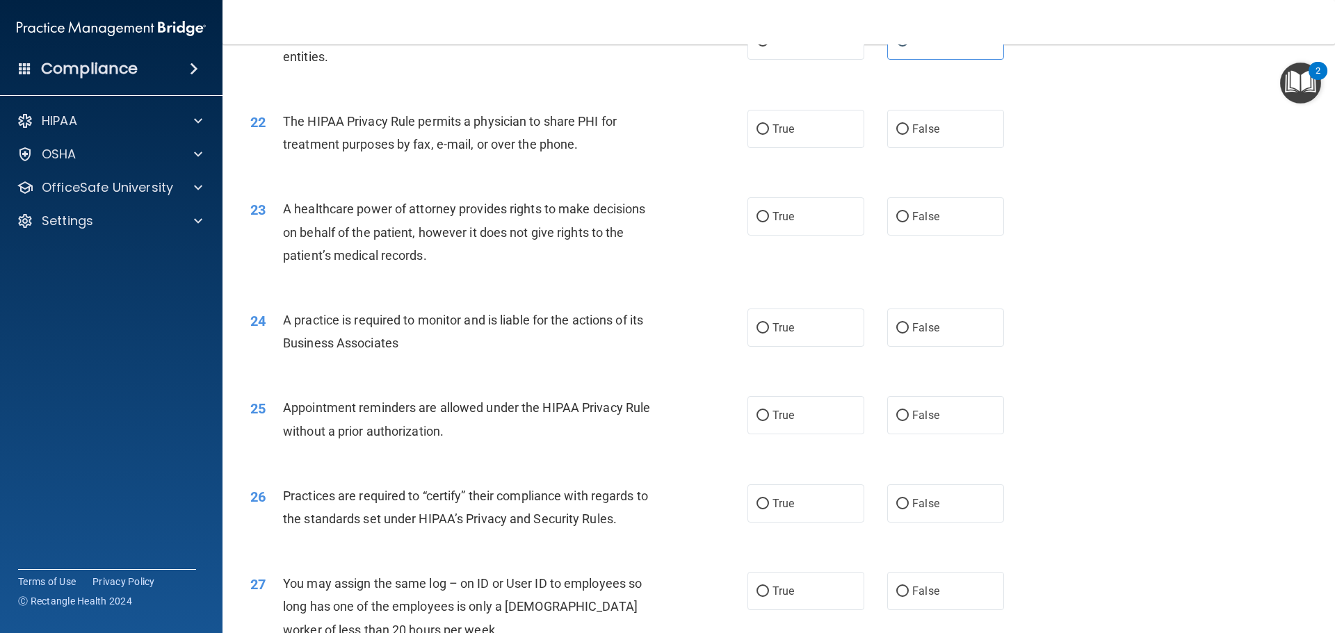
scroll to position [2225, 0]
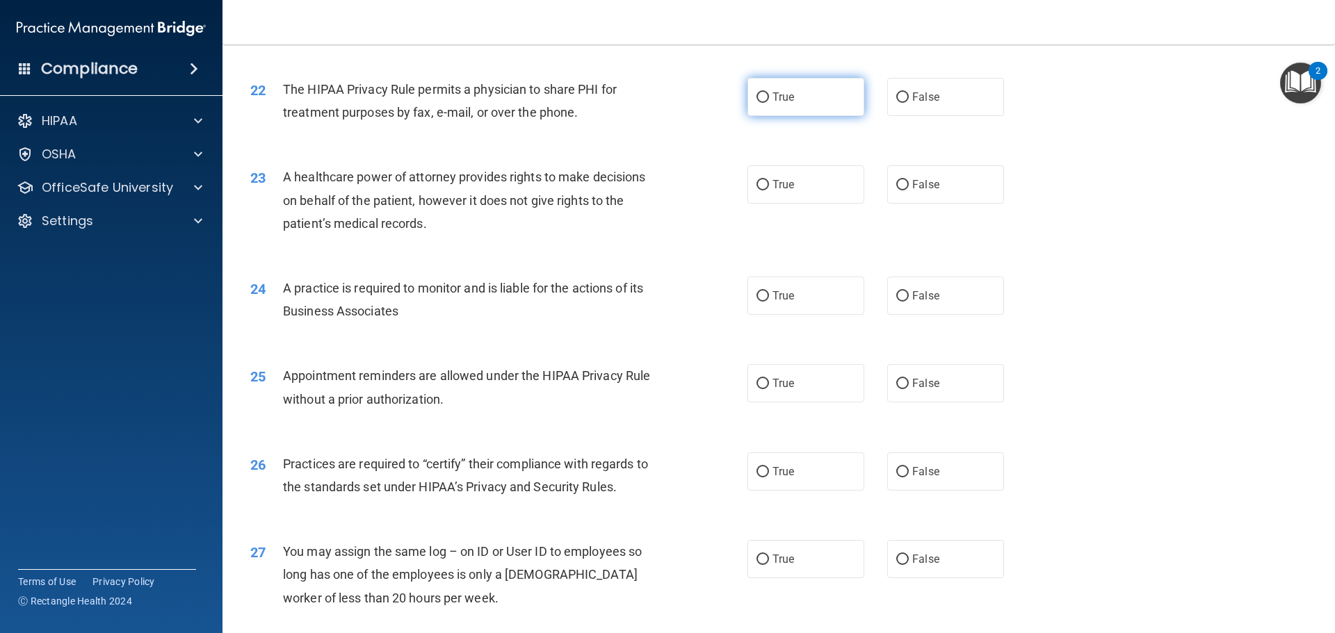
click at [762, 104] on label "True" at bounding box center [806, 97] width 117 height 38
click at [762, 103] on input "True" at bounding box center [763, 97] width 13 height 10
radio input "true"
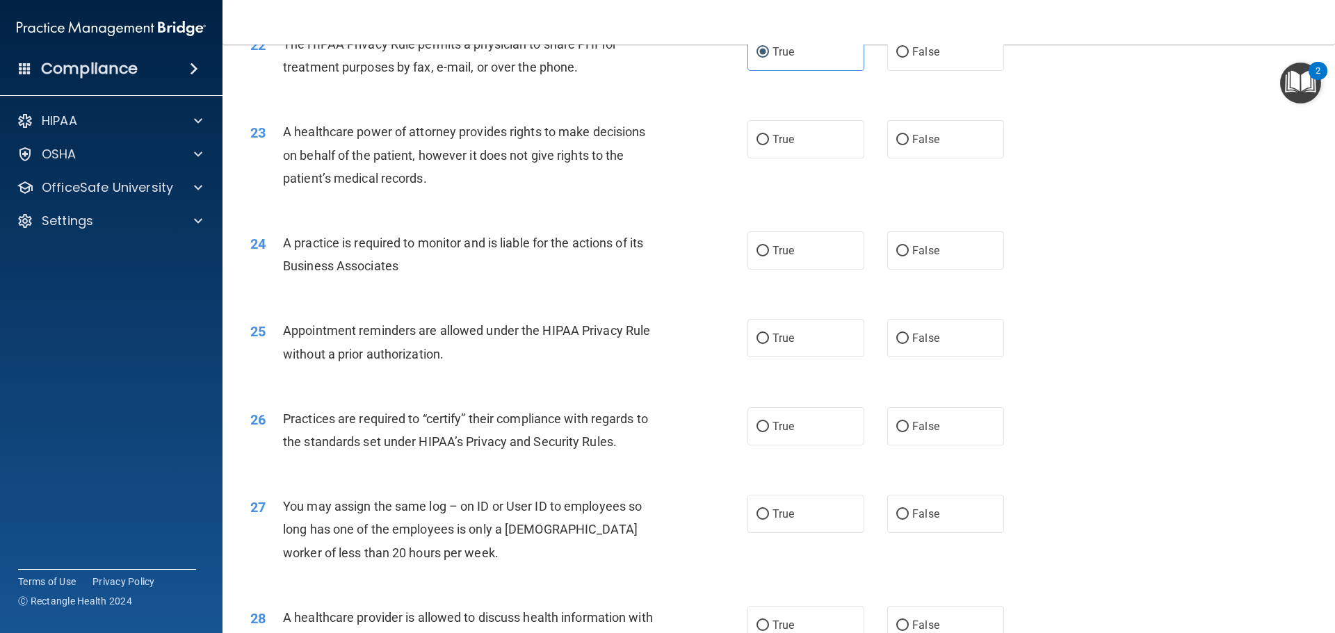
scroll to position [2295, 0]
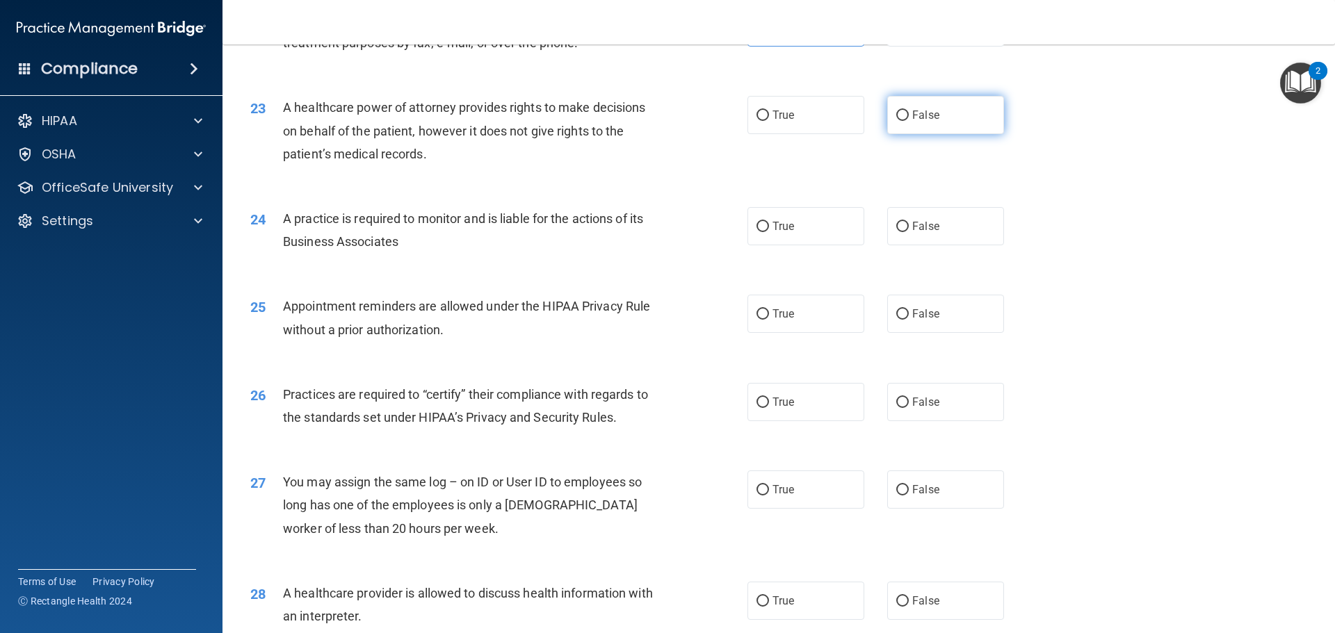
click at [935, 117] on label "False" at bounding box center [945, 115] width 117 height 38
click at [909, 117] on input "False" at bounding box center [902, 116] width 13 height 10
radio input "true"
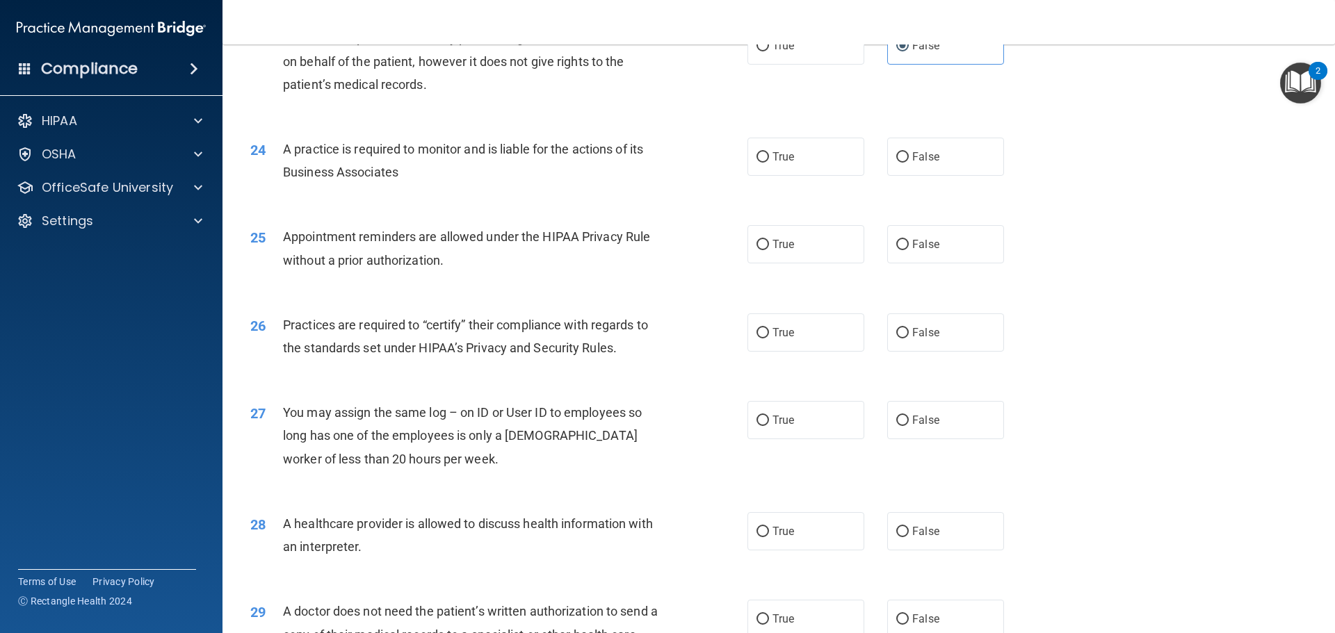
scroll to position [2434, 0]
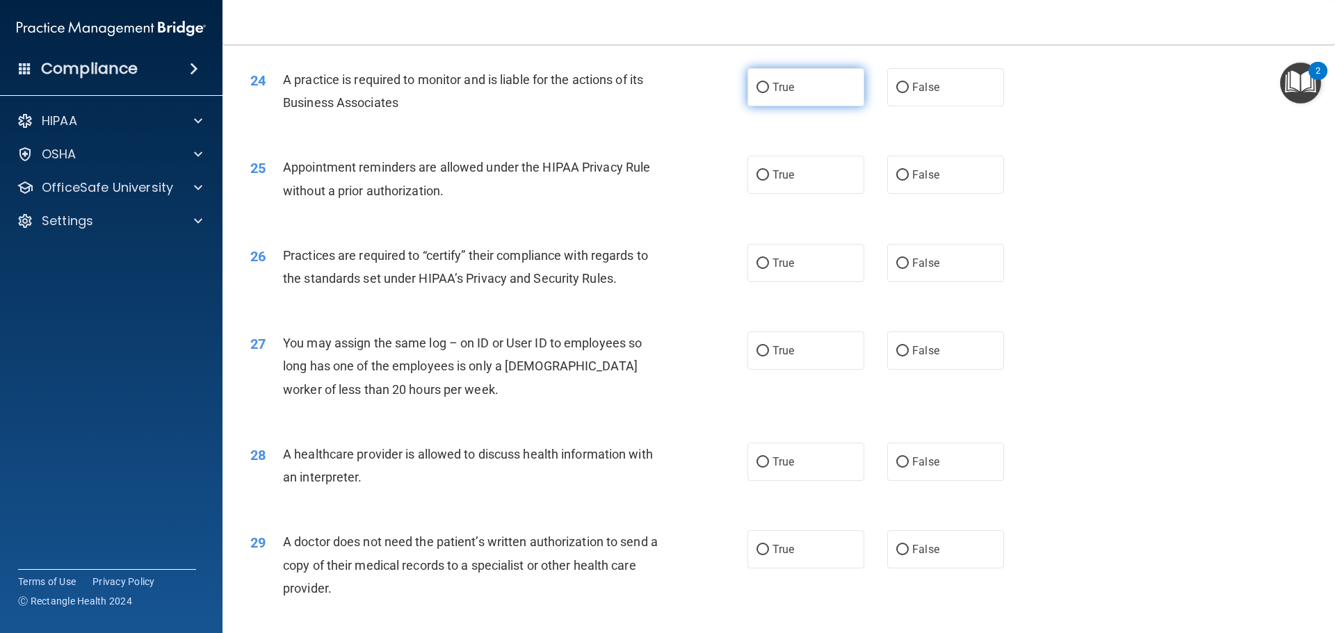
click at [758, 92] on input "True" at bounding box center [763, 88] width 13 height 10
radio input "true"
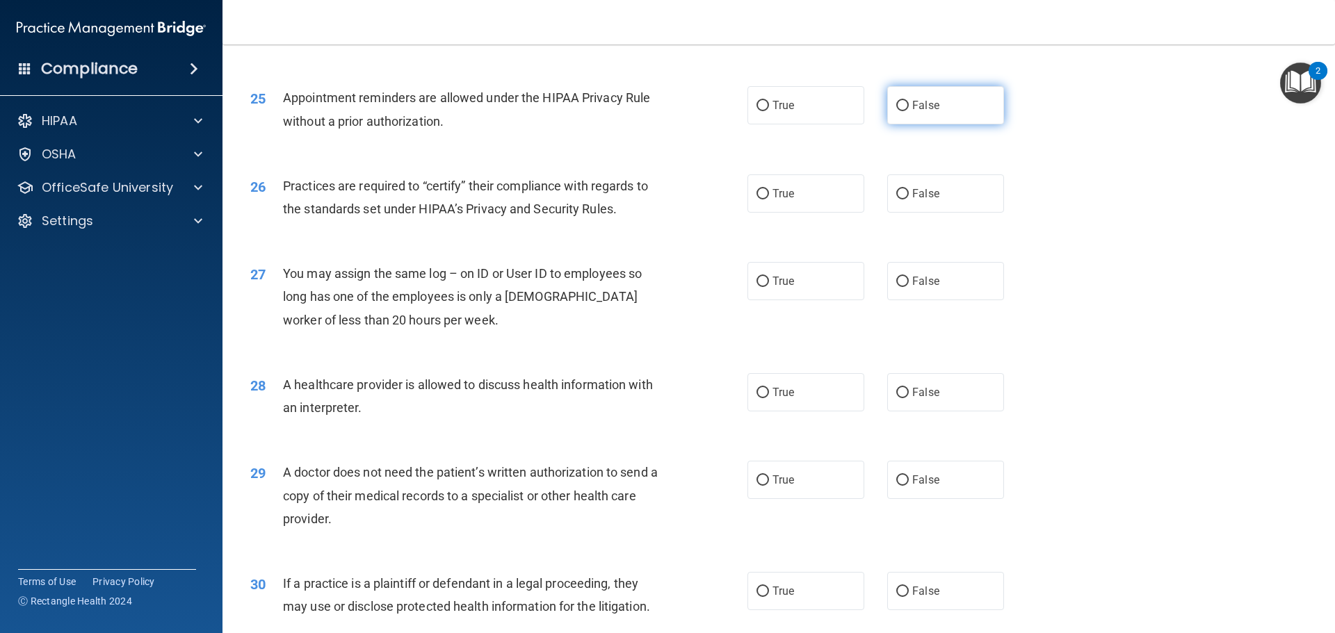
click at [903, 113] on label "False" at bounding box center [945, 105] width 117 height 38
click at [903, 111] on input "False" at bounding box center [902, 106] width 13 height 10
radio input "true"
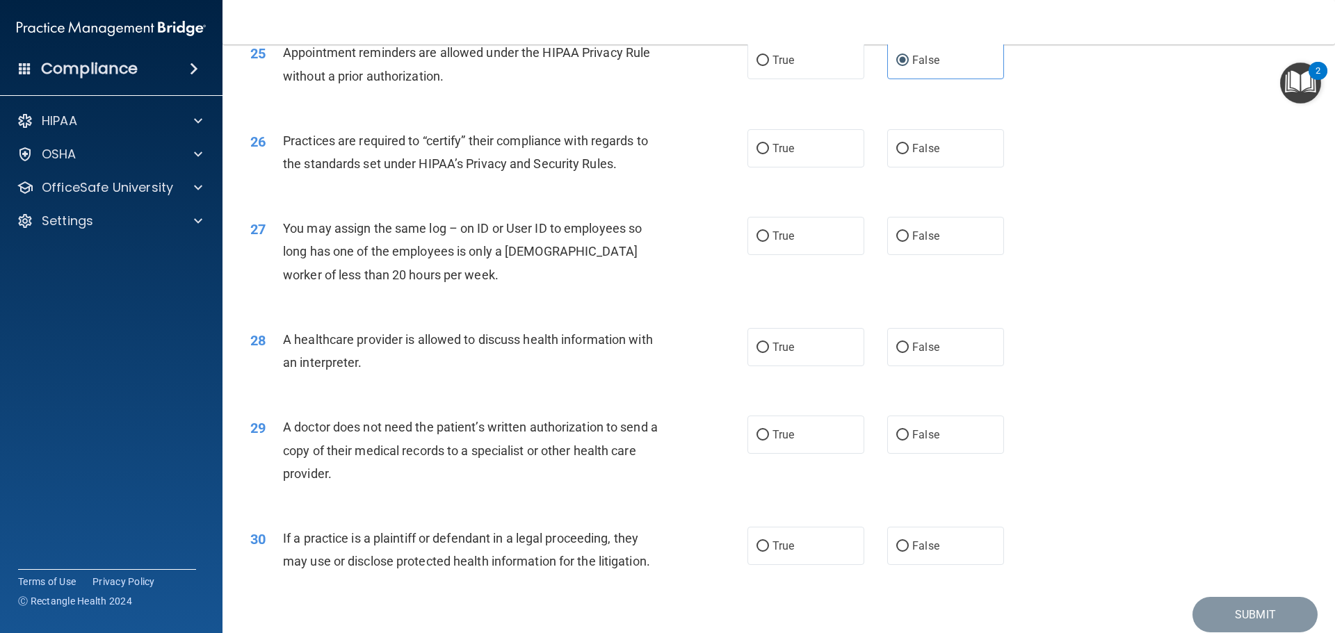
scroll to position [2573, 0]
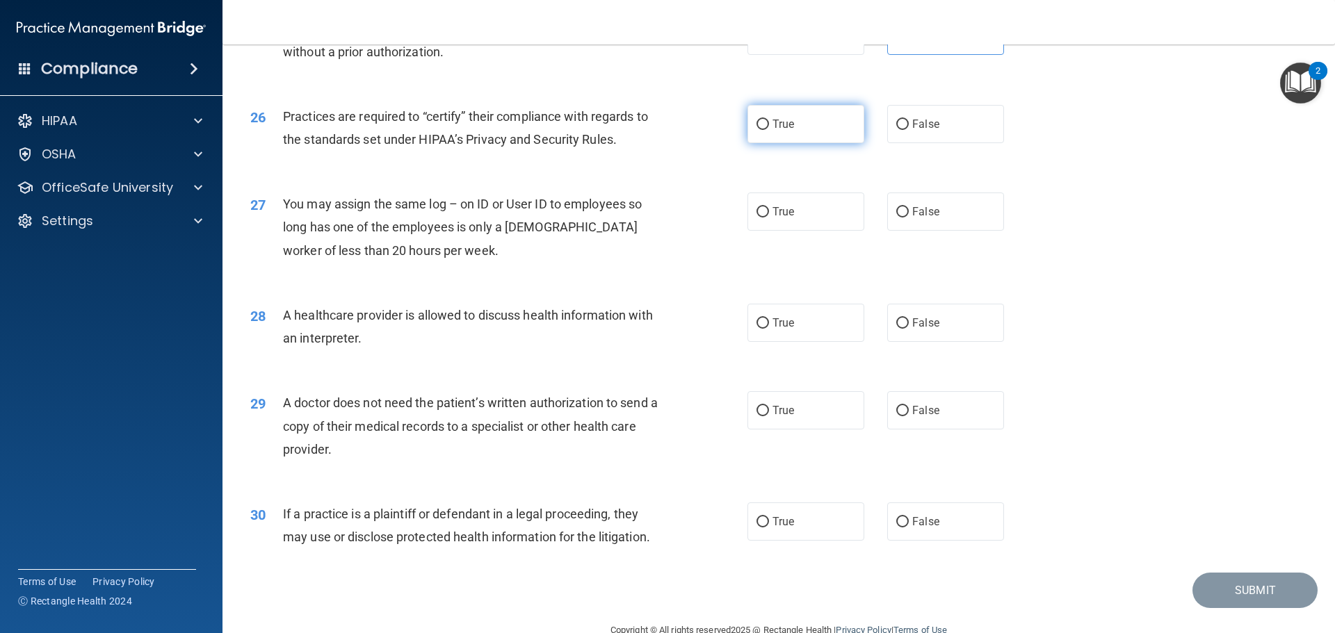
click at [782, 129] on span "True" at bounding box center [784, 124] width 22 height 13
click at [769, 129] on input "True" at bounding box center [763, 125] width 13 height 10
radio input "true"
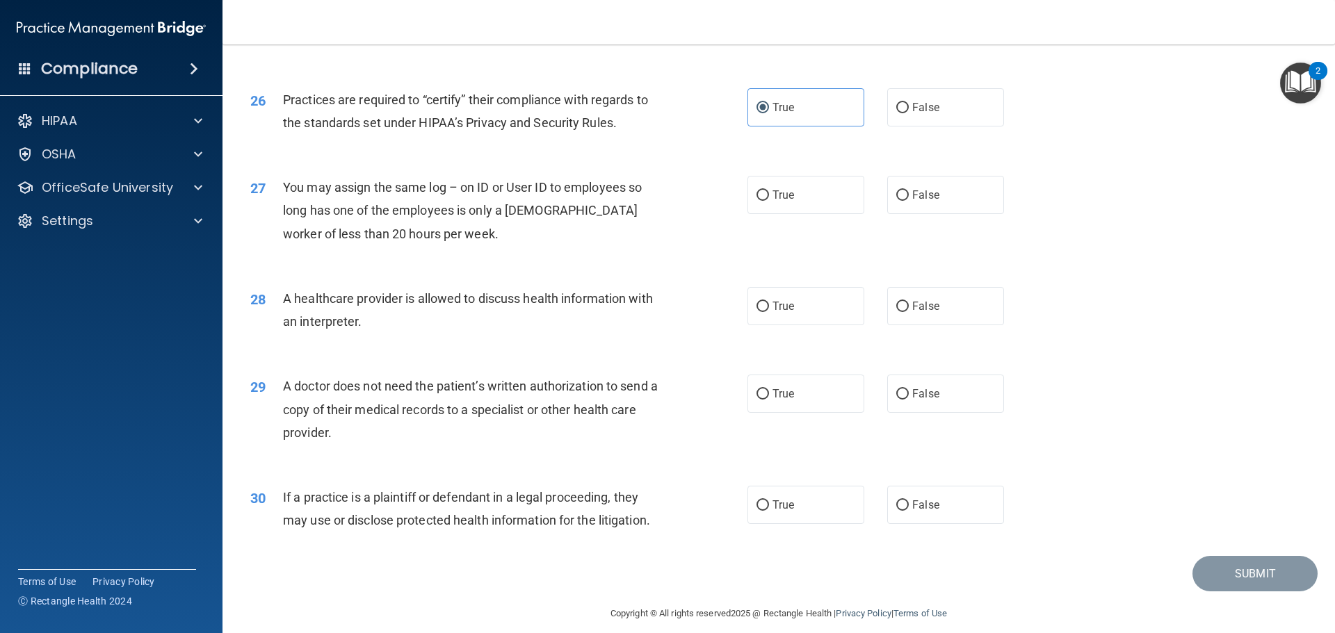
scroll to position [2603, 0]
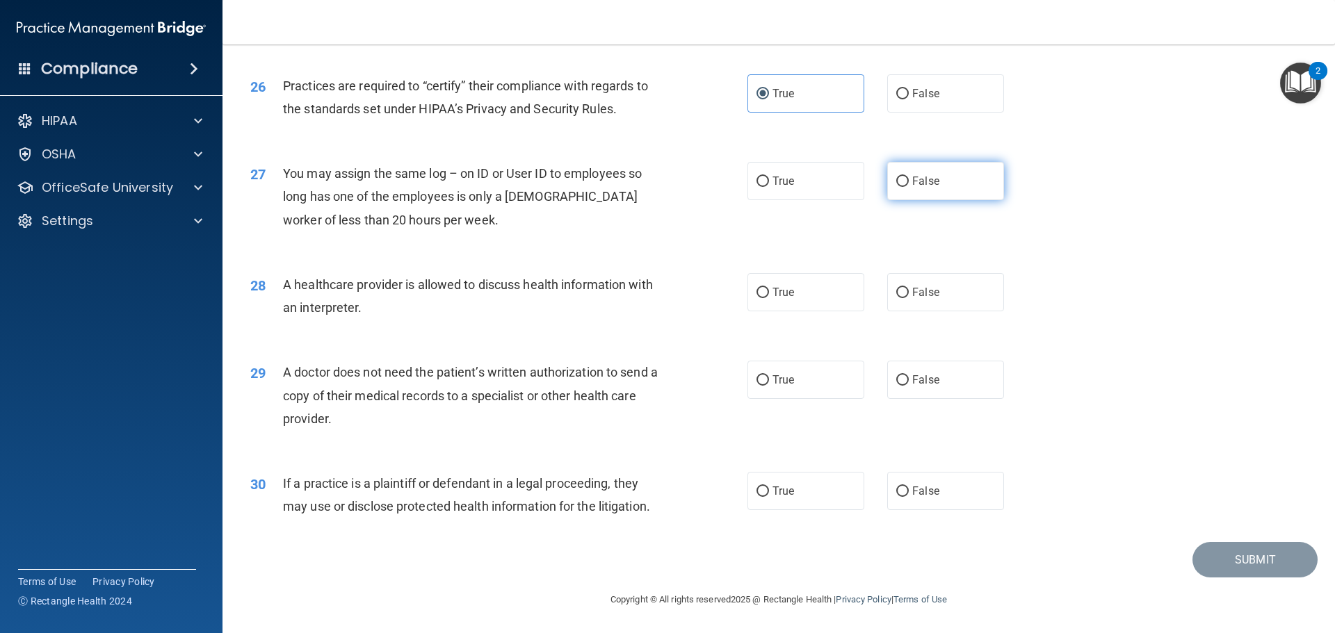
click at [942, 191] on label "False" at bounding box center [945, 181] width 117 height 38
click at [909, 187] on input "False" at bounding box center [902, 182] width 13 height 10
radio input "true"
click at [823, 298] on label "True" at bounding box center [806, 292] width 117 height 38
click at [769, 298] on input "True" at bounding box center [763, 293] width 13 height 10
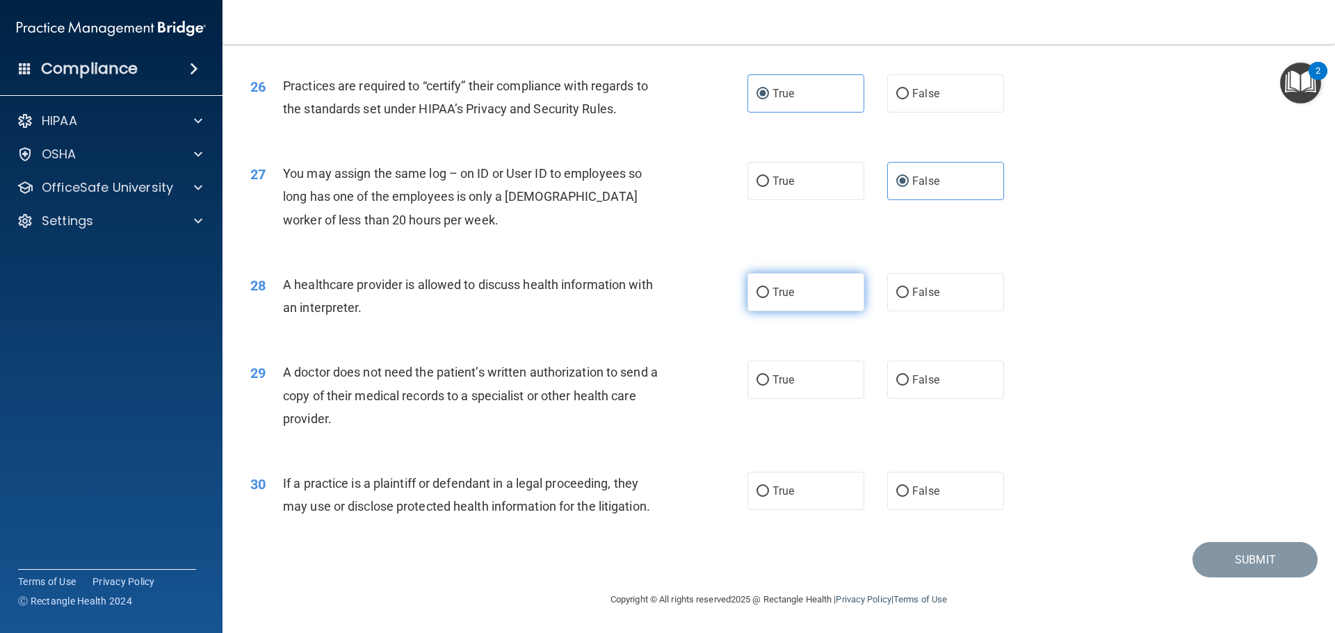
radio input "true"
click at [929, 386] on span "False" at bounding box center [925, 379] width 27 height 13
click at [909, 386] on input "False" at bounding box center [902, 380] width 13 height 10
radio input "true"
click at [793, 493] on label "True" at bounding box center [806, 491] width 117 height 38
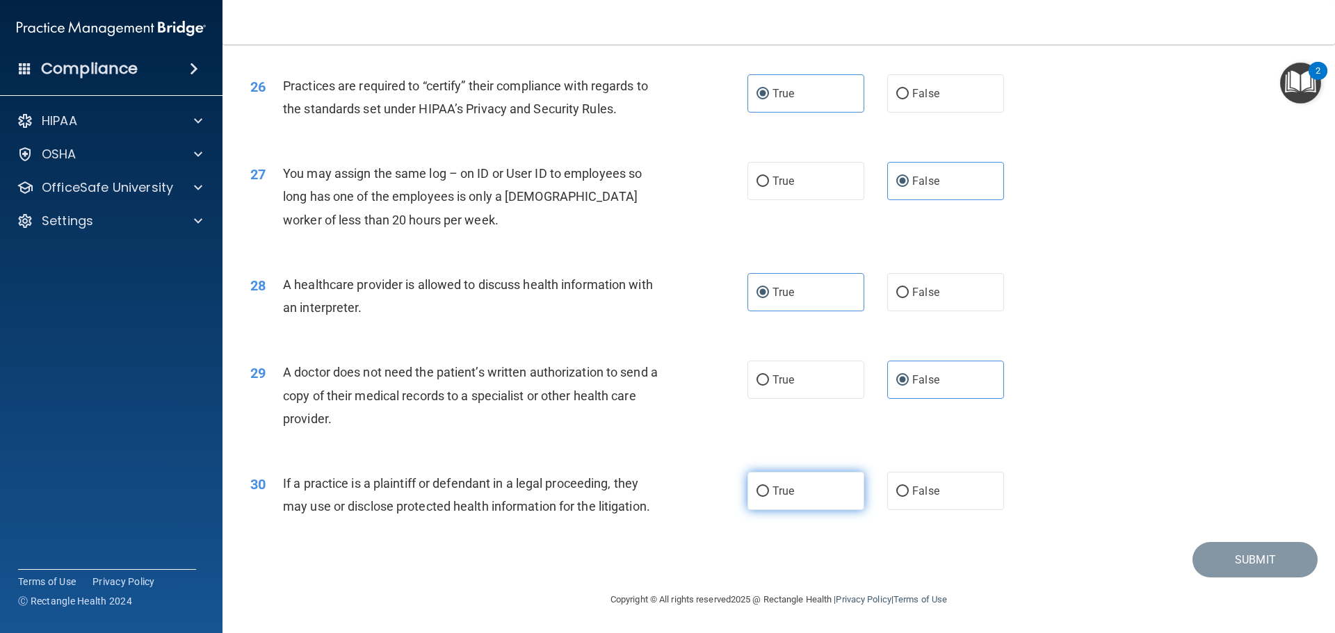
click at [769, 493] on input "True" at bounding box center [763, 492] width 13 height 10
radio input "true"
click at [1229, 565] on button "Submit" at bounding box center [1255, 559] width 125 height 35
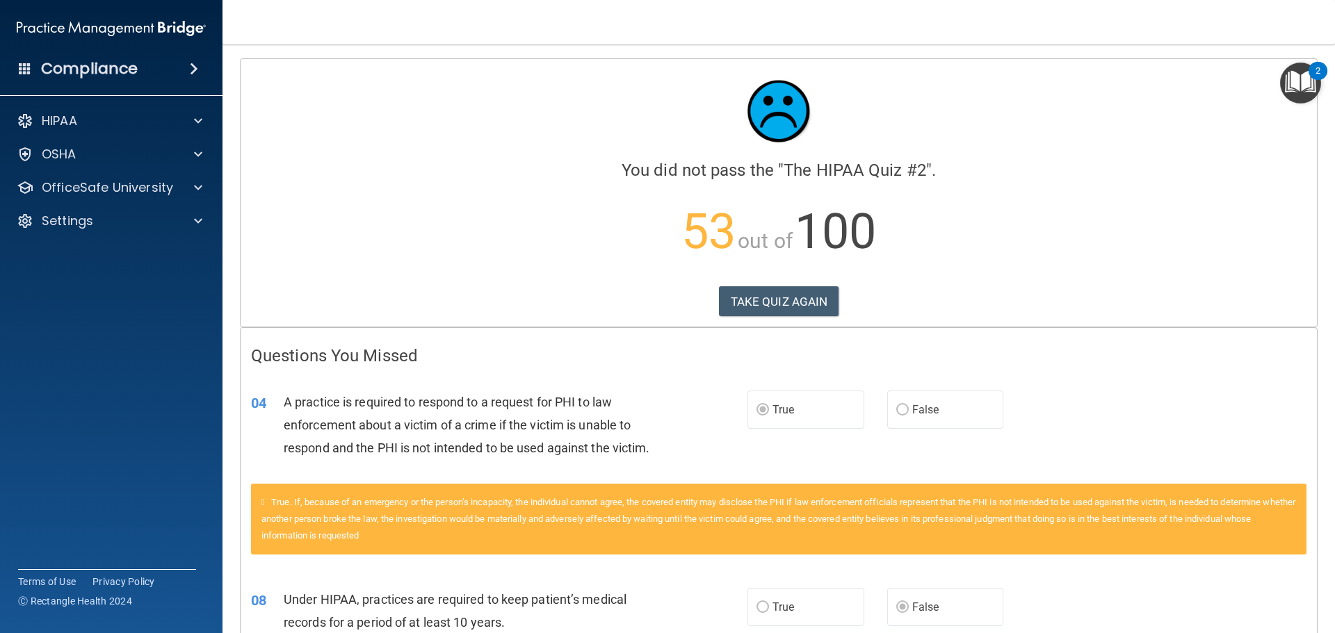
click at [1001, 223] on p "53 out of 100" at bounding box center [779, 232] width 1056 height 90
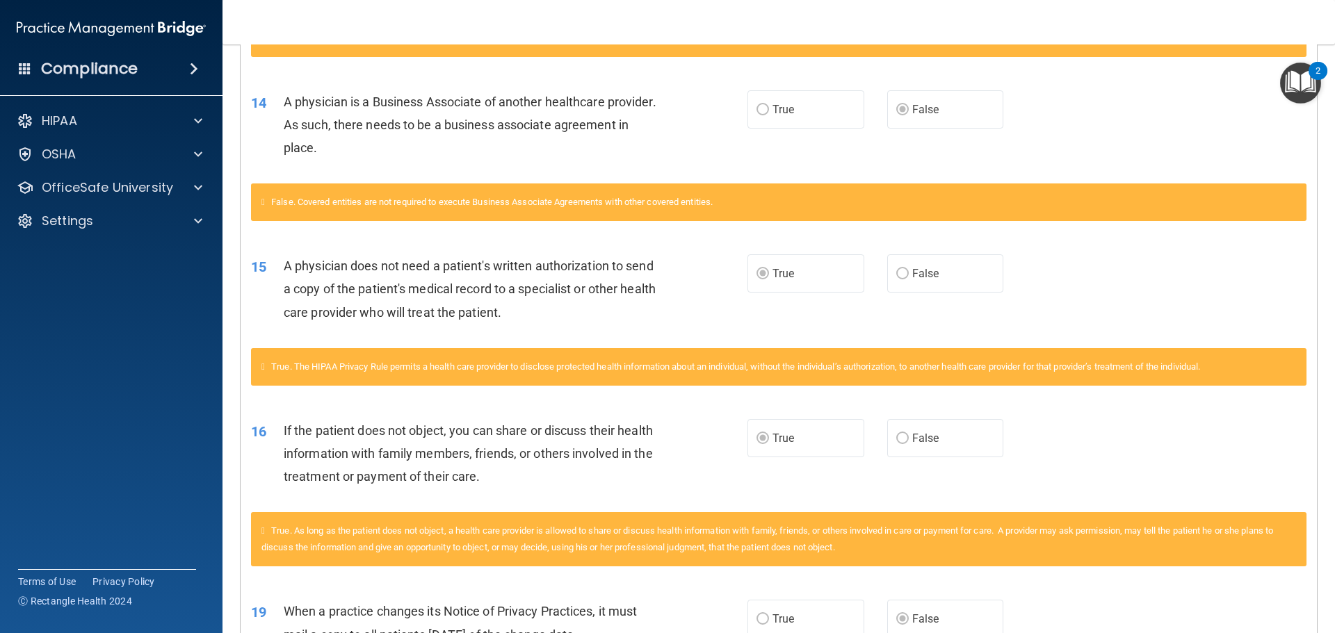
scroll to position [1231, 0]
